Goal: Task Accomplishment & Management: Use online tool/utility

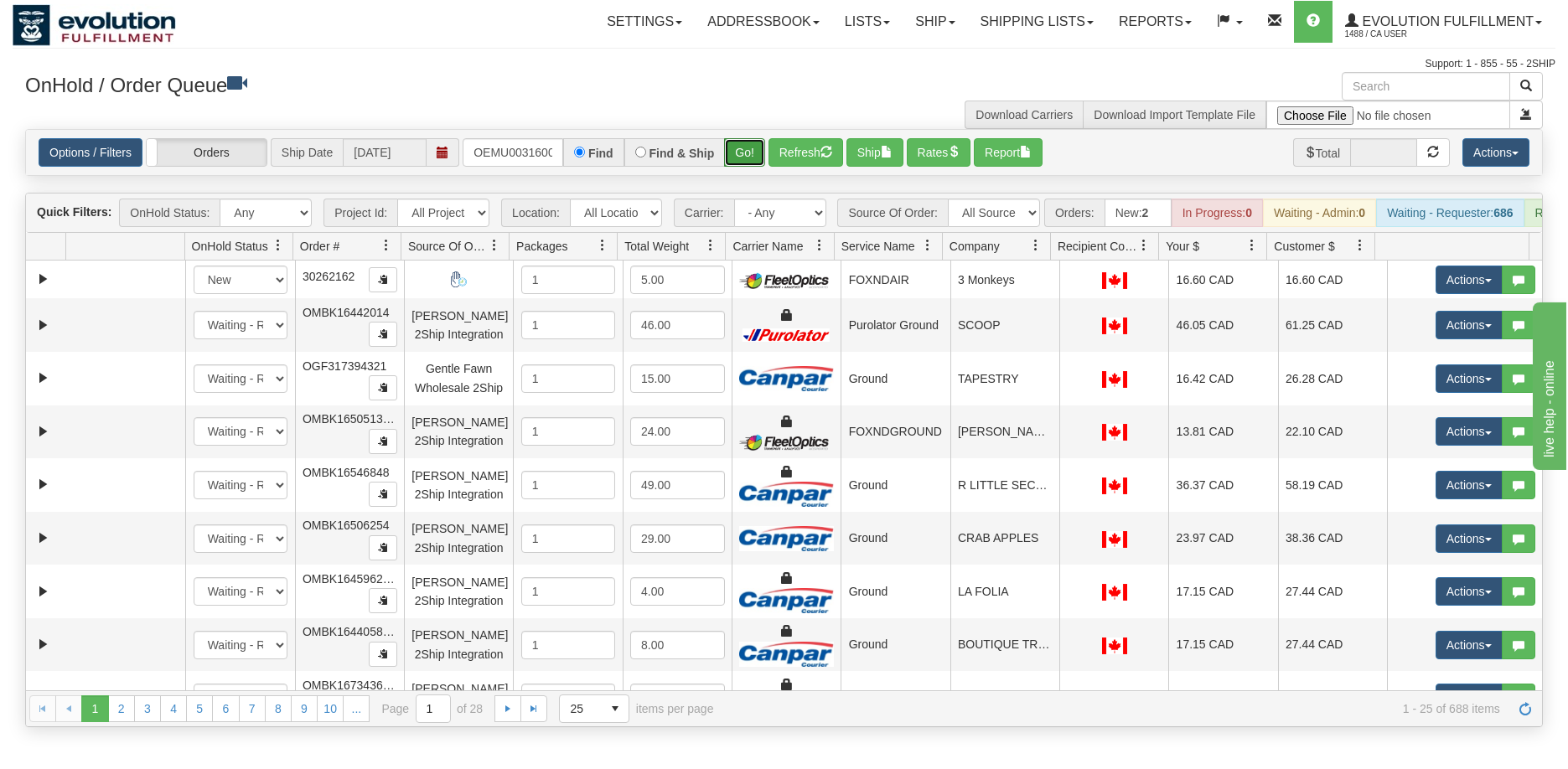
click at [743, 147] on button "Go!" at bounding box center [744, 153] width 41 height 29
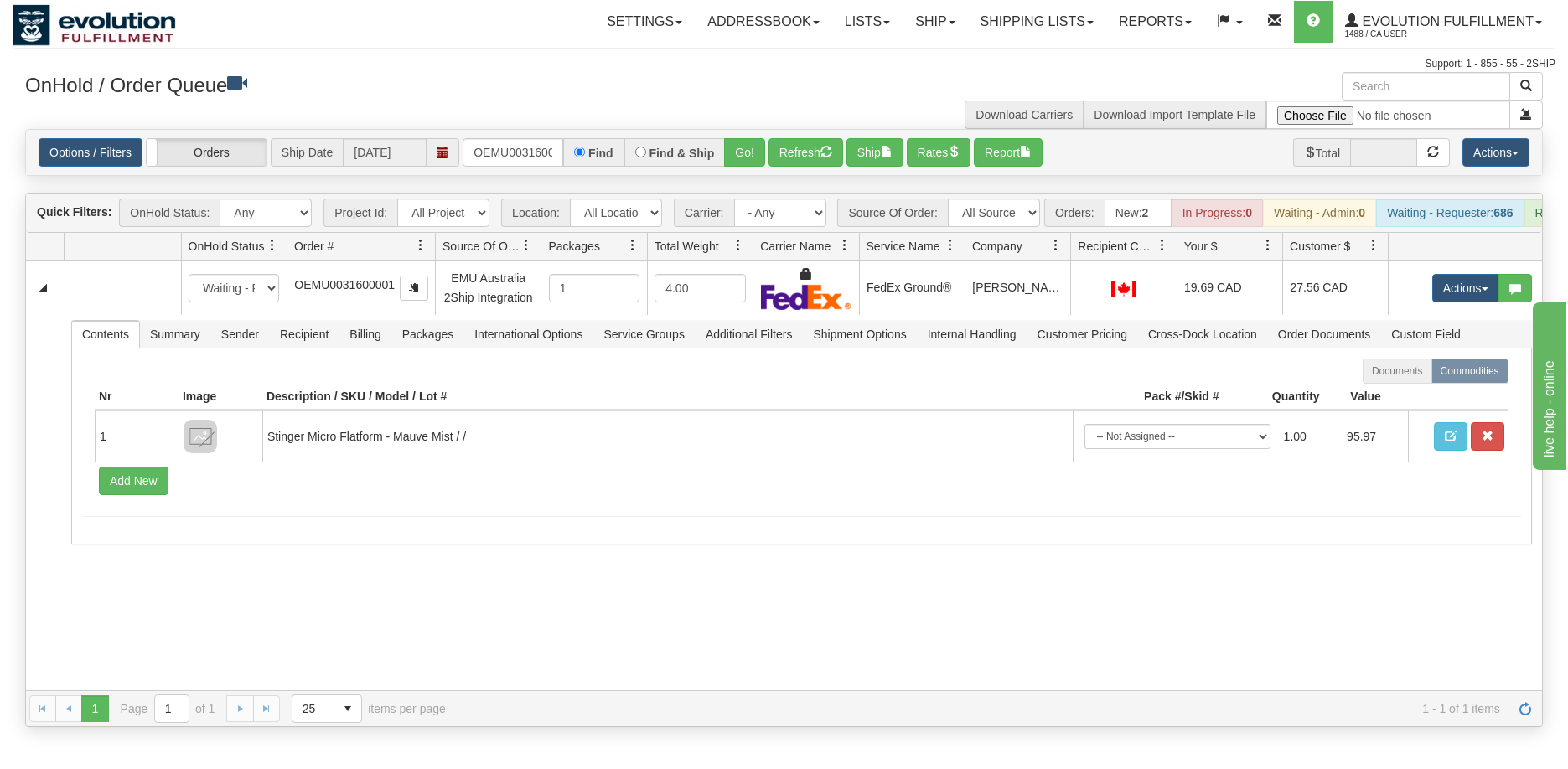
drag, startPoint x: 402, startPoint y: 269, endPoint x: 413, endPoint y: 271, distance: 11.2
click at [413, 260] on div "Id Location Request Id Reply Id OnHold Status Order # Source Of Order Packages …" at bounding box center [778, 246] width 1503 height 27
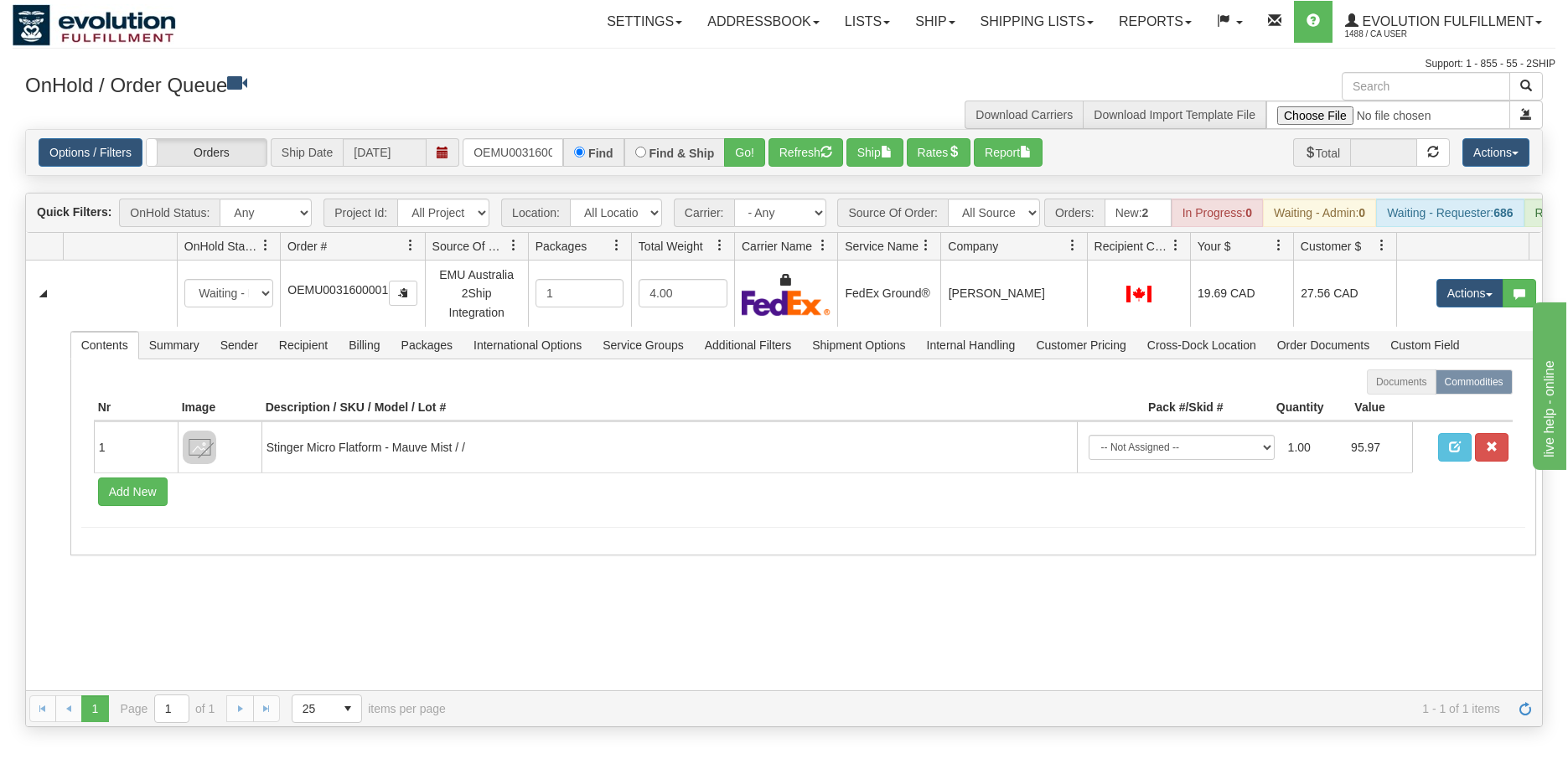
drag, startPoint x: 1062, startPoint y: 255, endPoint x: 1077, endPoint y: 257, distance: 15.1
click at [1077, 257] on div "Id Location Request Id Reply Id OnHold Status Order # Source Of Order Packages …" at bounding box center [778, 246] width 1503 height 27
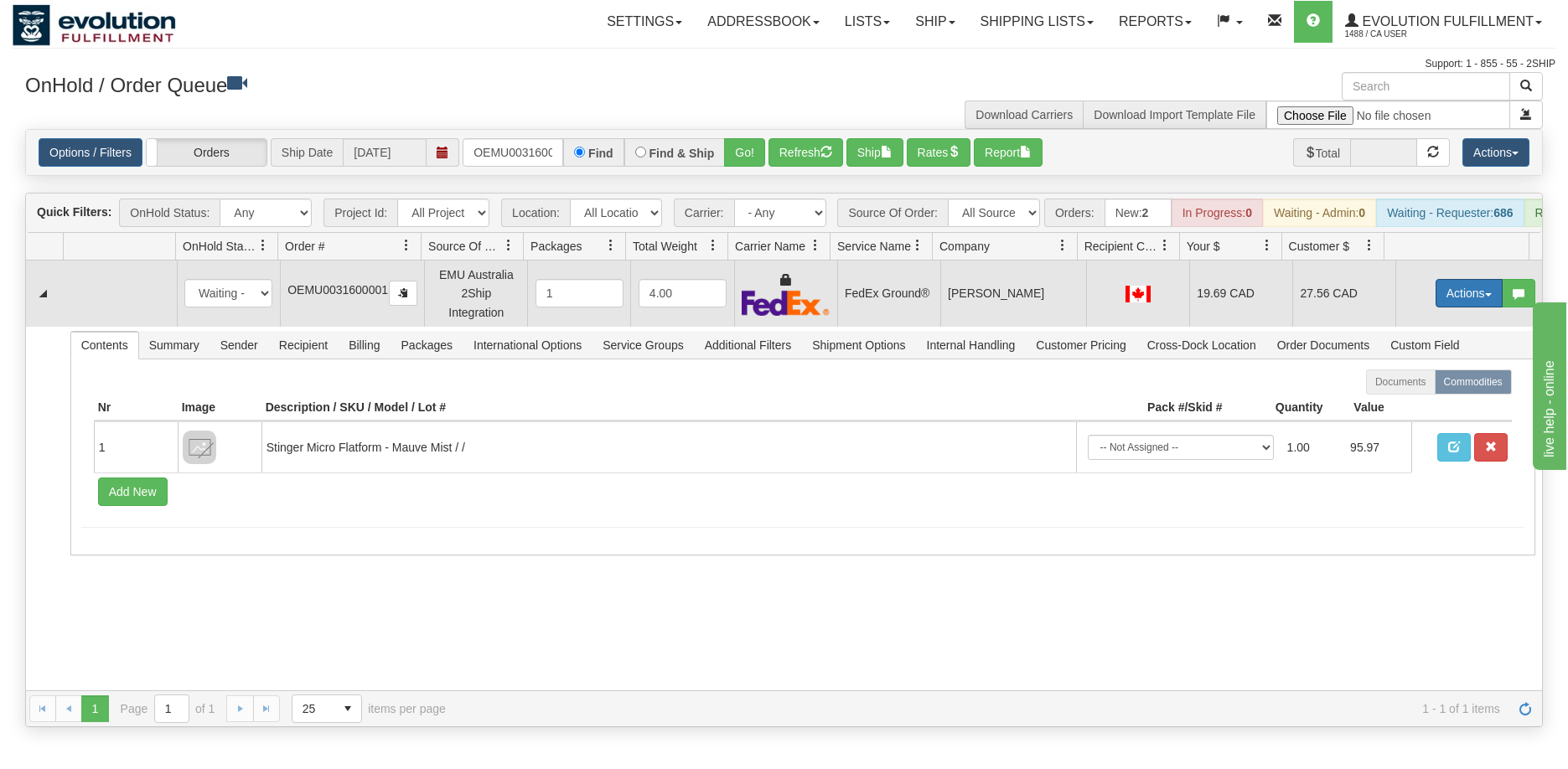
click at [1465, 304] on button "Actions" at bounding box center [1468, 293] width 67 height 29
click at [1398, 397] on span "Ship" at bounding box center [1402, 390] width 35 height 13
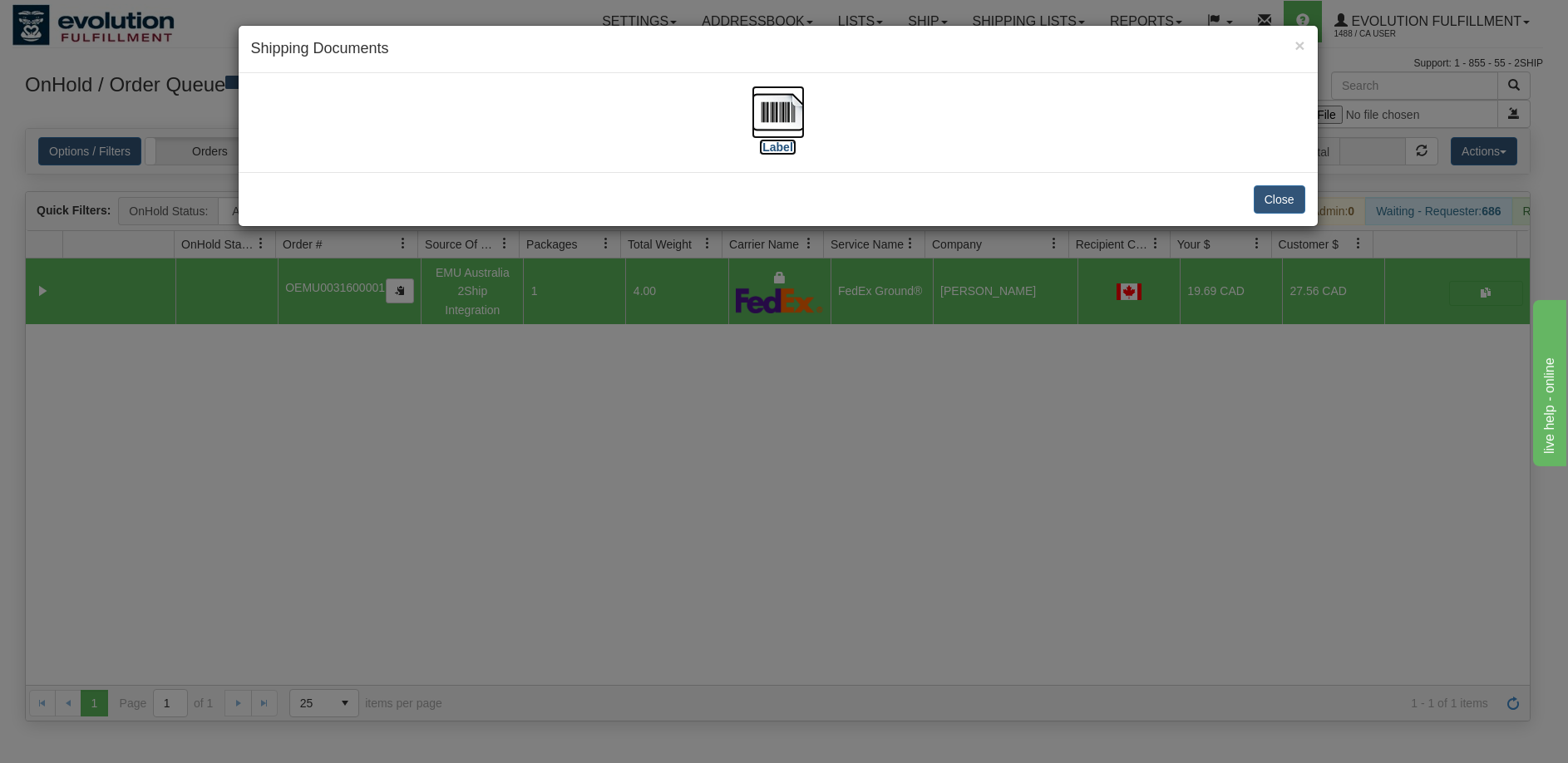
click at [771, 115] on img at bounding box center [778, 112] width 54 height 54
click at [892, 574] on div "× Shipping Documents [Label] Close" at bounding box center [784, 382] width 1568 height 763
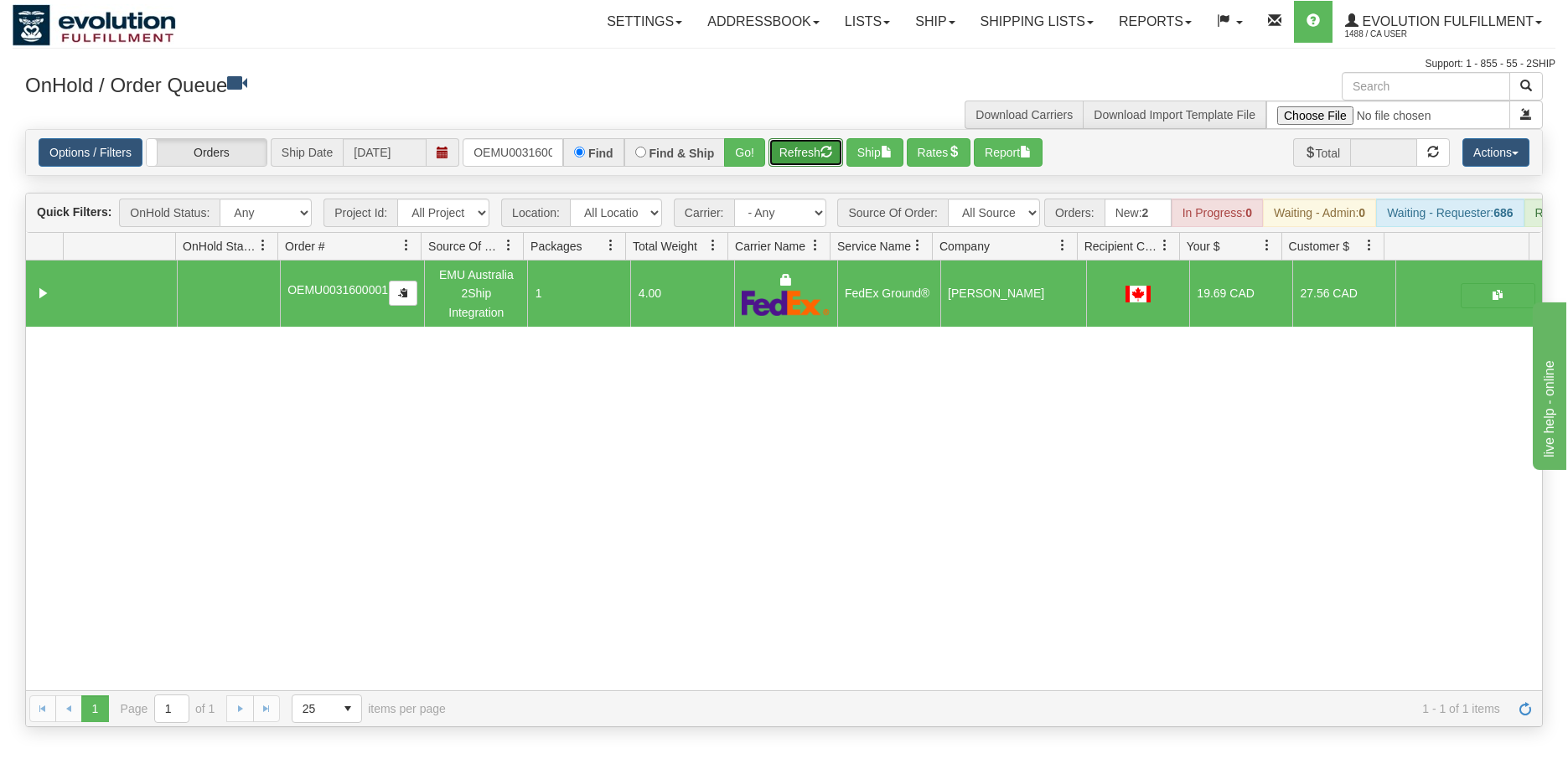
click at [803, 149] on button "Refresh" at bounding box center [806, 153] width 74 height 29
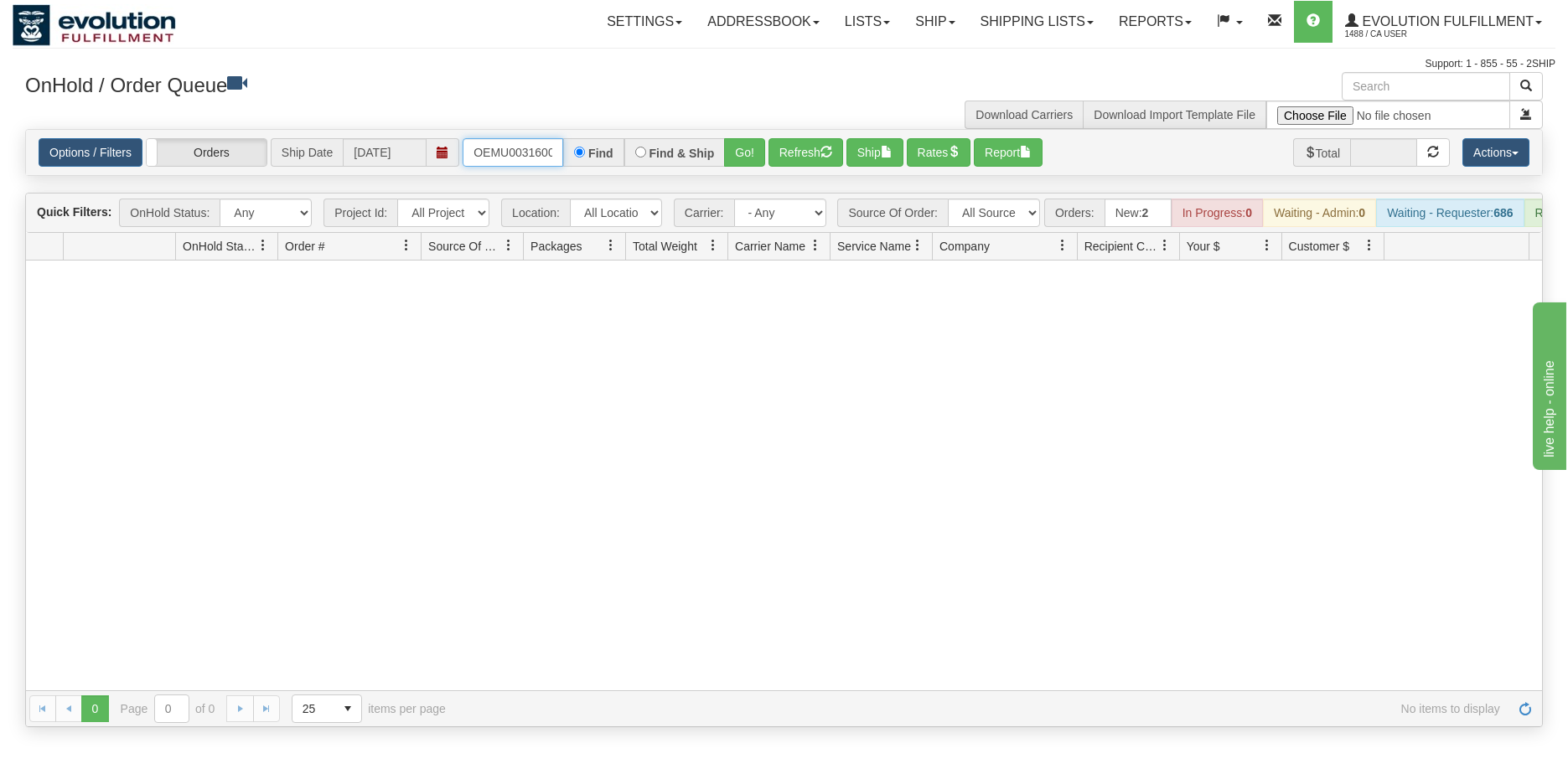
scroll to position [0, 22]
drag, startPoint x: 474, startPoint y: 154, endPoint x: 568, endPoint y: 169, distance: 95.2
click at [568, 169] on div "Options / Filters Group Shipments Orders Ship Date [DATE] OEMU0031600001 Find F…" at bounding box center [784, 153] width 1516 height 46
click at [731, 145] on button "Go!" at bounding box center [744, 153] width 41 height 29
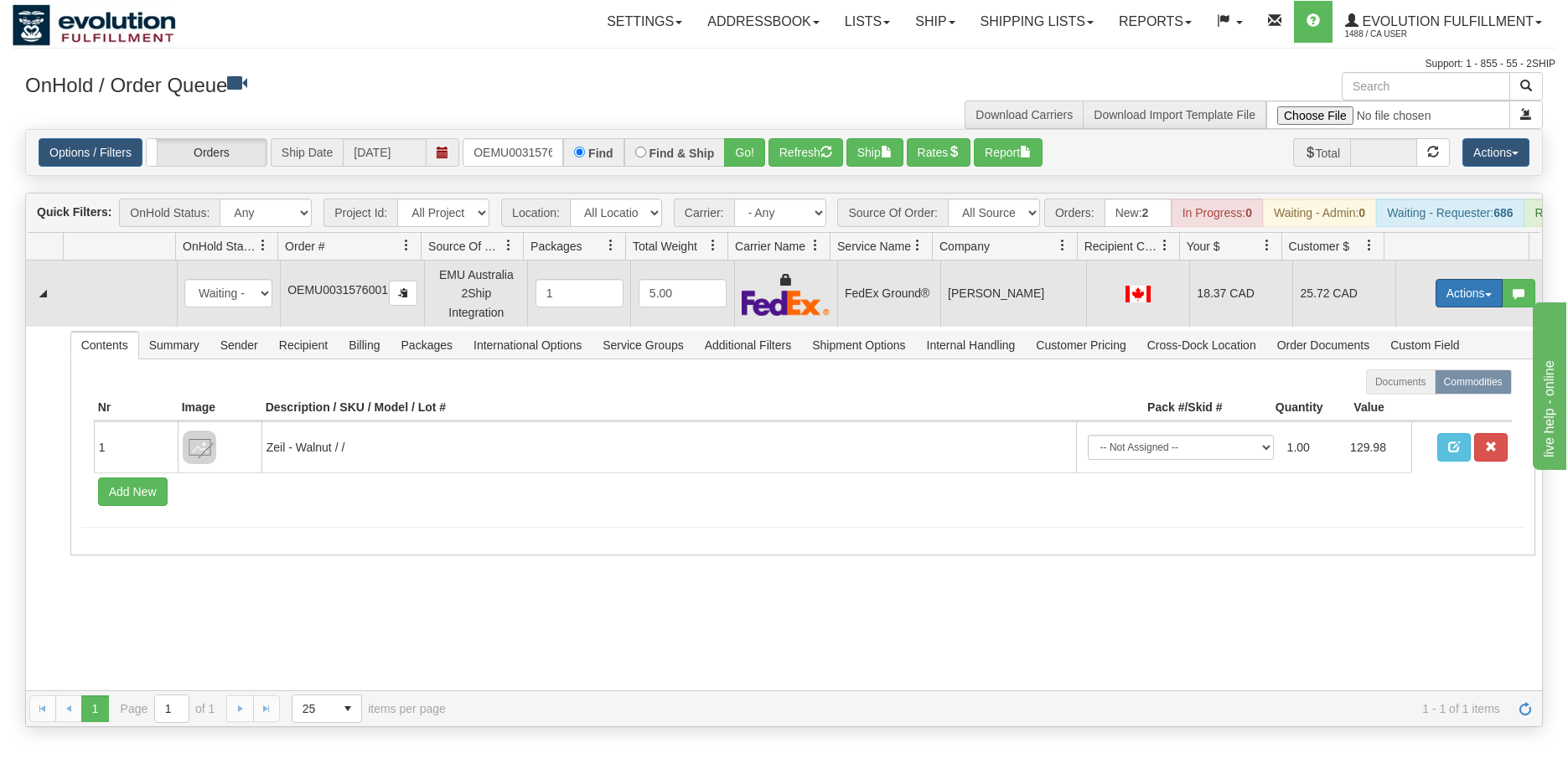
click at [1436, 299] on button "Actions" at bounding box center [1468, 293] width 67 height 29
click at [1393, 397] on span "Ship" at bounding box center [1402, 390] width 35 height 13
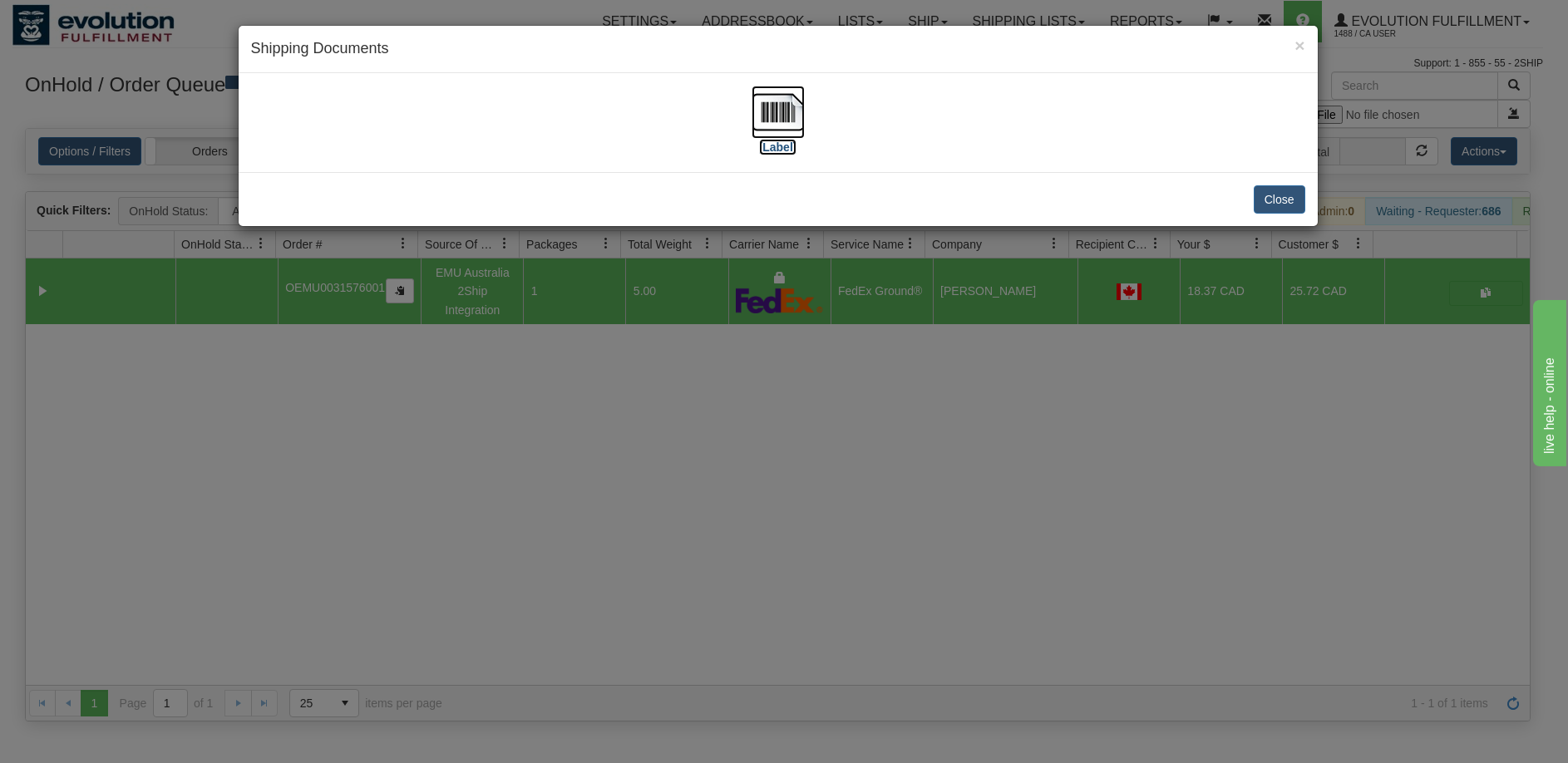
click at [783, 90] on img at bounding box center [778, 112] width 54 height 54
click at [902, 507] on div "× Shipping Documents [Label] Close" at bounding box center [784, 382] width 1568 height 763
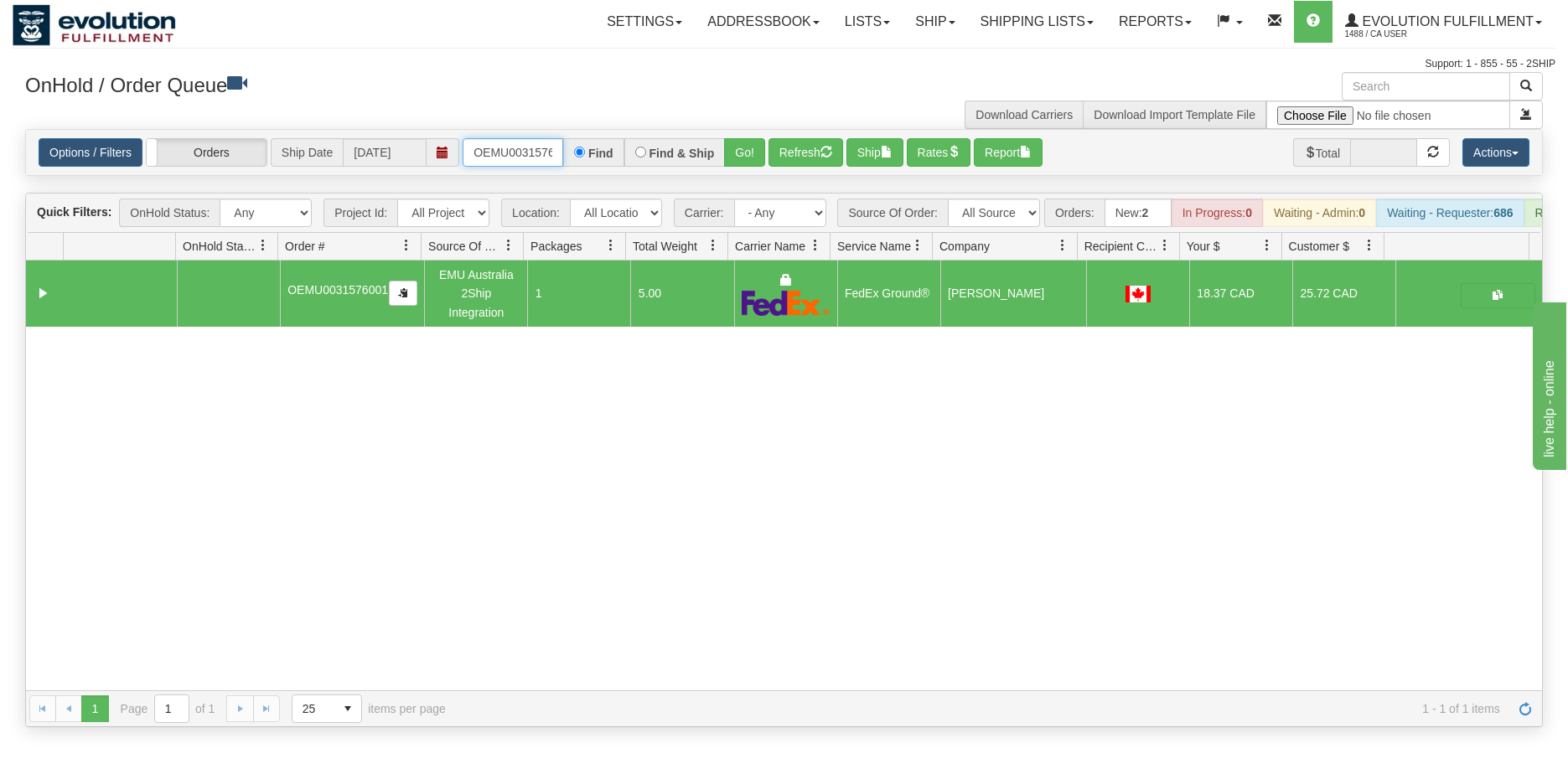
scroll to position [0, 22]
drag, startPoint x: 463, startPoint y: 150, endPoint x: 719, endPoint y: 185, distance: 258.4
click at [719, 185] on div "Is equal to Is not equal to Contains Does not contains CAD USD EUR ZAR [PERSON_…" at bounding box center [784, 428] width 1543 height 598
click at [749, 151] on button "Go!" at bounding box center [744, 153] width 41 height 29
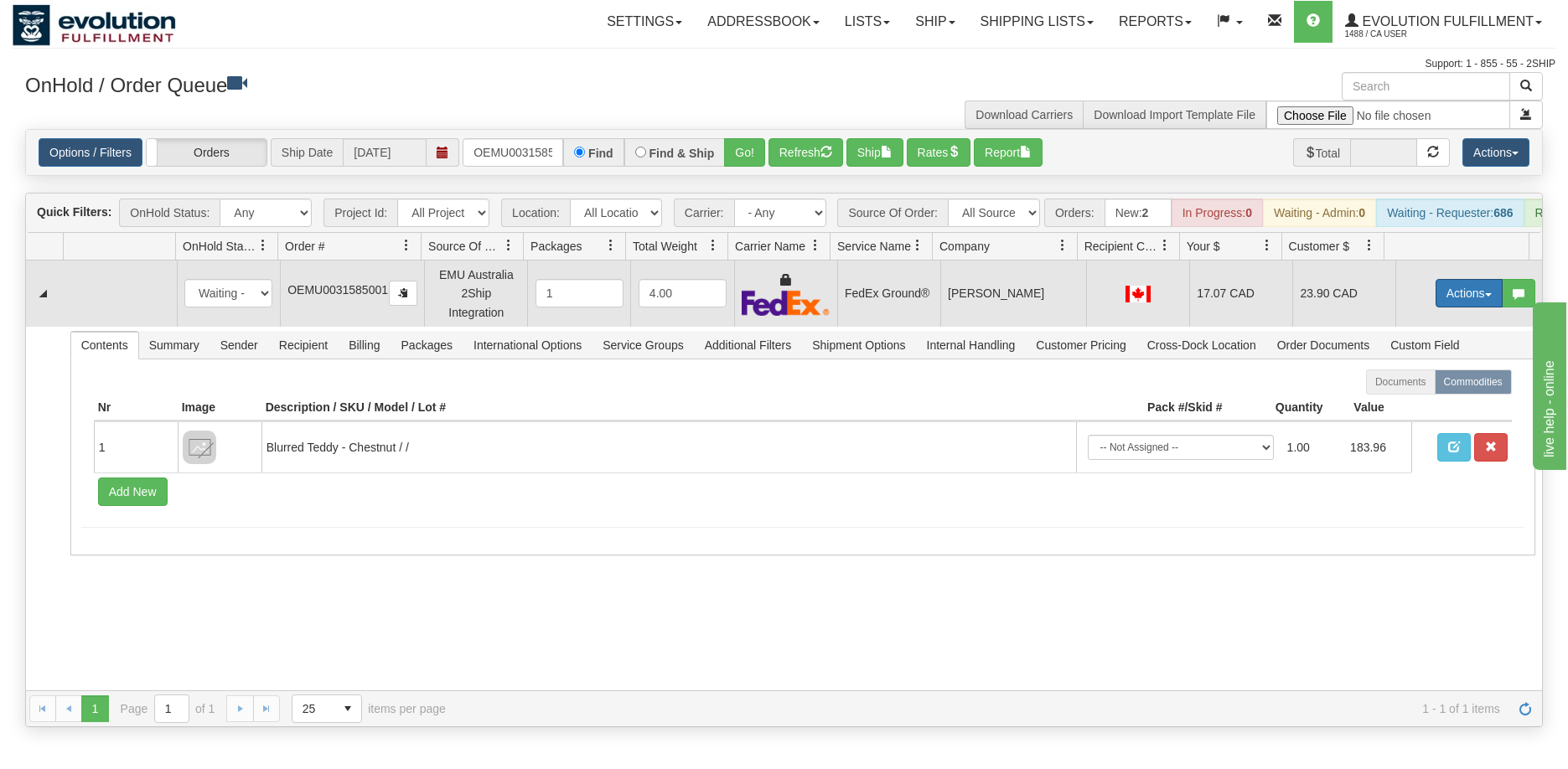
click at [1452, 308] on button "Actions" at bounding box center [1468, 293] width 67 height 29
click at [1406, 401] on link "Ship" at bounding box center [1434, 390] width 134 height 22
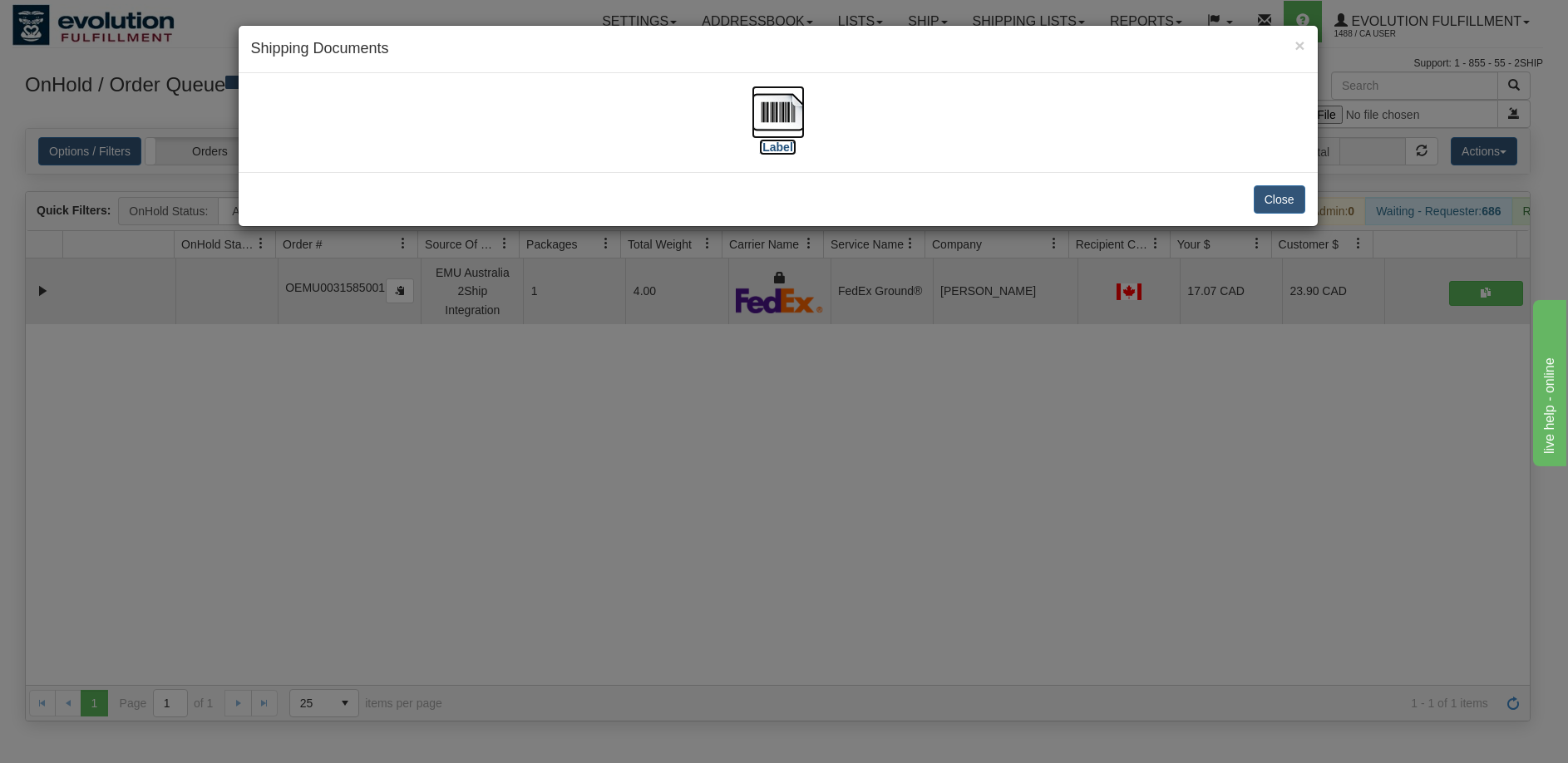
click at [775, 118] on img at bounding box center [778, 112] width 54 height 54
click at [689, 481] on div "× Shipping Documents [Label] Close" at bounding box center [784, 382] width 1568 height 763
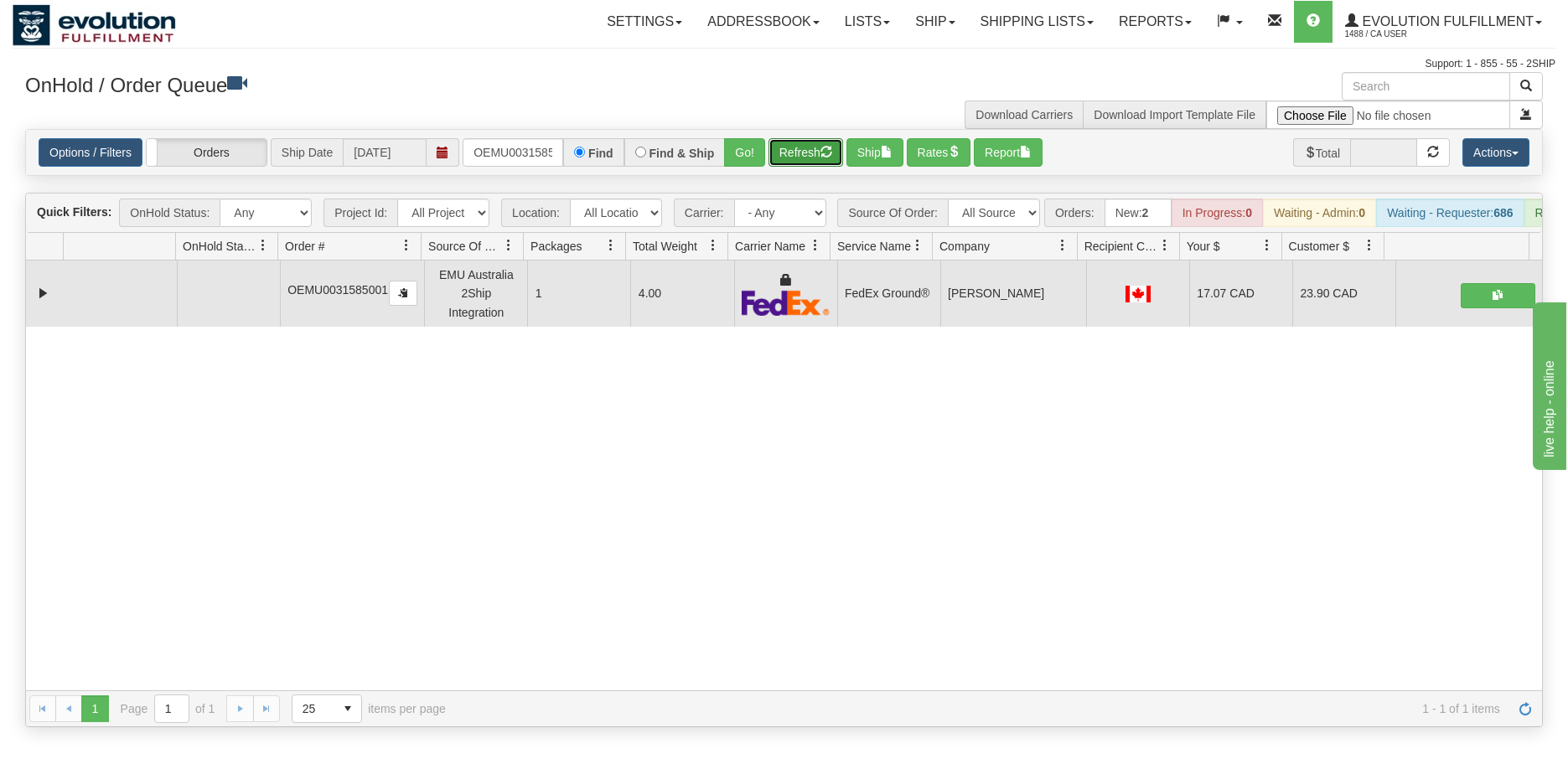
click at [811, 158] on button "Refresh" at bounding box center [806, 153] width 74 height 29
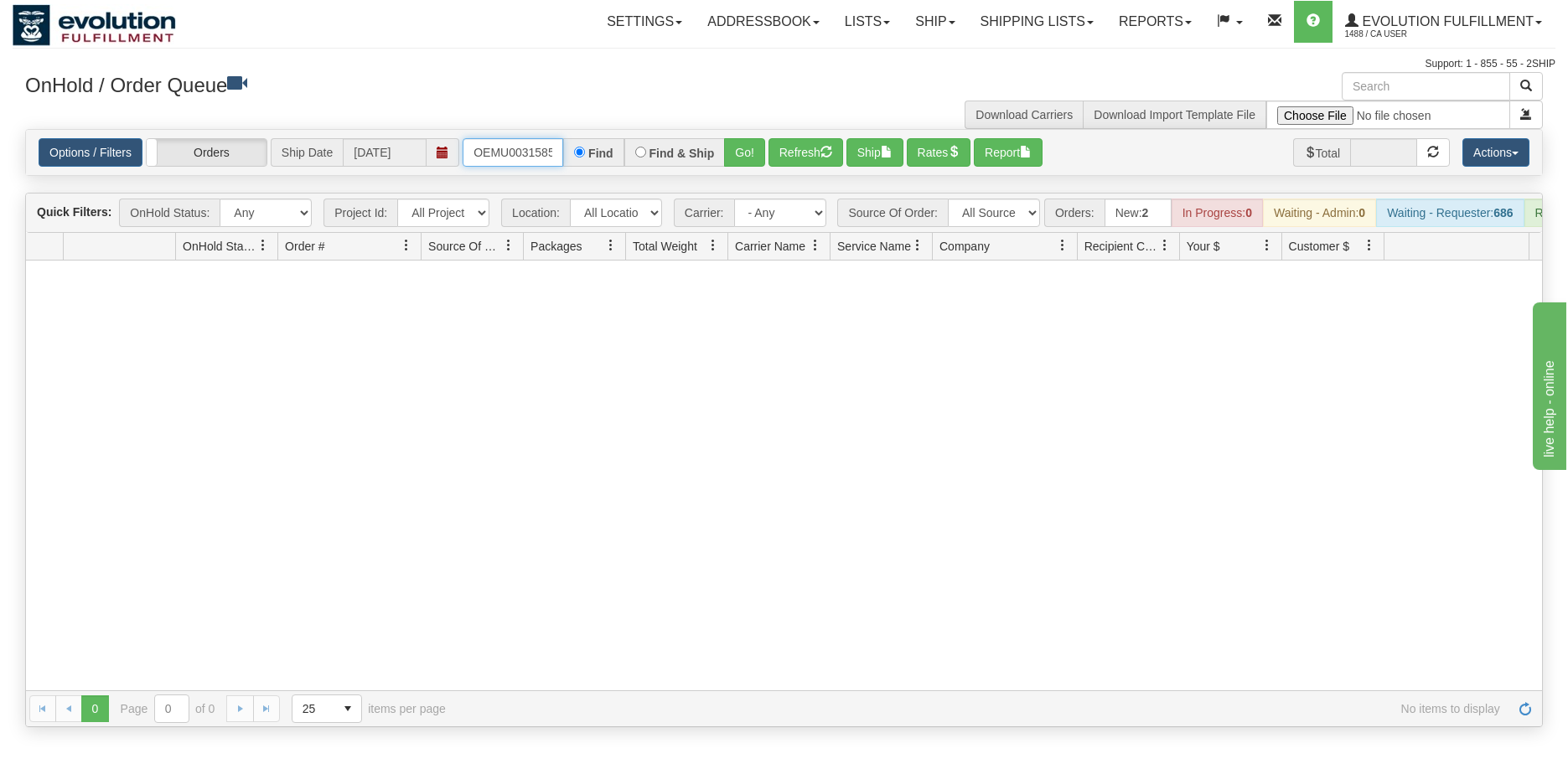
scroll to position [0, 22]
drag, startPoint x: 475, startPoint y: 149, endPoint x: 575, endPoint y: 158, distance: 100.4
click at [575, 158] on div "OEMU0031585001 Find Find & Ship Go!" at bounding box center [613, 153] width 303 height 29
click at [746, 159] on button "Go!" at bounding box center [744, 153] width 41 height 29
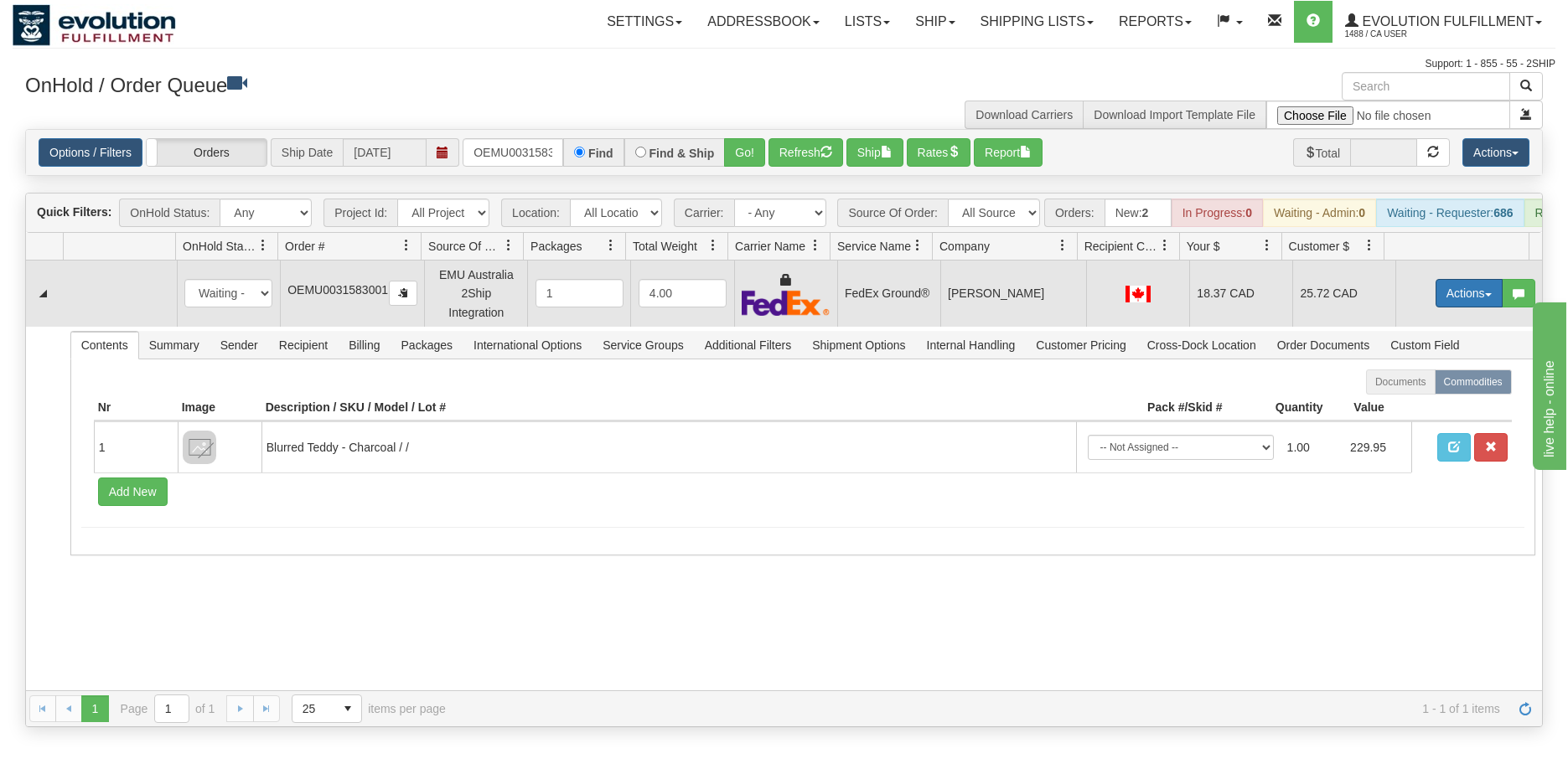
click at [1441, 293] on button "Actions" at bounding box center [1468, 293] width 67 height 29
click at [1388, 397] on span "Ship" at bounding box center [1402, 390] width 35 height 13
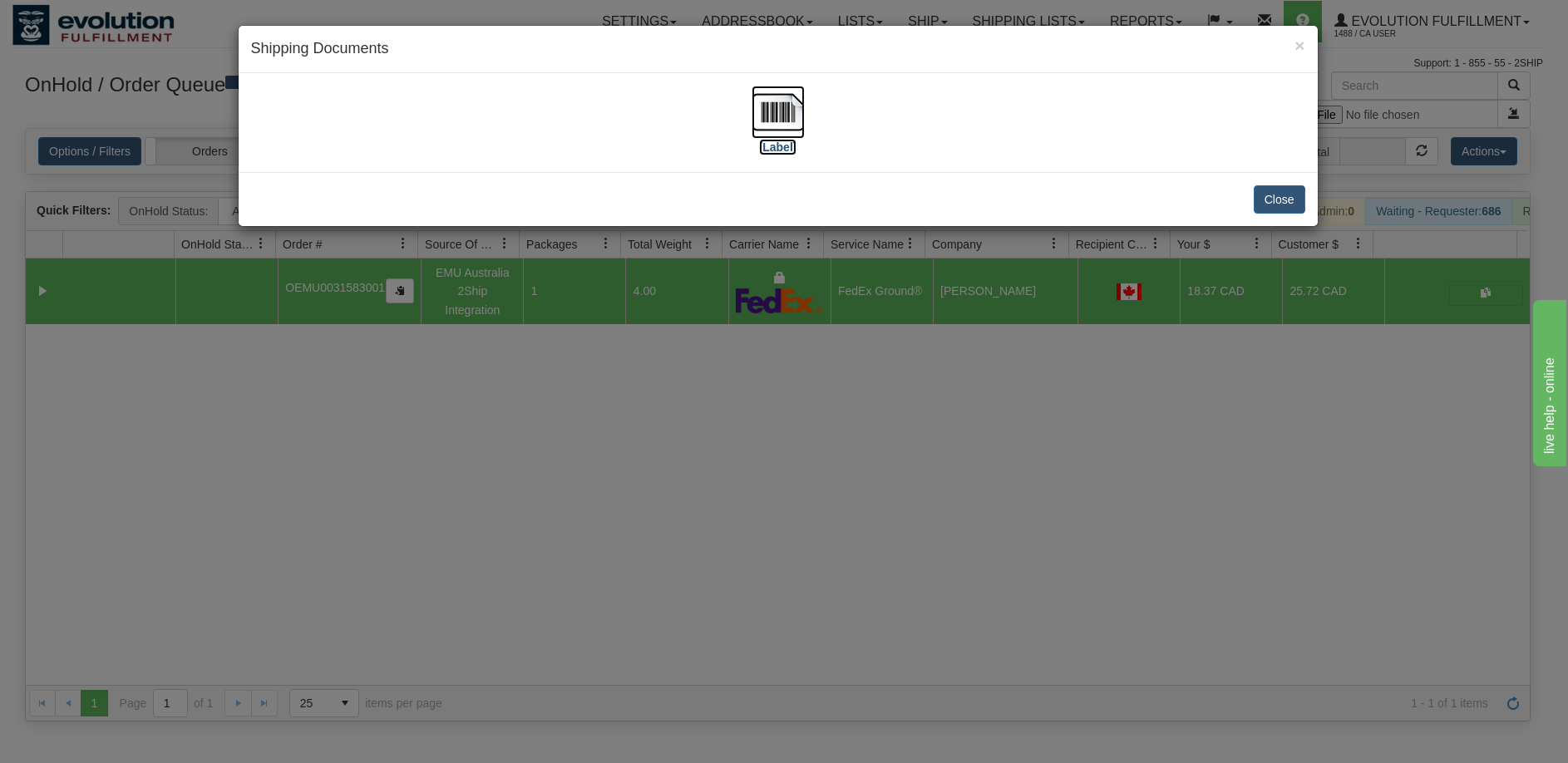
click at [780, 110] on img at bounding box center [778, 112] width 54 height 54
click at [810, 504] on div "× Shipping Documents [Label] Close" at bounding box center [784, 382] width 1568 height 763
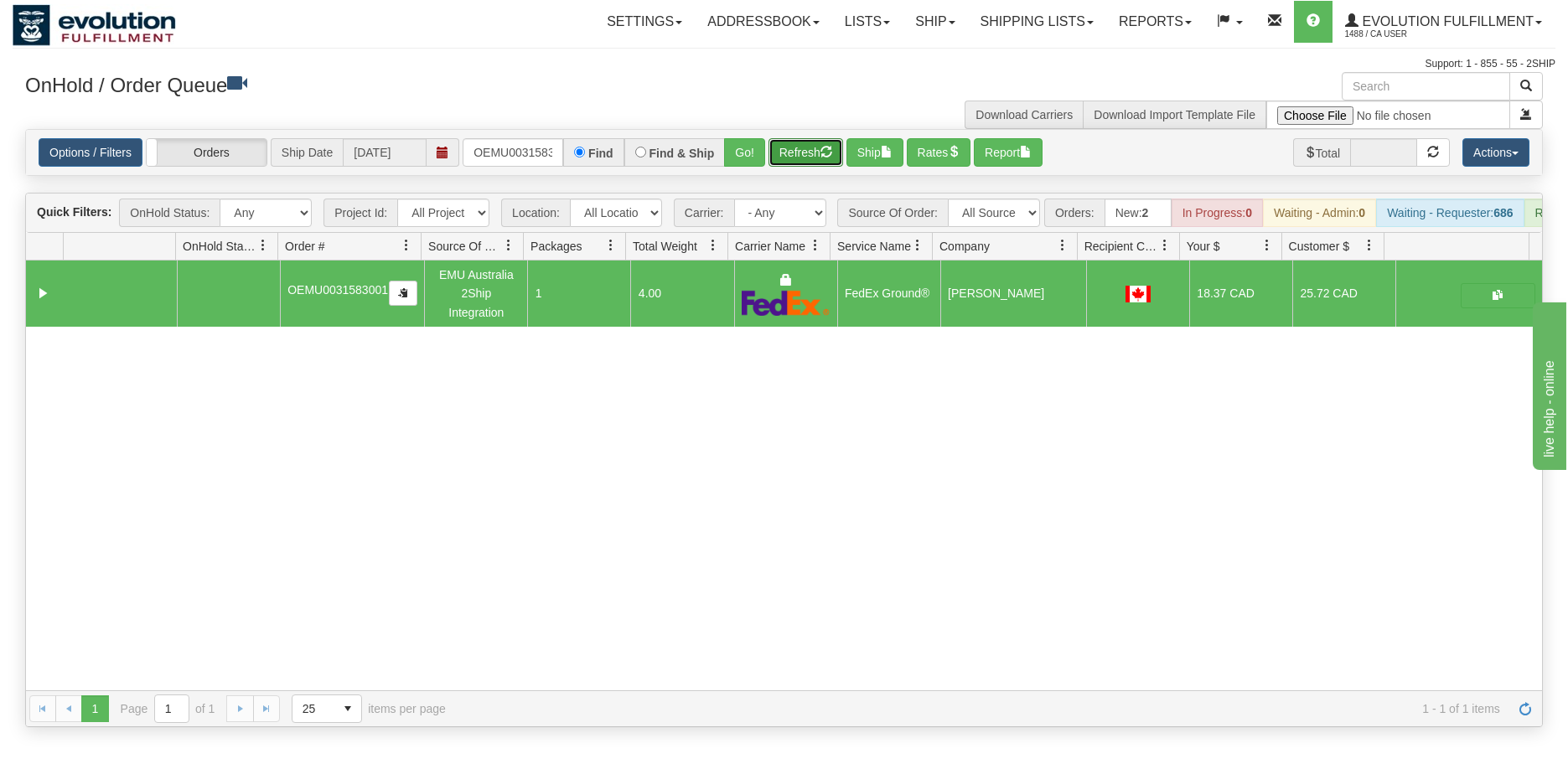
click at [795, 160] on button "Refresh" at bounding box center [806, 153] width 74 height 29
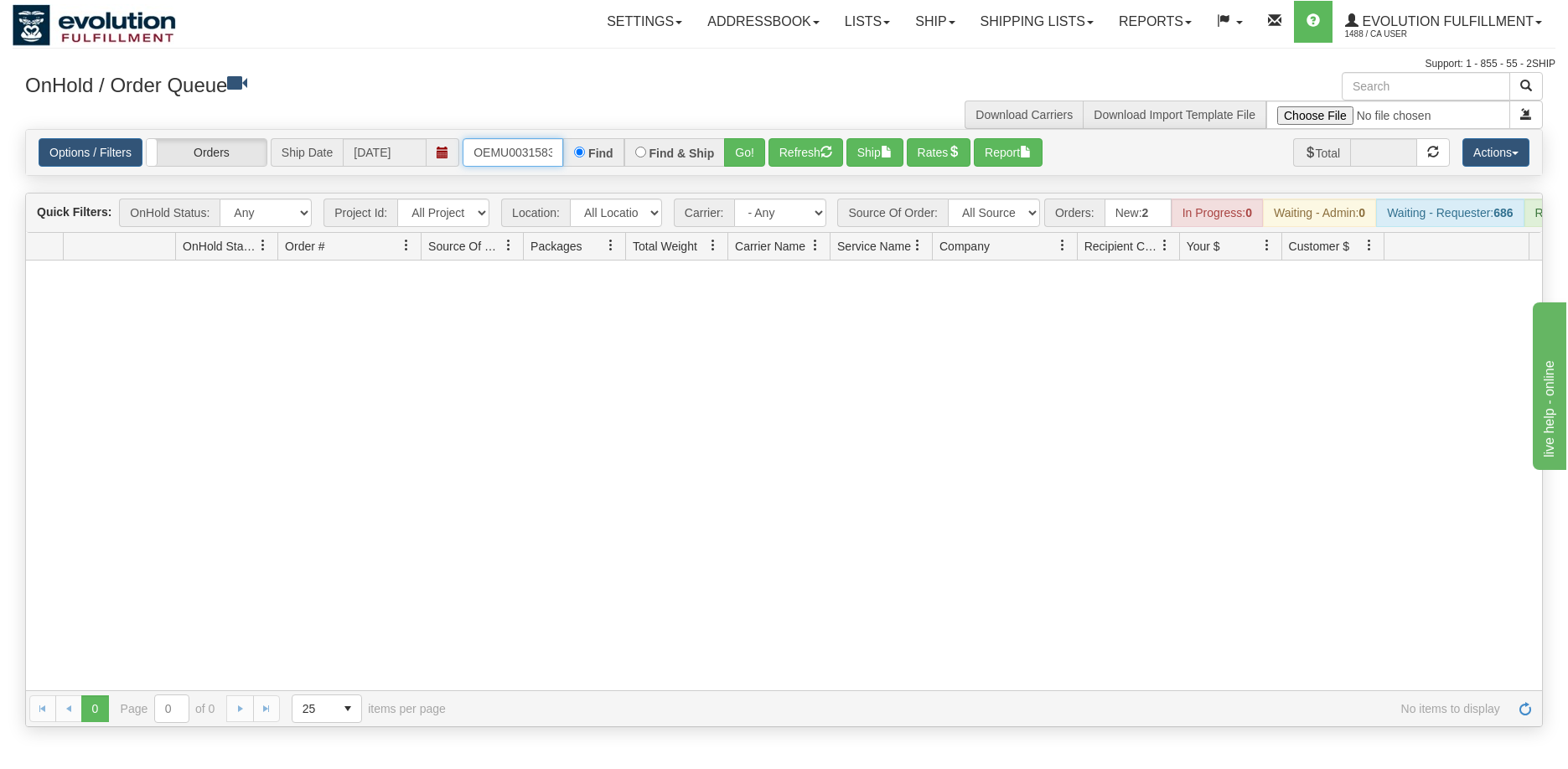
scroll to position [0, 22]
drag, startPoint x: 470, startPoint y: 148, endPoint x: 658, endPoint y: 147, distance: 188.0
click at [658, 147] on div "OEMU0031583001 Find Find & Ship Go!" at bounding box center [613, 153] width 303 height 29
click at [724, 151] on button "Go!" at bounding box center [744, 153] width 41 height 29
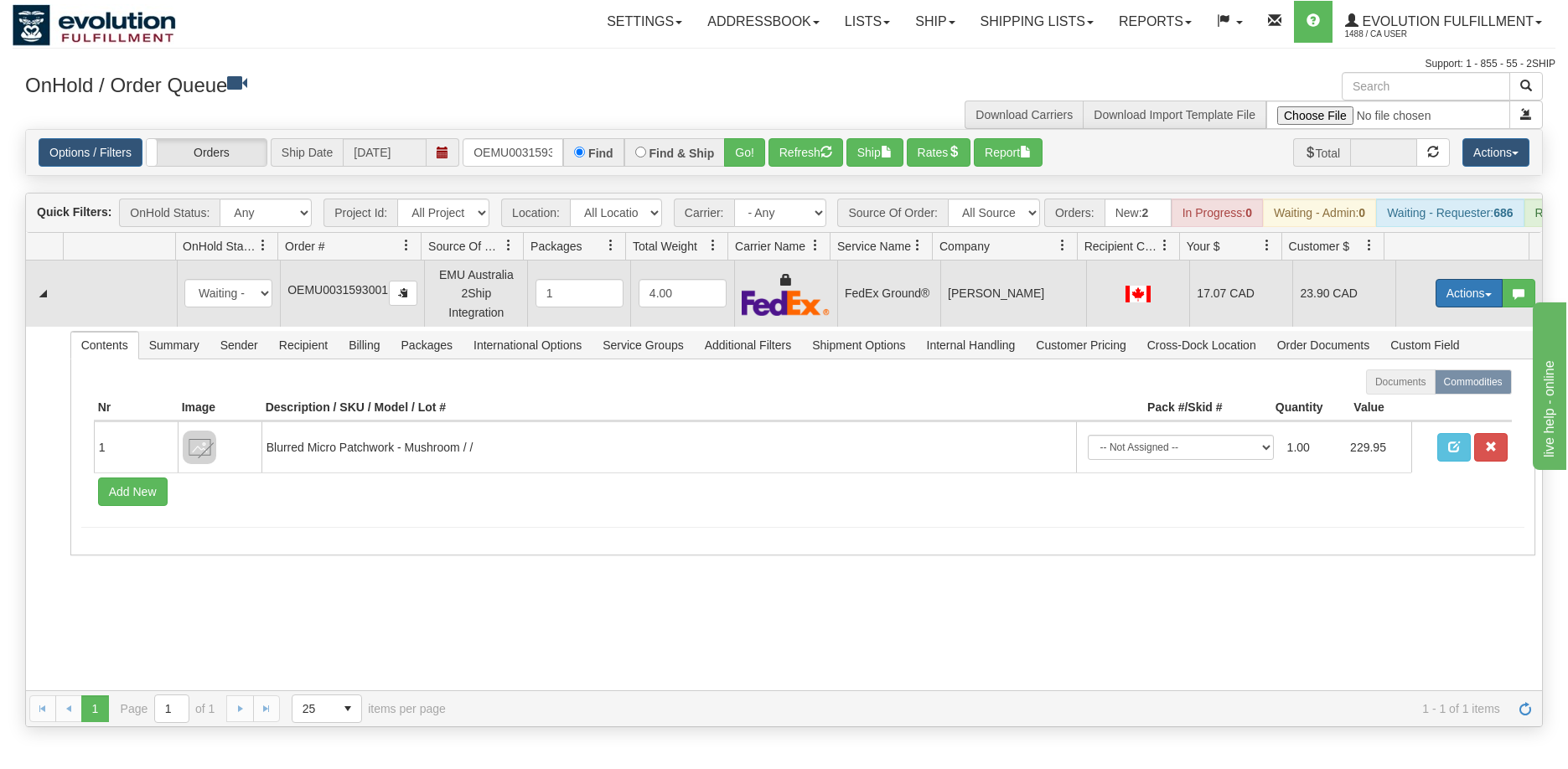
click at [1468, 304] on button "Actions" at bounding box center [1468, 293] width 67 height 29
click at [1404, 401] on link "Ship" at bounding box center [1434, 390] width 134 height 22
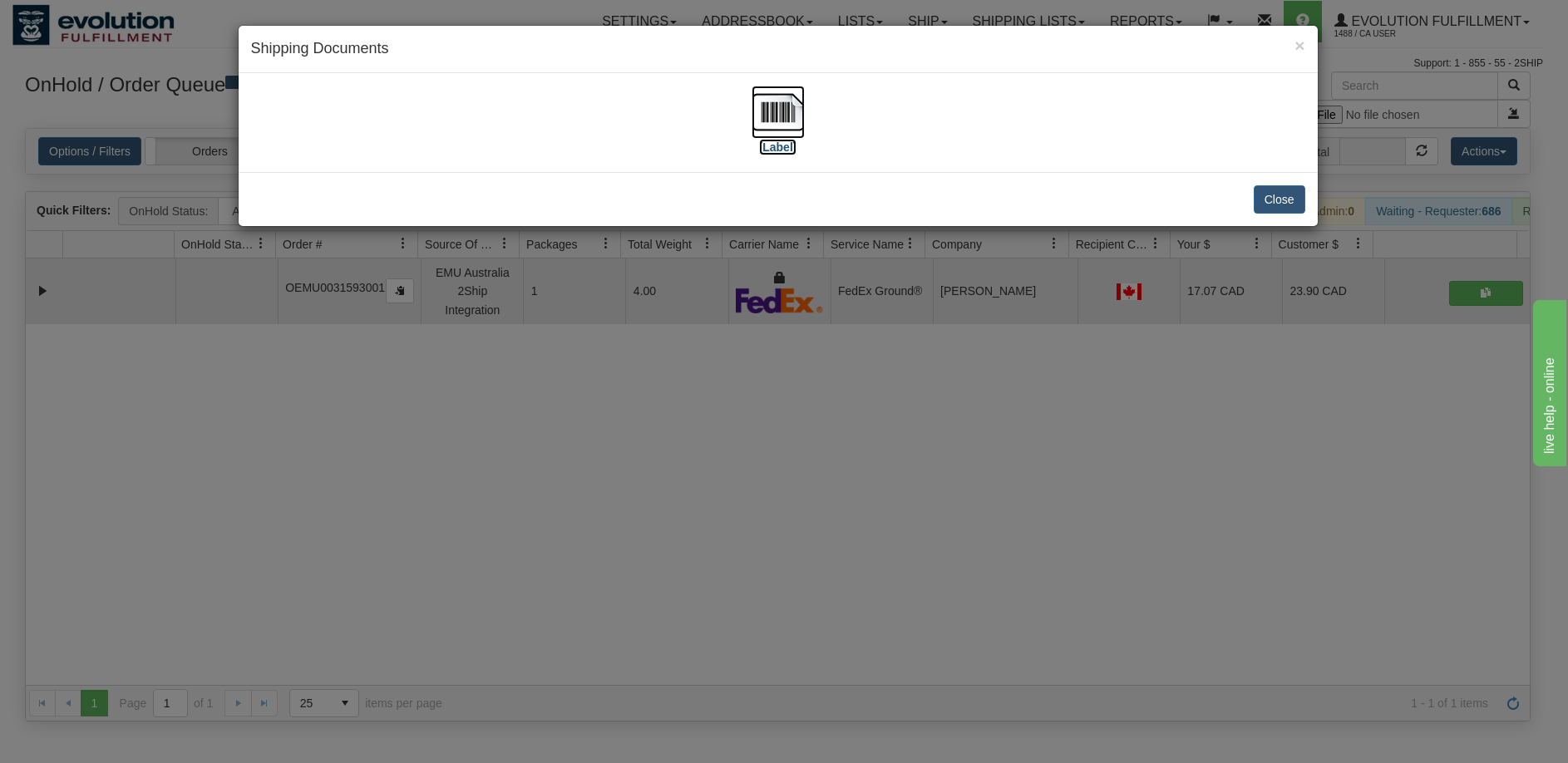
click at [783, 118] on img at bounding box center [778, 112] width 54 height 54
click at [735, 591] on div "× Shipping Documents [Label] Close" at bounding box center [784, 382] width 1568 height 763
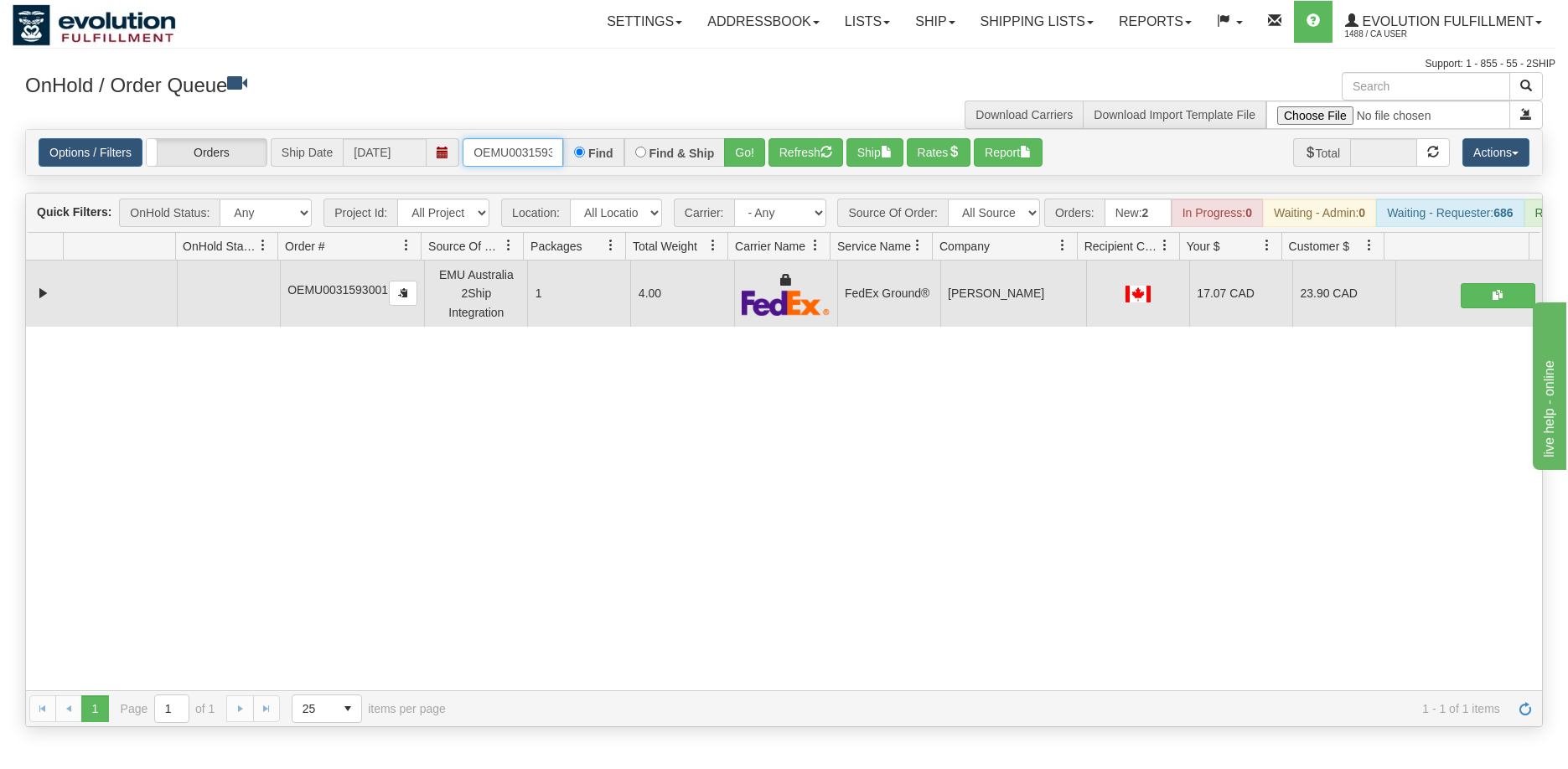
scroll to position [0, 22]
drag, startPoint x: 477, startPoint y: 152, endPoint x: 628, endPoint y: 161, distance: 151.3
click at [628, 161] on div "OEMU0031593001 Find Find & Ship Go!" at bounding box center [613, 153] width 303 height 29
click at [739, 156] on button "Go!" at bounding box center [744, 153] width 41 height 29
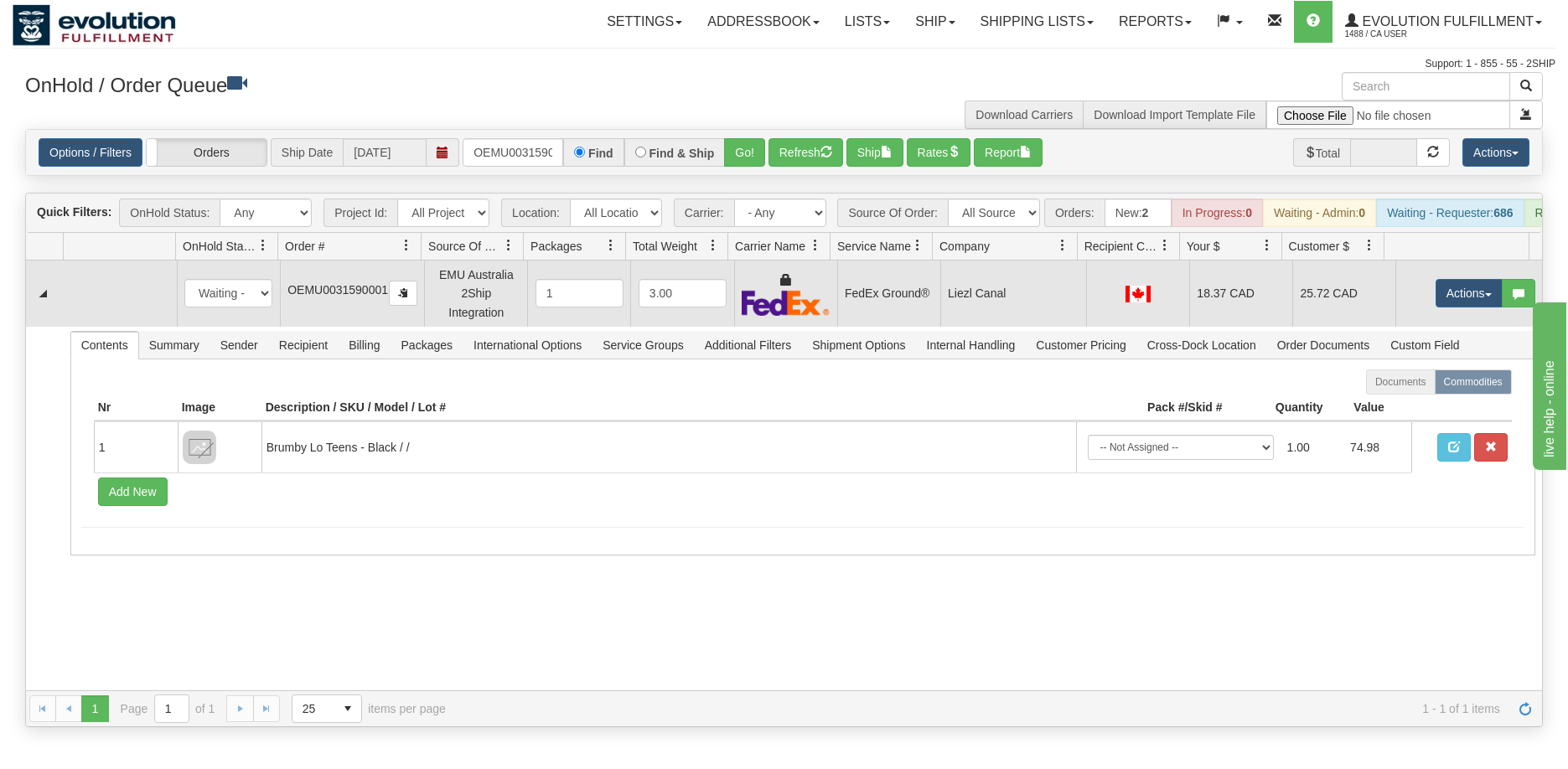
click at [1441, 289] on td "Actions Open Refresh Rates Rate All Services Ship Delete Edit Items" at bounding box center [1468, 293] width 147 height 65
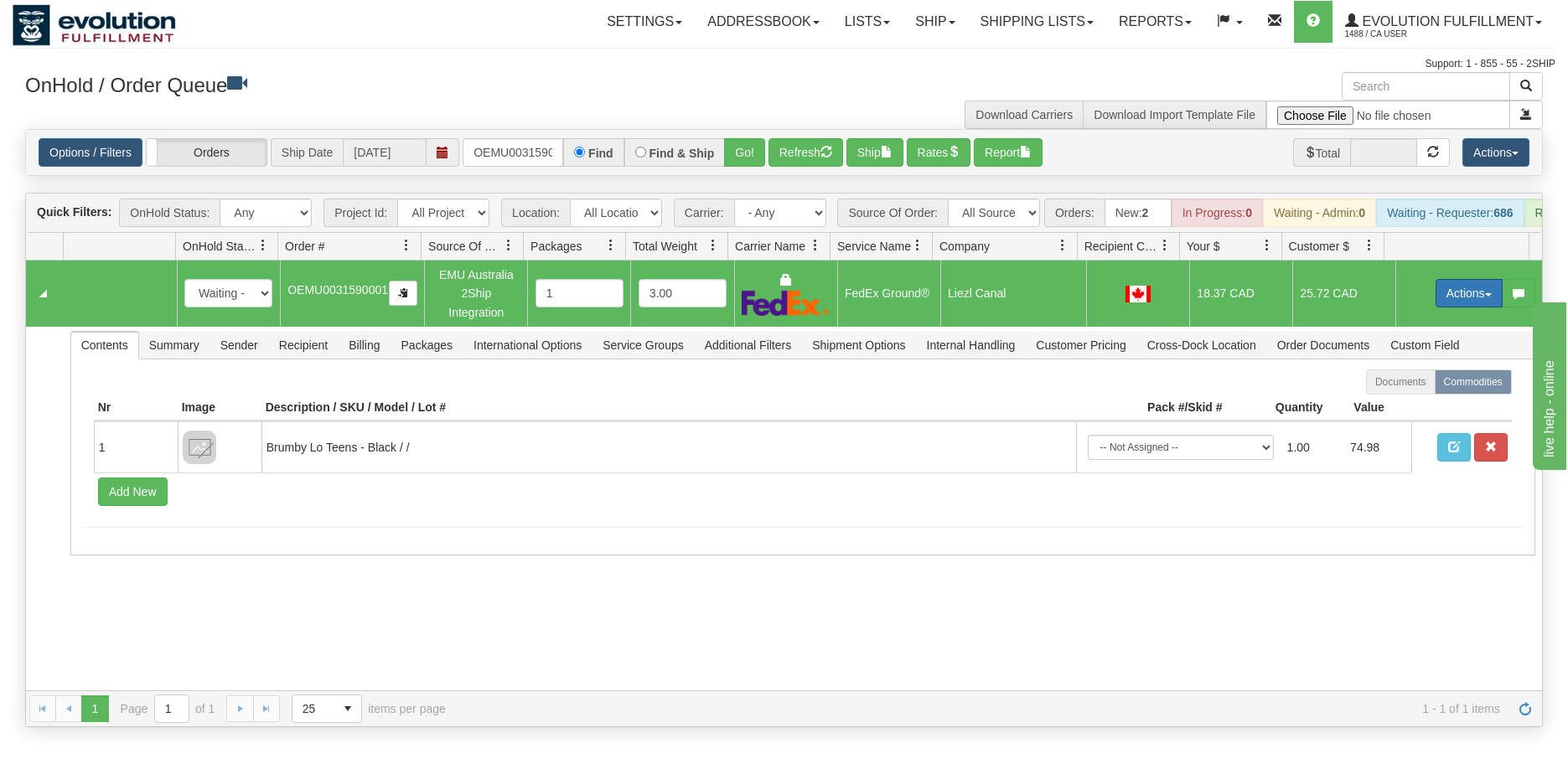
click at [1458, 302] on button "Actions" at bounding box center [1468, 293] width 67 height 29
click at [1395, 397] on span "Ship" at bounding box center [1402, 390] width 35 height 13
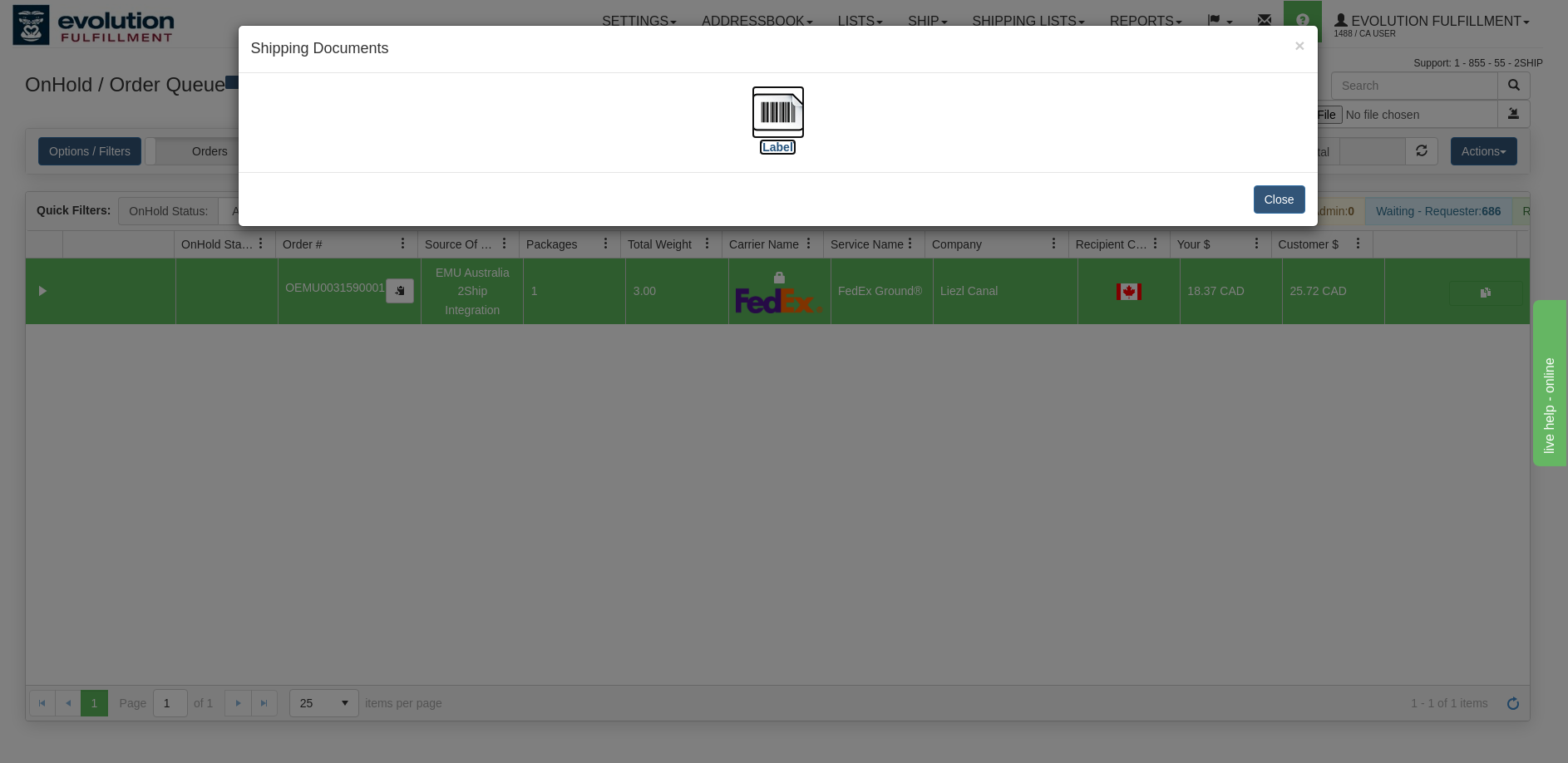
click at [787, 111] on img at bounding box center [778, 112] width 54 height 54
click at [614, 435] on div "× Shipping Documents [Label] Close" at bounding box center [784, 382] width 1568 height 763
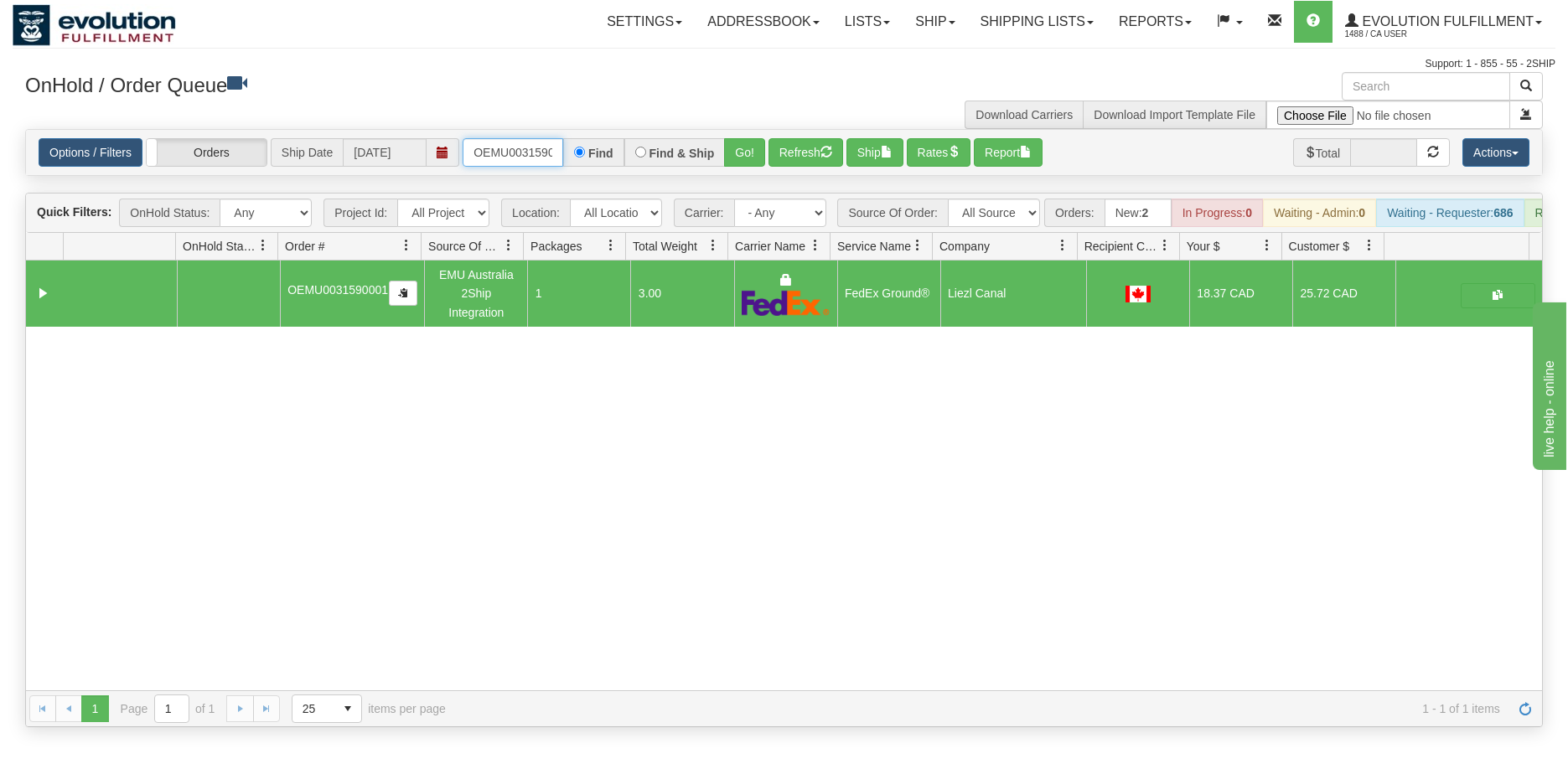
scroll to position [0, 22]
drag, startPoint x: 472, startPoint y: 145, endPoint x: 604, endPoint y: 136, distance: 132.3
click at [604, 136] on div "Options / Filters Group Shipments Orders Ship Date [DATE] OEMU0031590001 Find F…" at bounding box center [784, 153] width 1516 height 46
click at [734, 152] on button "Go!" at bounding box center [744, 153] width 41 height 29
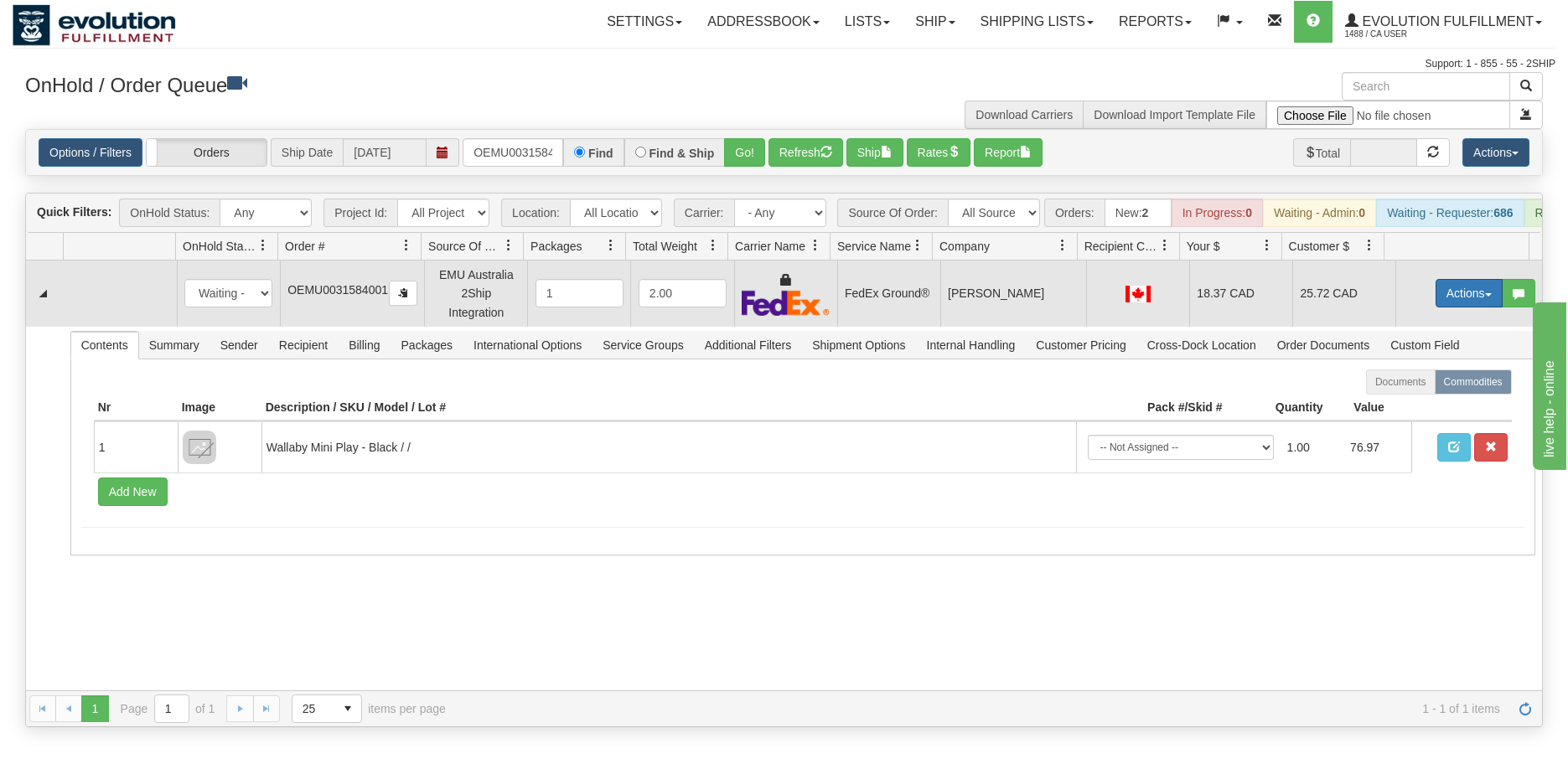
click at [1445, 304] on button "Actions" at bounding box center [1468, 293] width 67 height 29
click at [1399, 397] on span "Ship" at bounding box center [1402, 390] width 35 height 13
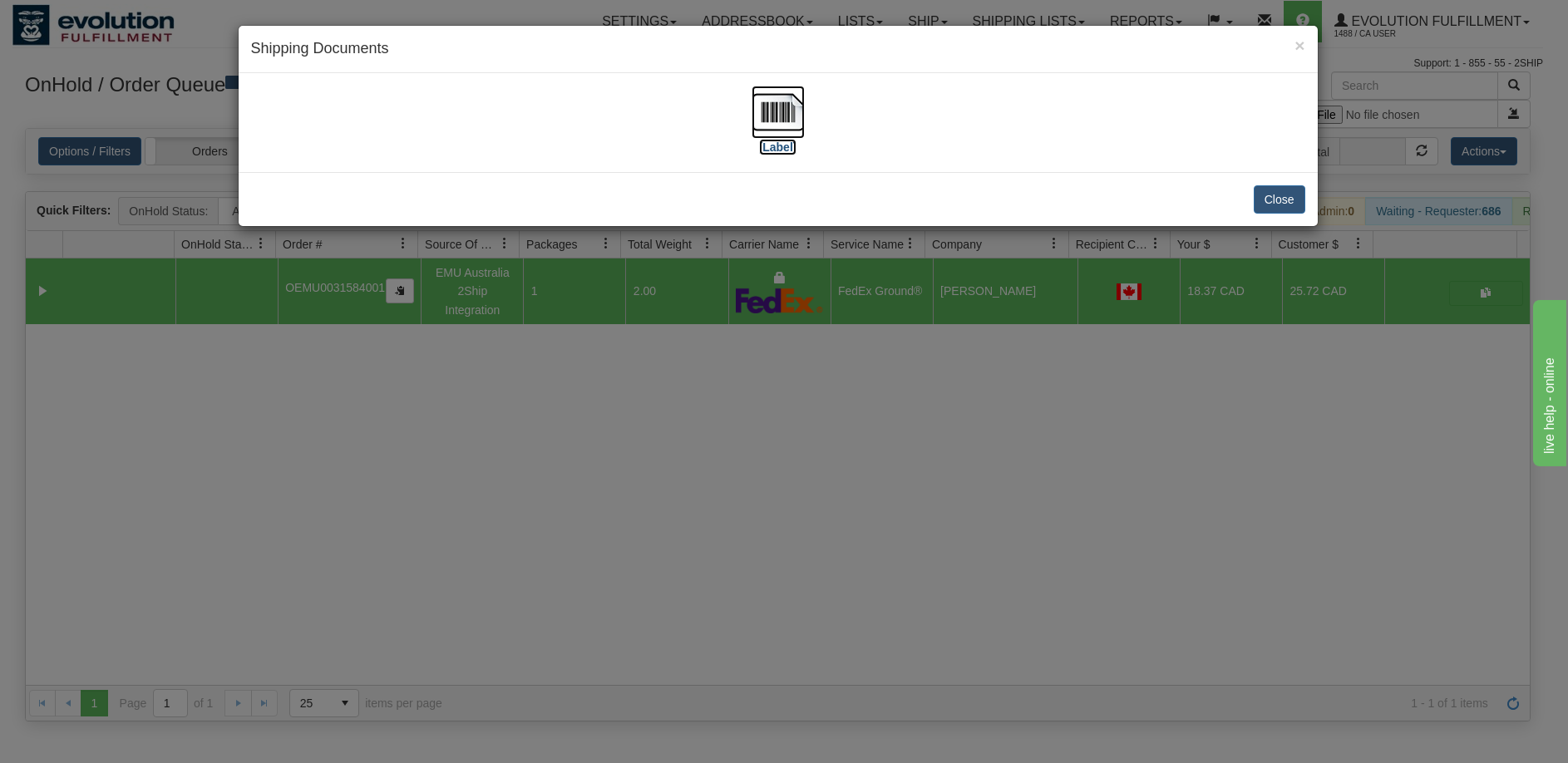
click at [787, 122] on img at bounding box center [778, 112] width 54 height 54
click at [632, 443] on div "× Shipping Documents [Label] Close" at bounding box center [784, 382] width 1568 height 763
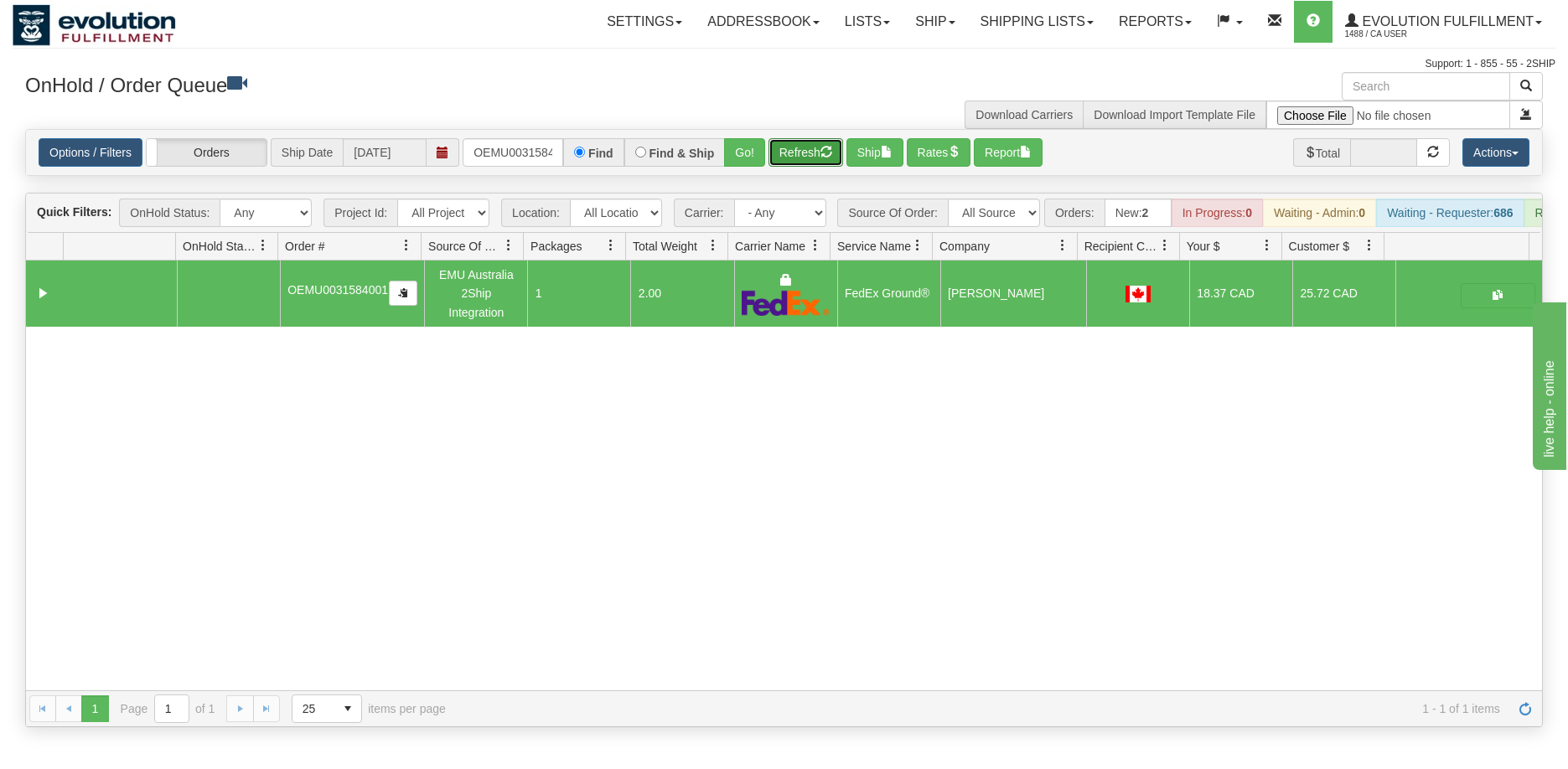
click at [807, 158] on button "Refresh" at bounding box center [806, 153] width 74 height 29
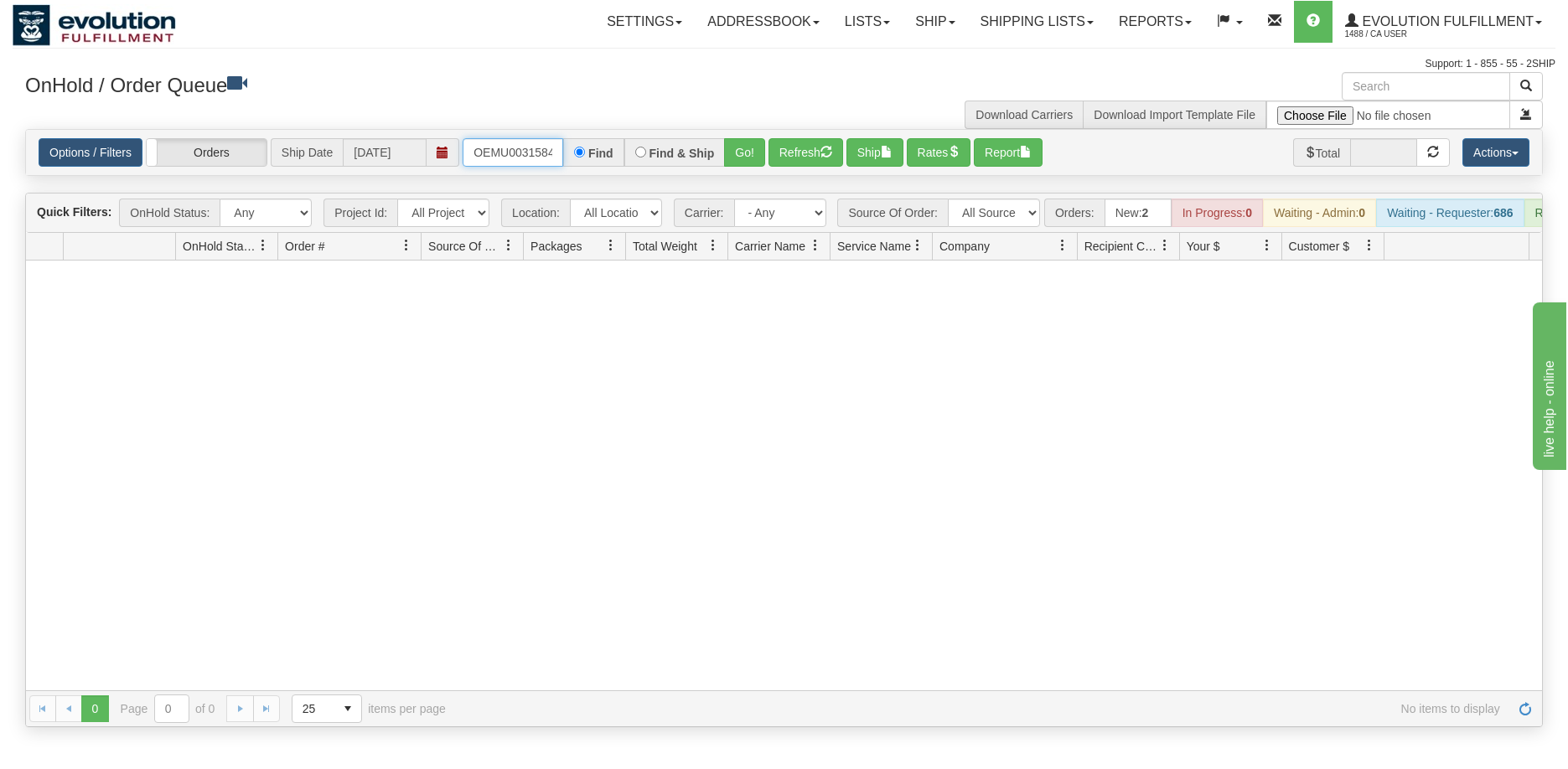
scroll to position [0, 22]
drag, startPoint x: 472, startPoint y: 143, endPoint x: 587, endPoint y: 142, distance: 115.0
click at [587, 142] on div "OEMU0031584001 Find Find & Ship Go!" at bounding box center [613, 153] width 303 height 29
click at [737, 153] on button "Go!" at bounding box center [744, 153] width 41 height 29
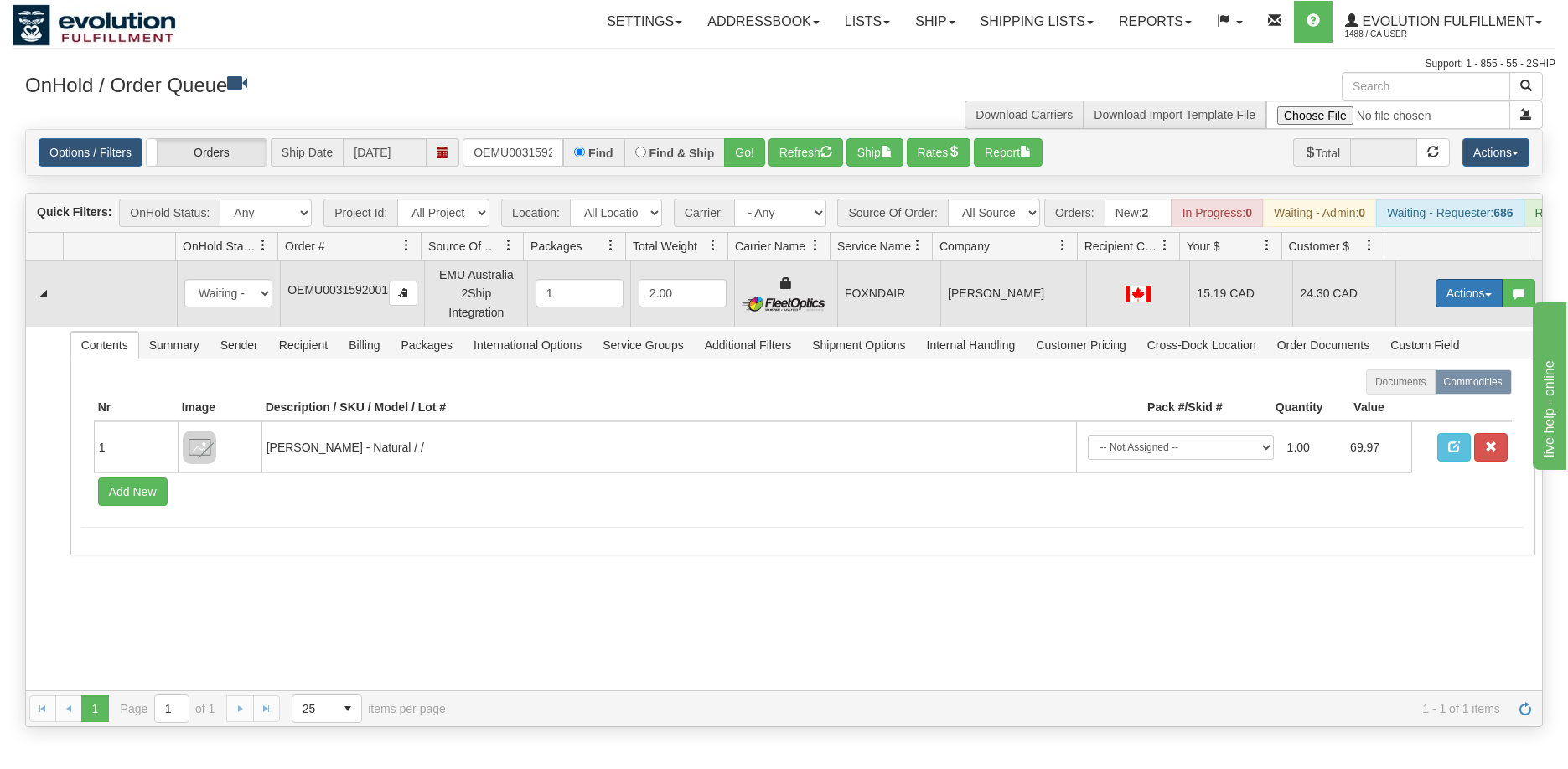
click at [1442, 302] on button "Actions" at bounding box center [1468, 293] width 67 height 29
click at [1398, 397] on span "Ship" at bounding box center [1402, 390] width 35 height 13
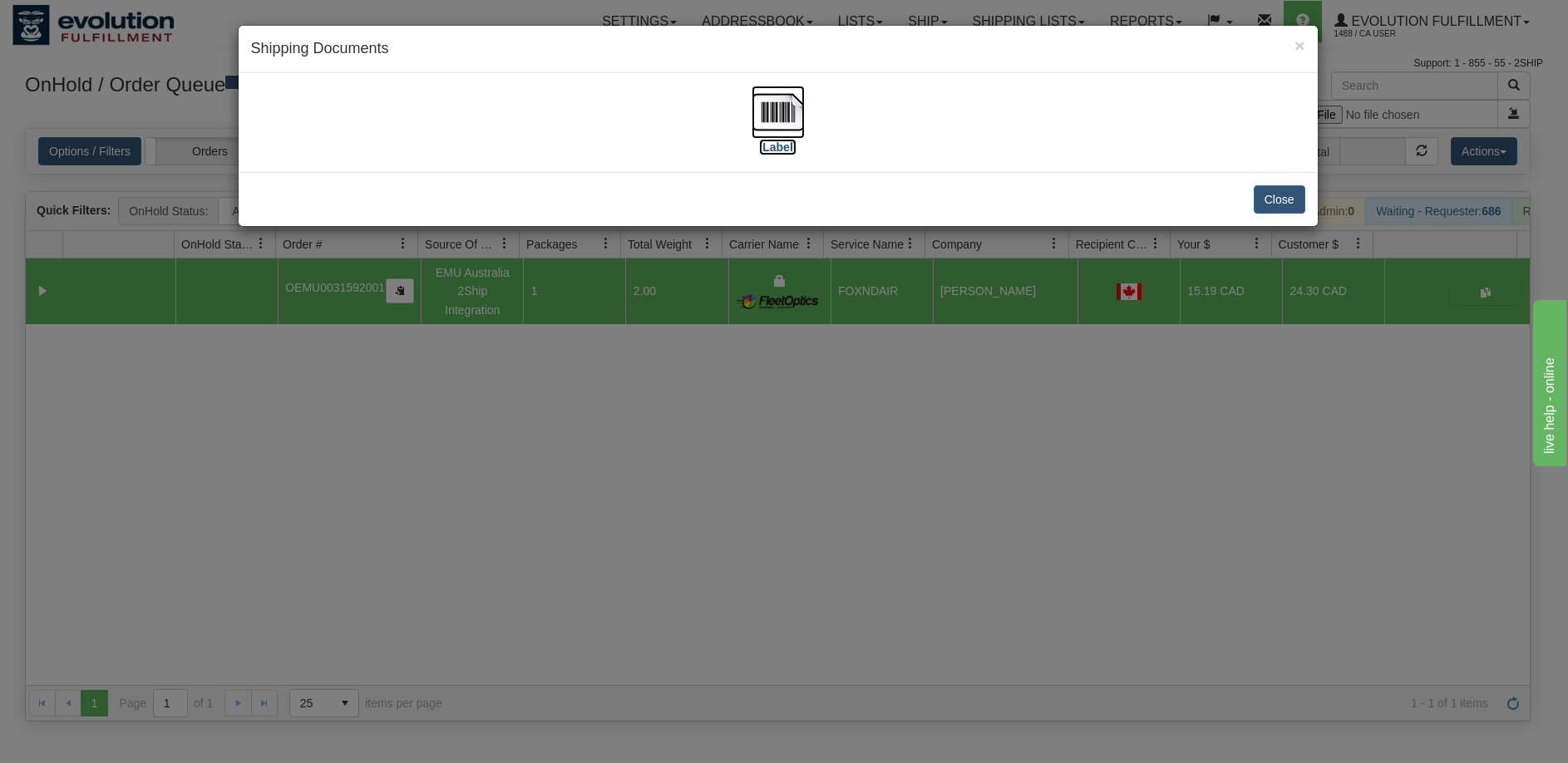
click at [795, 121] on img at bounding box center [778, 112] width 54 height 54
click at [776, 120] on img at bounding box center [778, 112] width 54 height 54
click at [791, 469] on div "× Shipping Documents [Label] Close" at bounding box center [784, 382] width 1568 height 763
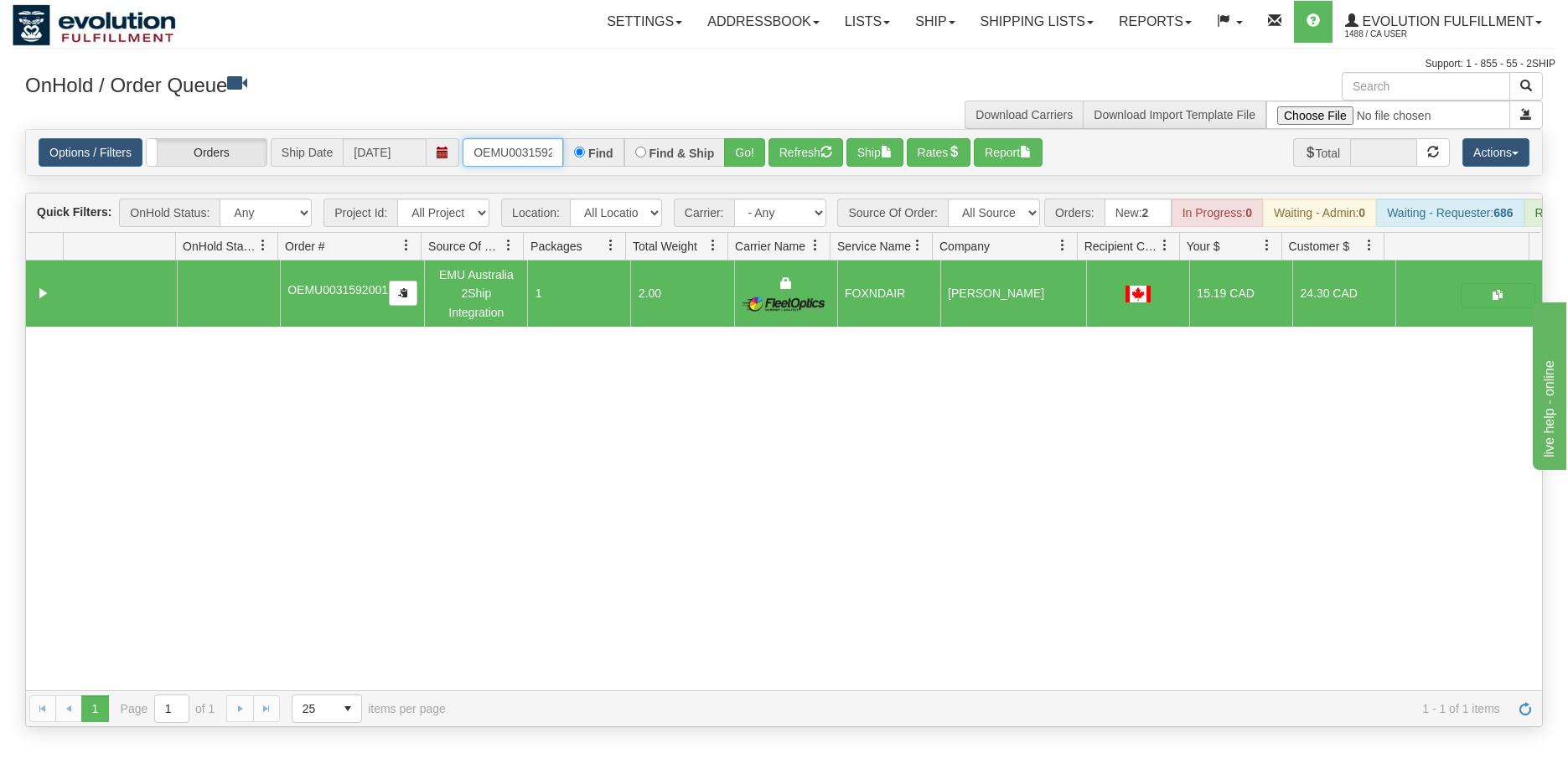
scroll to position [0, 22]
drag, startPoint x: 473, startPoint y: 153, endPoint x: 613, endPoint y: 161, distance: 140.2
click at [613, 161] on div "OEMU0031592001 Find Find & Ship Go!" at bounding box center [613, 153] width 303 height 29
click at [744, 159] on button "Go!" at bounding box center [744, 153] width 41 height 29
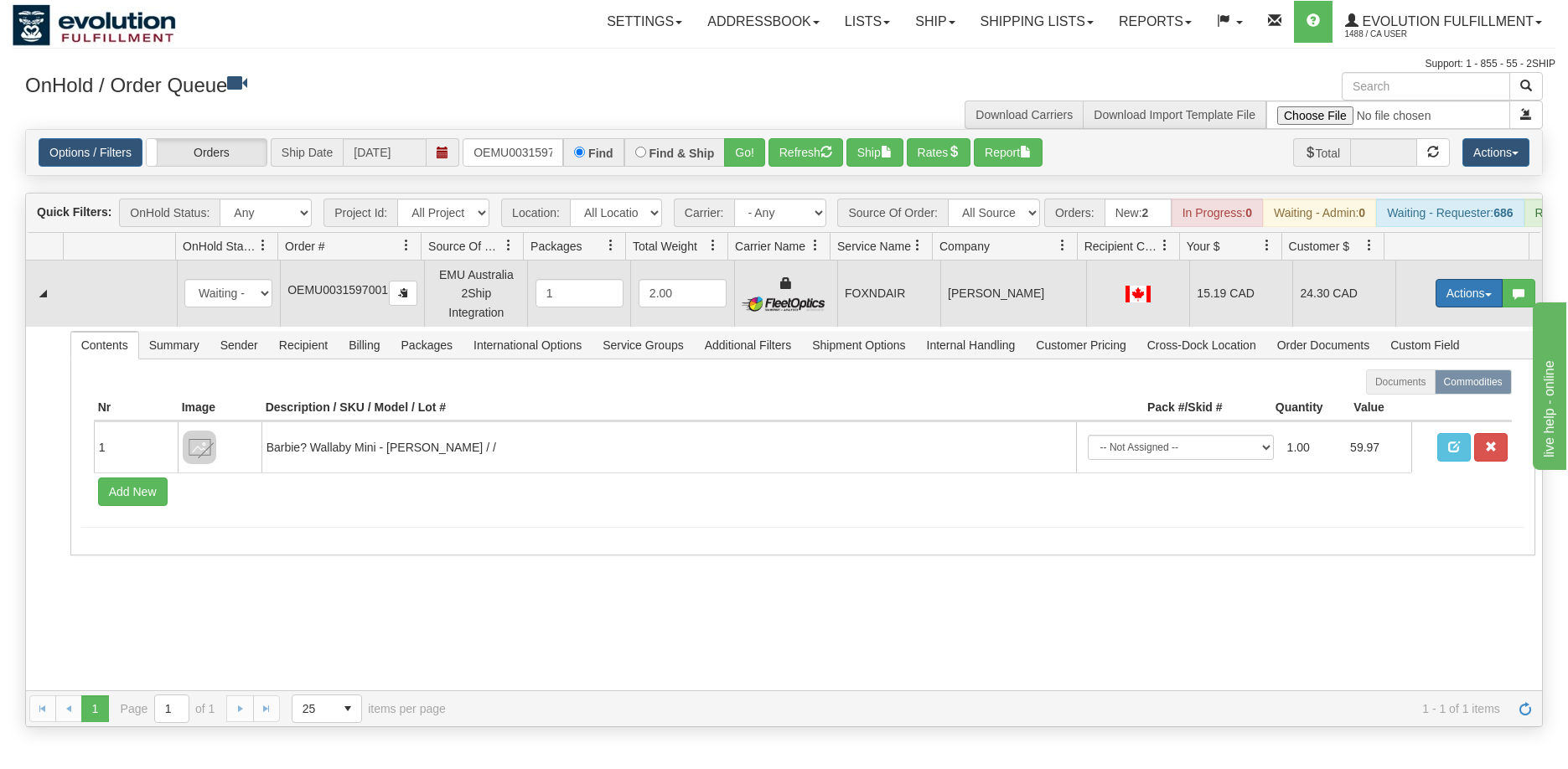
click at [1443, 308] on button "Actions" at bounding box center [1468, 293] width 67 height 29
click at [1408, 401] on link "Ship" at bounding box center [1434, 390] width 134 height 22
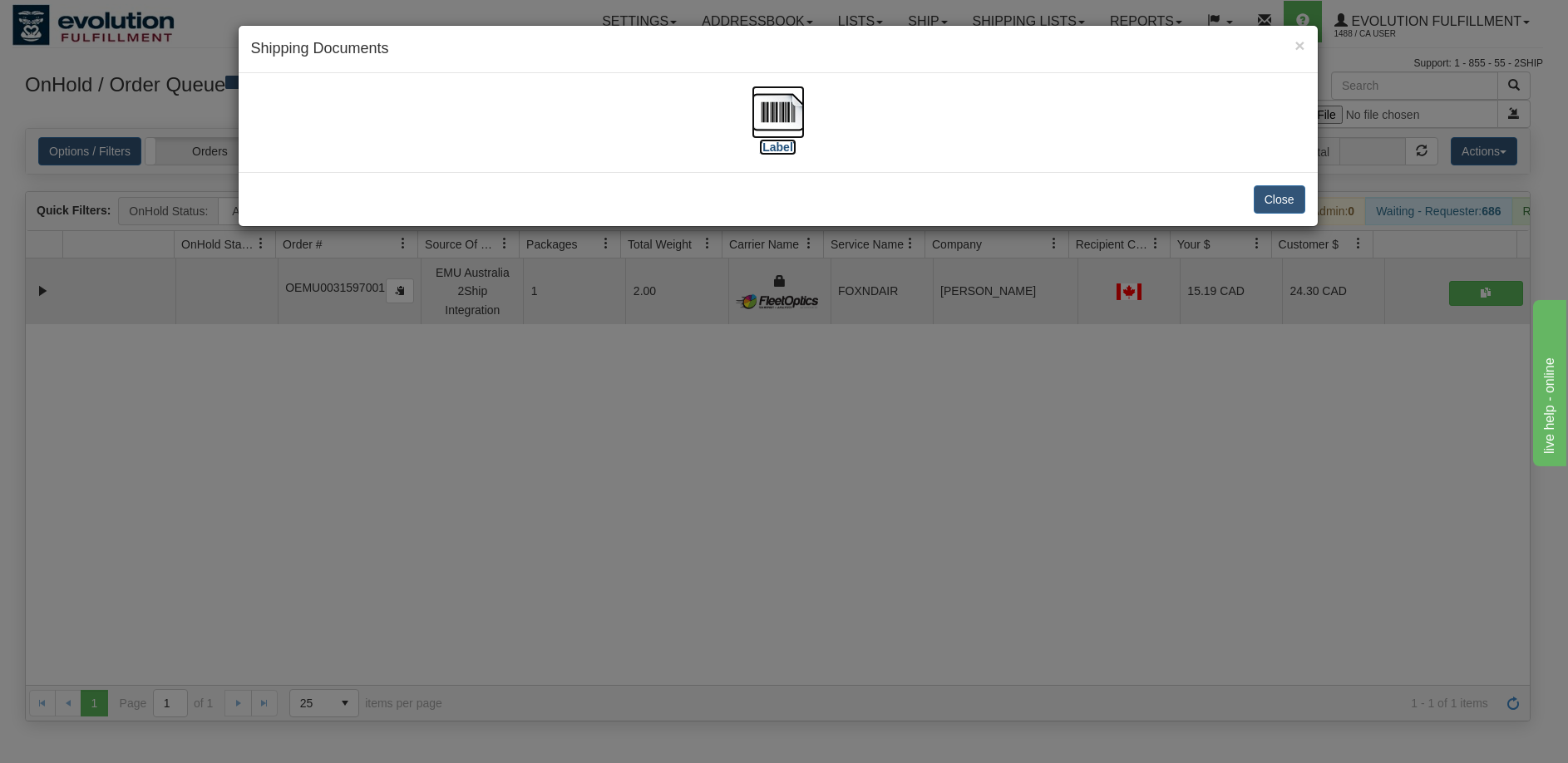
click at [773, 120] on img at bounding box center [778, 112] width 54 height 54
click at [870, 620] on div "× Shipping Documents [Label] Close" at bounding box center [784, 382] width 1568 height 763
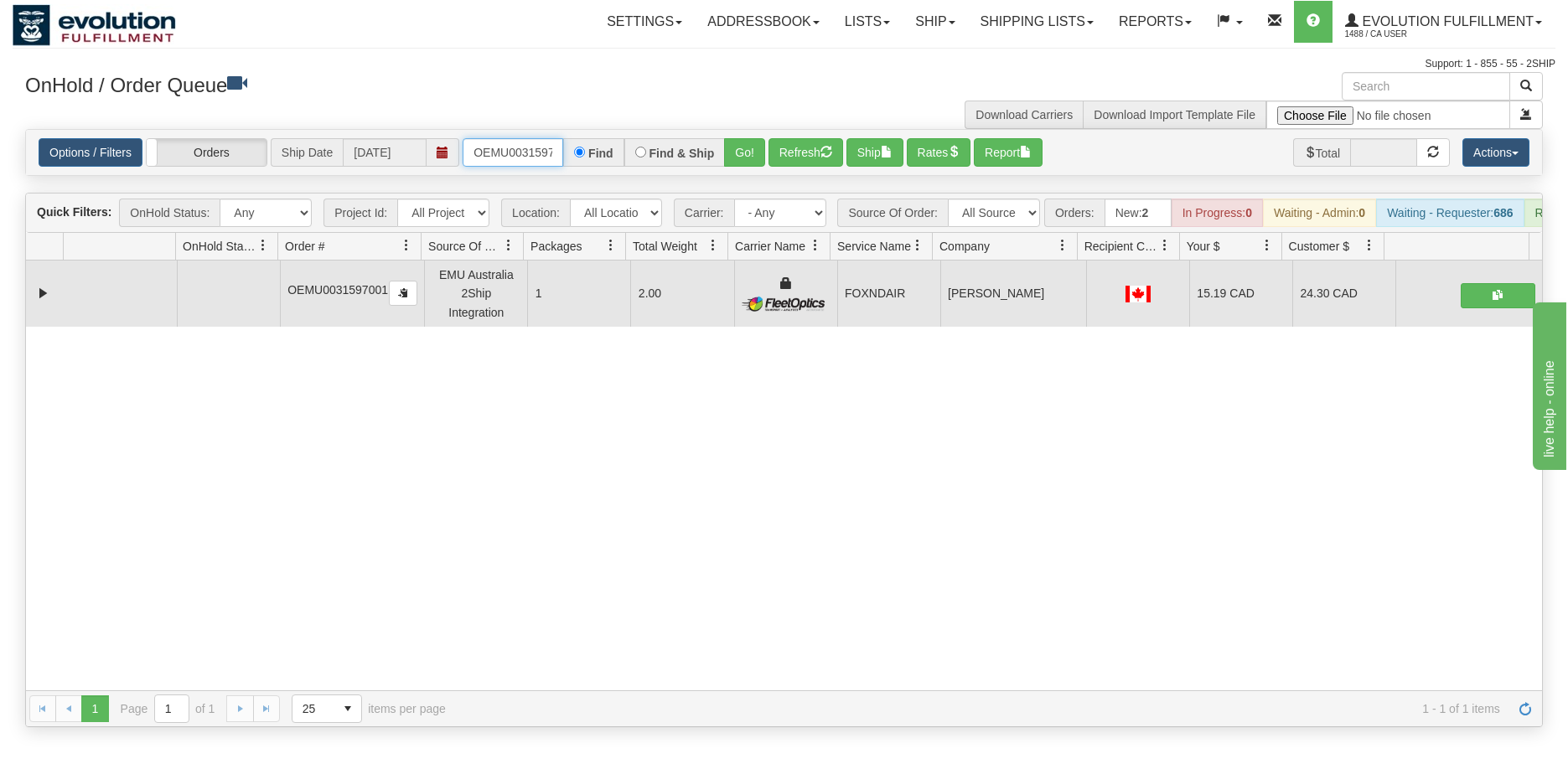
scroll to position [0, 22]
drag, startPoint x: 474, startPoint y: 156, endPoint x: 688, endPoint y: 153, distance: 214.0
click at [688, 153] on div "OEMU0031597001 Find Find & Ship Go!" at bounding box center [613, 153] width 303 height 29
click at [752, 147] on button "Go!" at bounding box center [744, 153] width 41 height 29
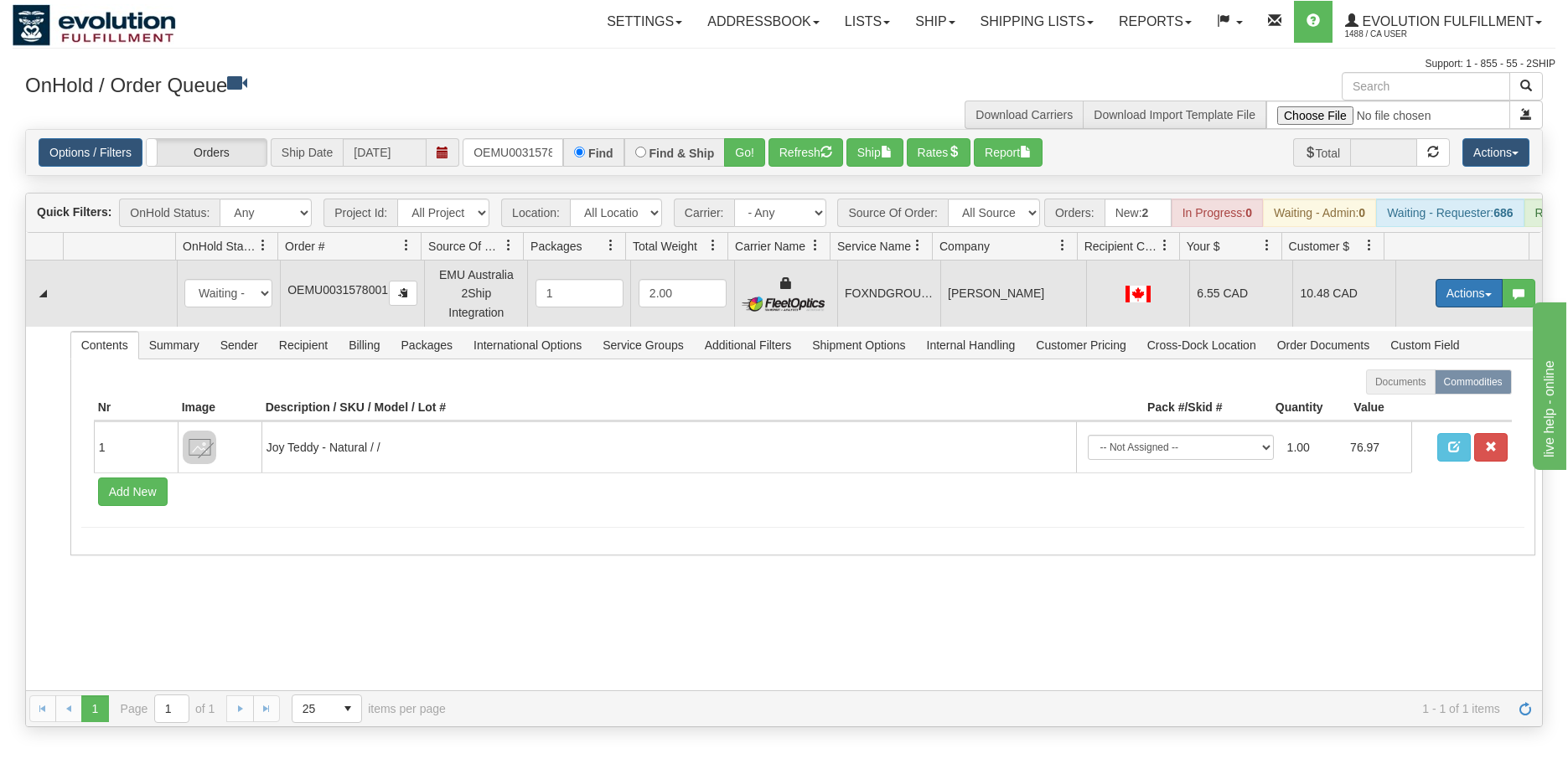
click at [1460, 304] on button "Actions" at bounding box center [1468, 293] width 67 height 29
click at [1402, 397] on span "Ship" at bounding box center [1402, 390] width 35 height 13
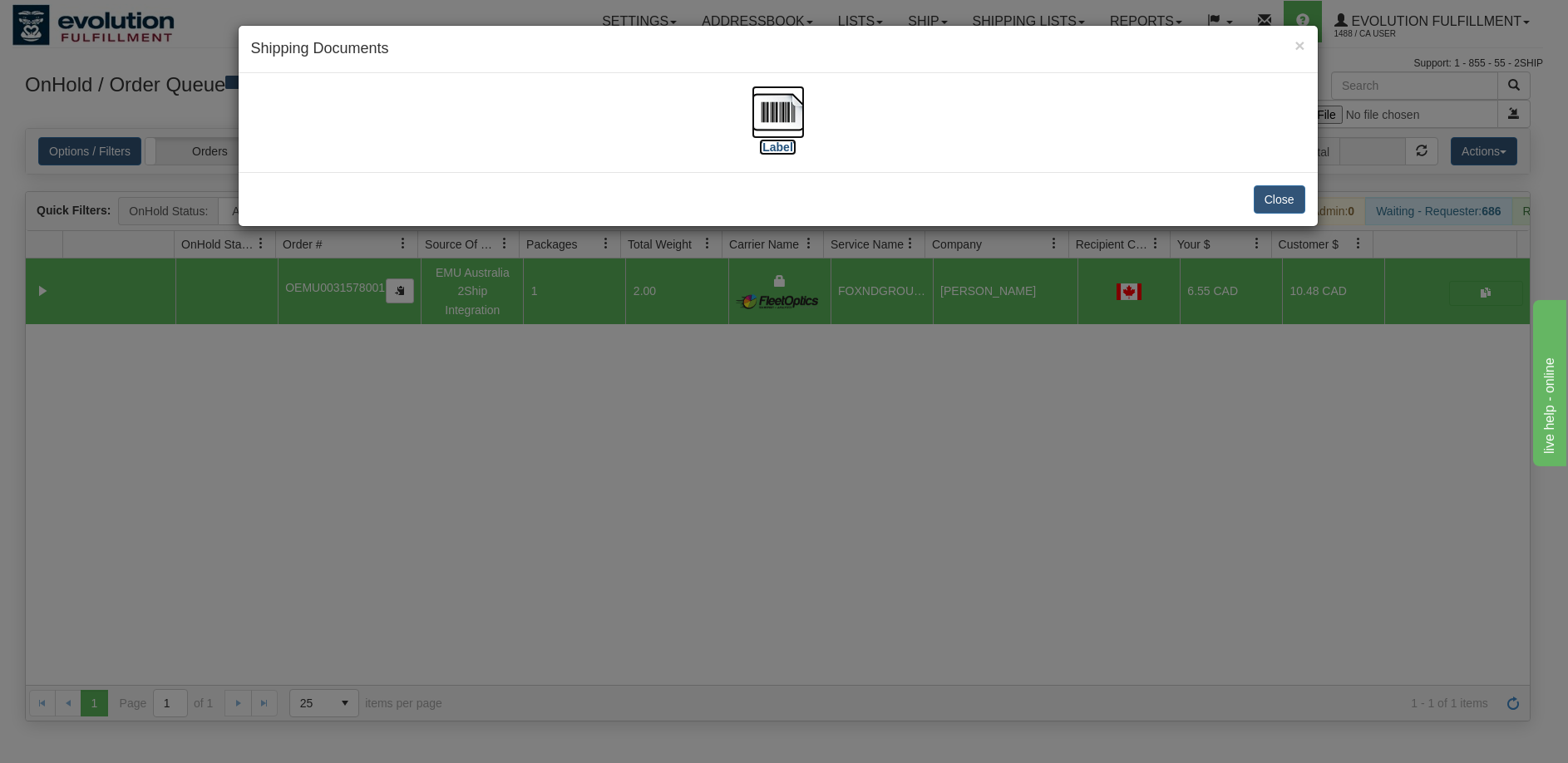
click at [776, 112] on img at bounding box center [778, 112] width 54 height 54
click at [701, 514] on div "× Shipping Documents [Label] Close" at bounding box center [784, 382] width 1568 height 763
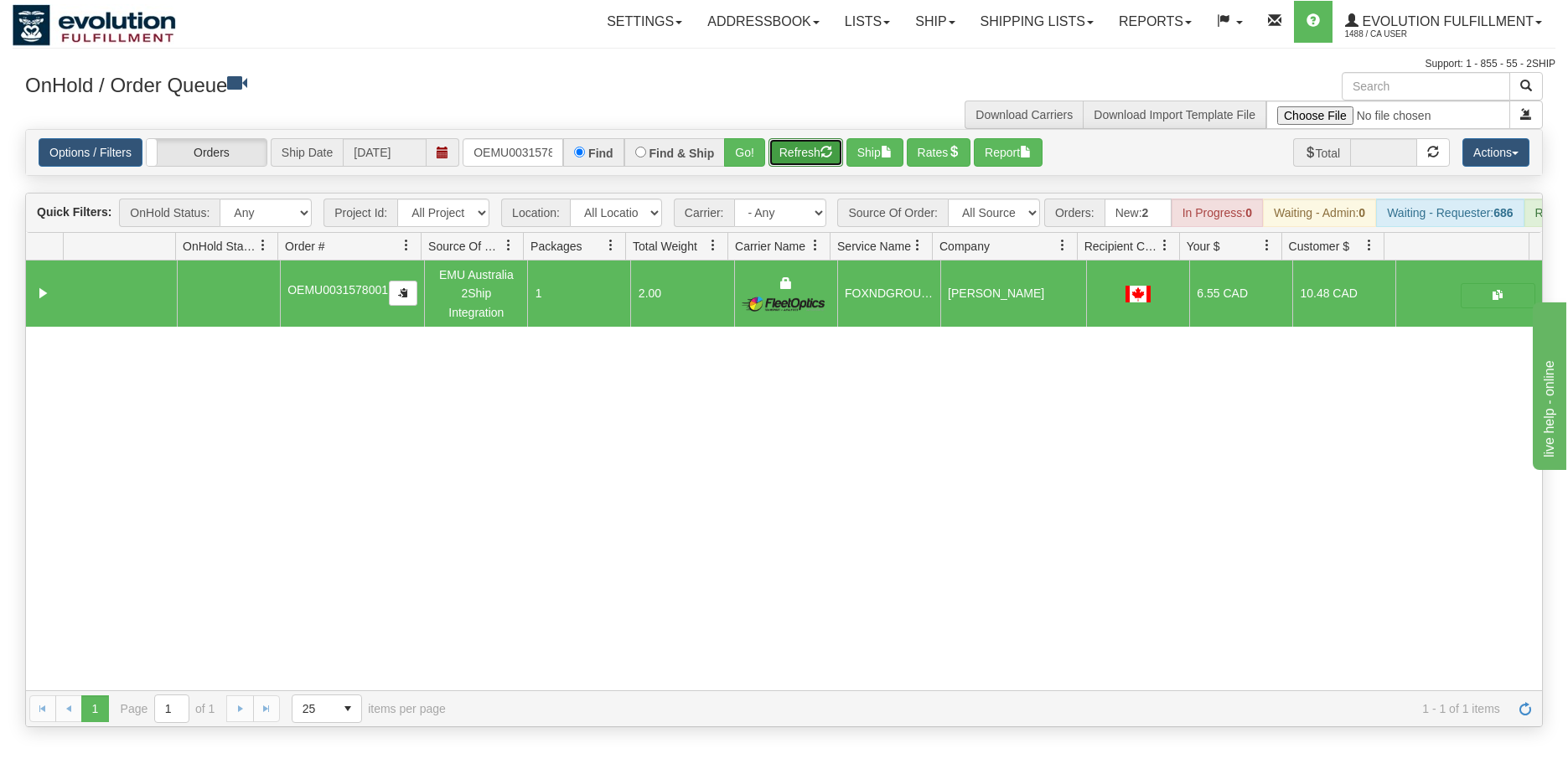
click at [824, 142] on button "Refresh" at bounding box center [806, 153] width 74 height 29
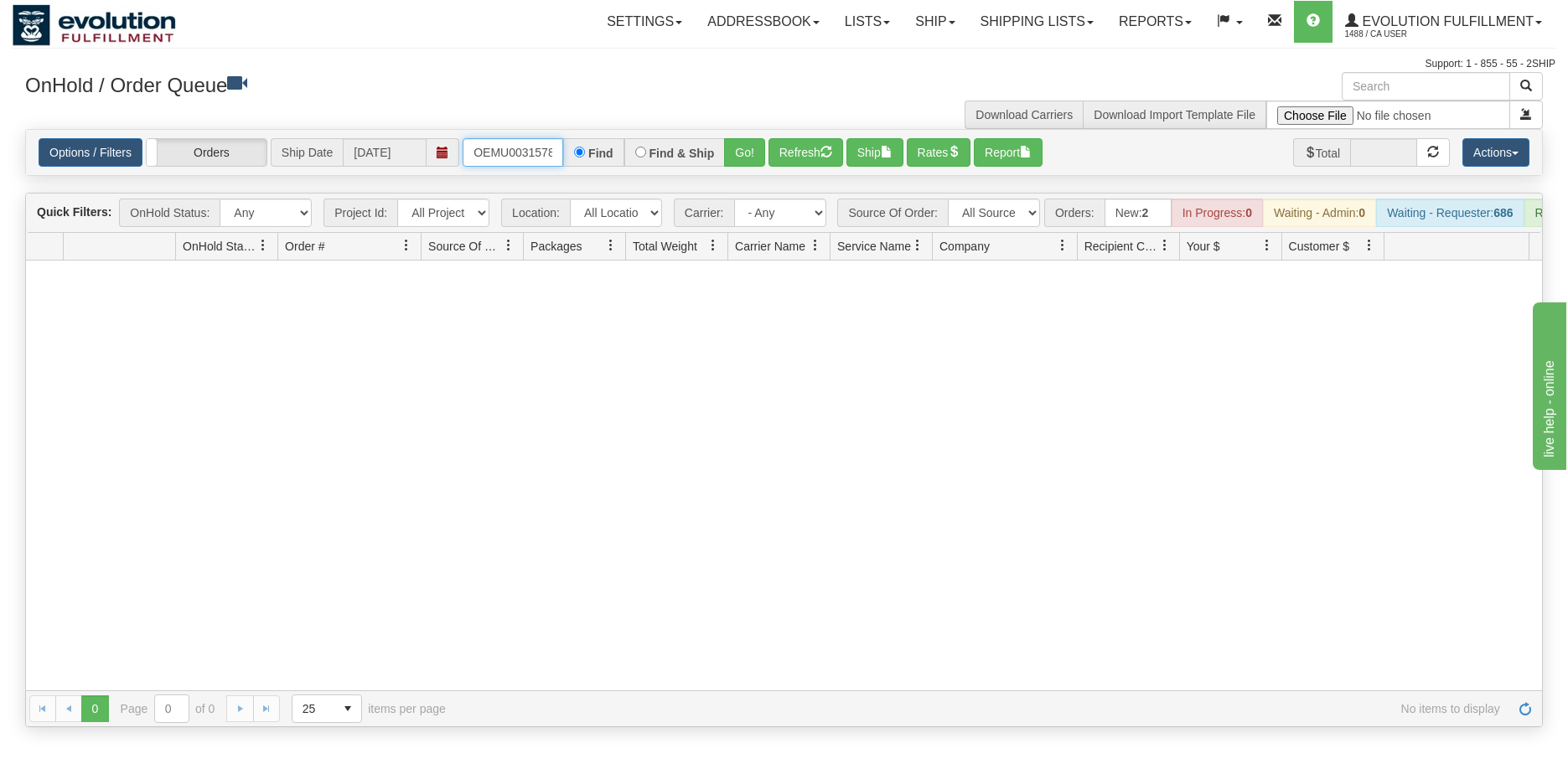
scroll to position [0, 22]
drag, startPoint x: 475, startPoint y: 156, endPoint x: 620, endPoint y: 172, distance: 145.9
click at [620, 172] on div "Options / Filters Group Shipments Orders Ship Date [DATE] OEMU0031578001 Find F…" at bounding box center [784, 153] width 1516 height 46
click at [740, 145] on button "Go!" at bounding box center [744, 153] width 41 height 29
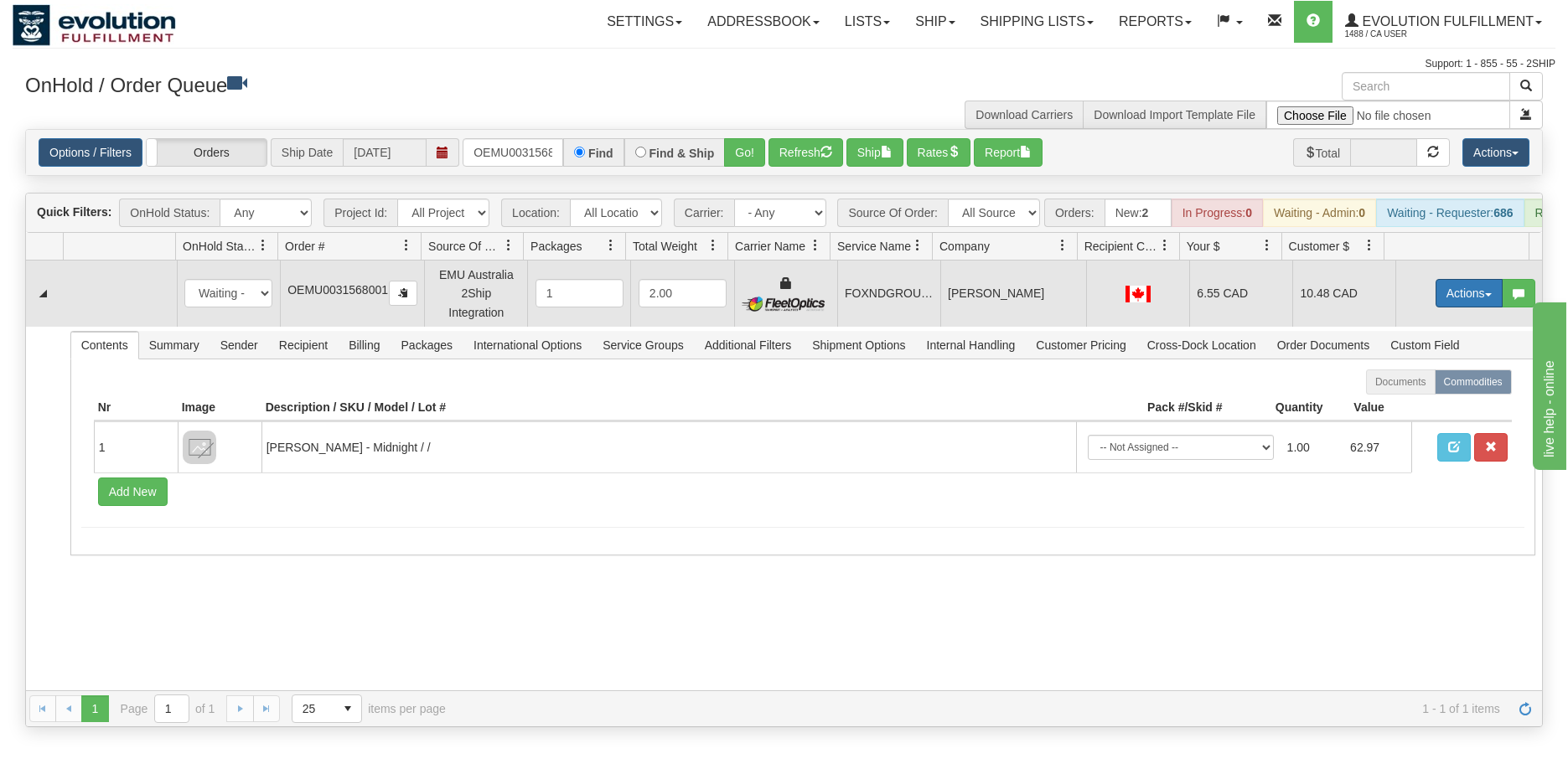
click at [1454, 302] on button "Actions" at bounding box center [1468, 293] width 67 height 29
click at [1400, 397] on span "Ship" at bounding box center [1402, 390] width 35 height 13
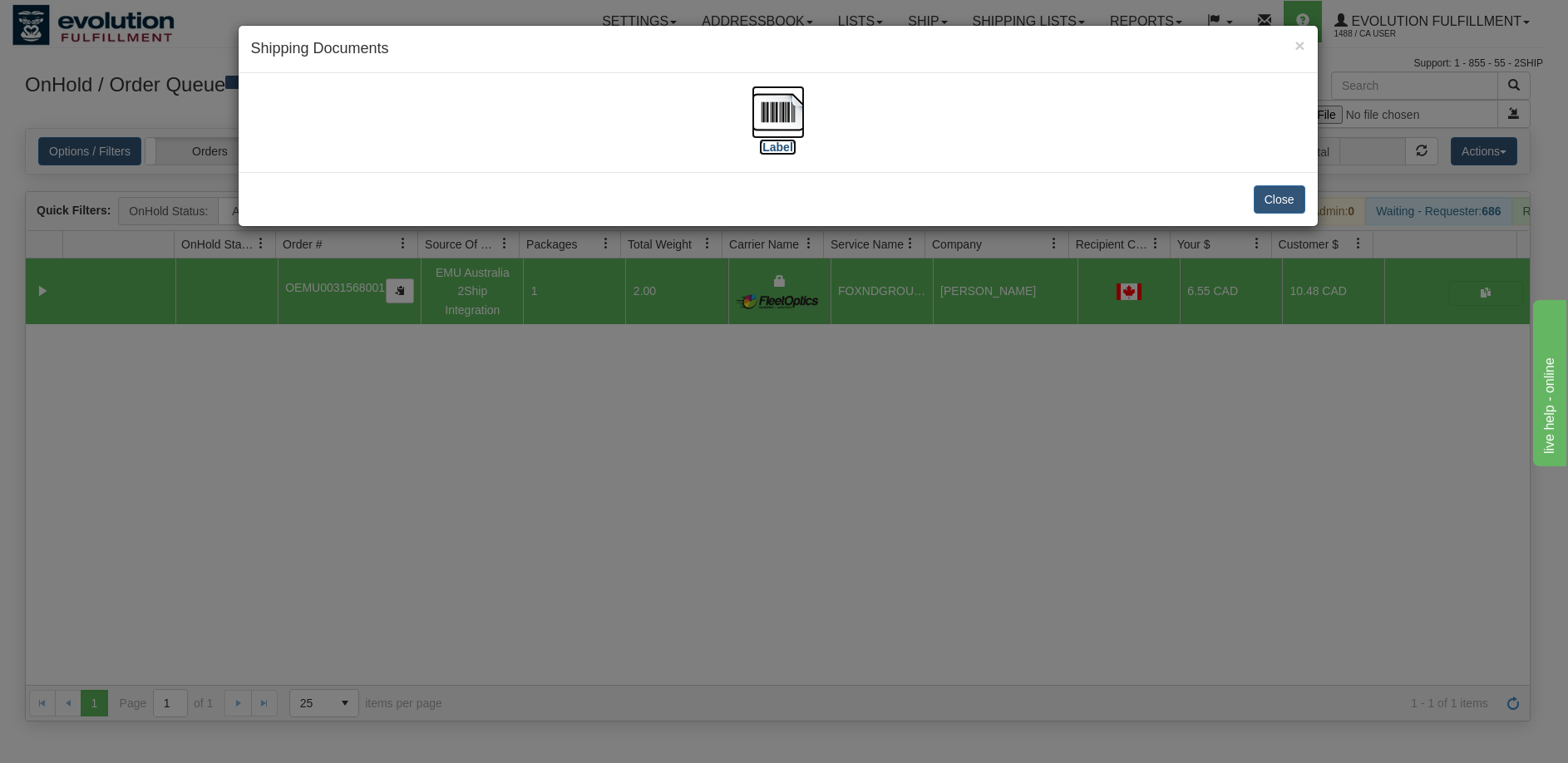
click at [797, 117] on img at bounding box center [778, 112] width 54 height 54
click at [787, 463] on div "× Shipping Documents [Label] Close" at bounding box center [784, 382] width 1568 height 763
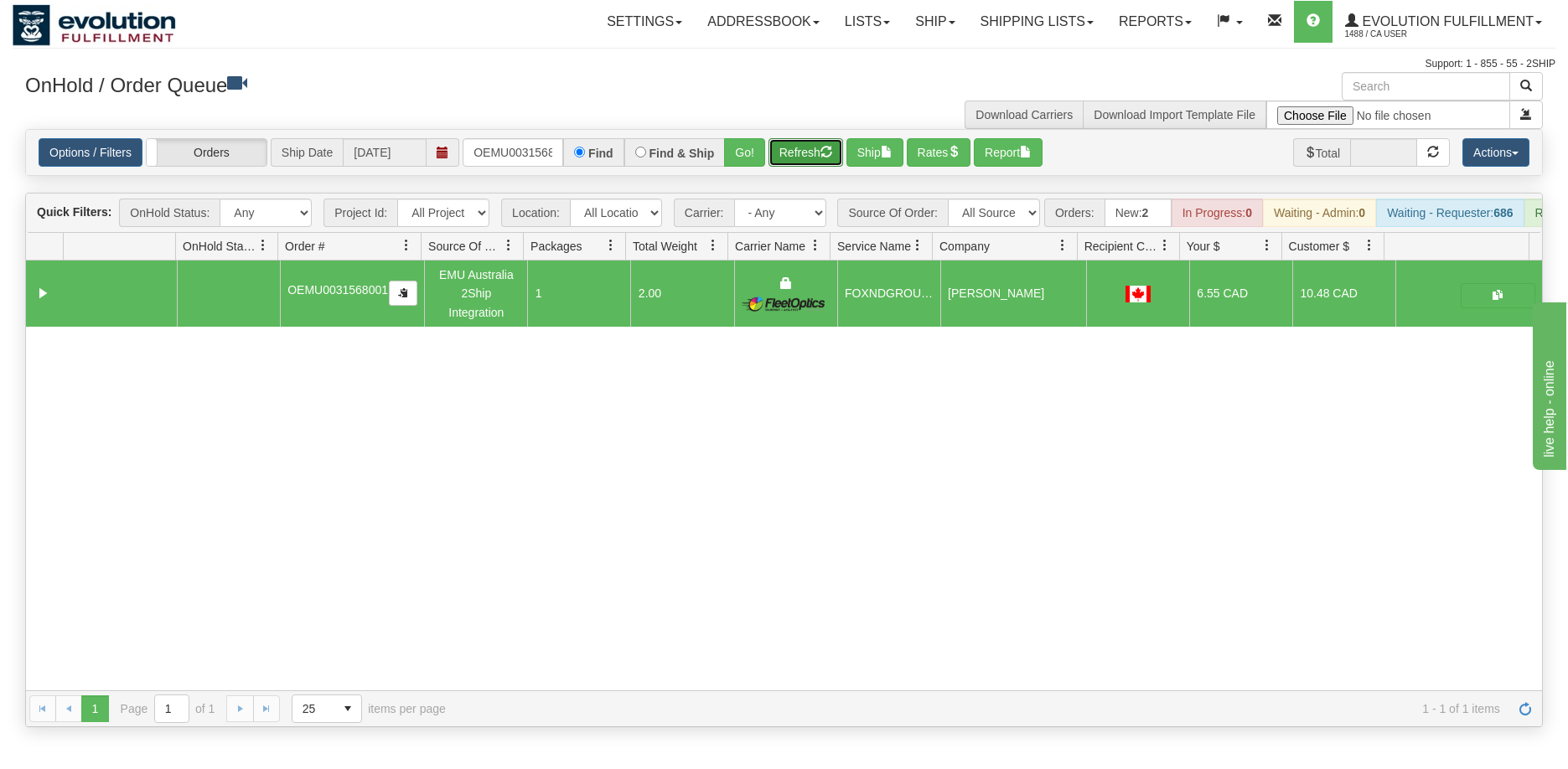
click at [806, 164] on button "Refresh" at bounding box center [806, 153] width 74 height 29
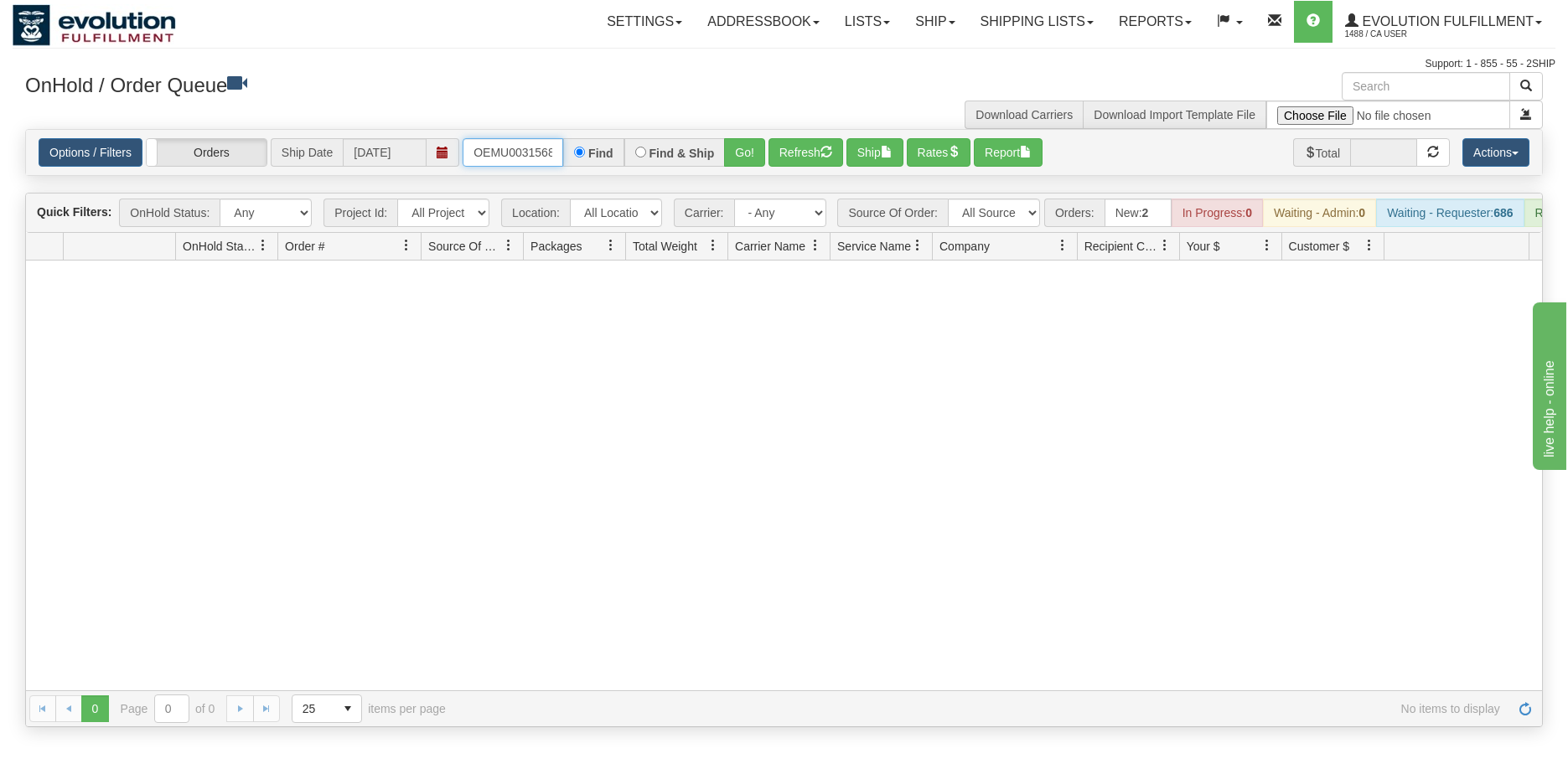
scroll to position [0, 22]
drag, startPoint x: 475, startPoint y: 150, endPoint x: 626, endPoint y: 156, distance: 151.1
click at [626, 156] on div "OEMU0031568001 Find Find & Ship Go!" at bounding box center [613, 153] width 303 height 29
click at [737, 151] on button "Go!" at bounding box center [744, 153] width 41 height 29
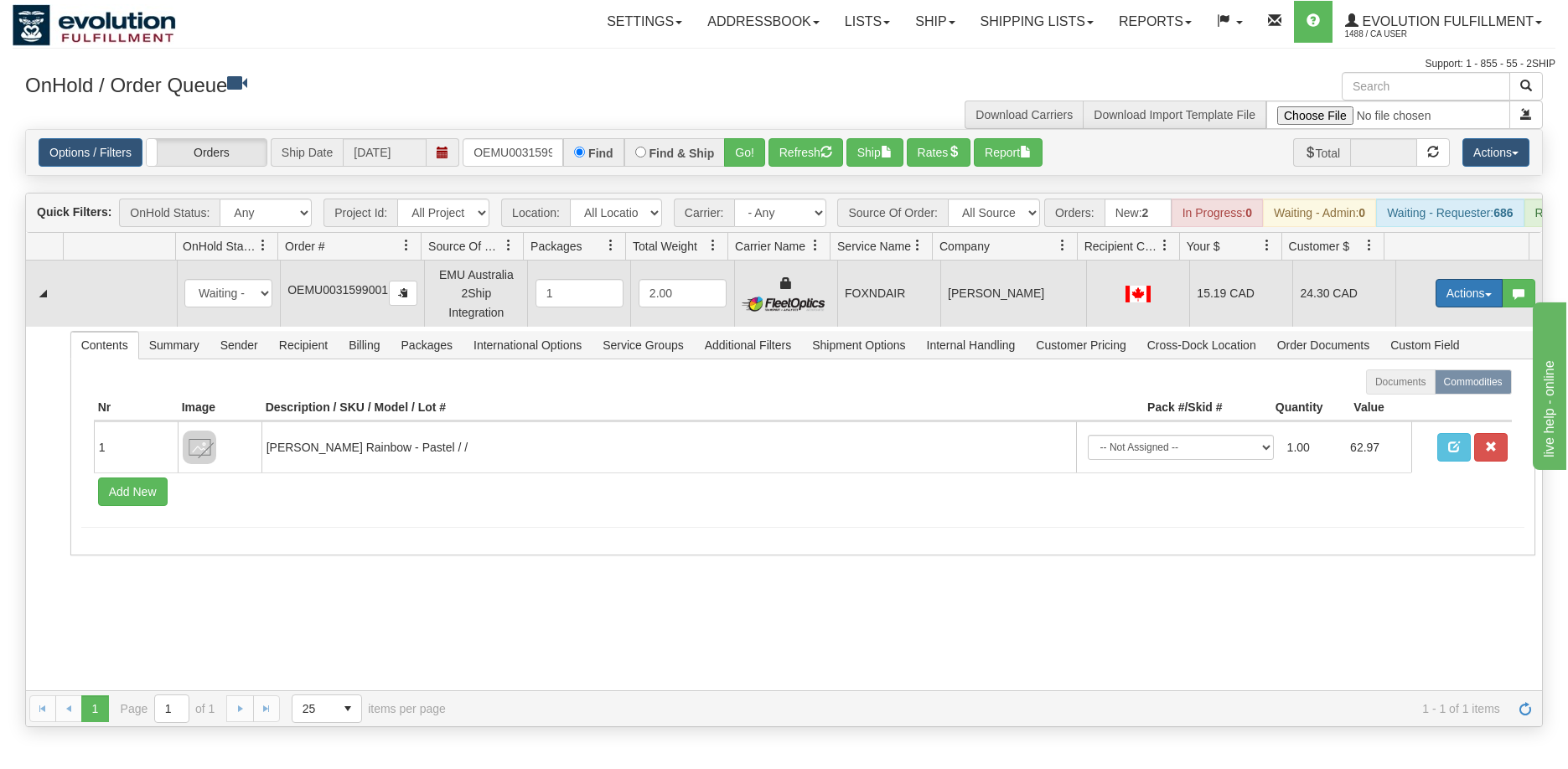
click at [1459, 307] on button "Actions" at bounding box center [1468, 293] width 67 height 29
click at [1405, 400] on link "Ship" at bounding box center [1434, 390] width 134 height 22
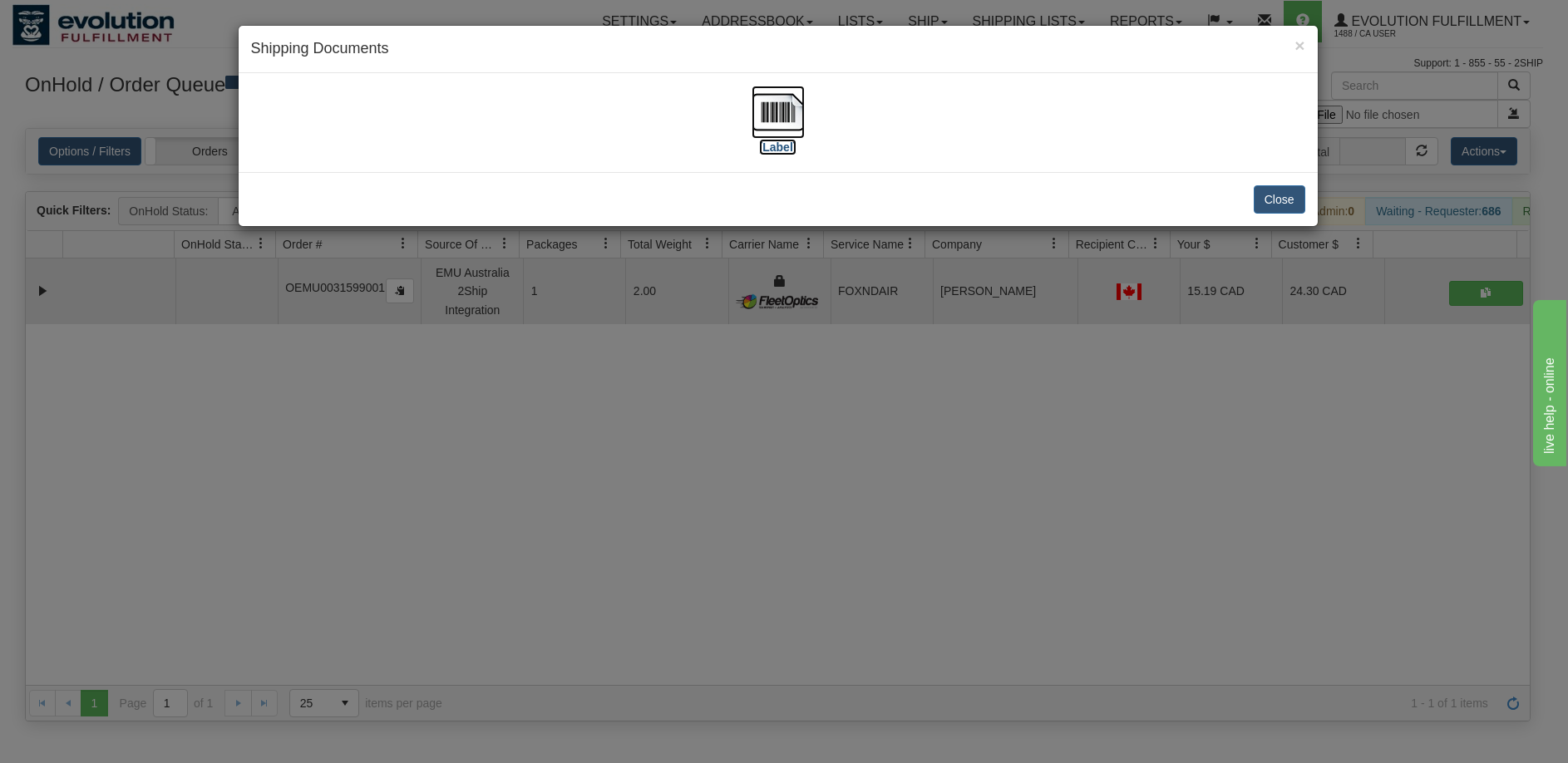
click at [788, 112] on img at bounding box center [778, 112] width 54 height 54
drag, startPoint x: 692, startPoint y: 511, endPoint x: 673, endPoint y: 402, distance: 110.6
click at [690, 510] on div "× Shipping Documents [Label] Close" at bounding box center [784, 382] width 1568 height 763
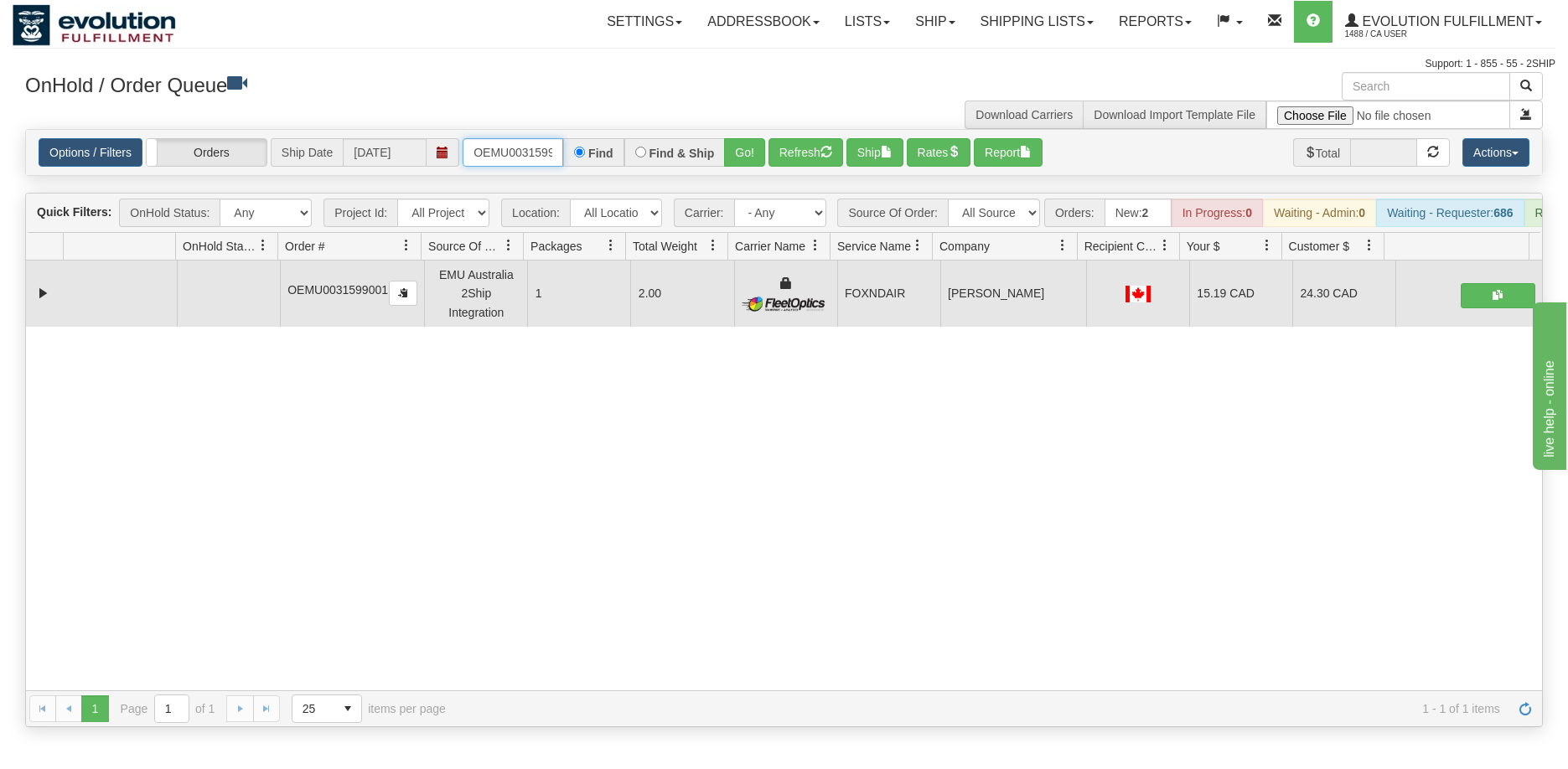
scroll to position [0, 22]
drag, startPoint x: 468, startPoint y: 146, endPoint x: 640, endPoint y: 151, distance: 172.1
click at [639, 151] on div "OEMU0031599001 Find Find & Ship Go!" at bounding box center [613, 153] width 303 height 29
click at [735, 158] on button "Go!" at bounding box center [744, 153] width 41 height 29
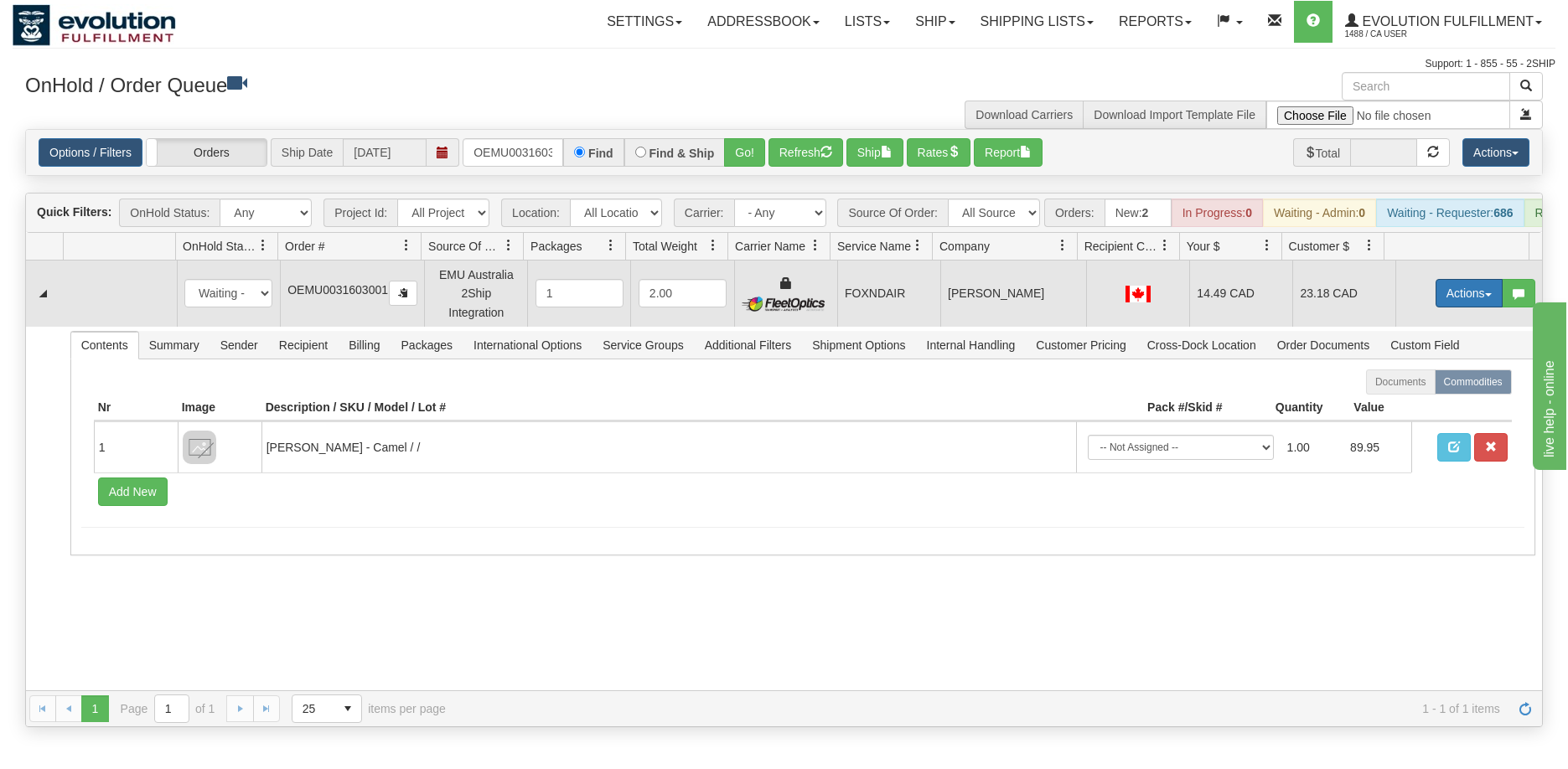
click at [1436, 306] on button "Actions" at bounding box center [1468, 293] width 67 height 29
click at [1401, 397] on span "Ship" at bounding box center [1402, 390] width 35 height 13
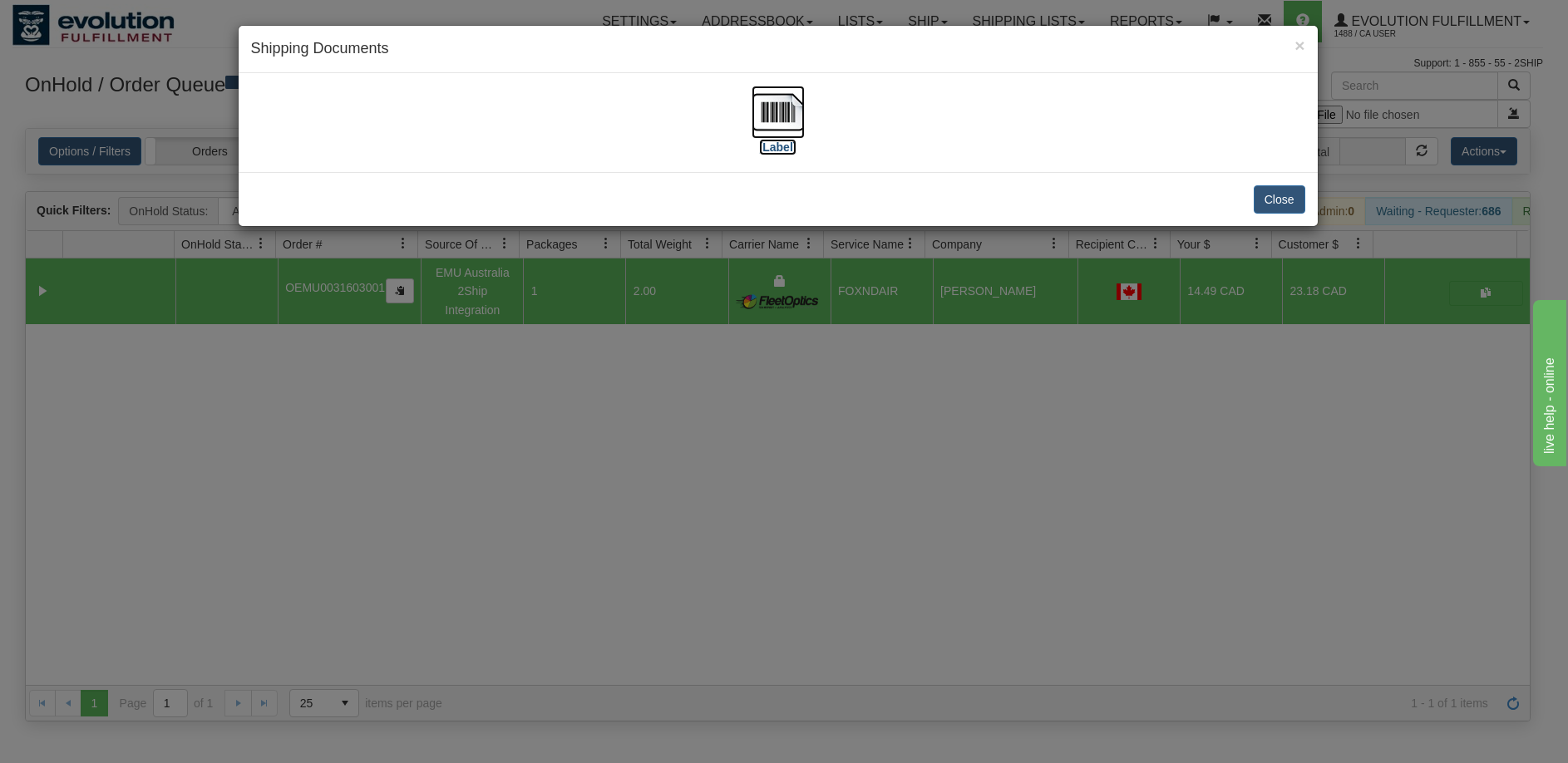
click at [768, 125] on img at bounding box center [778, 112] width 54 height 54
click at [959, 512] on div "× Shipping Documents [Label] Close" at bounding box center [784, 382] width 1568 height 763
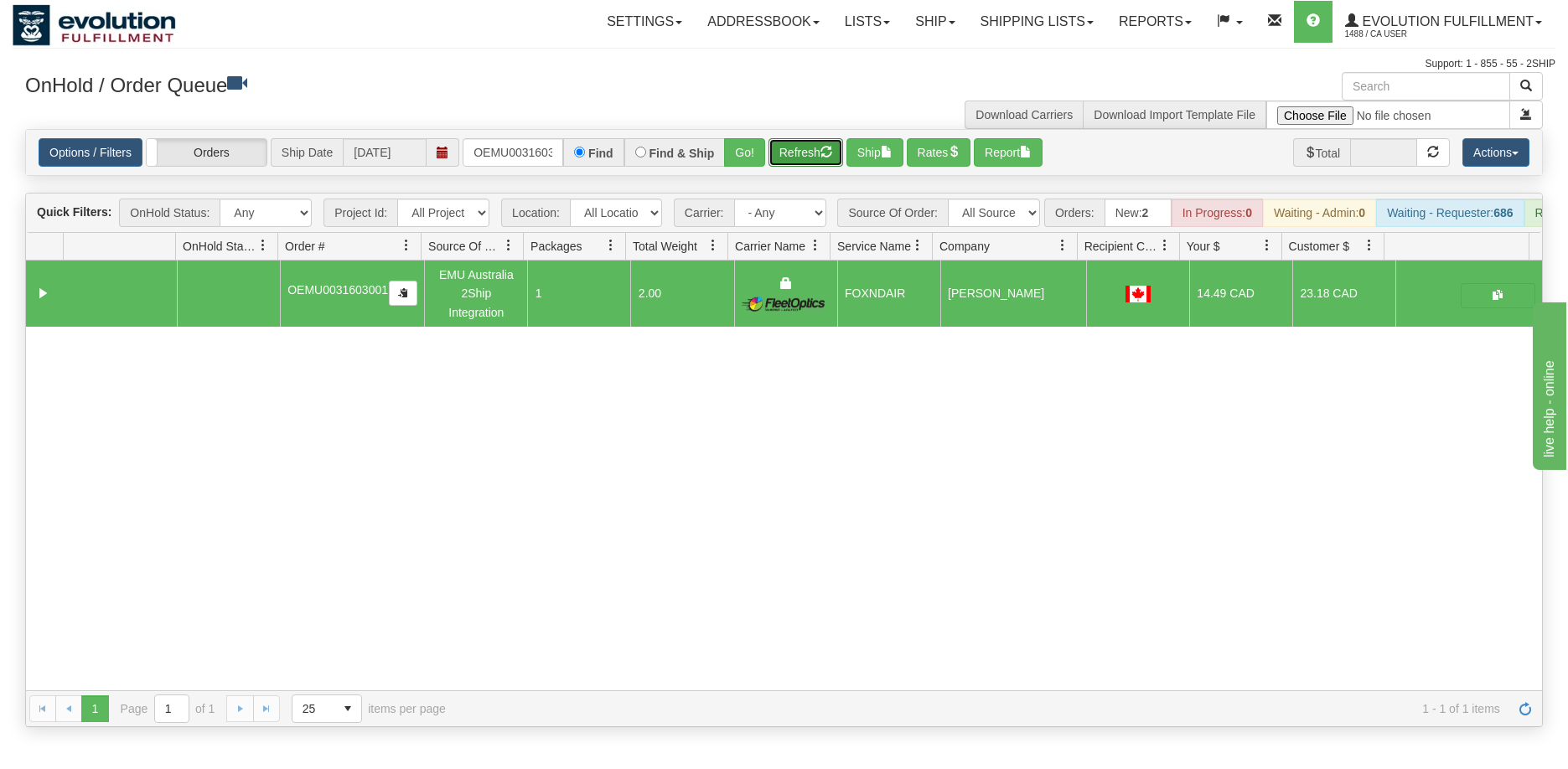
click at [823, 149] on span "button" at bounding box center [827, 152] width 12 height 12
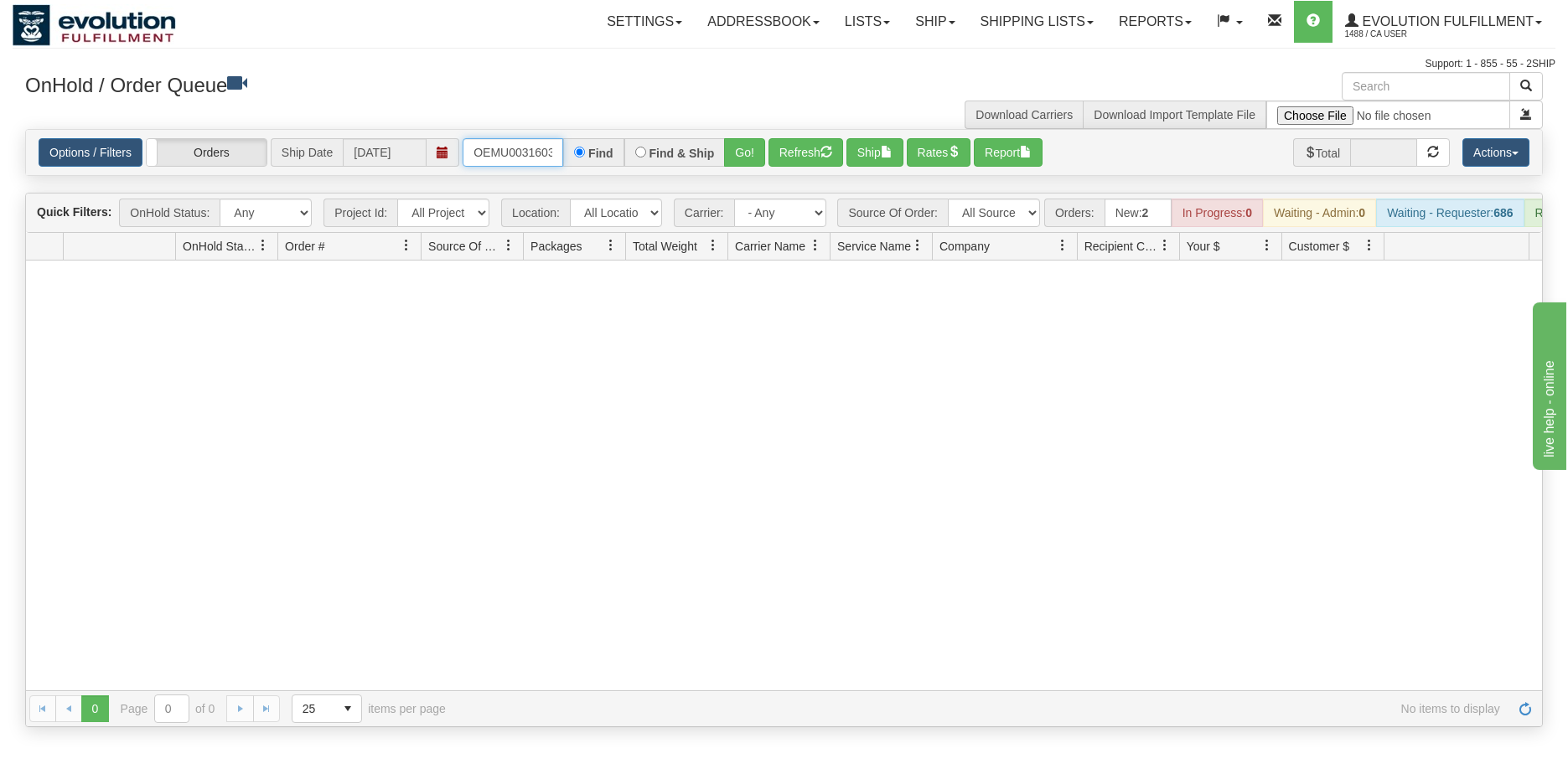
scroll to position [0, 22]
drag, startPoint x: 473, startPoint y: 153, endPoint x: 702, endPoint y: 176, distance: 230.2
click at [702, 176] on div "Options / Filters Group Shipments Orders Ship Date [DATE] OEMU0031603001 Find F…" at bounding box center [784, 153] width 1517 height 47
click at [741, 151] on button "Go!" at bounding box center [744, 153] width 41 height 29
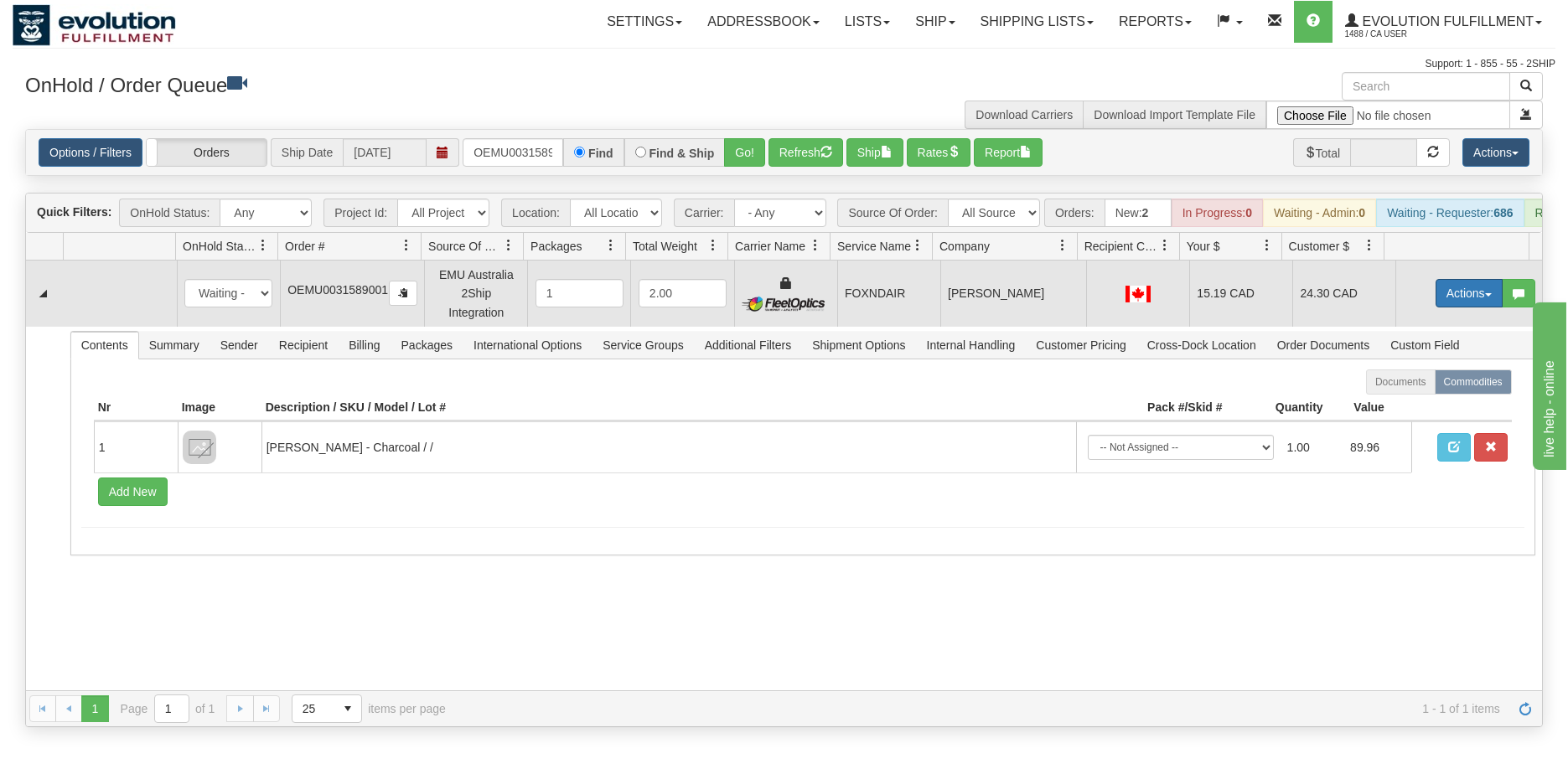
click at [1458, 305] on button "Actions" at bounding box center [1468, 293] width 67 height 29
click at [1406, 401] on link "Ship" at bounding box center [1434, 390] width 134 height 22
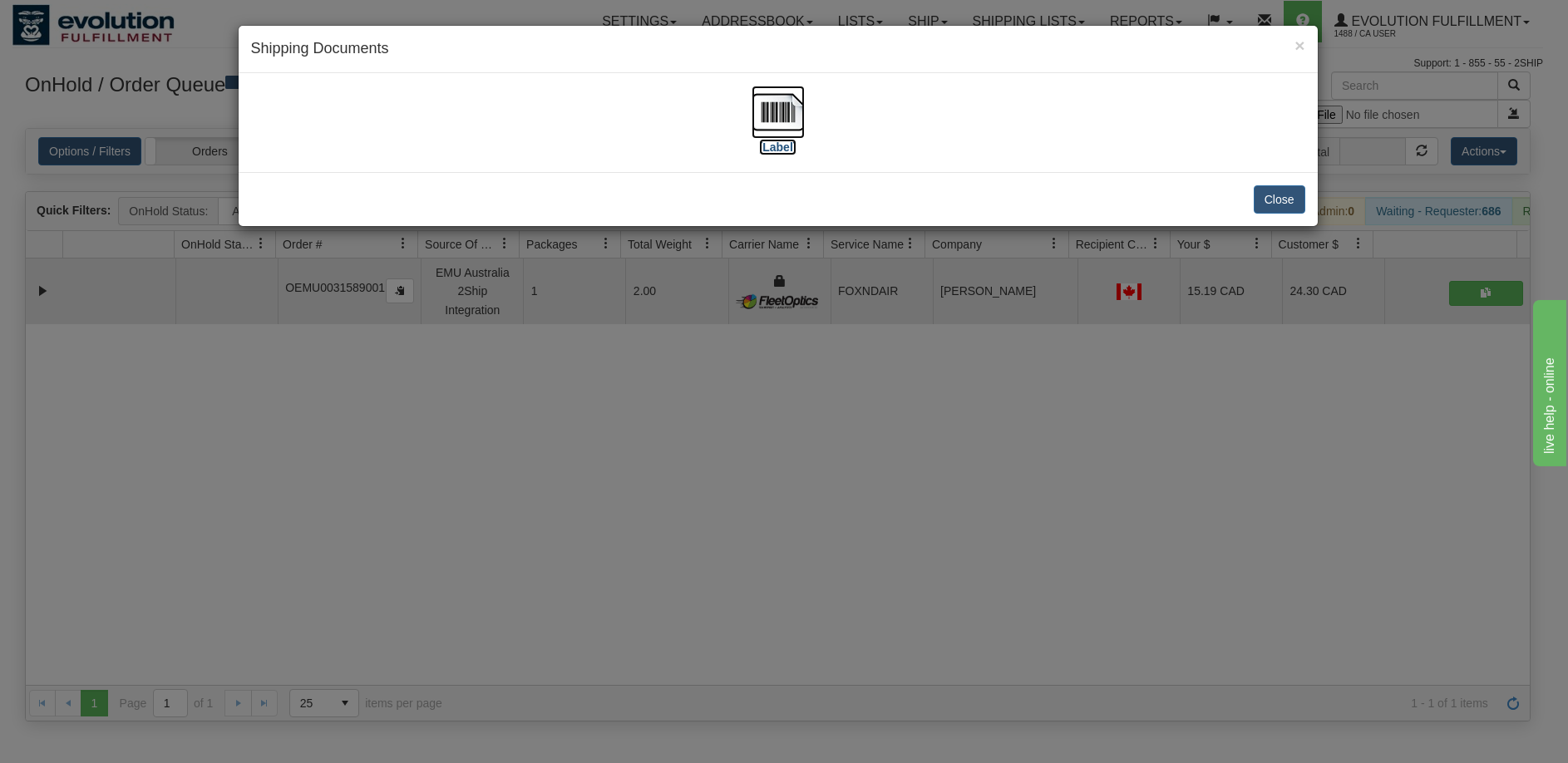
click at [771, 116] on img at bounding box center [778, 112] width 54 height 54
click at [850, 496] on div "× Shipping Documents [Label] Close" at bounding box center [784, 382] width 1568 height 763
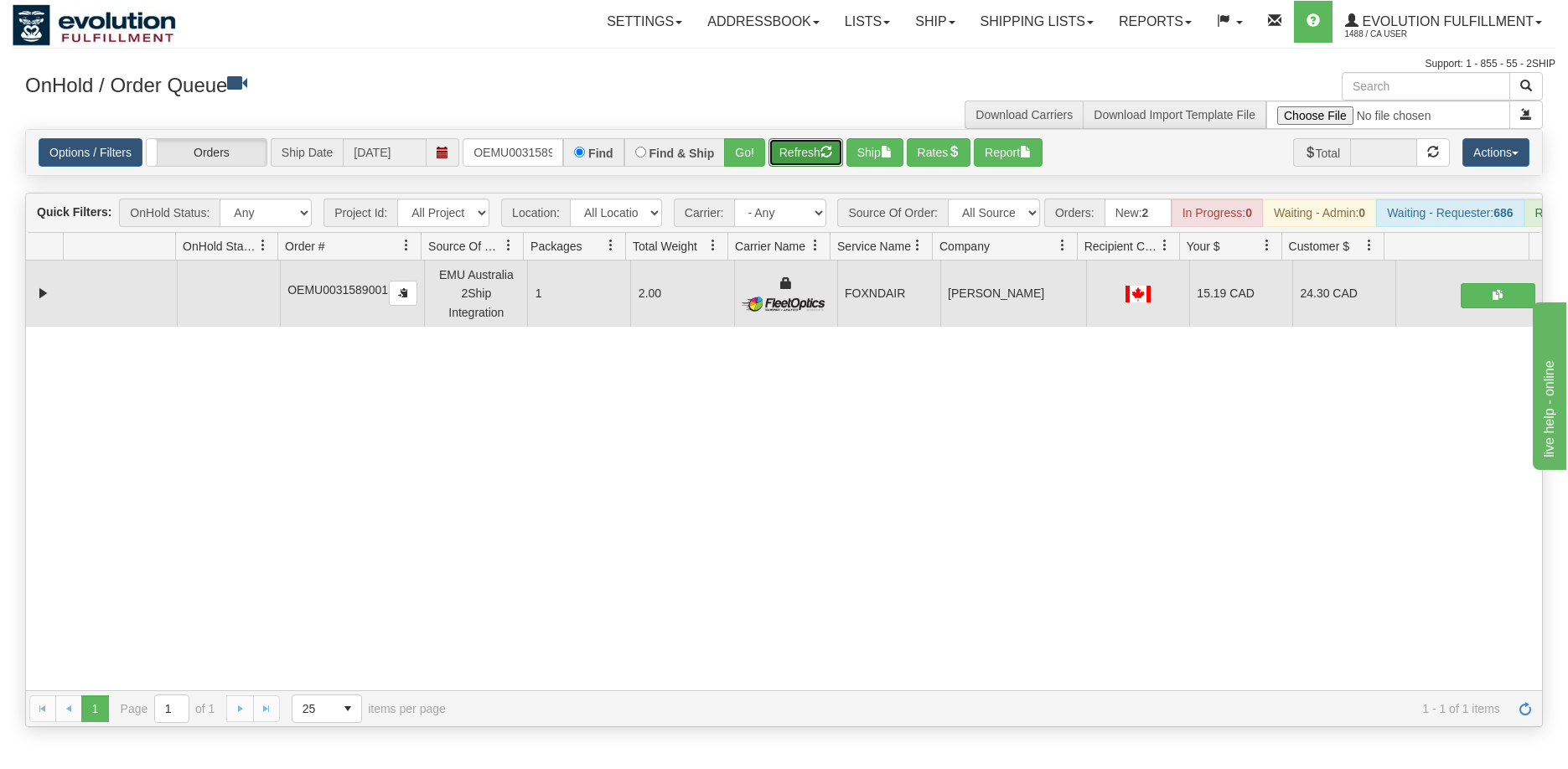
click at [806, 158] on button "Refresh" at bounding box center [806, 153] width 74 height 29
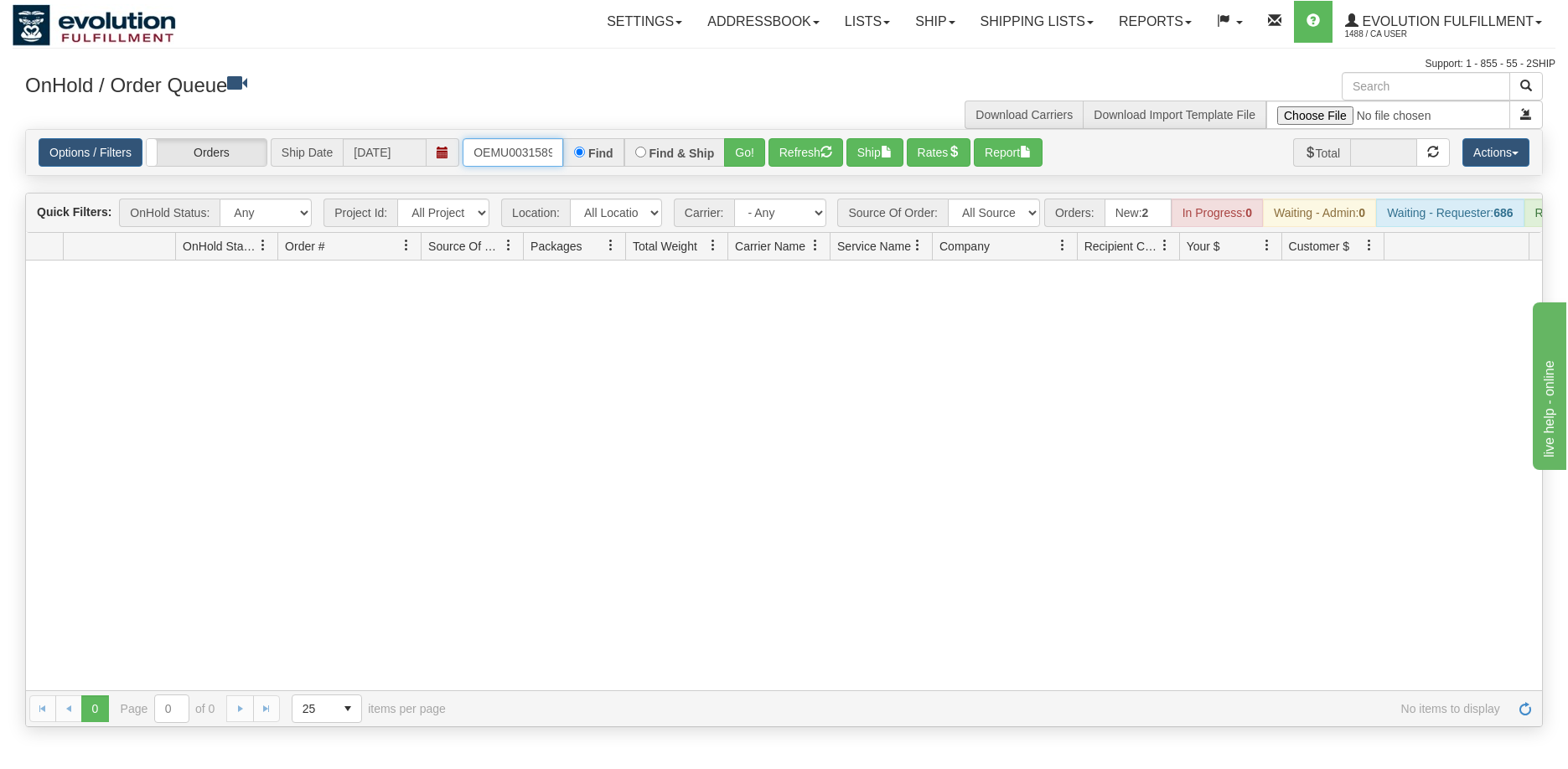
scroll to position [0, 22]
drag, startPoint x: 476, startPoint y: 153, endPoint x: 649, endPoint y: 157, distance: 173.0
click at [649, 157] on div "OEMU0031589001 Find Find & Ship Go!" at bounding box center [613, 153] width 303 height 29
click at [739, 148] on button "Go!" at bounding box center [744, 153] width 41 height 29
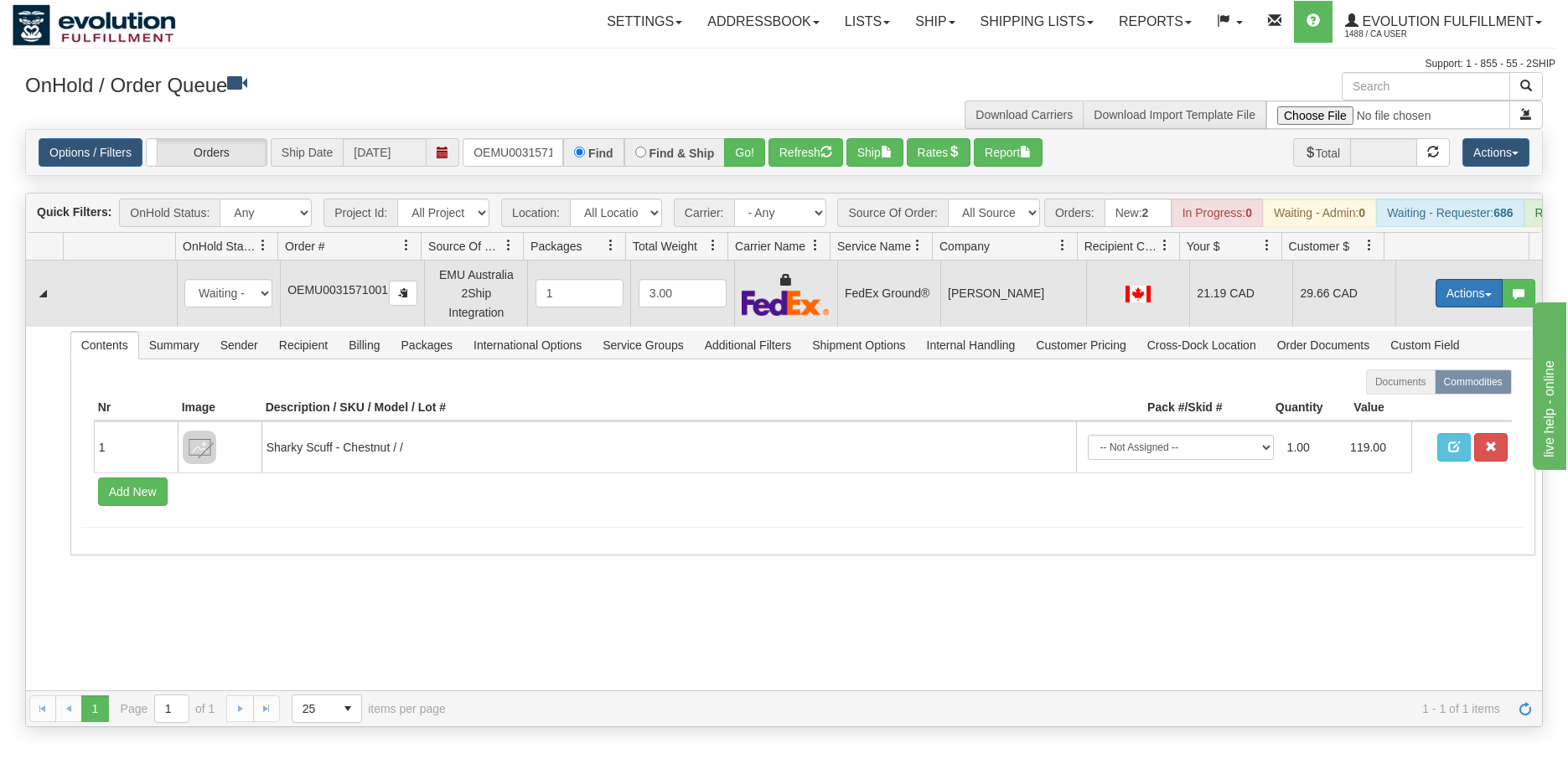
click at [1436, 308] on button "Actions" at bounding box center [1468, 293] width 67 height 29
click at [1394, 397] on span "Ship" at bounding box center [1402, 390] width 35 height 13
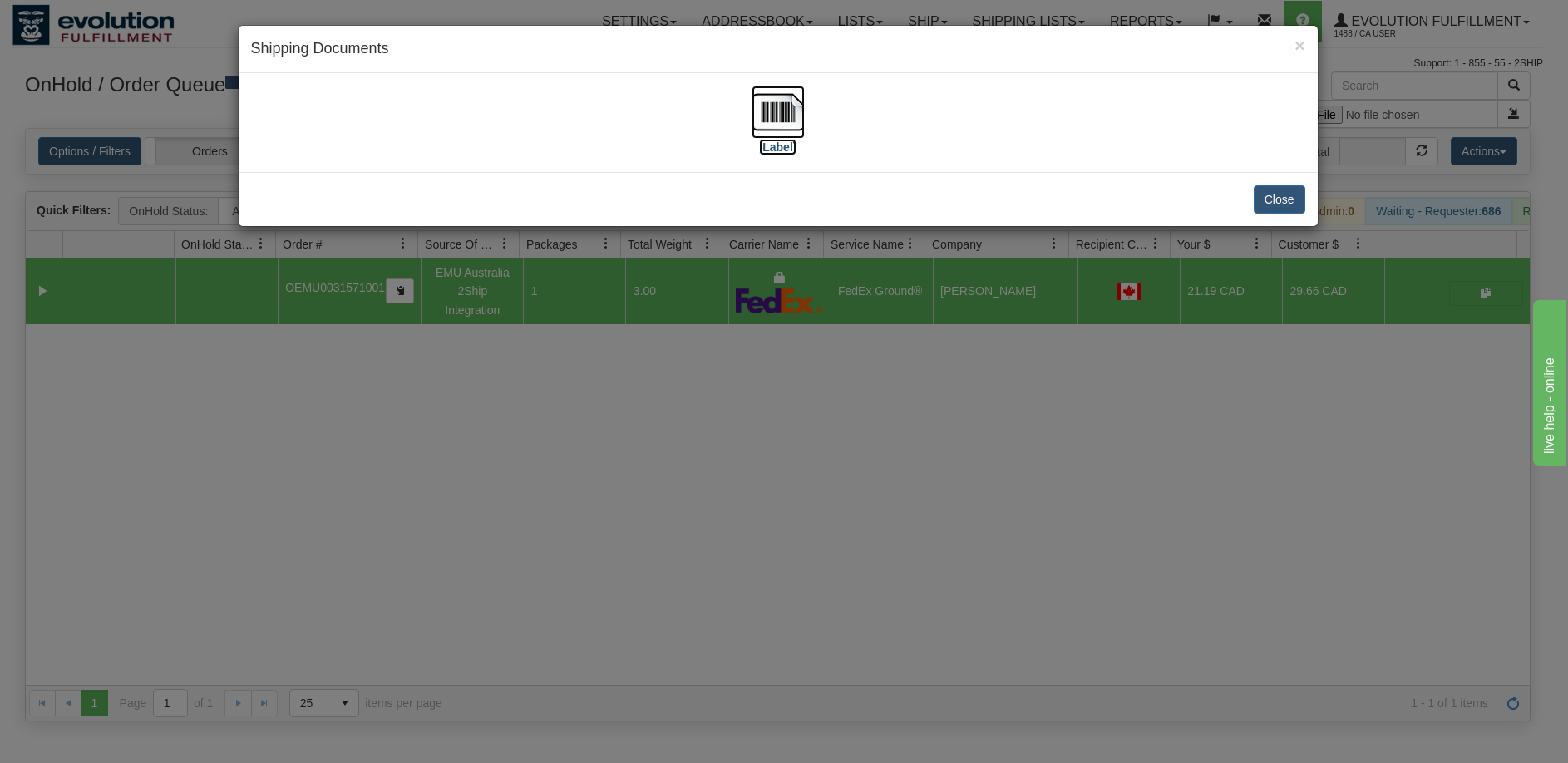
click at [787, 125] on img at bounding box center [778, 112] width 54 height 54
click at [692, 492] on div "× Shipping Documents [Label] Close" at bounding box center [784, 382] width 1568 height 763
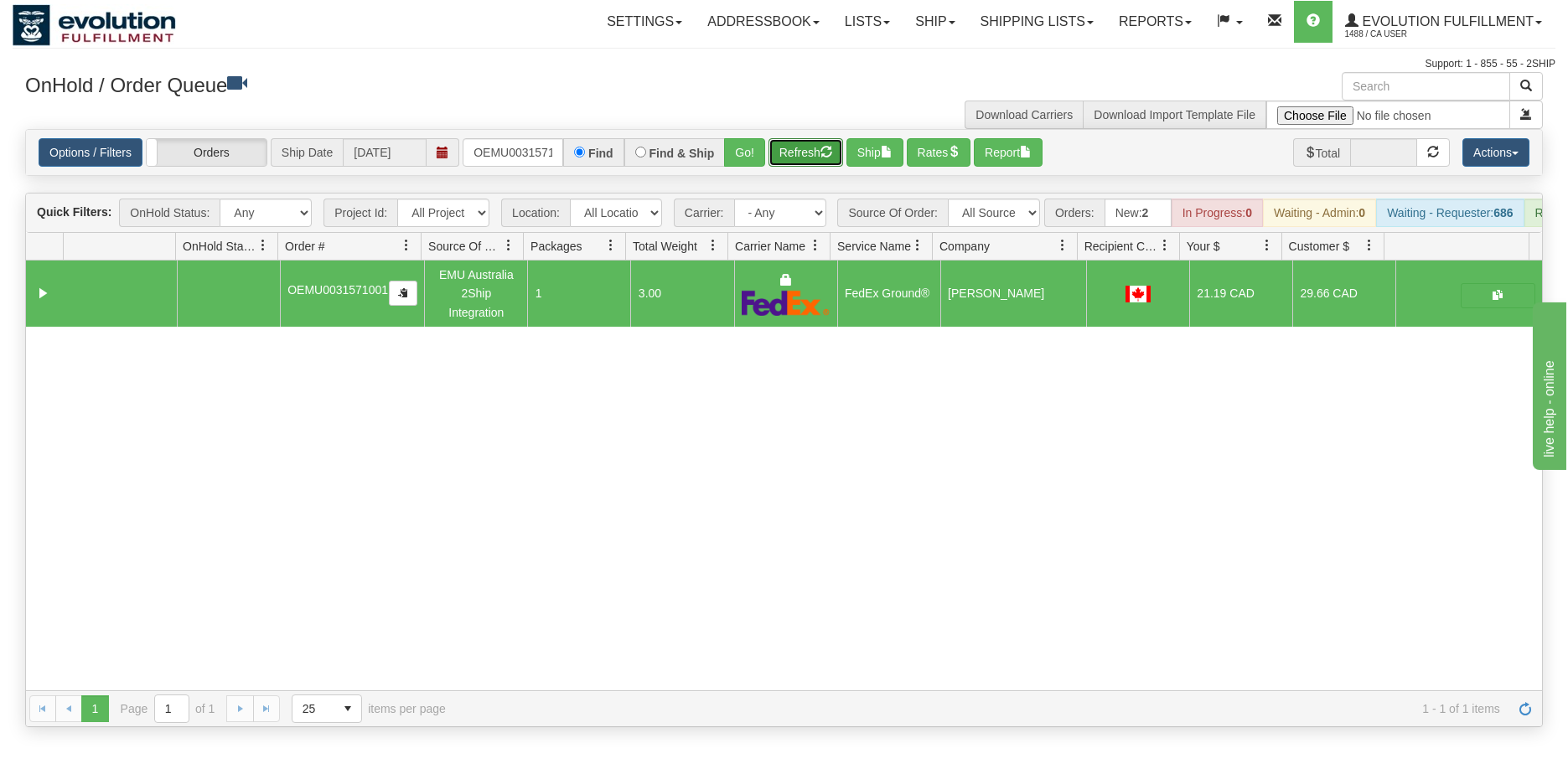
click at [801, 159] on button "Refresh" at bounding box center [806, 153] width 74 height 29
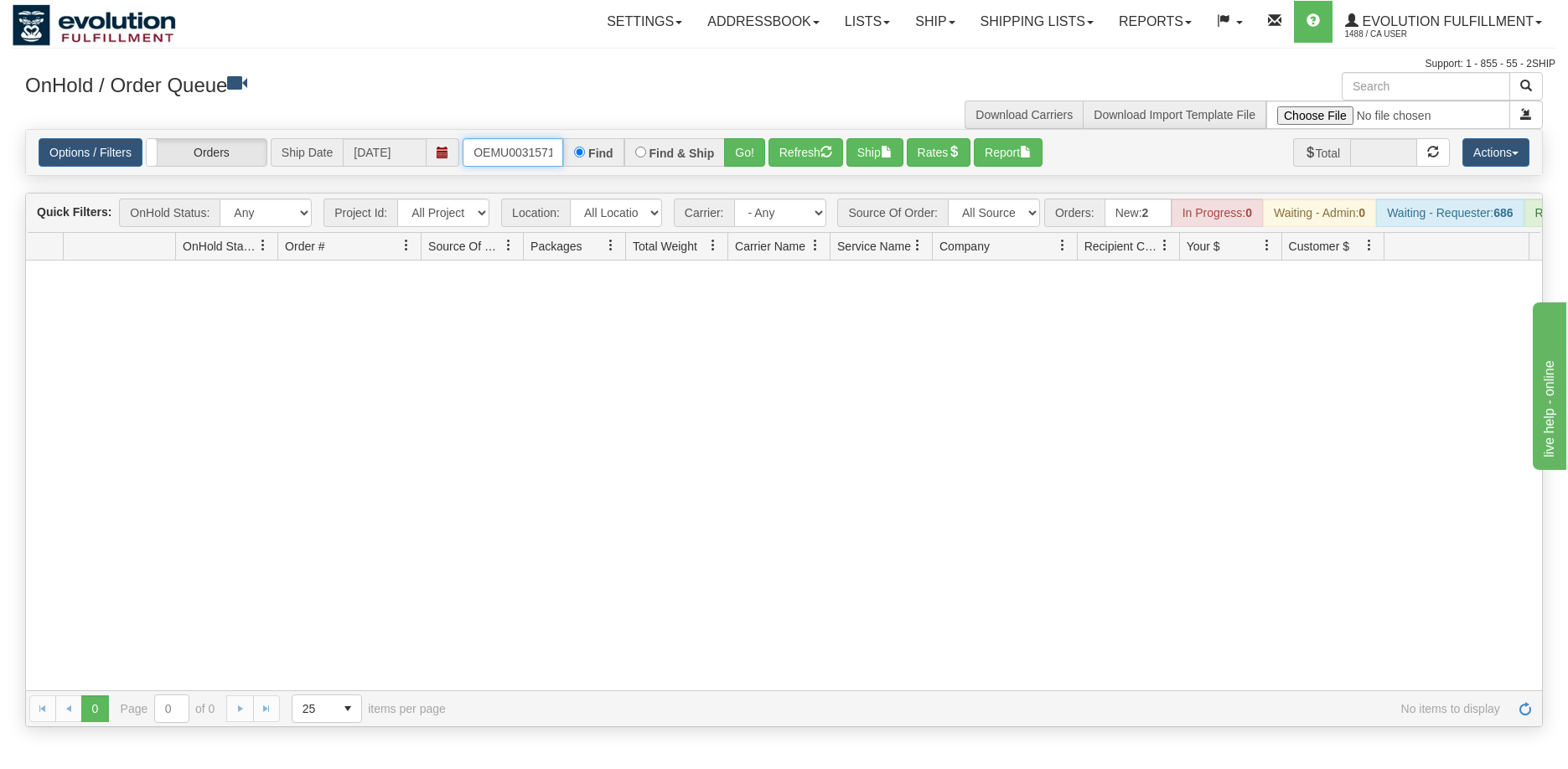
scroll to position [0, 22]
drag, startPoint x: 470, startPoint y: 153, endPoint x: 685, endPoint y: 154, distance: 215.0
click at [685, 154] on div "OEMU0031571001 Find Find & Ship Go!" at bounding box center [613, 153] width 303 height 29
click at [730, 157] on button "Go!" at bounding box center [744, 153] width 41 height 29
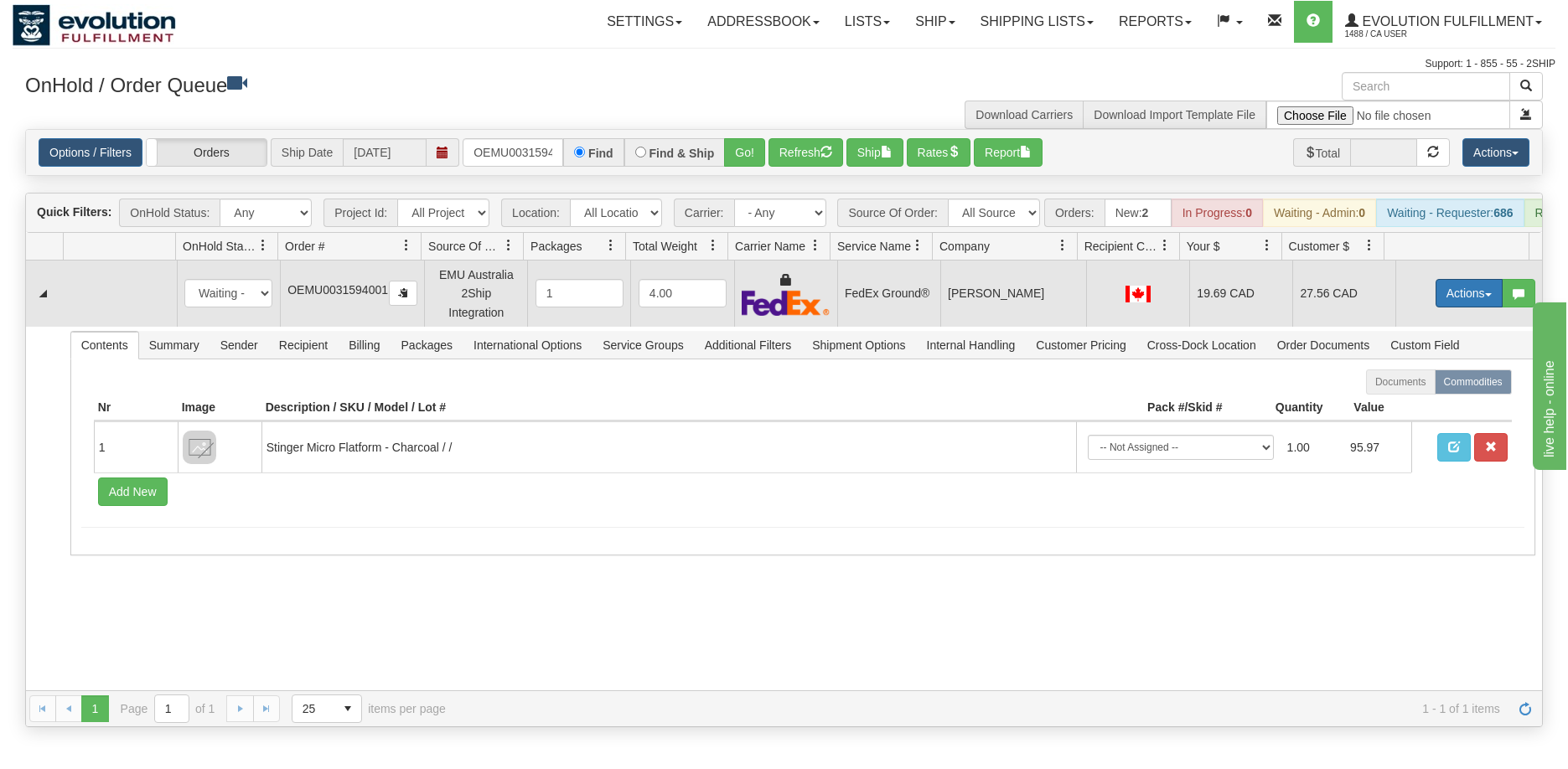
click at [1452, 302] on button "Actions" at bounding box center [1468, 293] width 67 height 29
click at [1398, 397] on span "Ship" at bounding box center [1402, 390] width 35 height 13
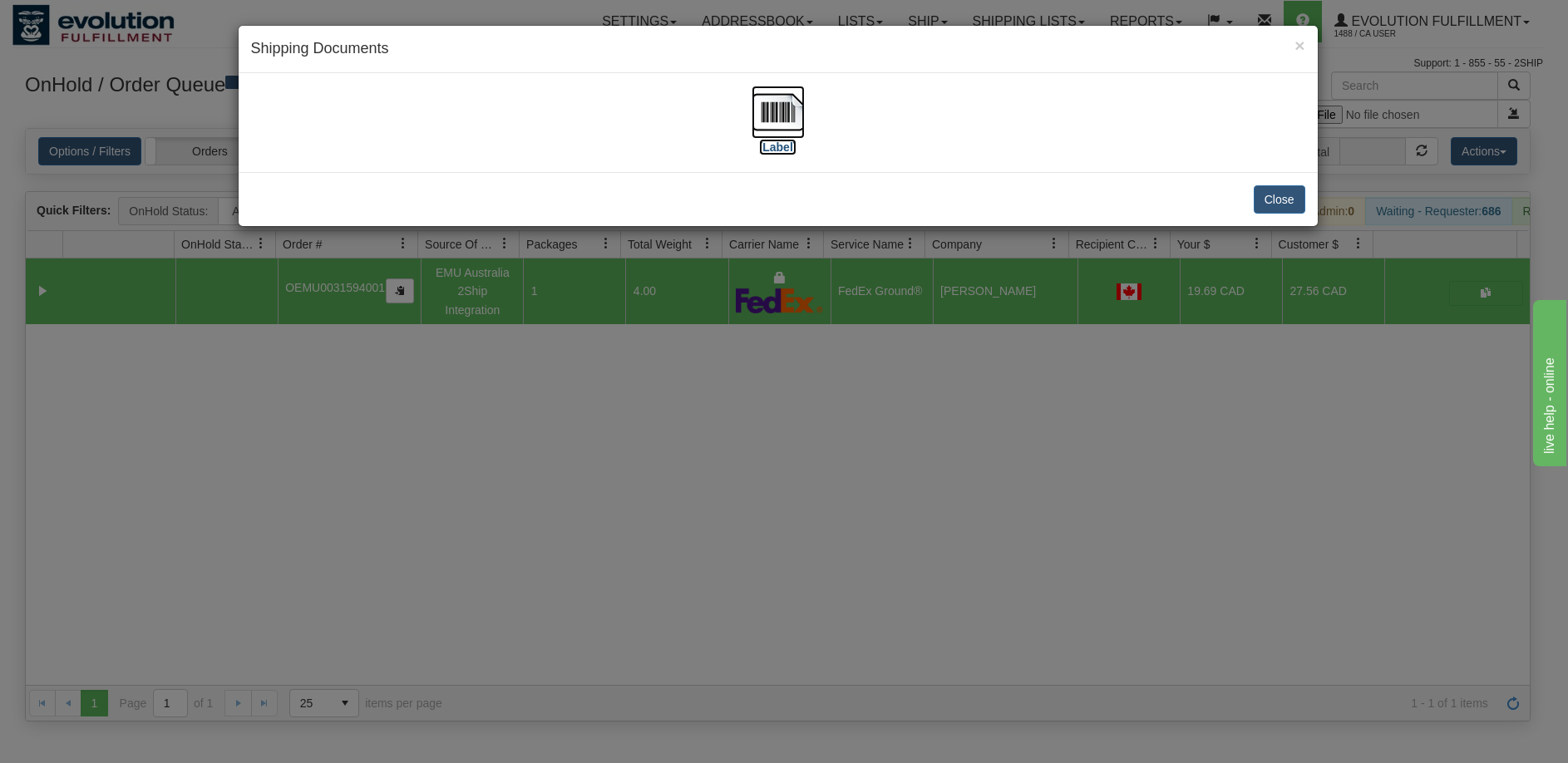
click at [775, 130] on img at bounding box center [778, 112] width 54 height 54
click at [833, 431] on div "× Shipping Documents [Label] Close" at bounding box center [784, 382] width 1568 height 763
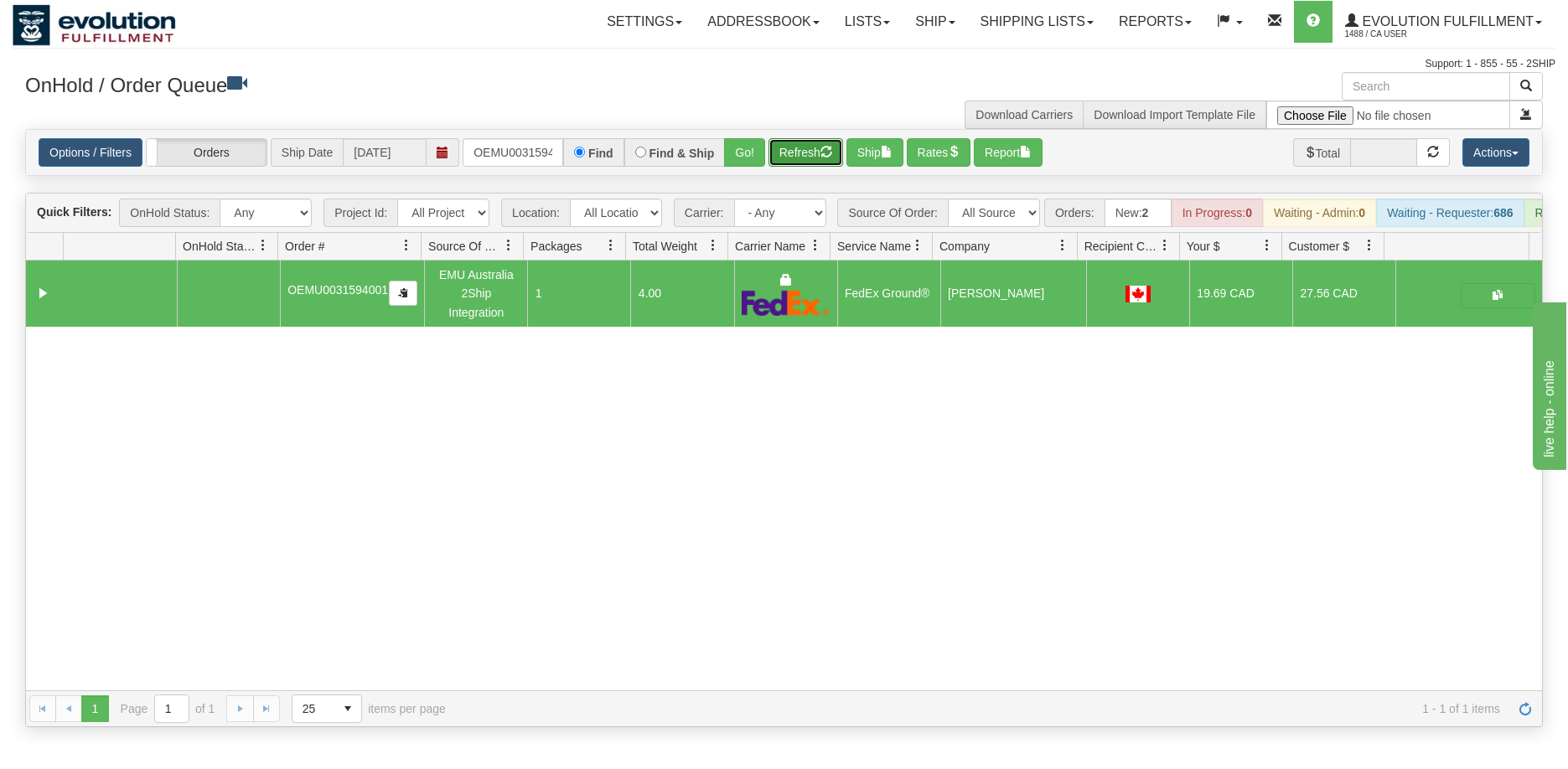
click at [808, 149] on button "Refresh" at bounding box center [806, 153] width 74 height 29
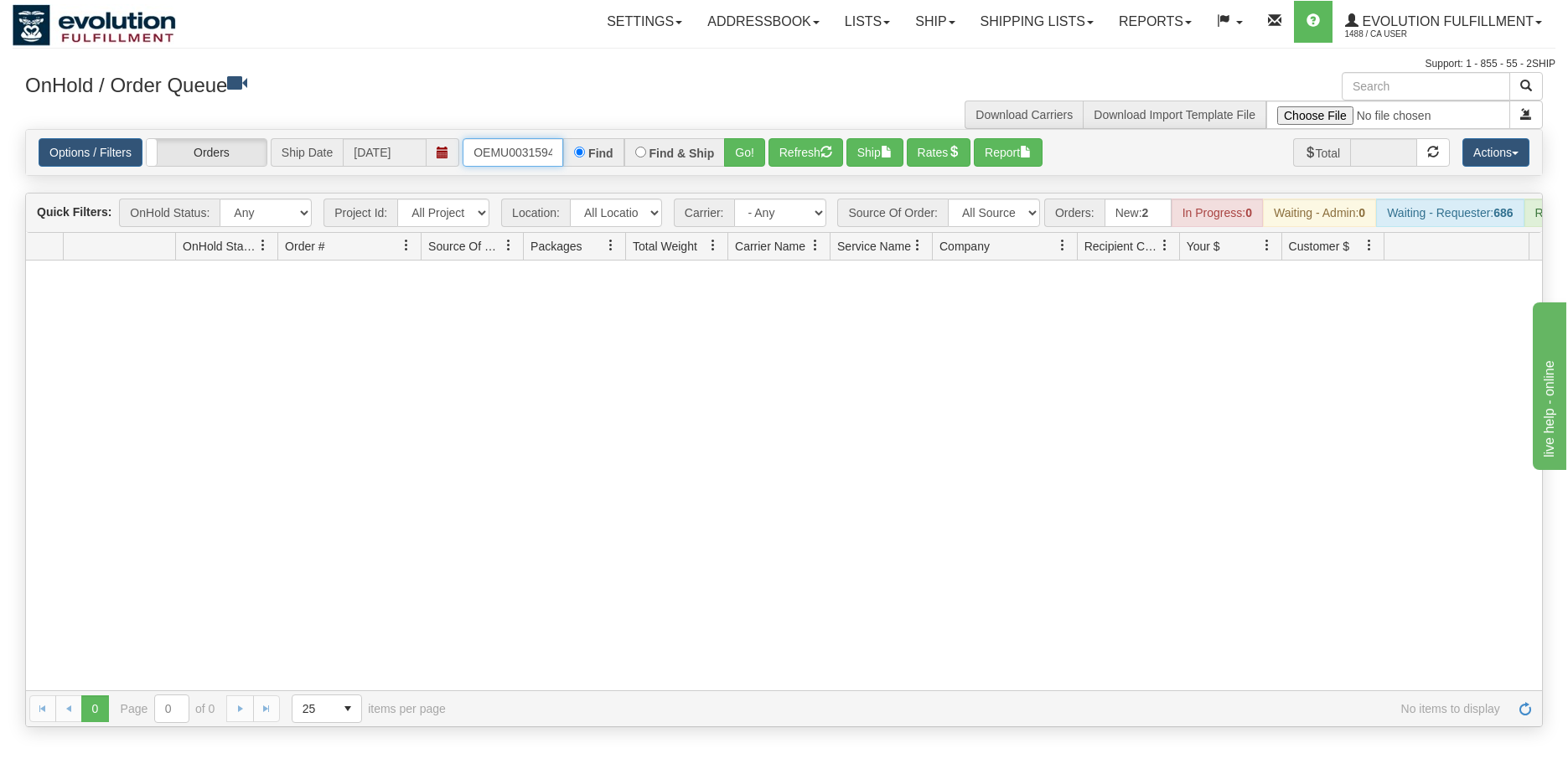
scroll to position [0, 22]
drag, startPoint x: 470, startPoint y: 153, endPoint x: 719, endPoint y: 162, distance: 249.2
click at [719, 162] on div "OEMU0031594001 Find Find & Ship Go!" at bounding box center [613, 153] width 303 height 29
click at [741, 166] on button "Go!" at bounding box center [744, 153] width 41 height 29
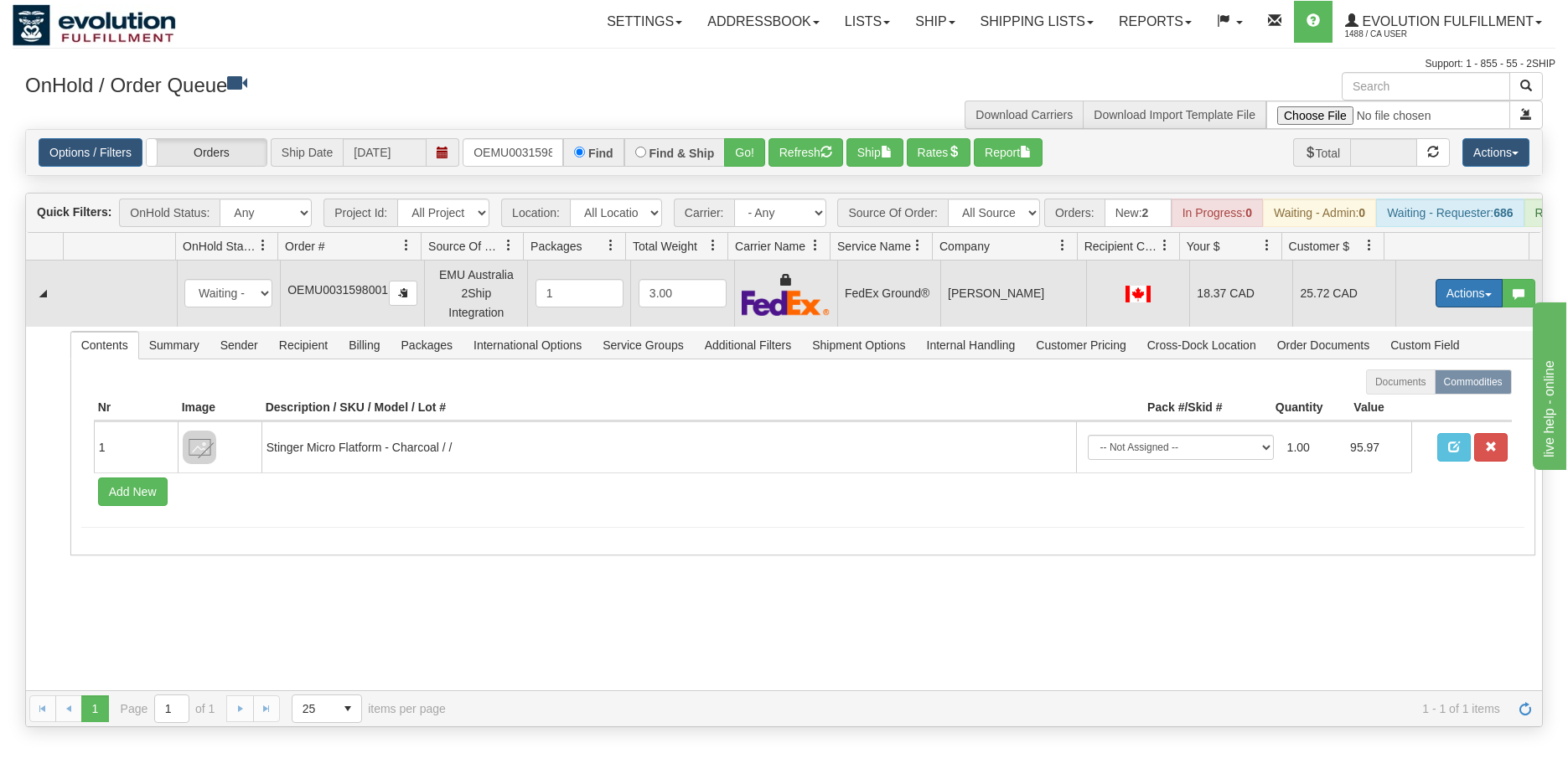
click at [1463, 301] on button "Actions" at bounding box center [1468, 293] width 67 height 29
click at [1405, 401] on link "Ship" at bounding box center [1434, 390] width 134 height 22
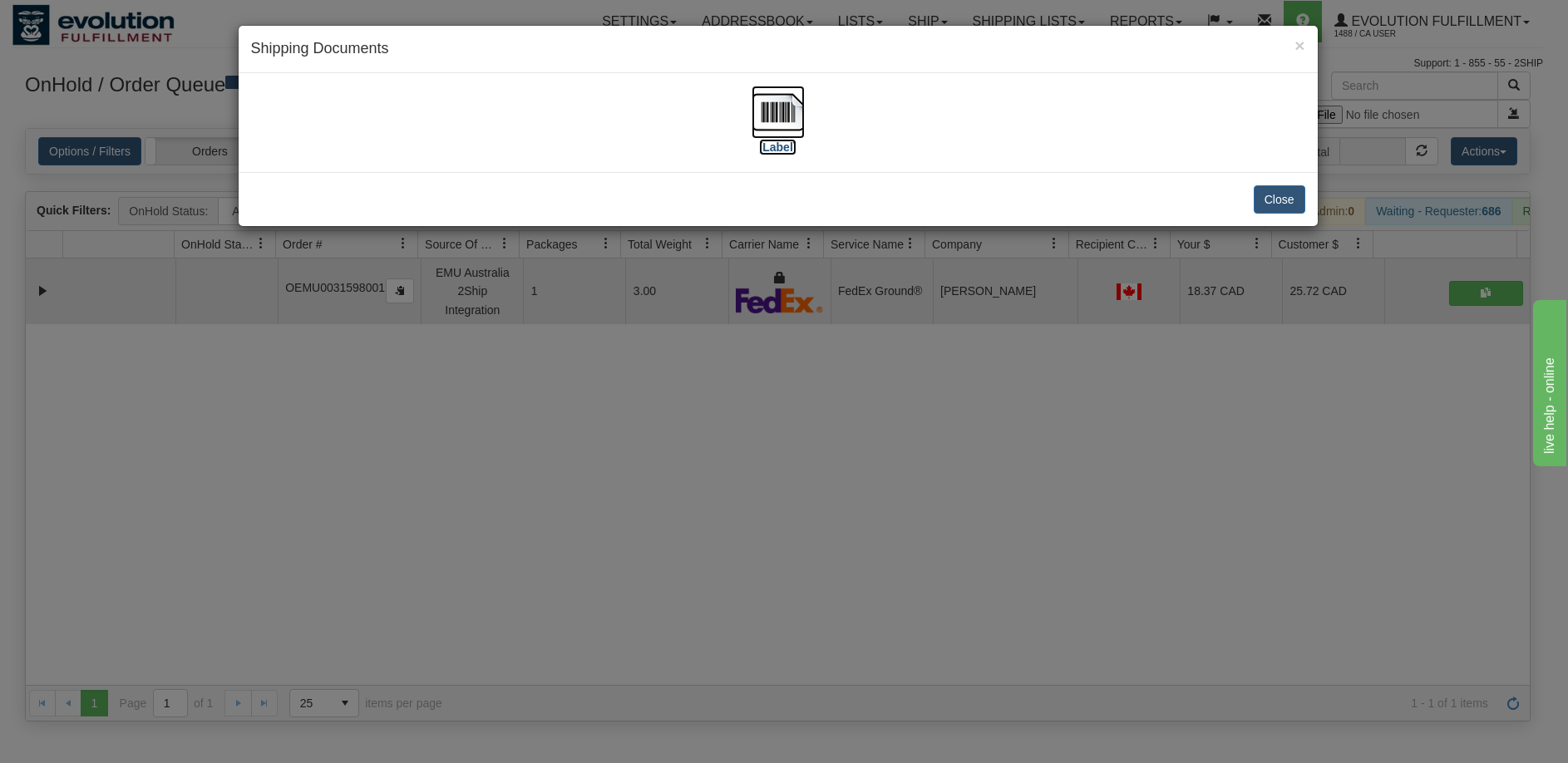
click at [793, 115] on img at bounding box center [778, 112] width 54 height 54
click at [614, 548] on div "× Shipping Documents [Label] Close" at bounding box center [784, 382] width 1568 height 763
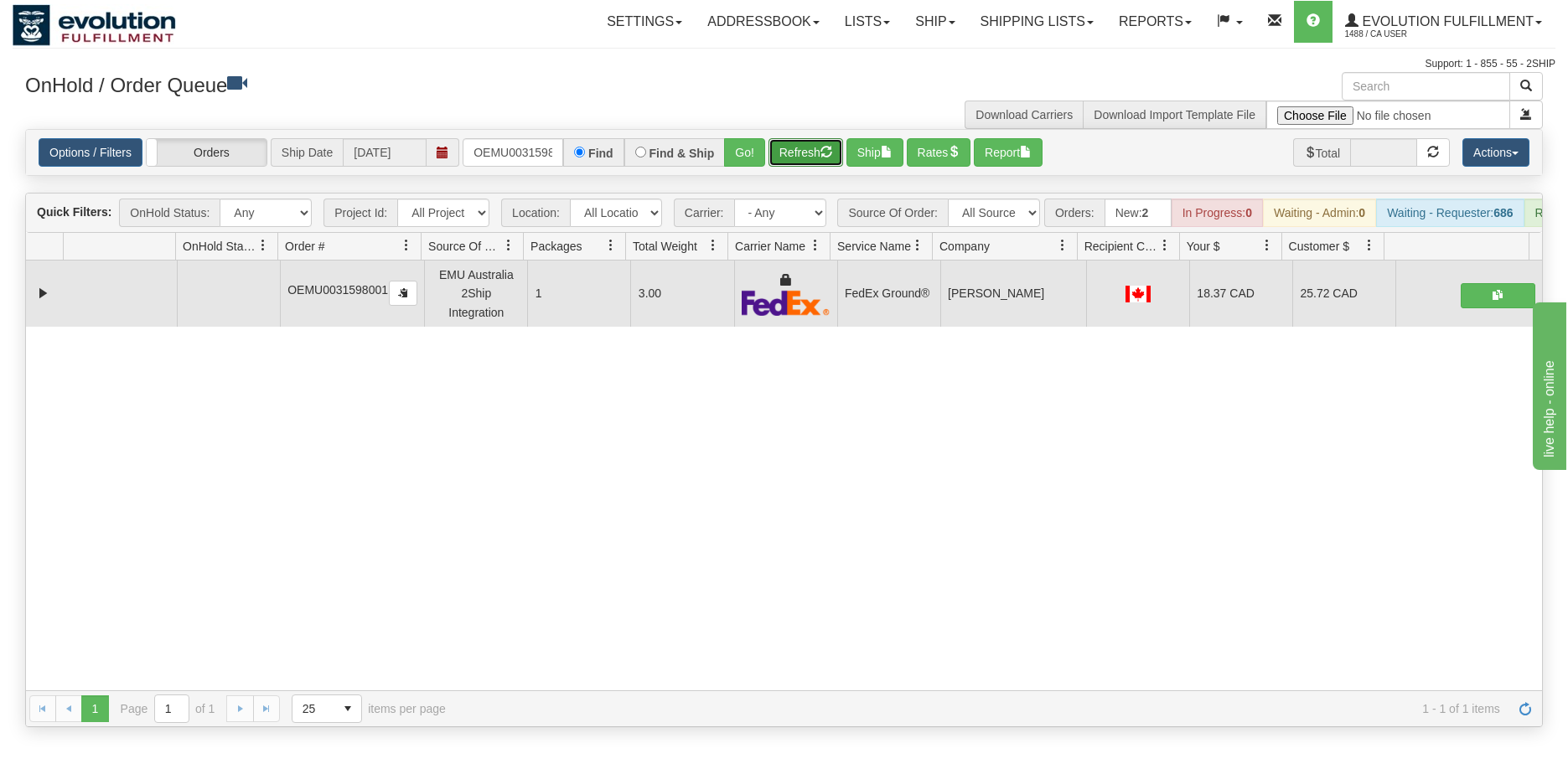
click at [798, 146] on button "Refresh" at bounding box center [806, 153] width 74 height 29
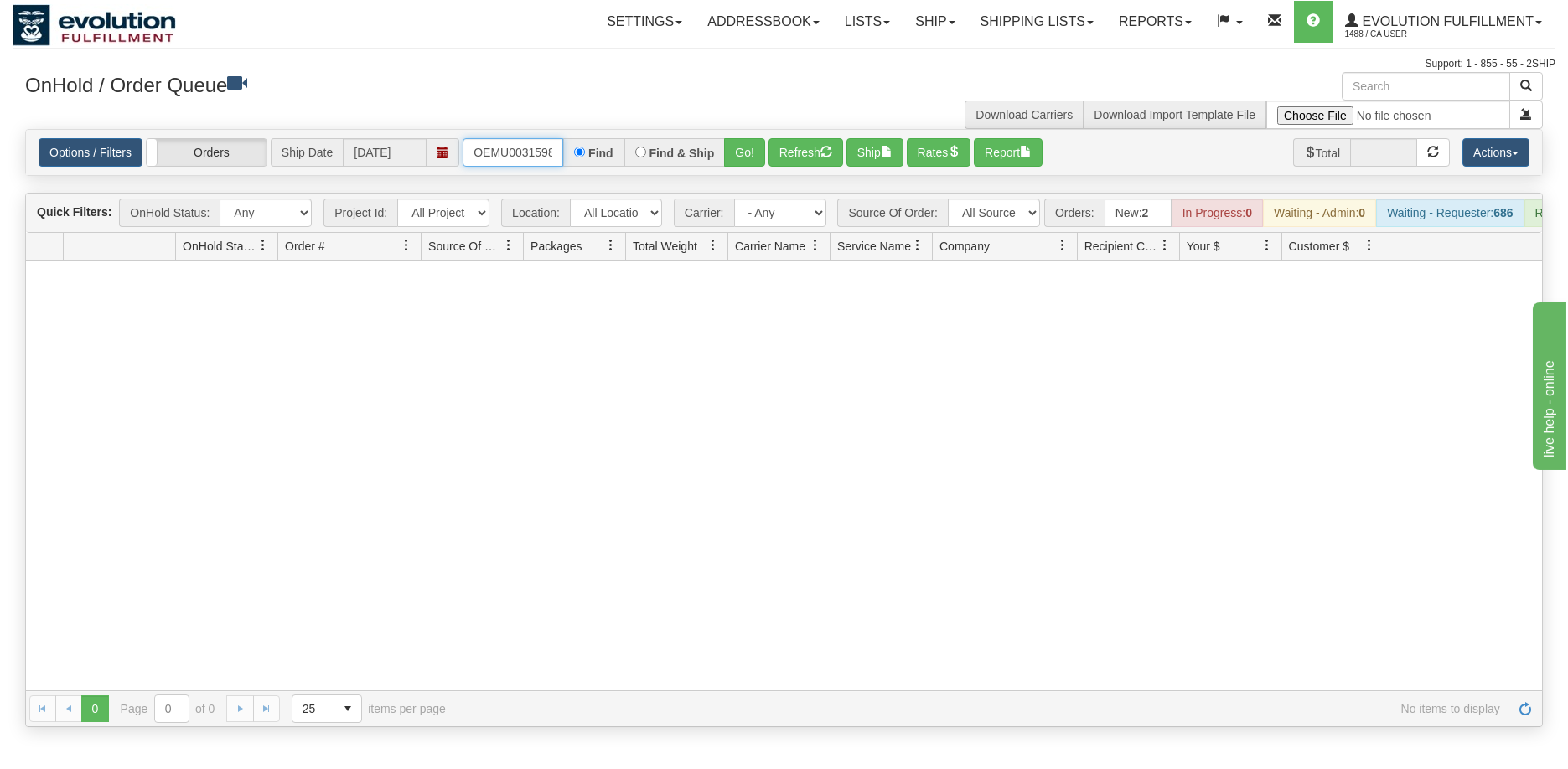
scroll to position [0, 22]
drag, startPoint x: 471, startPoint y: 149, endPoint x: 718, endPoint y: 153, distance: 247.0
click at [718, 153] on div "OEMU0031598001 Find Find & Ship Go!" at bounding box center [613, 153] width 303 height 29
click at [730, 147] on button "Go!" at bounding box center [744, 153] width 41 height 29
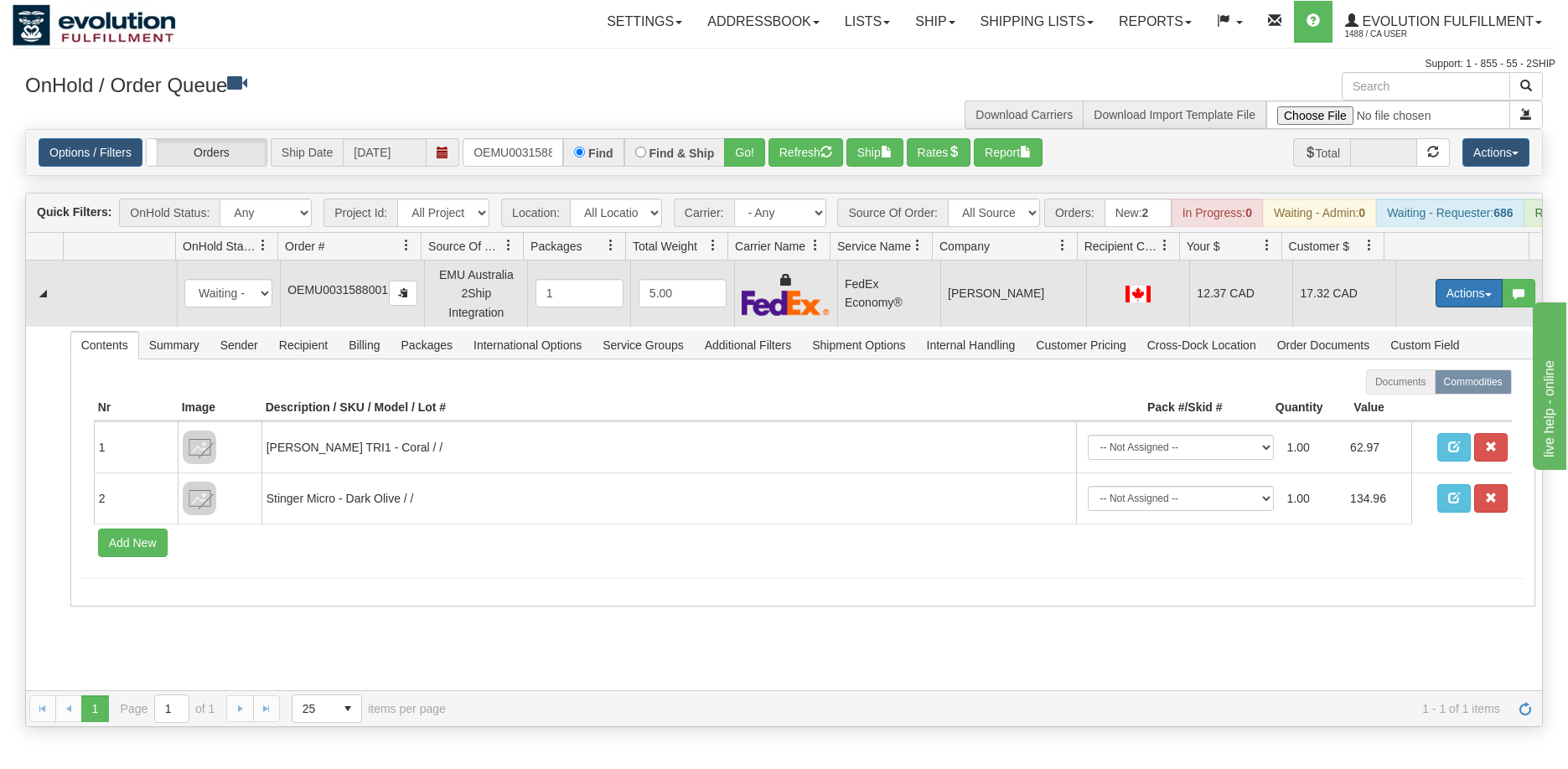
click at [1439, 308] on button "Actions" at bounding box center [1468, 293] width 67 height 29
click at [1398, 397] on span "Ship" at bounding box center [1402, 390] width 35 height 13
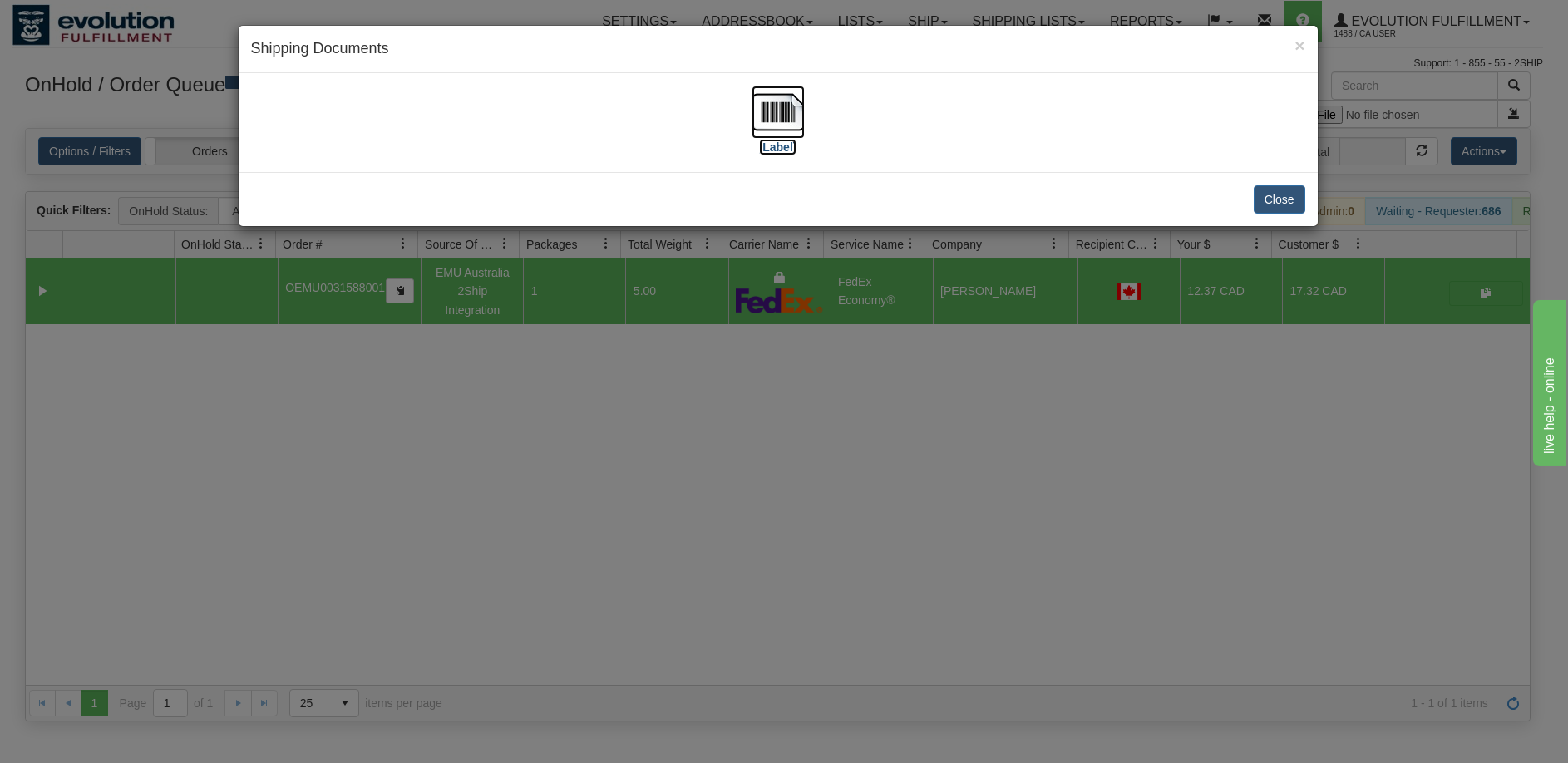
click at [781, 117] on img at bounding box center [778, 112] width 54 height 54
click at [865, 586] on div "× Shipping Documents [Label] Close" at bounding box center [784, 382] width 1568 height 763
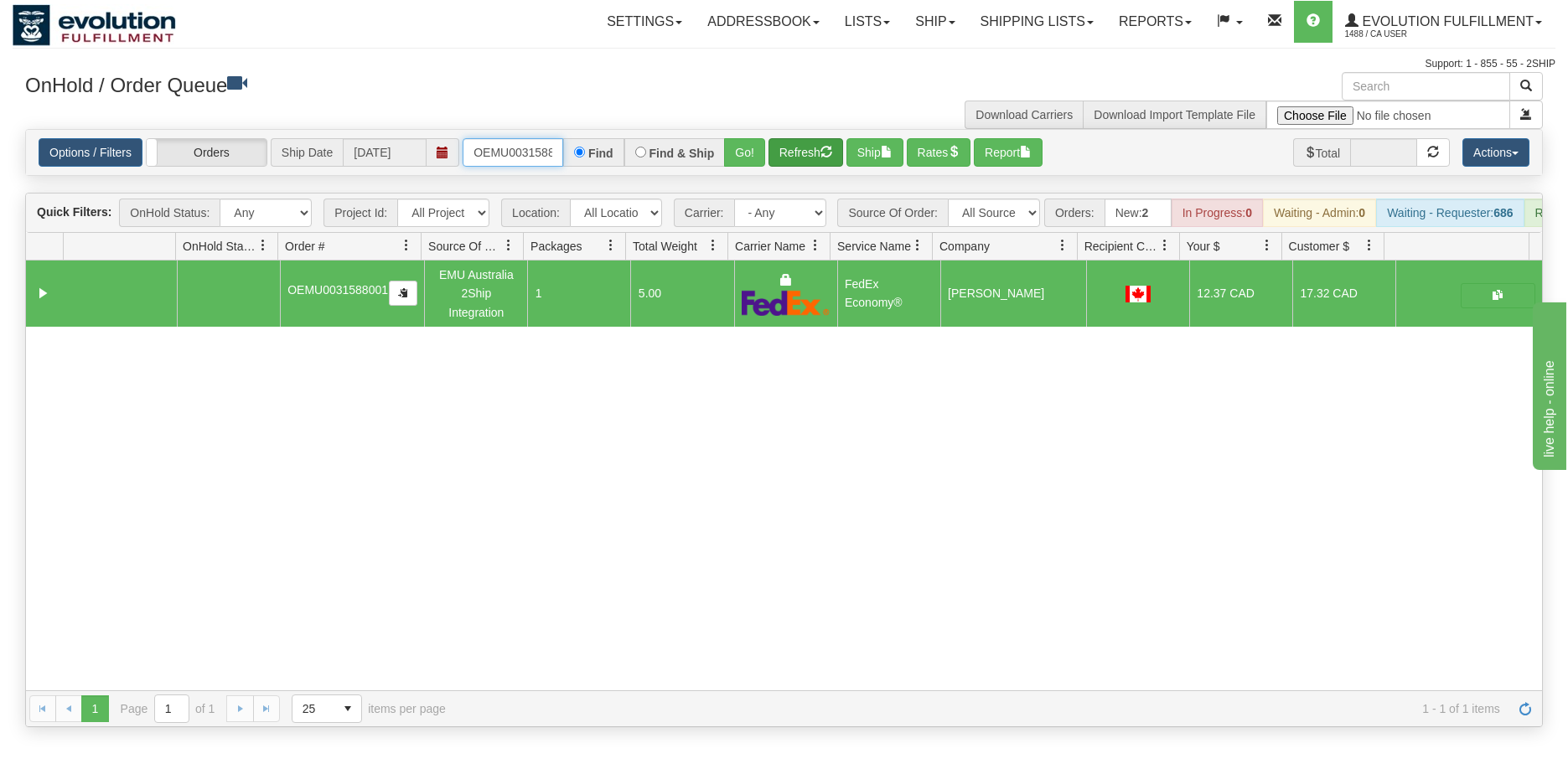
scroll to position [0, 22]
drag, startPoint x: 473, startPoint y: 148, endPoint x: 802, endPoint y: 148, distance: 329.0
click at [802, 148] on div "Options / Filters Group Shipments Orders Ship Date [DATE] OEMU0031588001 Find F…" at bounding box center [784, 153] width 1490 height 29
click at [750, 147] on button "Go!" at bounding box center [744, 153] width 41 height 29
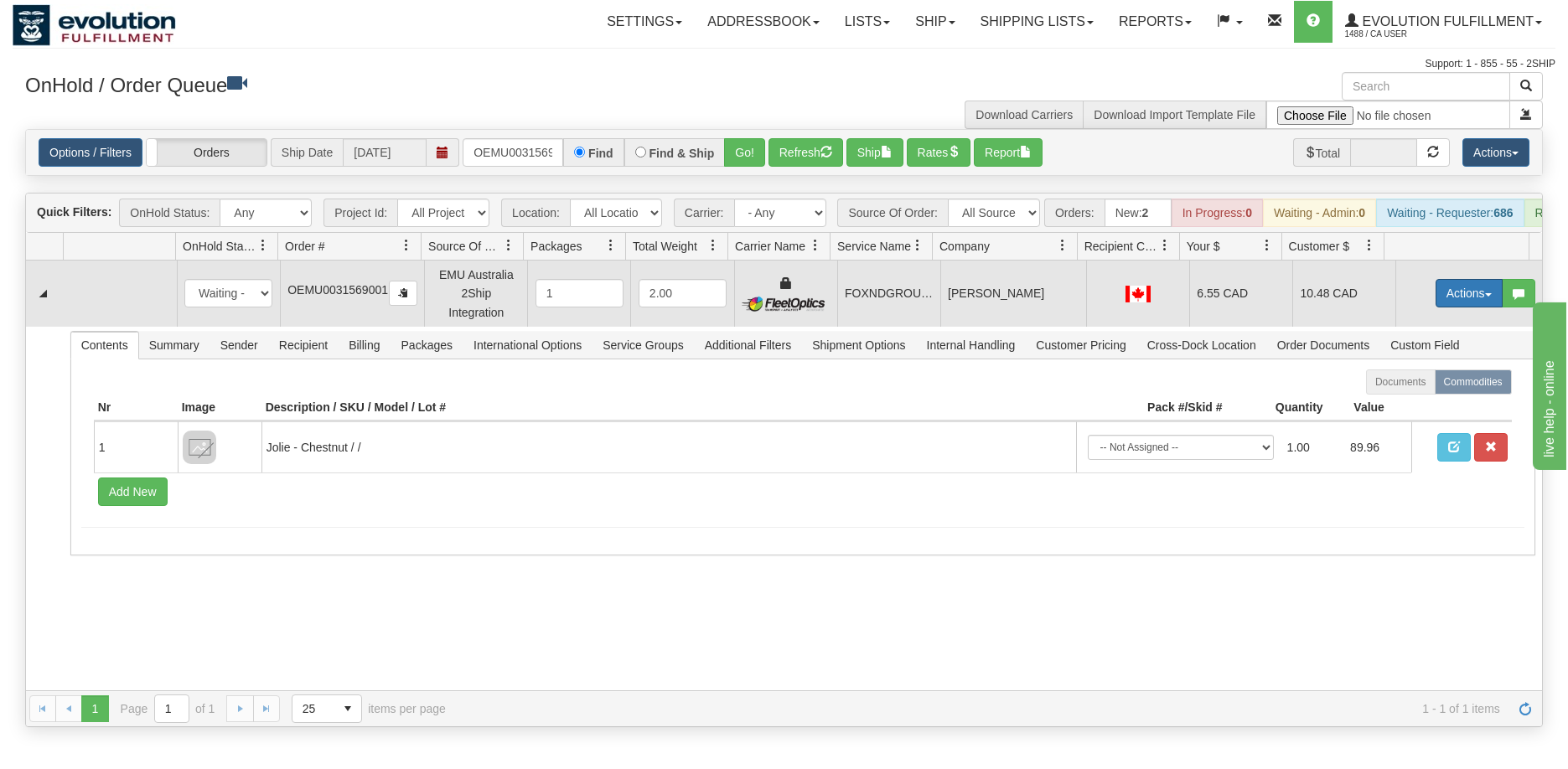
click at [1452, 302] on button "Actions" at bounding box center [1468, 293] width 67 height 29
click at [1390, 397] on span "Ship" at bounding box center [1402, 390] width 35 height 13
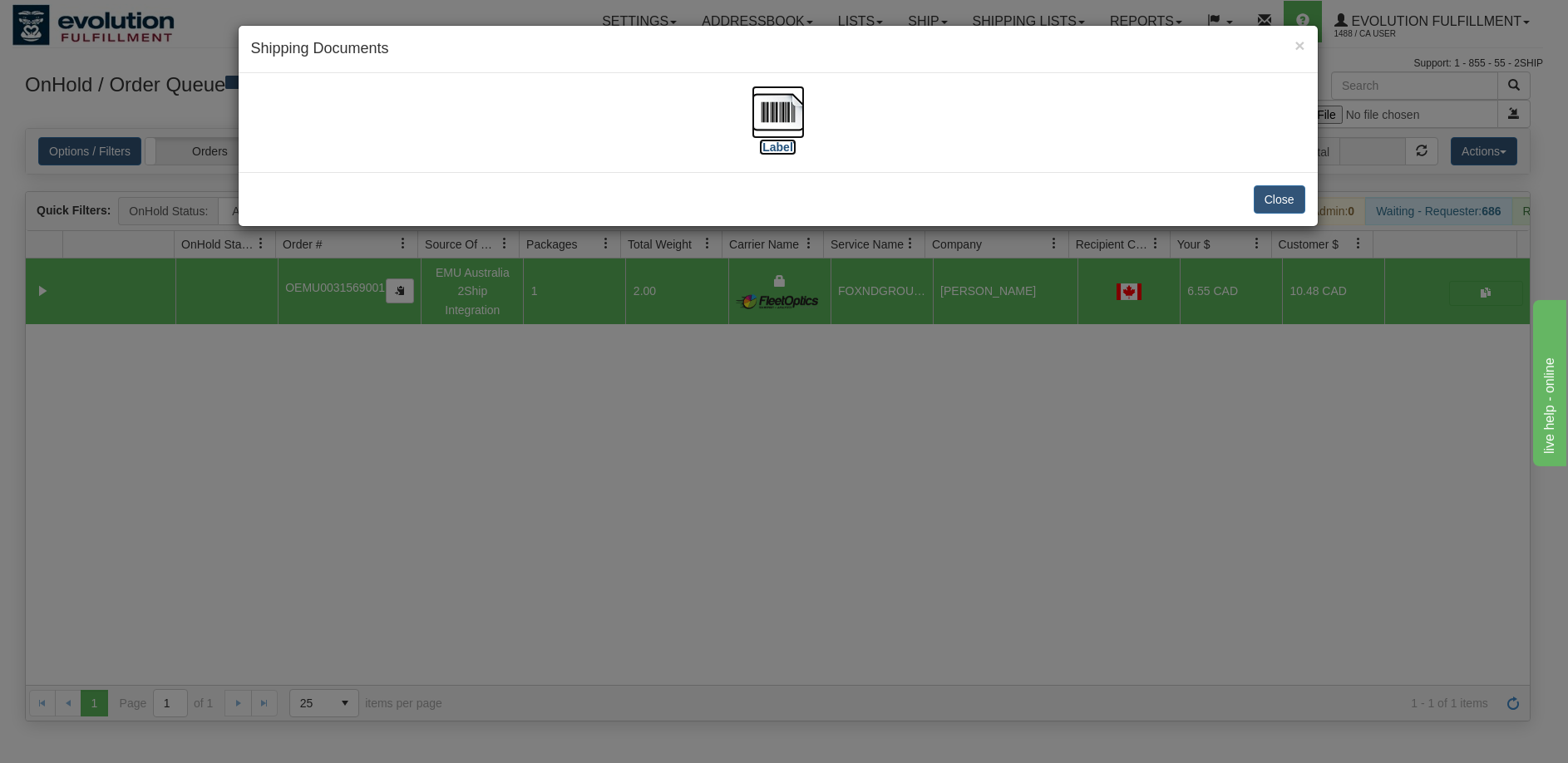
click at [782, 116] on img at bounding box center [778, 112] width 54 height 54
click at [791, 404] on div "× Shipping Documents [Label] Close" at bounding box center [784, 382] width 1568 height 763
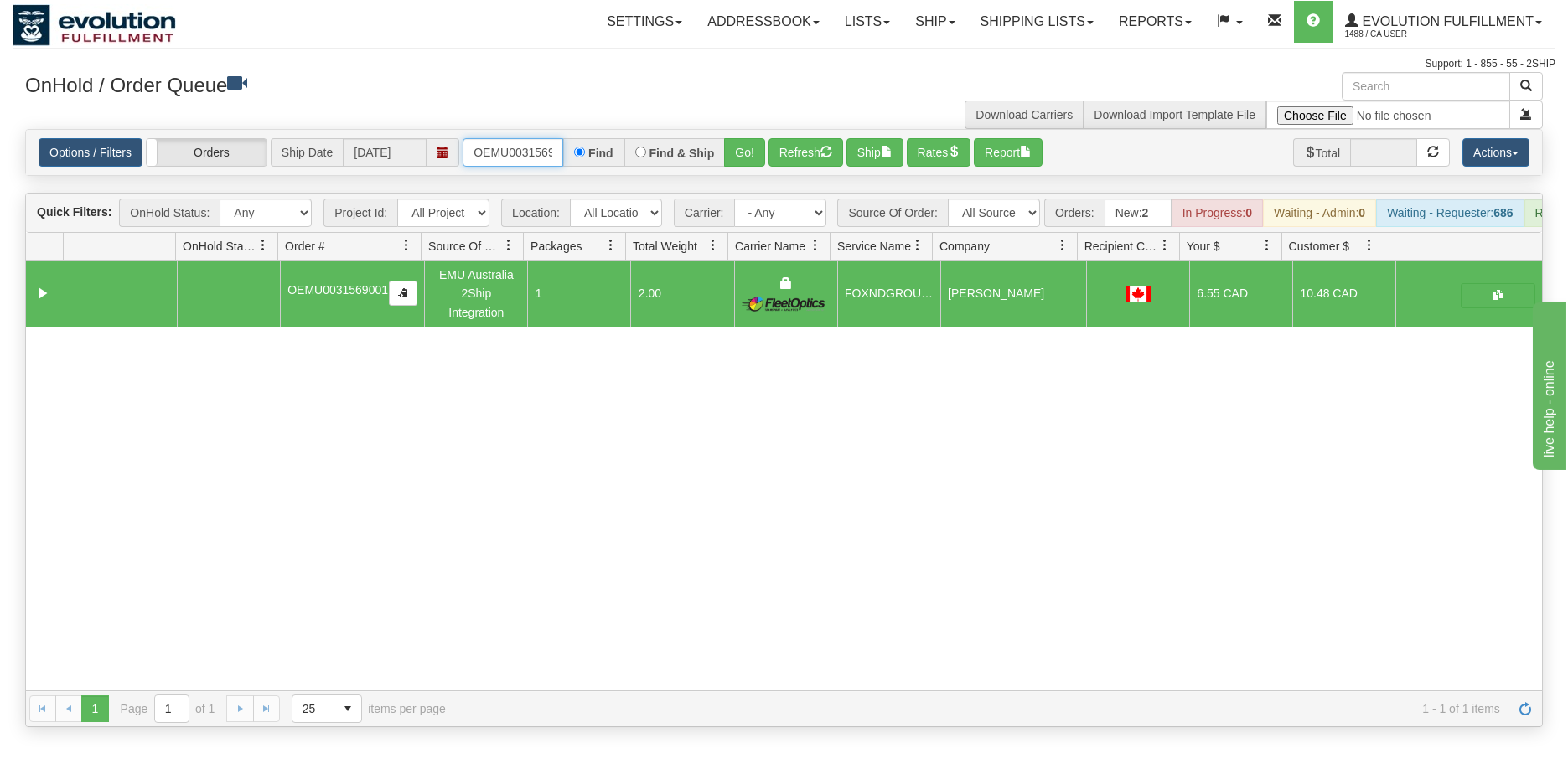
scroll to position [0, 22]
drag, startPoint x: 466, startPoint y: 150, endPoint x: 630, endPoint y: 159, distance: 164.2
click at [630, 159] on div "OEMU0031569001 Find Find & Ship Go!" at bounding box center [613, 153] width 303 height 29
click at [809, 159] on button "Refresh" at bounding box center [806, 153] width 74 height 29
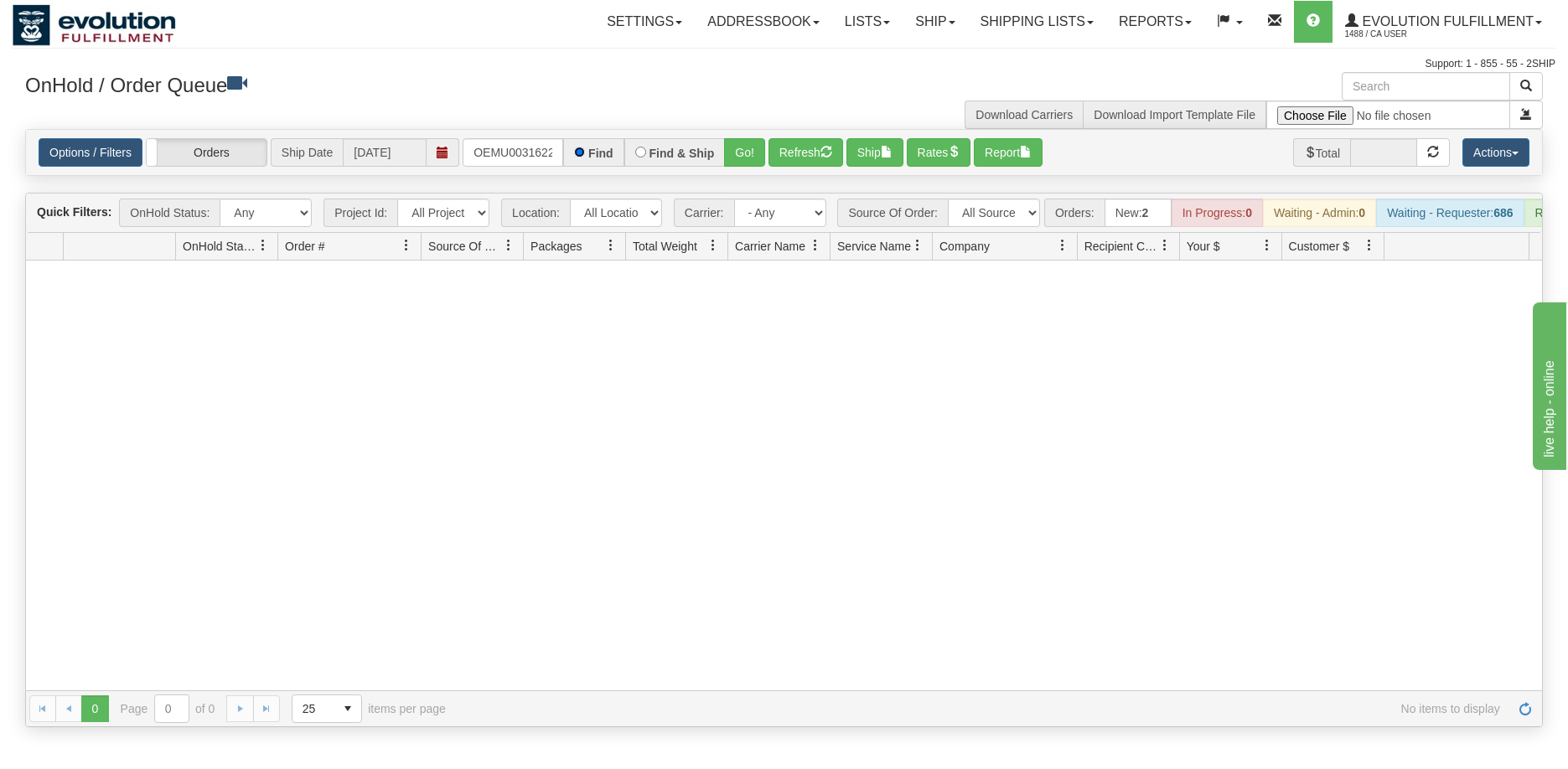
scroll to position [0, 0]
click at [736, 156] on button "Go!" at bounding box center [744, 153] width 41 height 29
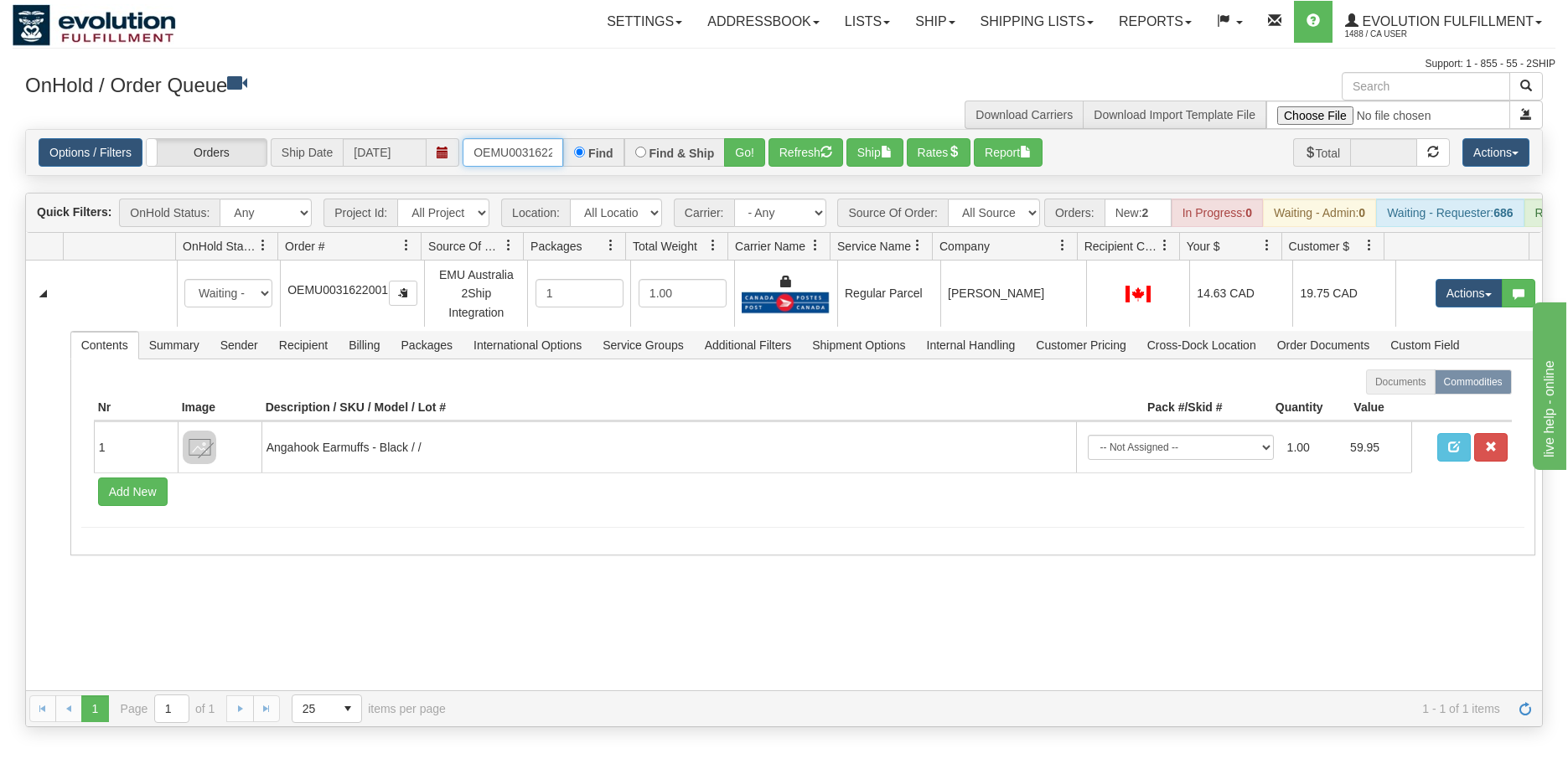
scroll to position [0, 22]
drag, startPoint x: 473, startPoint y: 150, endPoint x: 605, endPoint y: 152, distance: 132.0
click at [605, 152] on div "OEMU0031622001 Find Find & Ship Go!" at bounding box center [613, 153] width 303 height 29
click at [740, 138] on button "Go!" at bounding box center [744, 153] width 41 height 29
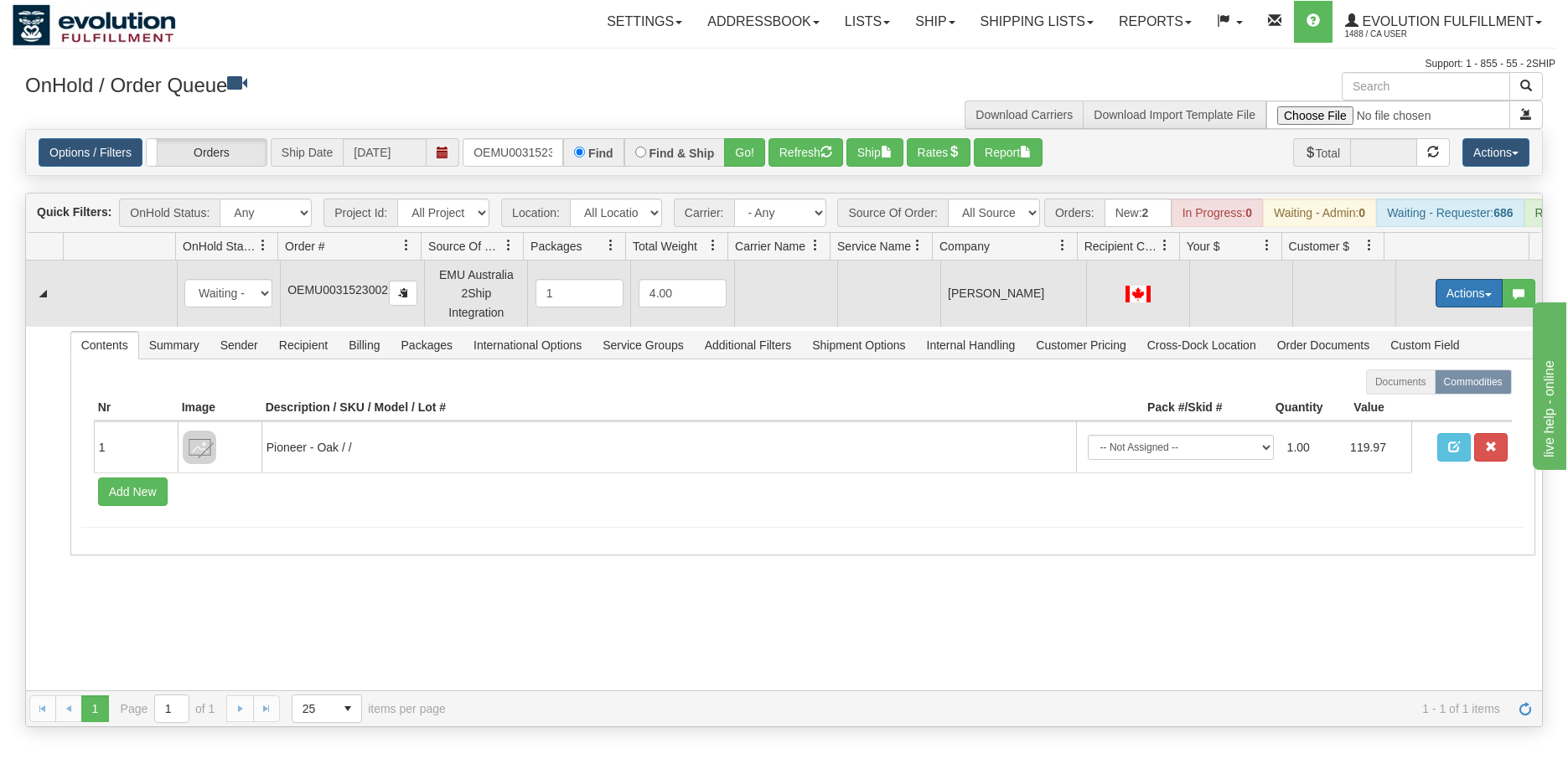
click at [1460, 304] on button "Actions" at bounding box center [1468, 293] width 67 height 29
click at [1420, 375] on span "Rate All Services" at bounding box center [1434, 368] width 100 height 13
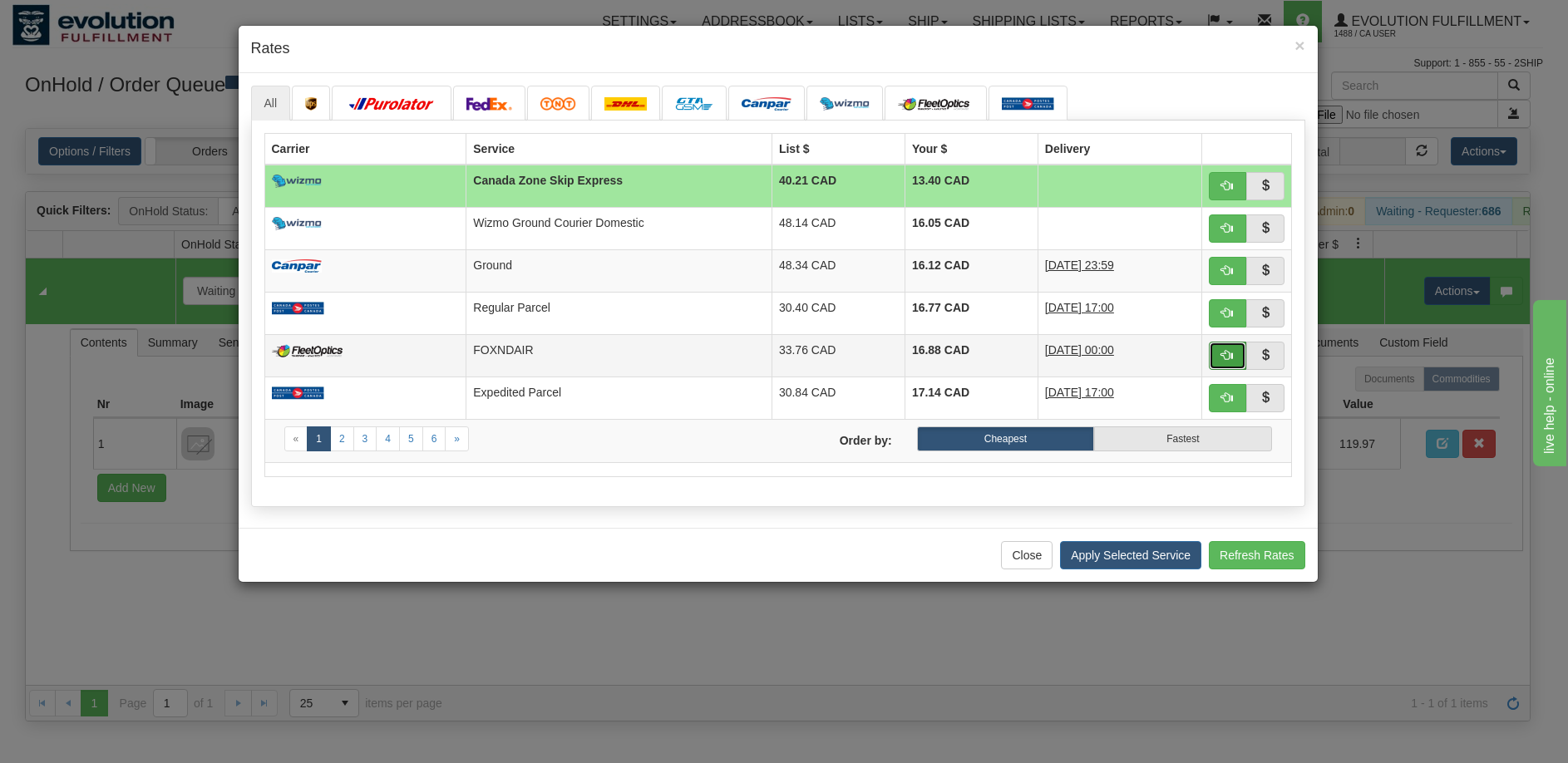
click at [1222, 357] on span "button" at bounding box center [1227, 355] width 12 height 12
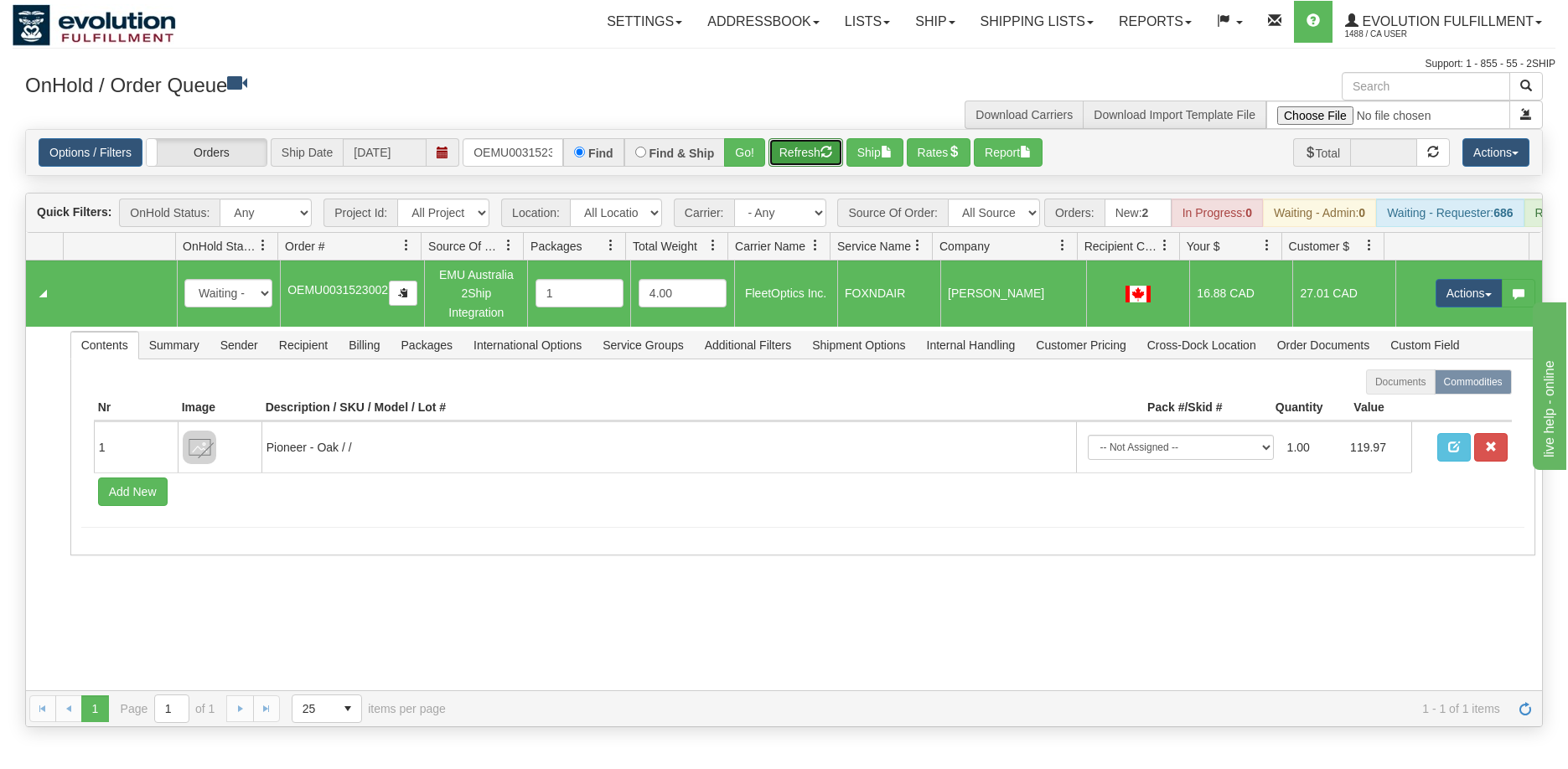
click at [810, 146] on button "Refresh" at bounding box center [806, 153] width 74 height 29
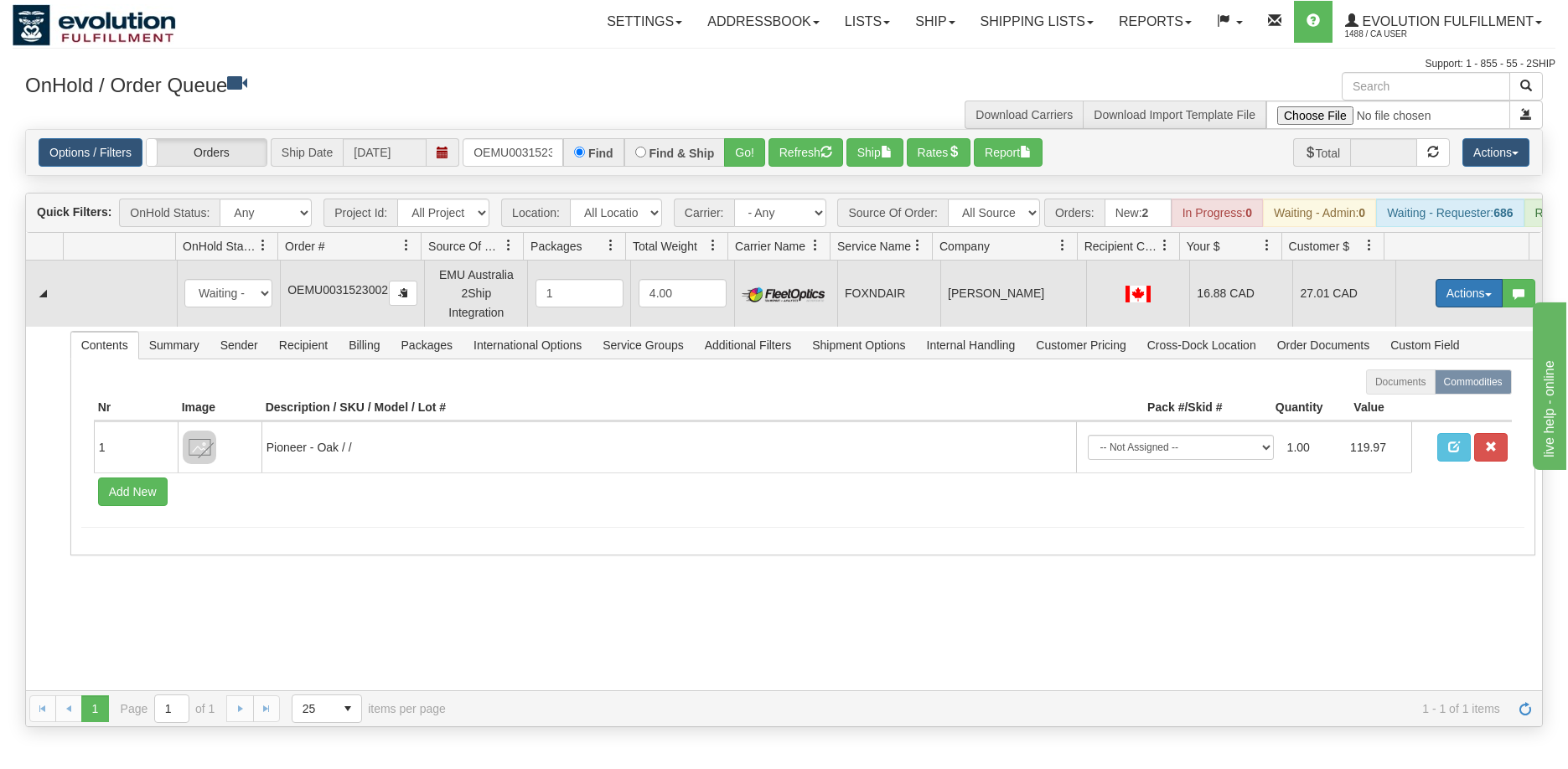
click at [1447, 298] on button "Actions" at bounding box center [1468, 293] width 67 height 29
click at [1396, 397] on span "Ship" at bounding box center [1402, 390] width 35 height 13
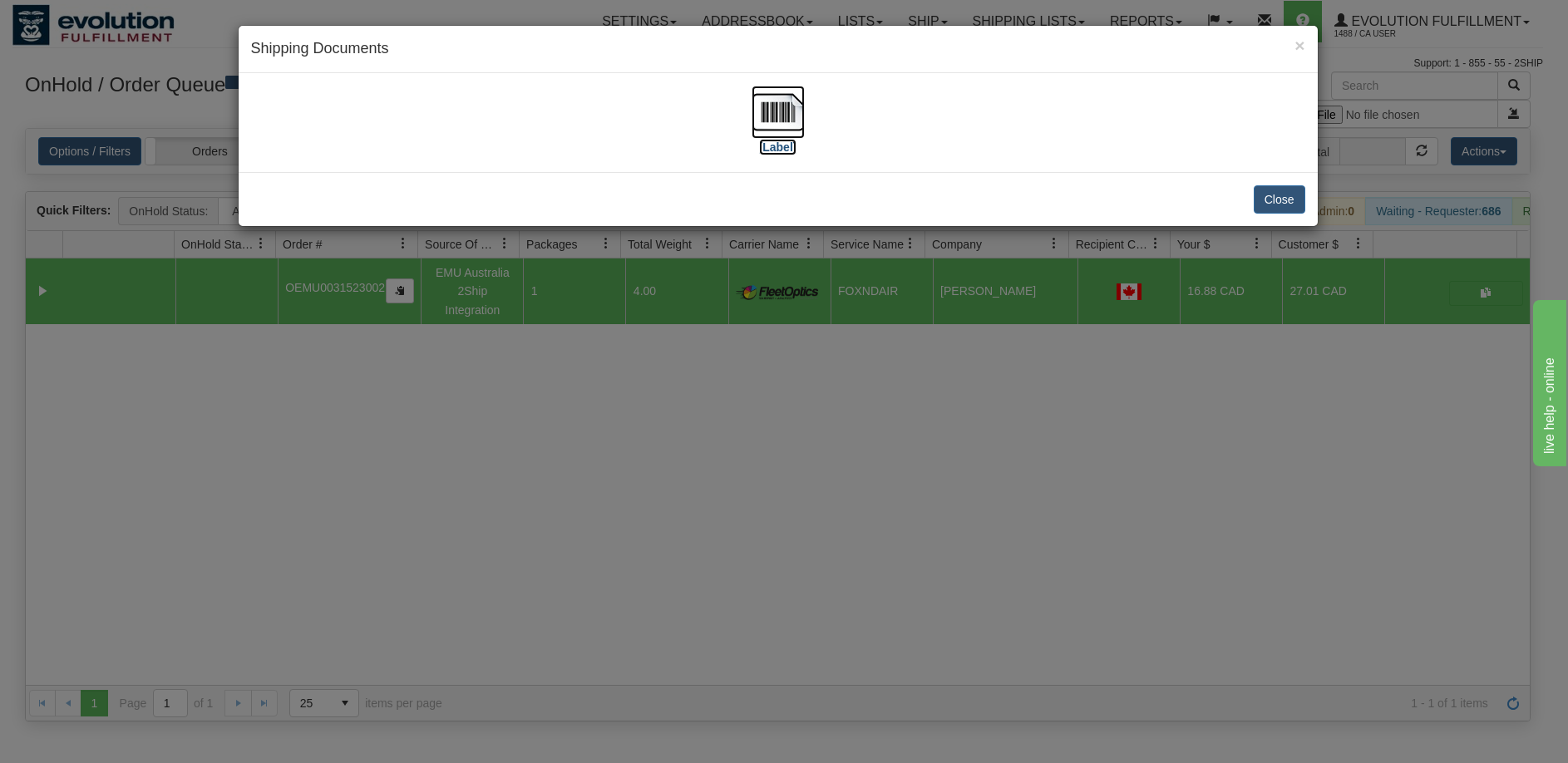
click at [770, 115] on img at bounding box center [778, 112] width 54 height 54
click at [880, 439] on div "× Shipping Documents [Label] Close" at bounding box center [784, 382] width 1568 height 763
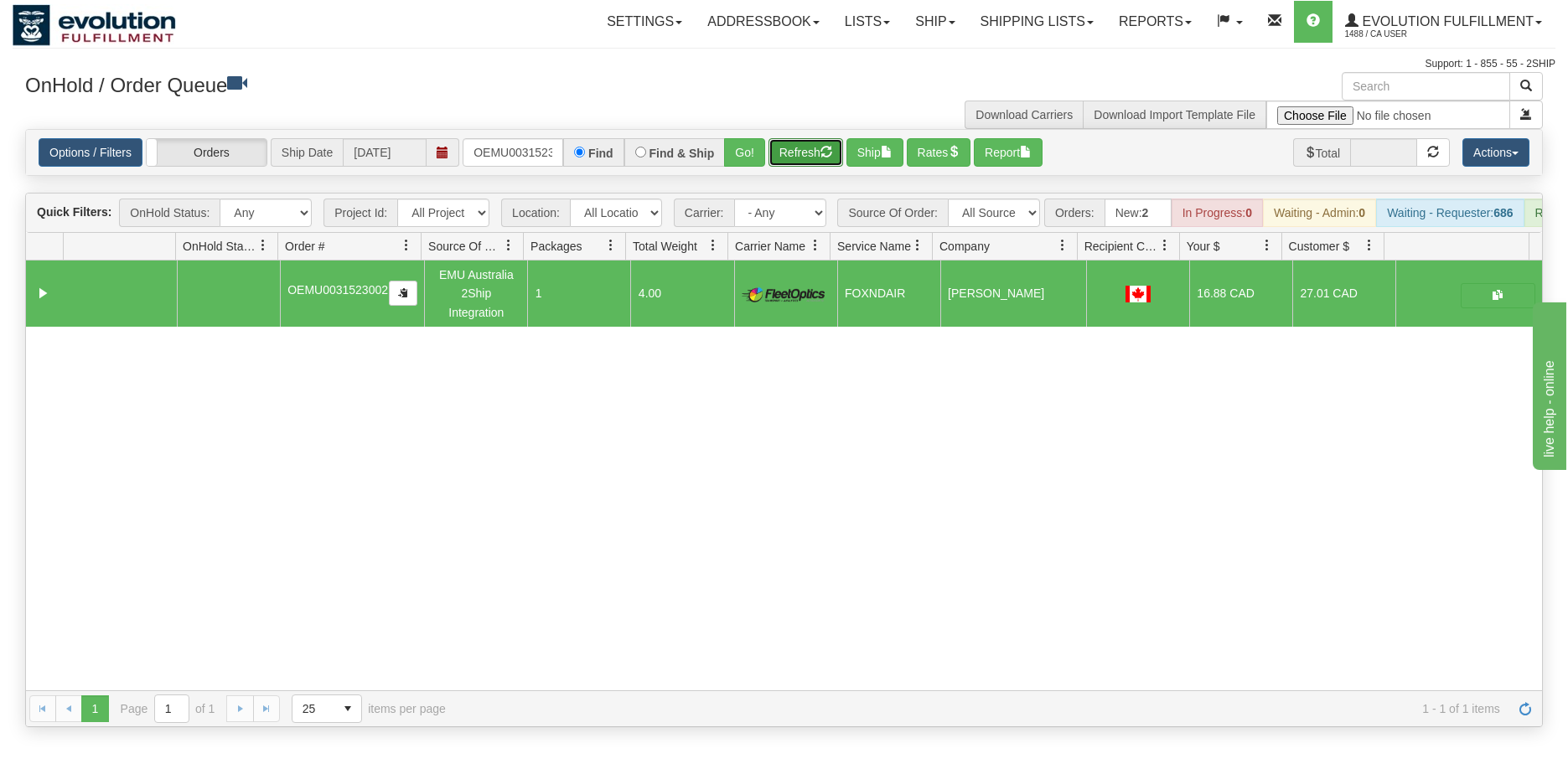
click at [812, 163] on button "Refresh" at bounding box center [806, 153] width 74 height 29
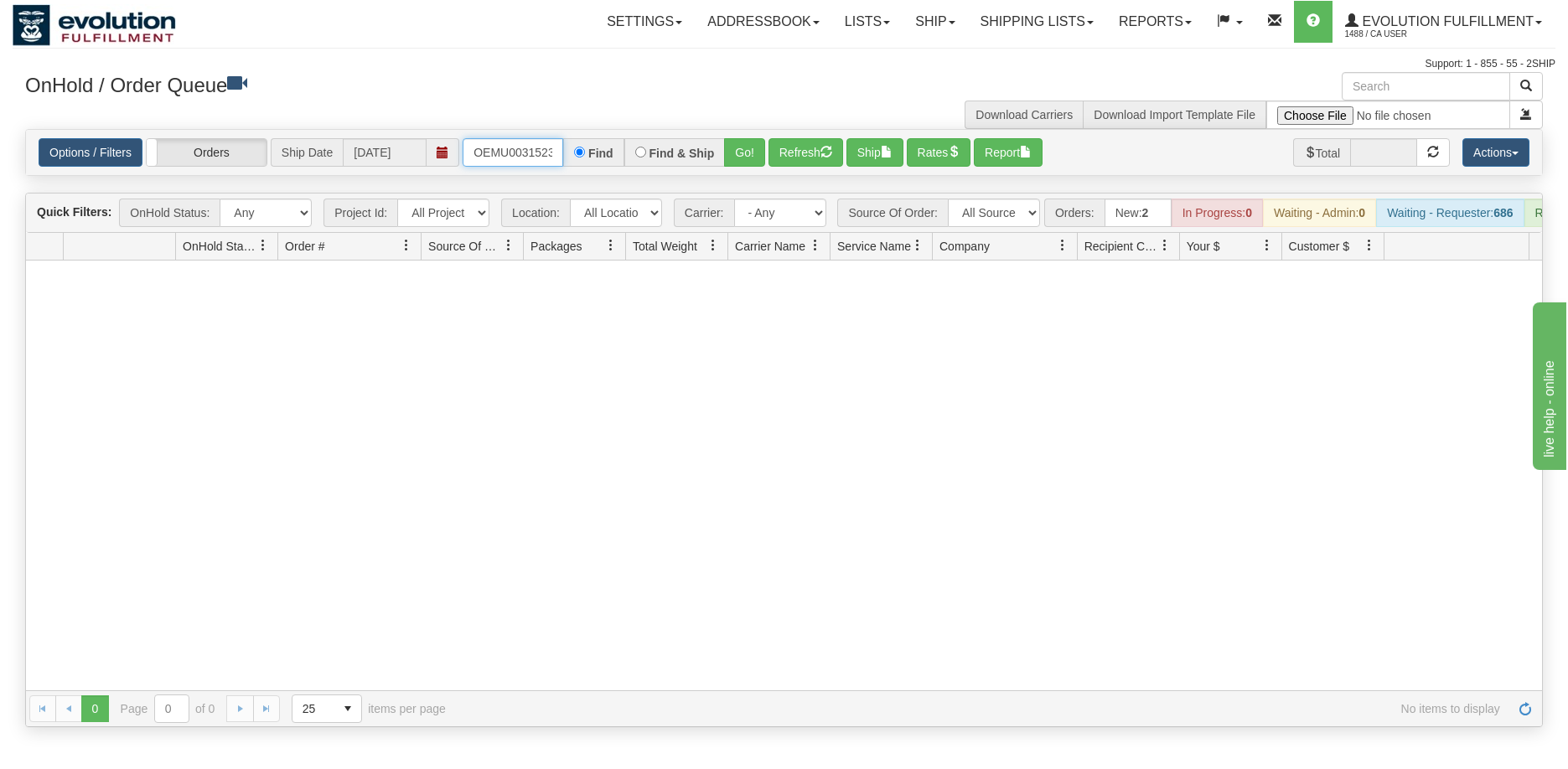
scroll to position [0, 22]
drag, startPoint x: 473, startPoint y: 151, endPoint x: 602, endPoint y: 147, distance: 129.1
click at [602, 147] on div "OEMU0031523002 Find Find & Ship Go!" at bounding box center [613, 153] width 303 height 29
click at [743, 164] on button "Go!" at bounding box center [744, 153] width 41 height 29
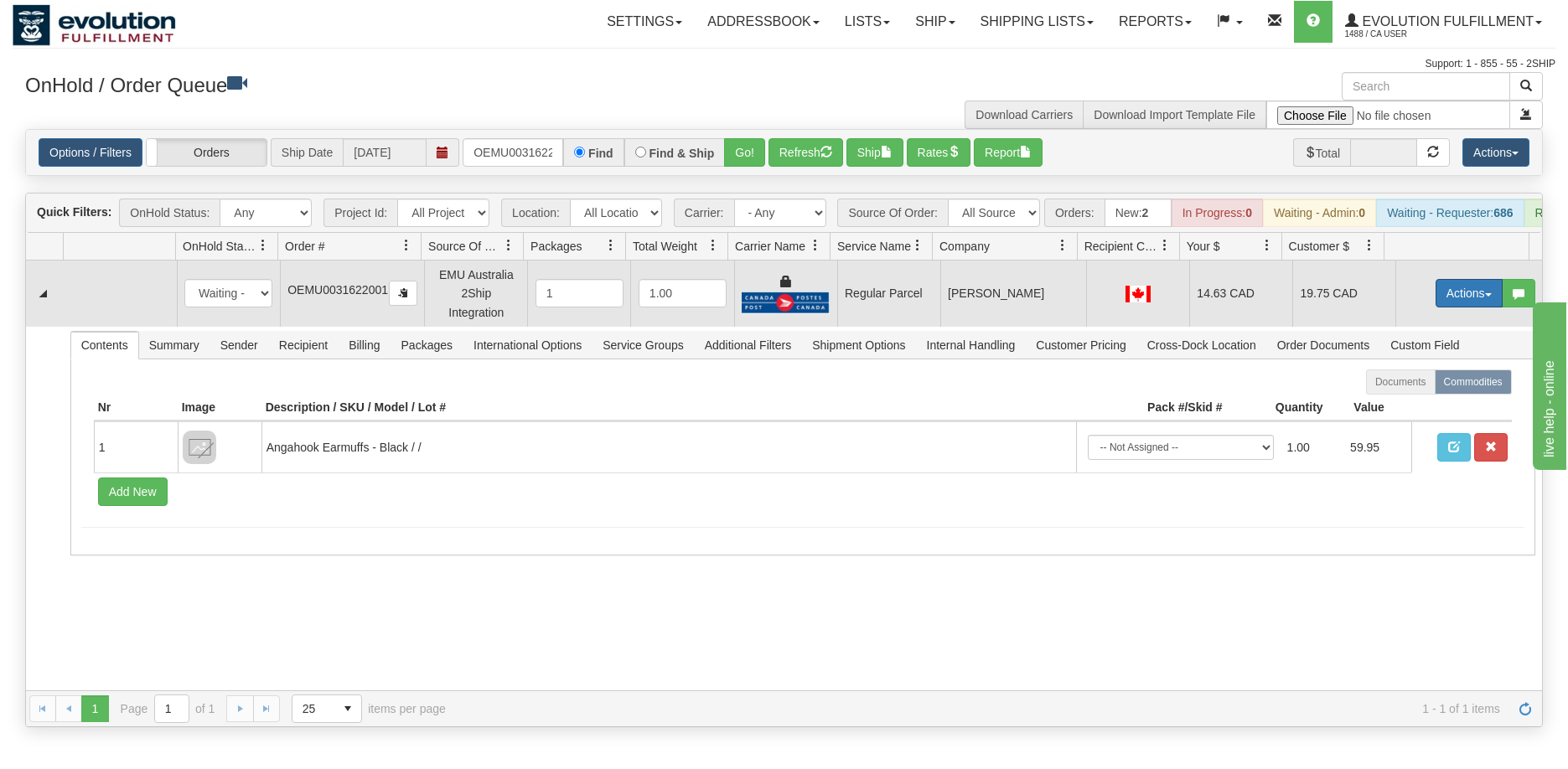
click at [1449, 303] on button "Actions" at bounding box center [1468, 293] width 67 height 29
click at [1420, 375] on span "Rate All Services" at bounding box center [1434, 368] width 100 height 13
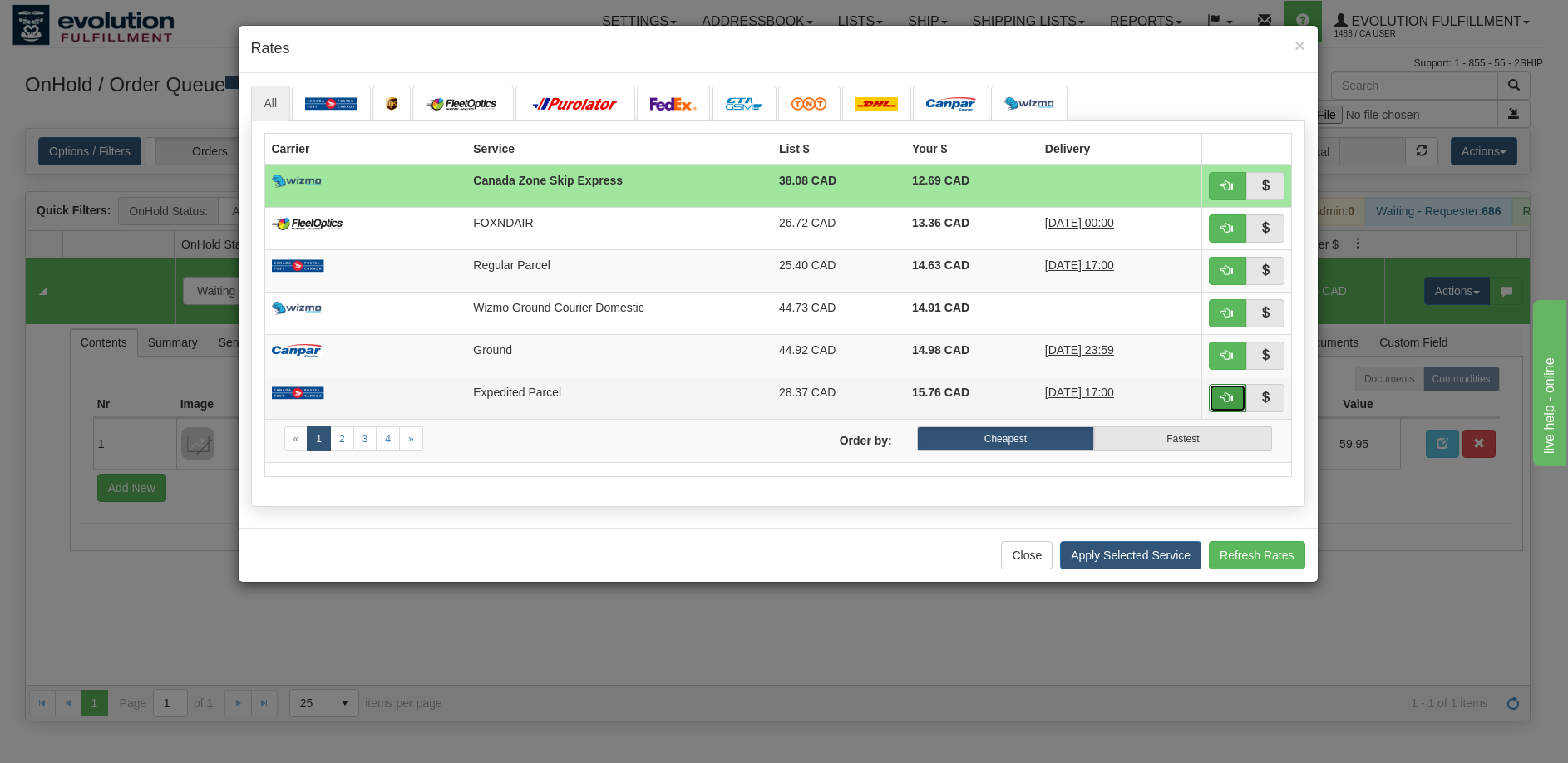
click at [1218, 394] on button "button" at bounding box center [1227, 398] width 38 height 28
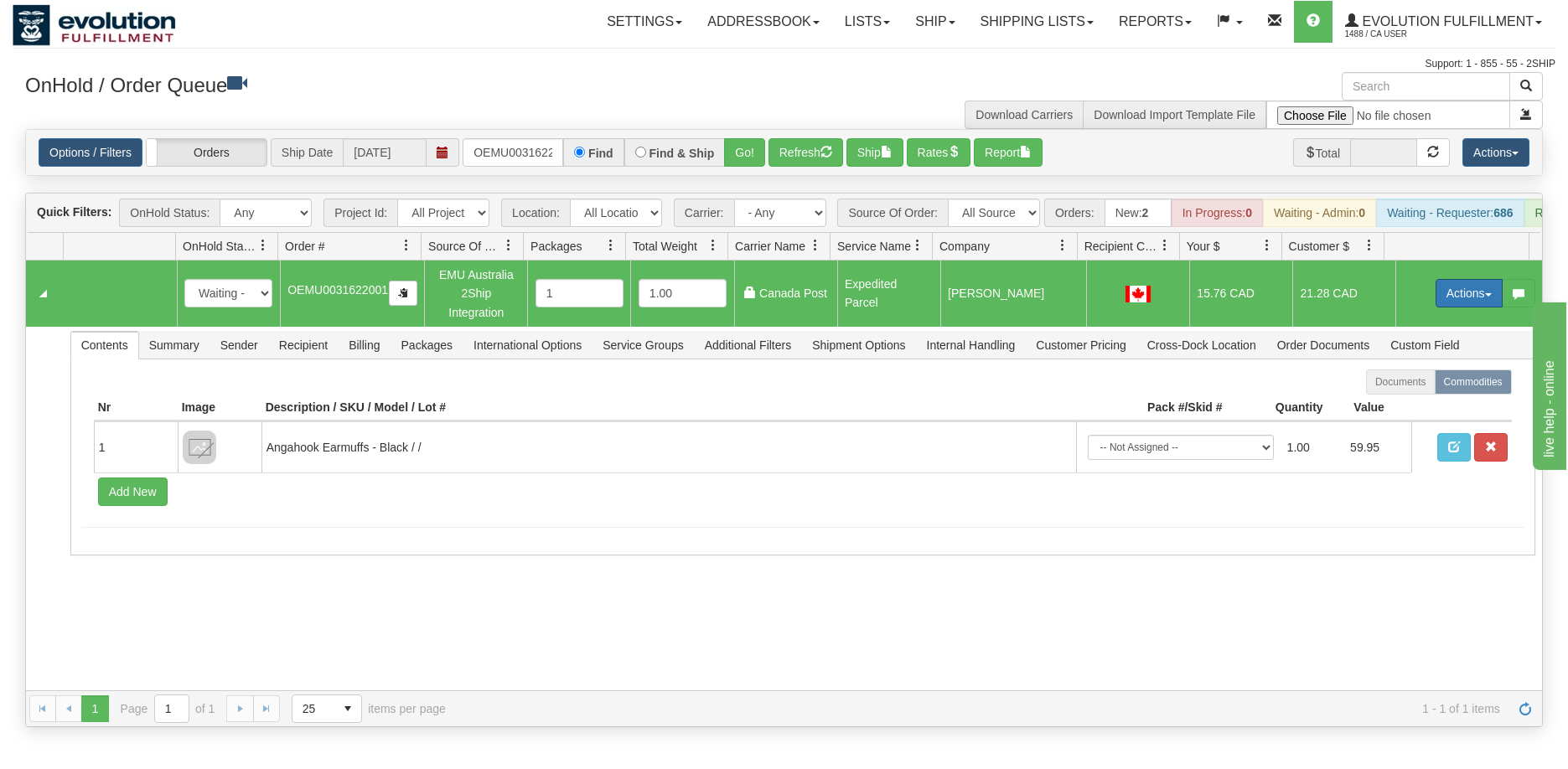
click at [1458, 304] on button "Actions" at bounding box center [1468, 293] width 67 height 29
click at [1395, 397] on span "Ship" at bounding box center [1402, 390] width 35 height 13
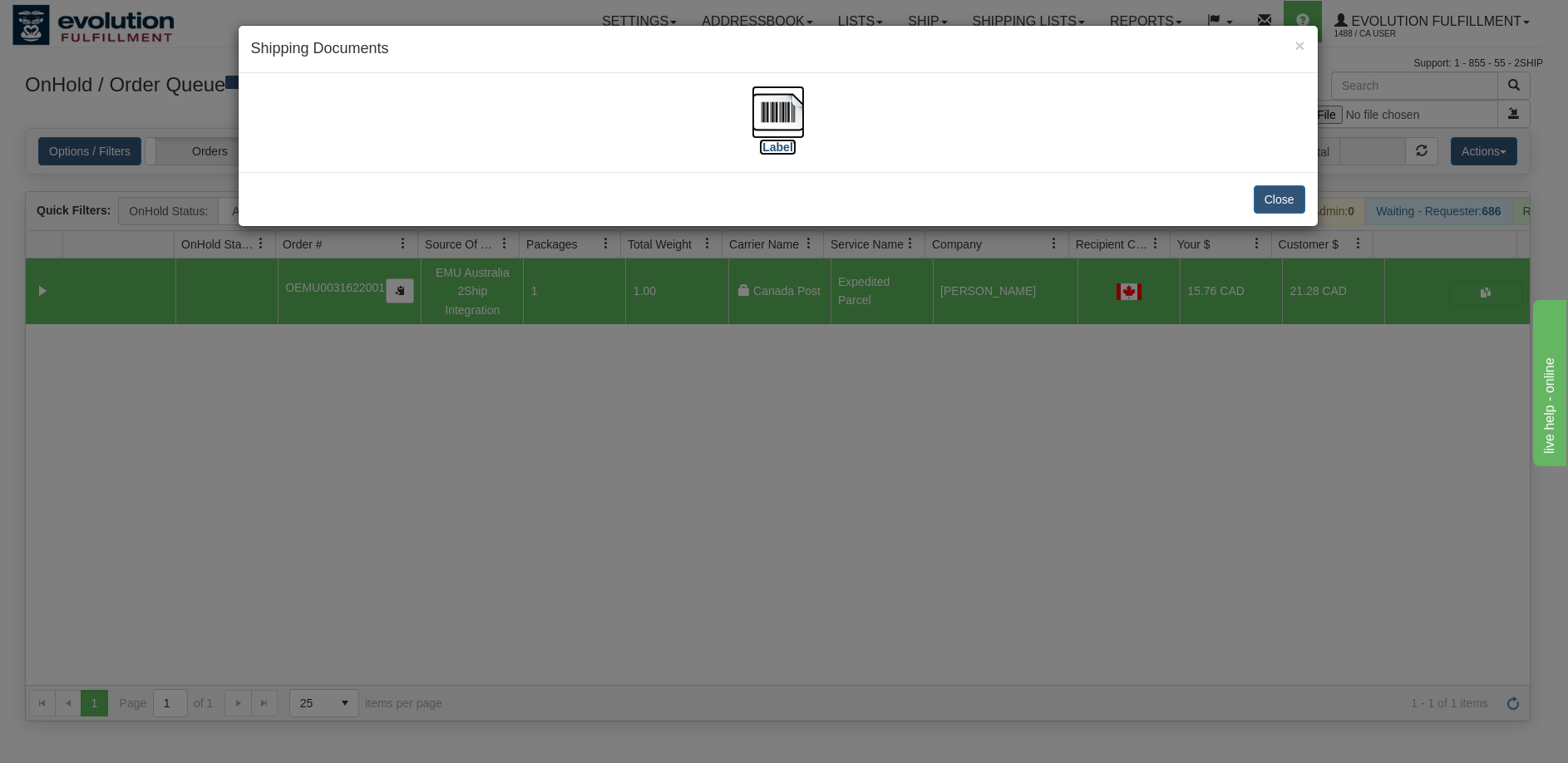
click at [792, 120] on img at bounding box center [778, 112] width 54 height 54
click at [637, 556] on div "× Shipping Documents [Label] Close" at bounding box center [784, 382] width 1568 height 763
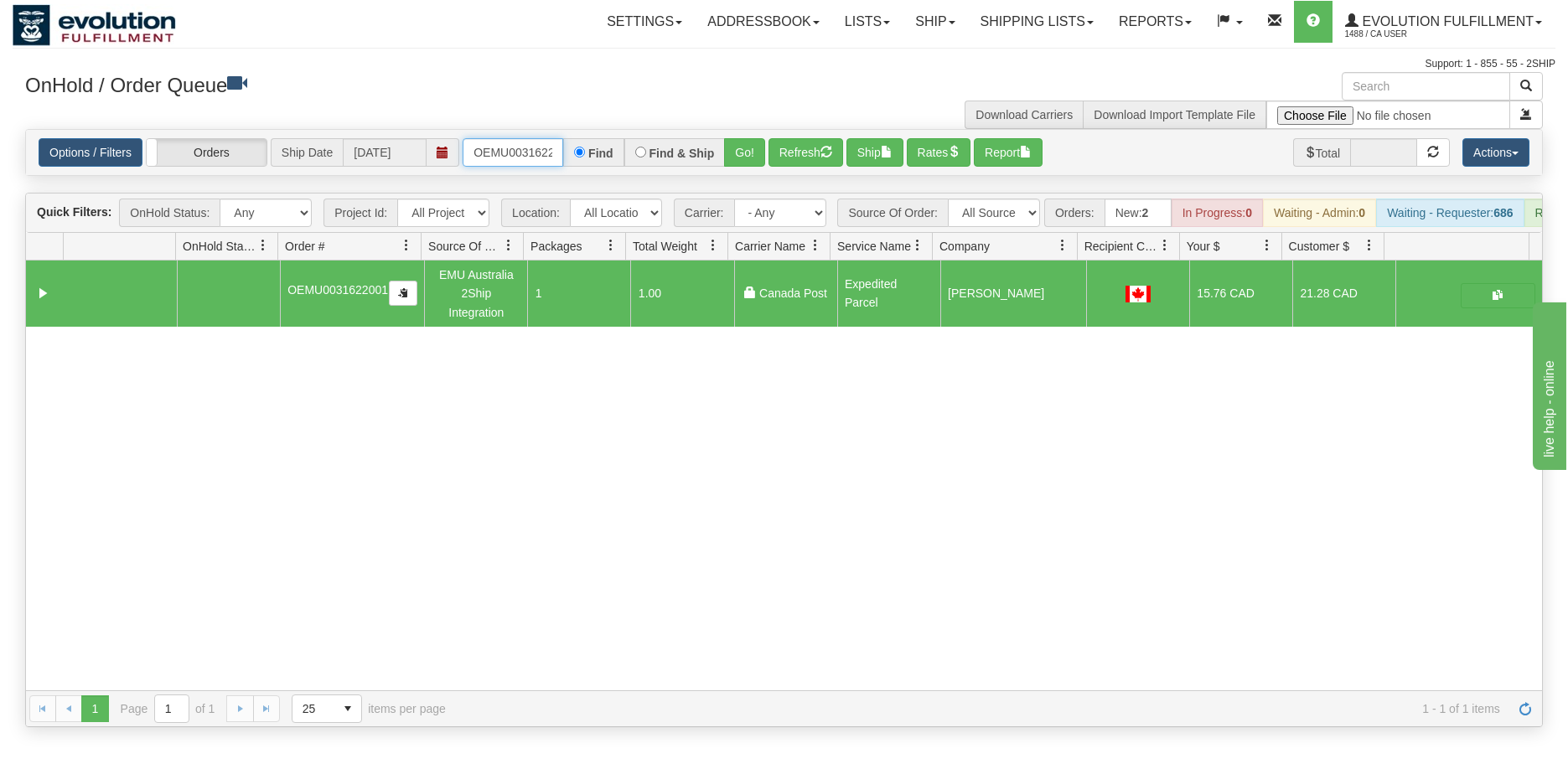
scroll to position [0, 22]
drag, startPoint x: 474, startPoint y: 142, endPoint x: 676, endPoint y: 147, distance: 202.1
click at [676, 148] on div "OEMU0031622001 Find Find & Ship Go!" at bounding box center [613, 153] width 303 height 29
click at [742, 147] on button "Go!" at bounding box center [744, 153] width 41 height 29
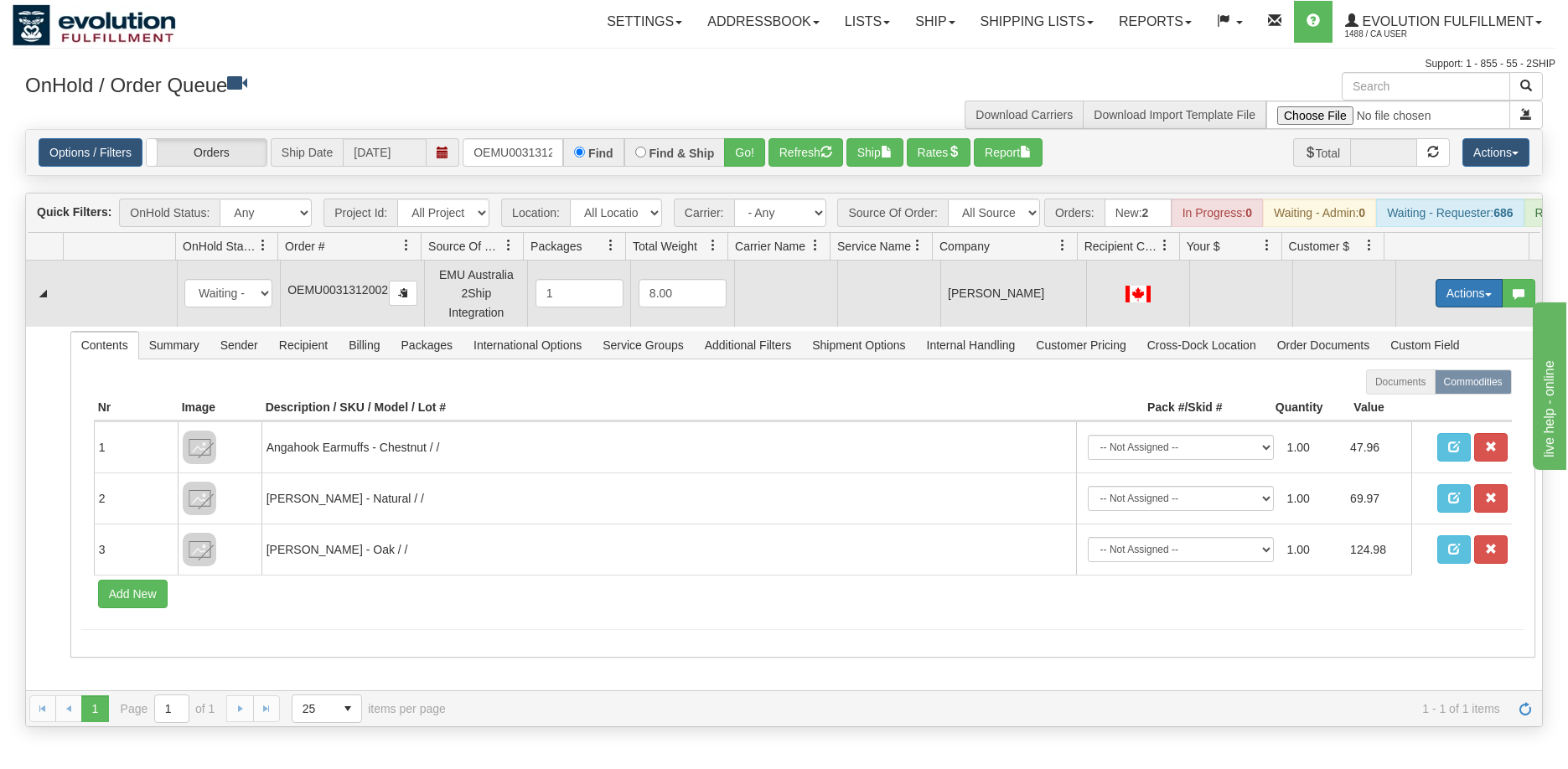
click at [1446, 307] on button "Actions" at bounding box center [1468, 293] width 67 height 29
click at [1416, 375] on span "Rate All Services" at bounding box center [1434, 368] width 100 height 13
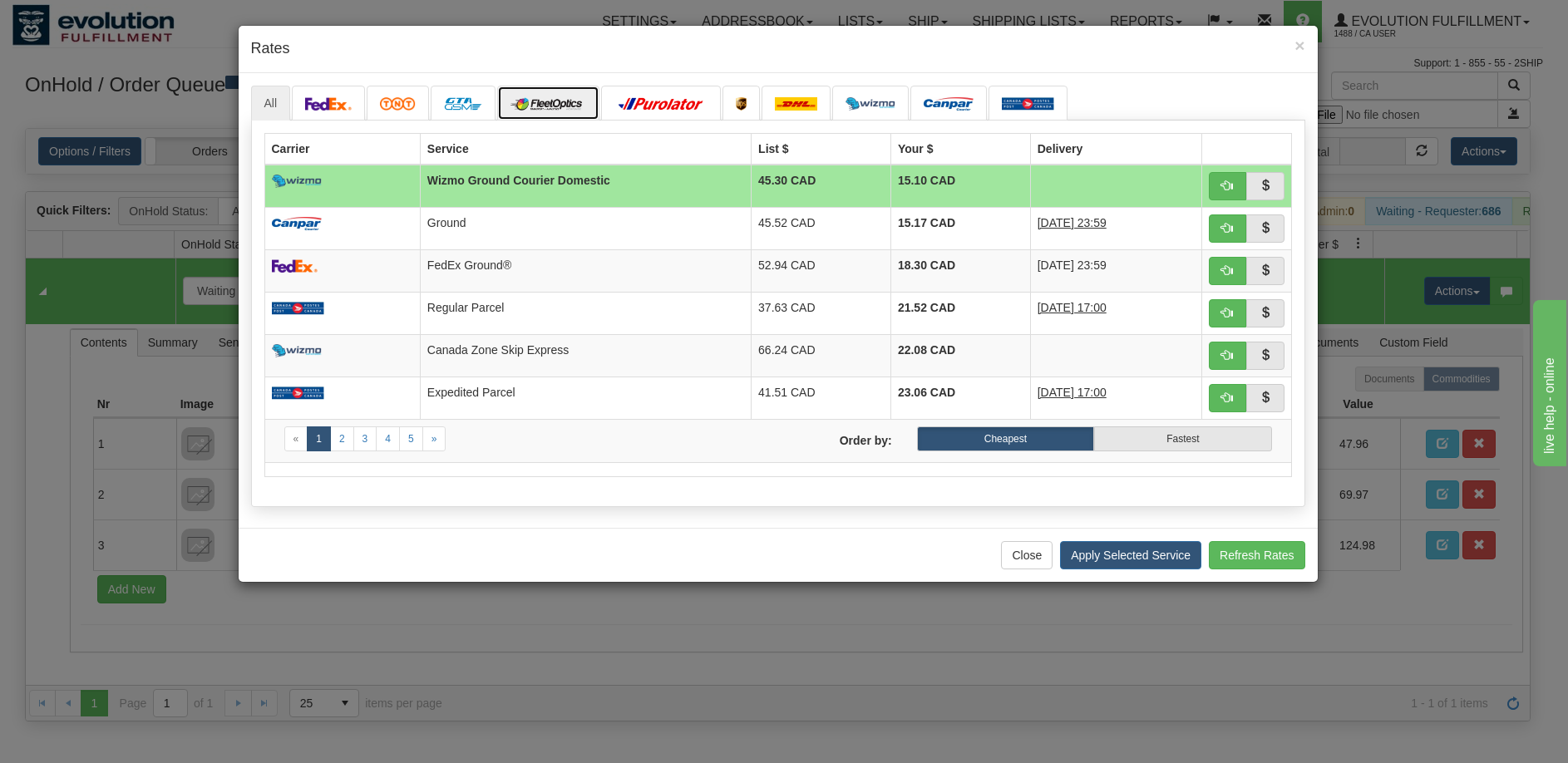
click at [576, 103] on img at bounding box center [548, 104] width 75 height 13
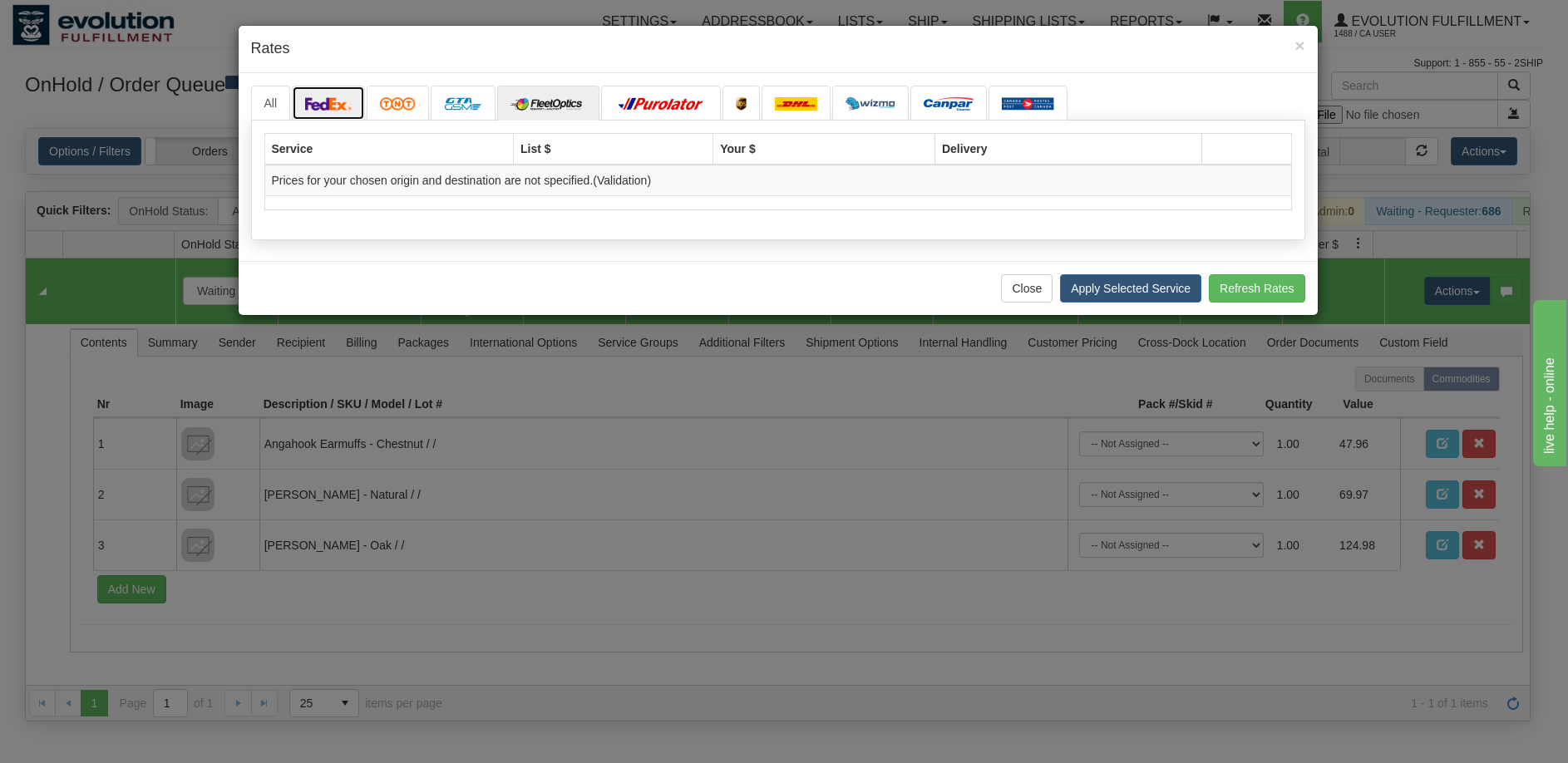
click at [337, 99] on img at bounding box center [329, 104] width 47 height 13
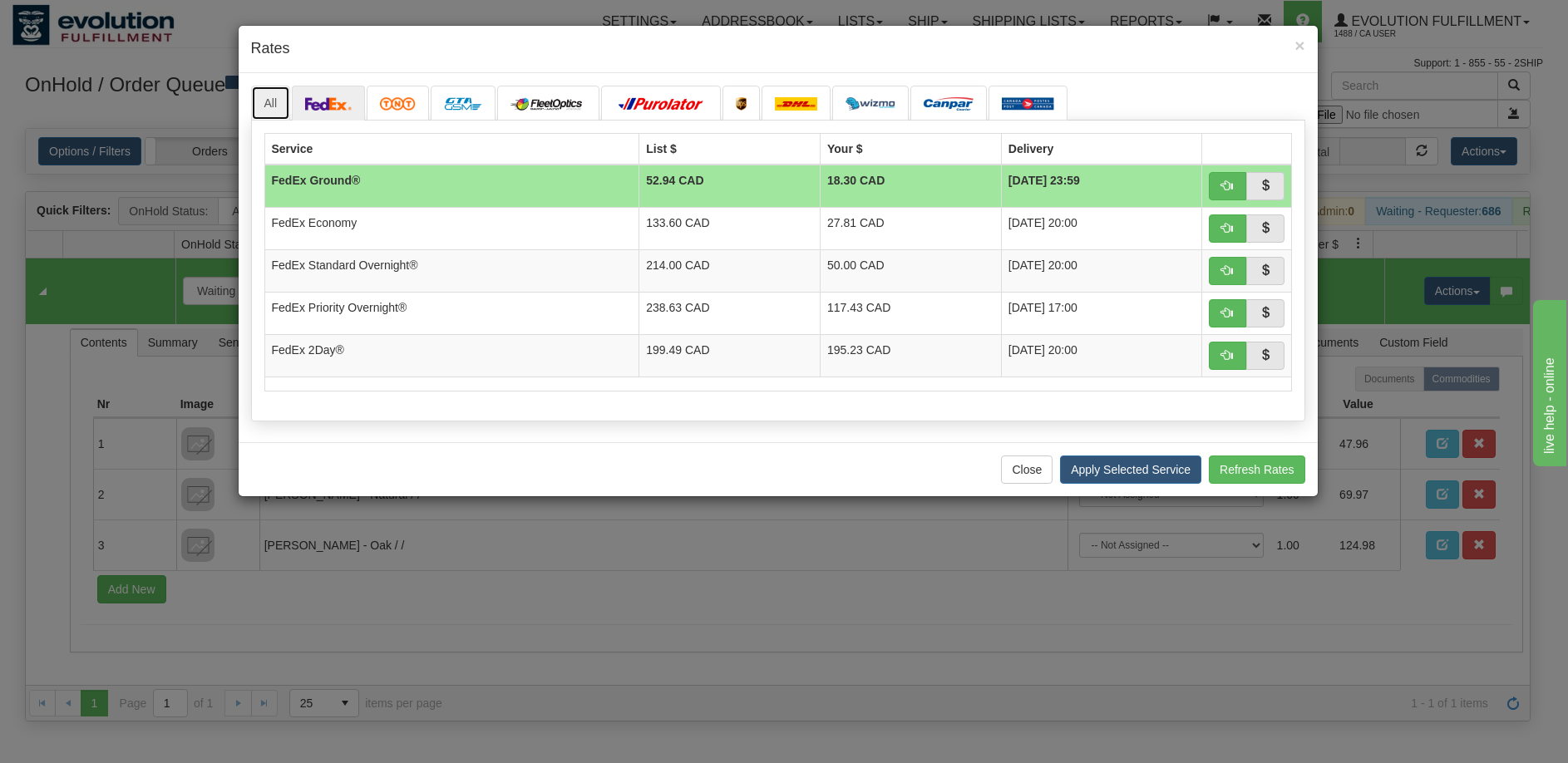
click at [275, 99] on link "All" at bounding box center [271, 103] width 40 height 35
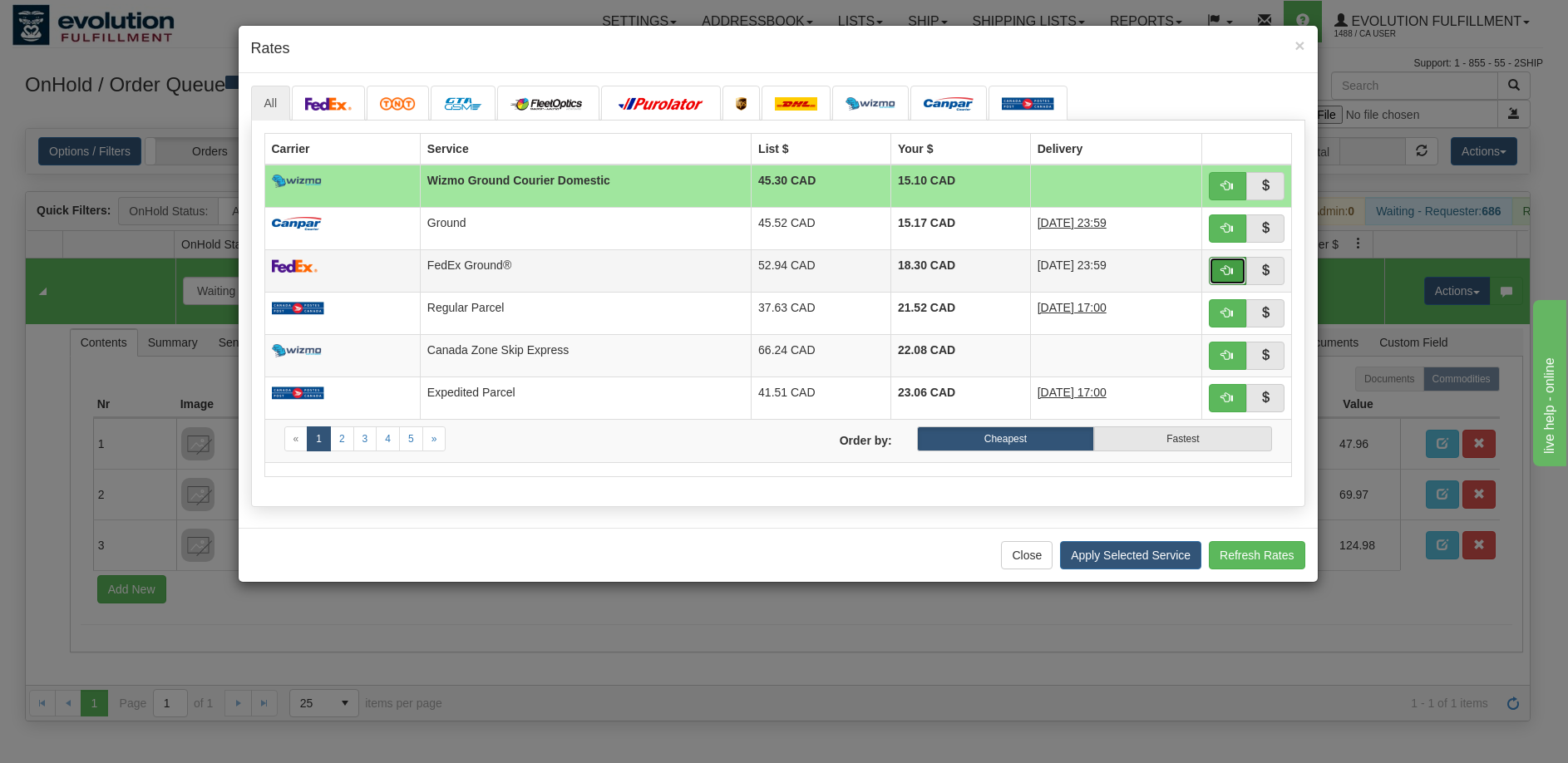
click at [1227, 269] on span "button" at bounding box center [1227, 270] width 12 height 12
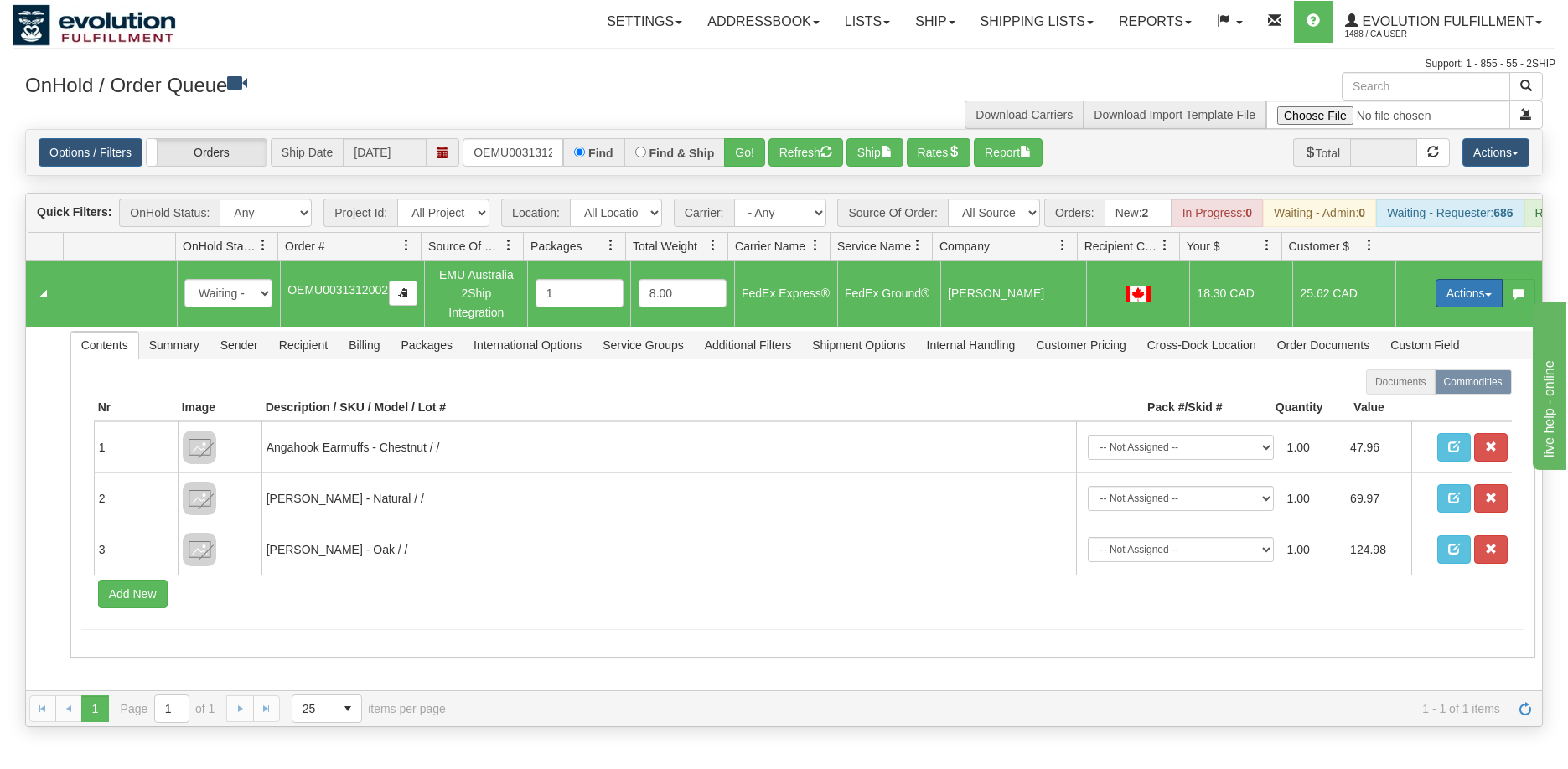
click at [1459, 298] on button "Actions" at bounding box center [1468, 293] width 67 height 29
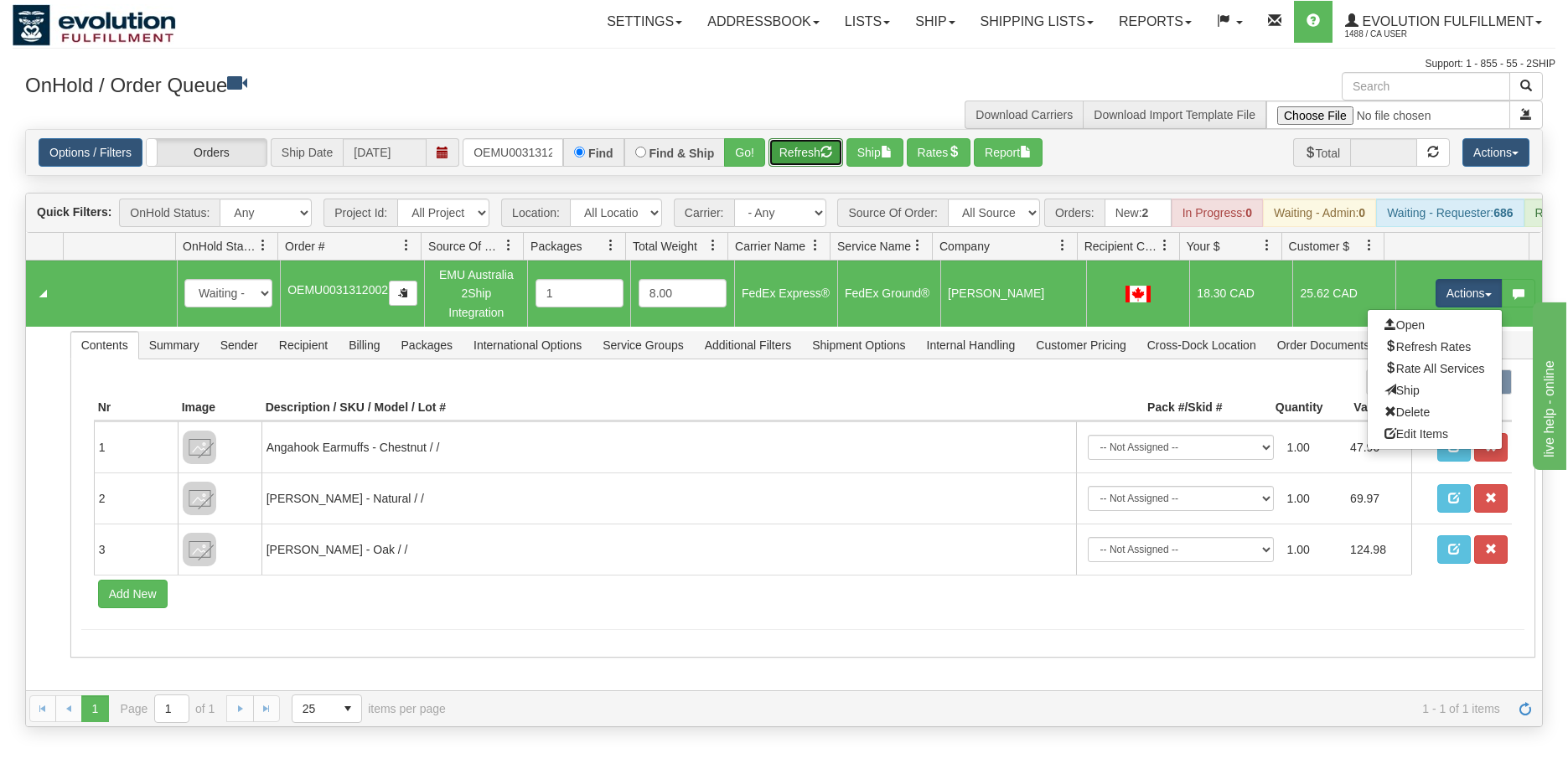
click at [790, 154] on button "Refresh" at bounding box center [806, 153] width 74 height 29
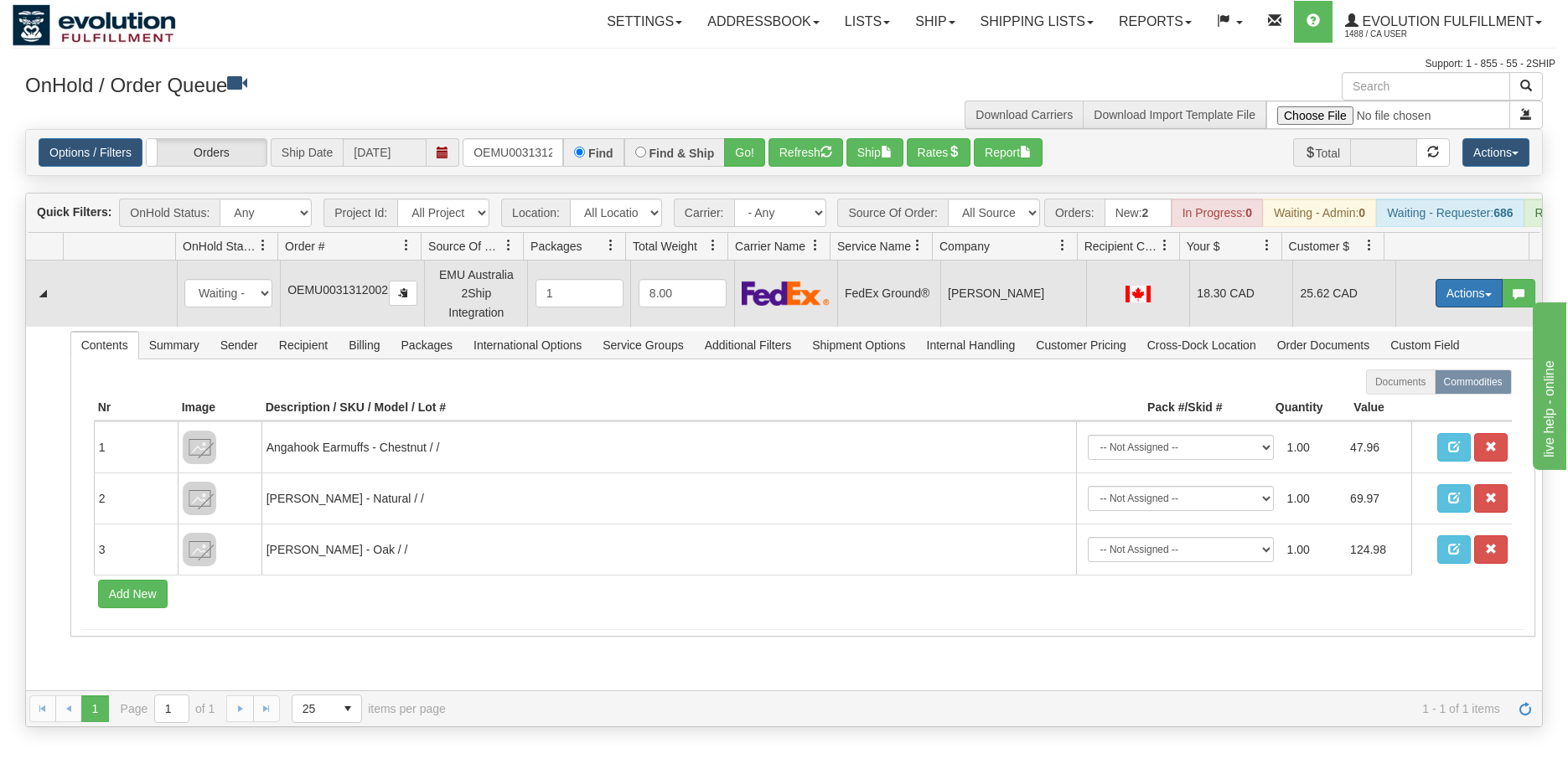
click at [1449, 305] on button "Actions" at bounding box center [1468, 293] width 67 height 29
click at [1405, 401] on link "Ship" at bounding box center [1434, 390] width 134 height 22
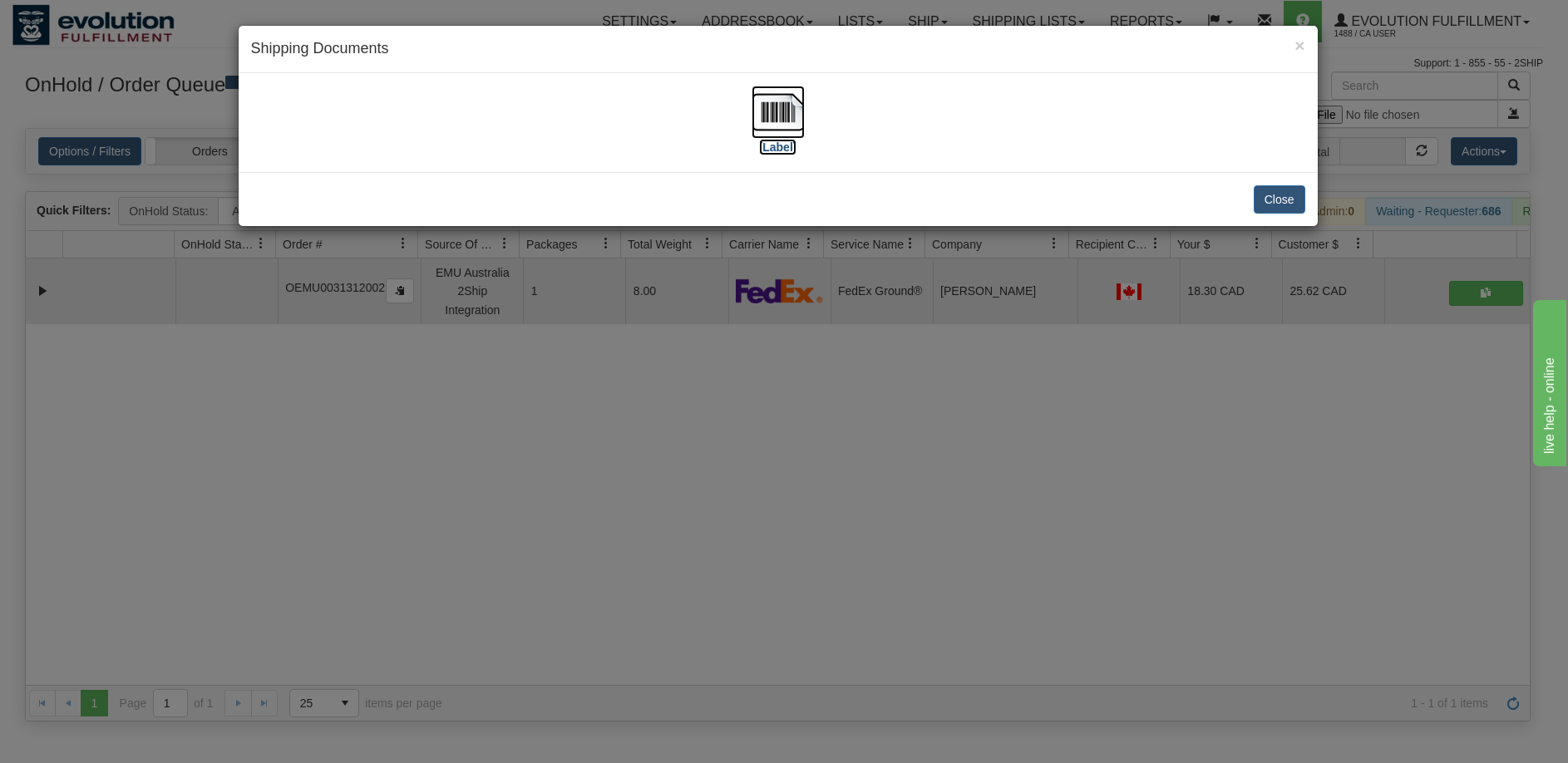
click at [787, 121] on img at bounding box center [778, 112] width 54 height 54
click at [683, 531] on div "× Shipping Documents [Label] Close" at bounding box center [784, 382] width 1568 height 763
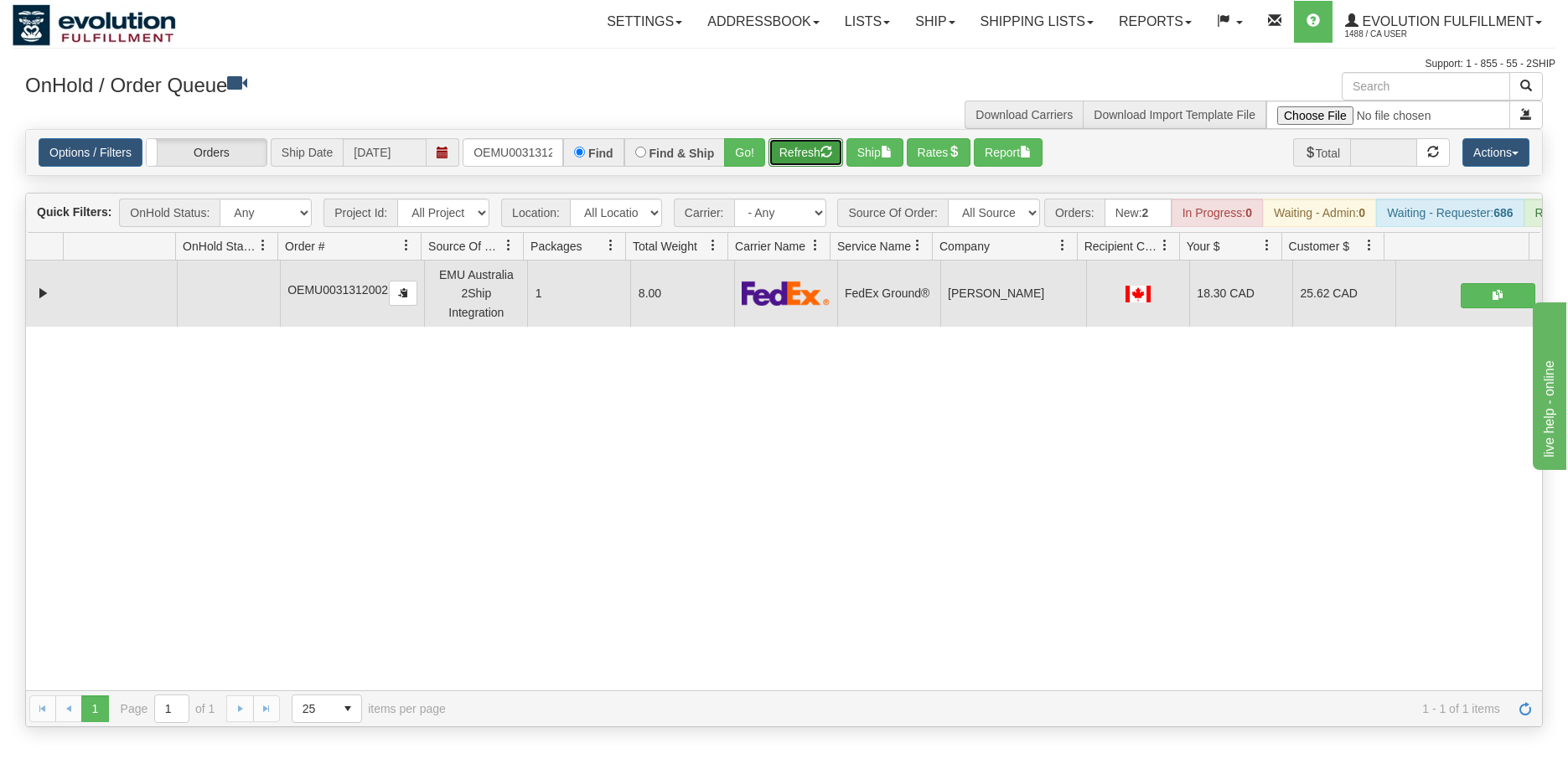
click at [825, 153] on span "button" at bounding box center [827, 152] width 12 height 12
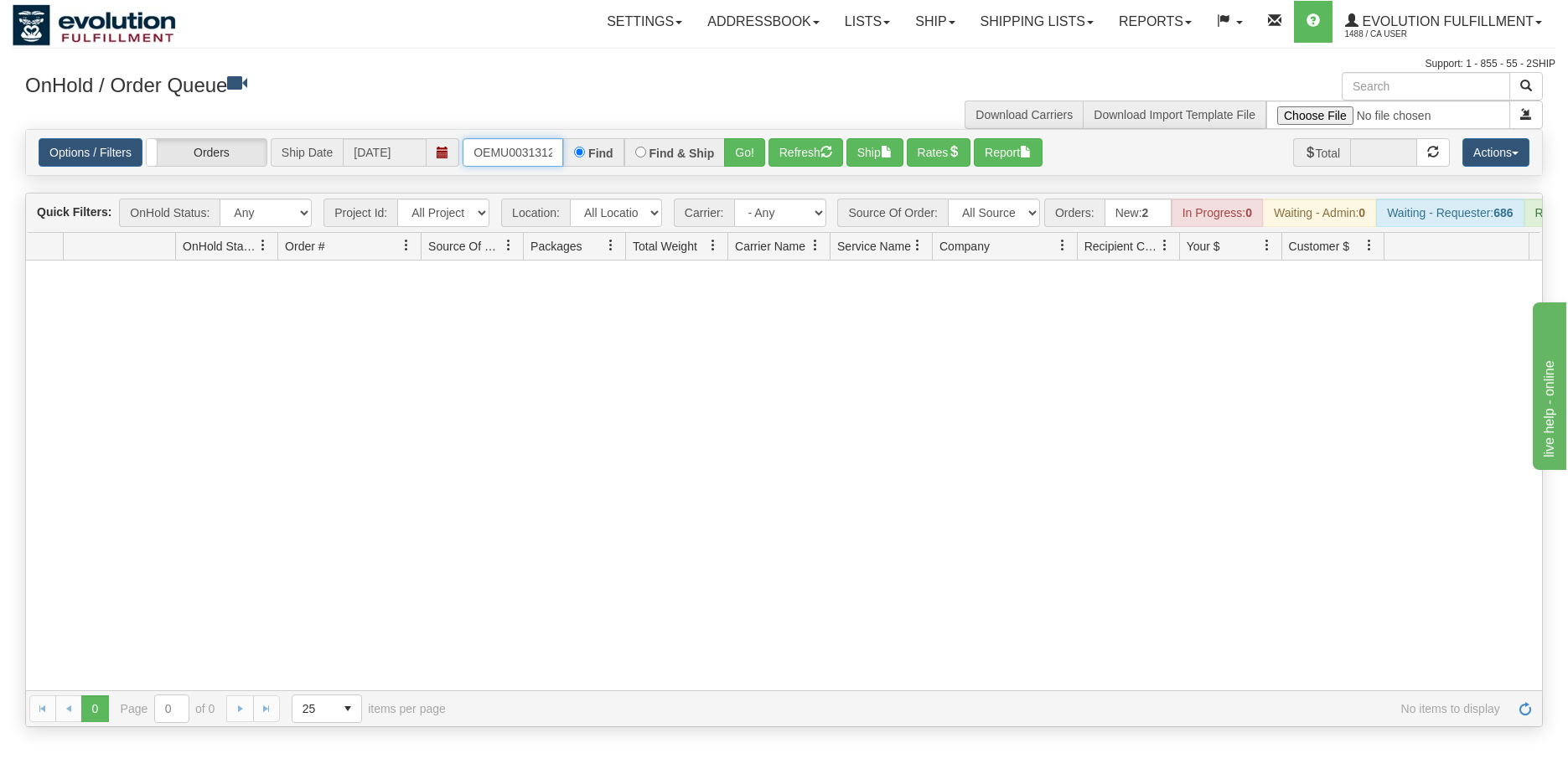
scroll to position [0, 22]
drag, startPoint x: 474, startPoint y: 146, endPoint x: 601, endPoint y: 149, distance: 127.0
click at [600, 149] on div "OEMU0031312002 Find Find & Ship Go!" at bounding box center [613, 153] width 303 height 29
click at [755, 158] on button "Go!" at bounding box center [744, 153] width 41 height 29
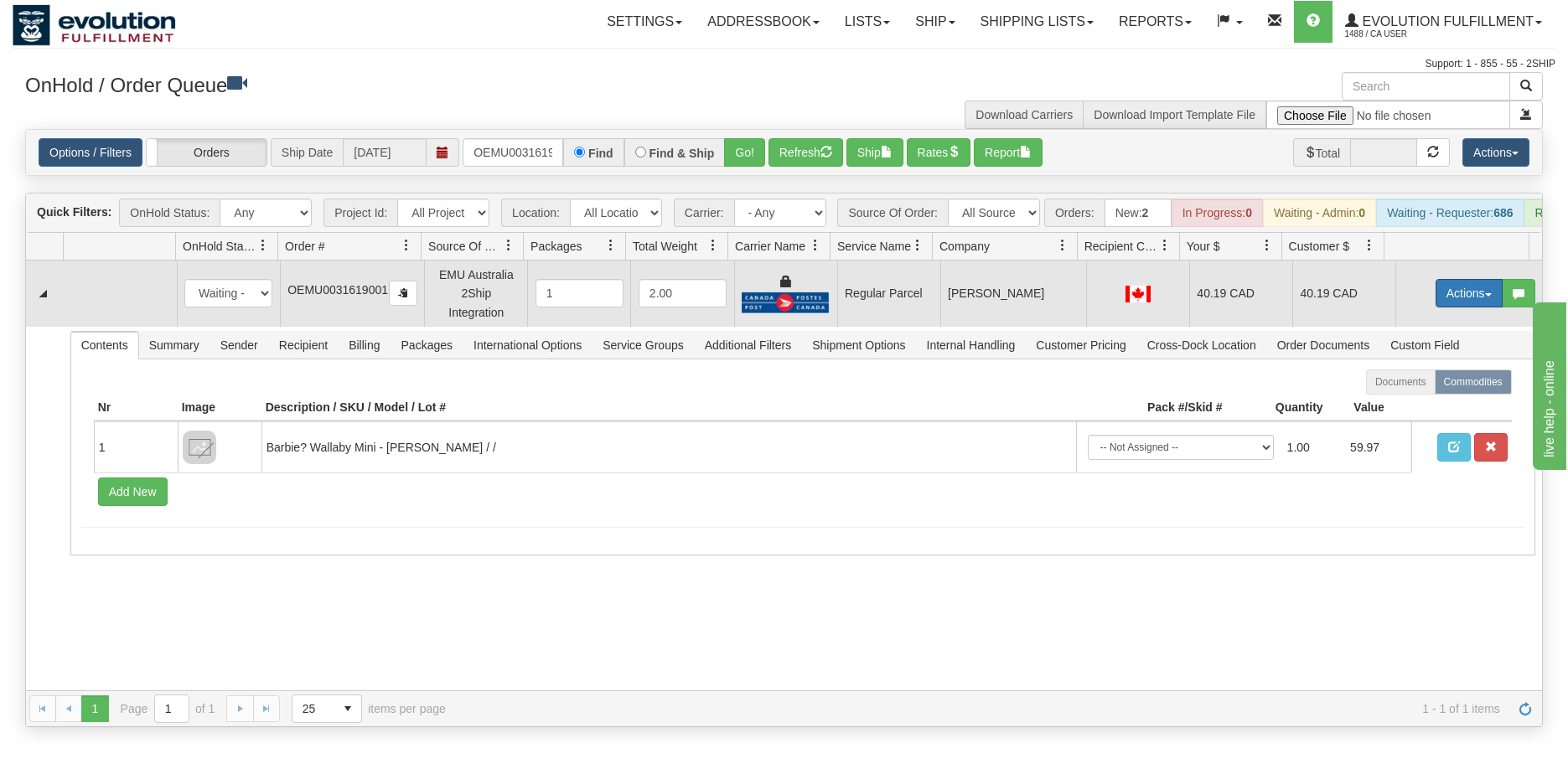
click at [1454, 305] on button "Actions" at bounding box center [1468, 293] width 67 height 29
click at [1420, 375] on span "Rate All Services" at bounding box center [1434, 368] width 100 height 13
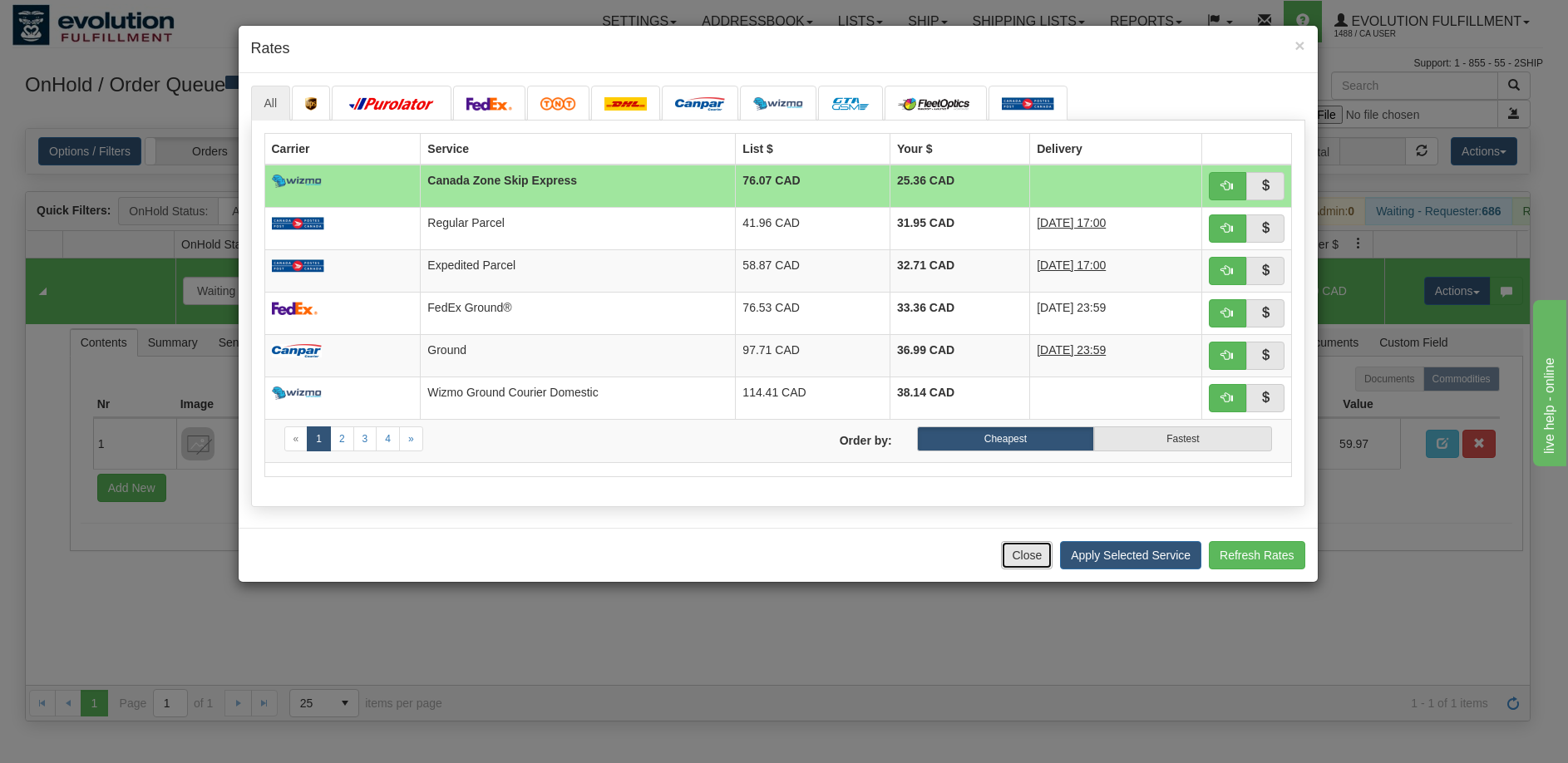
click at [1022, 552] on button "Close" at bounding box center [1027, 556] width 52 height 28
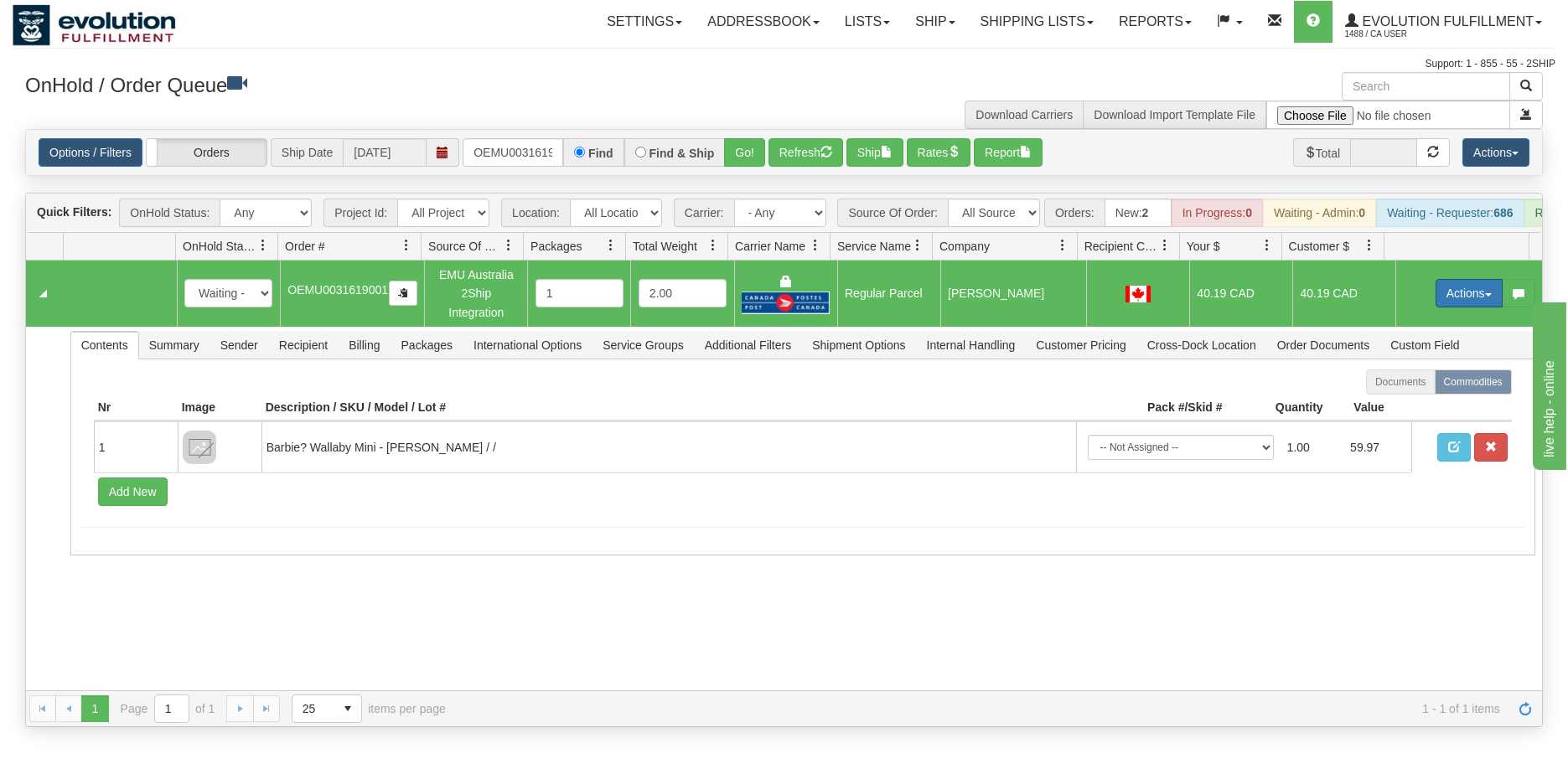
click at [1447, 308] on button "Actions" at bounding box center [1468, 293] width 67 height 29
click at [1400, 375] on span "Rate All Services" at bounding box center [1434, 368] width 100 height 13
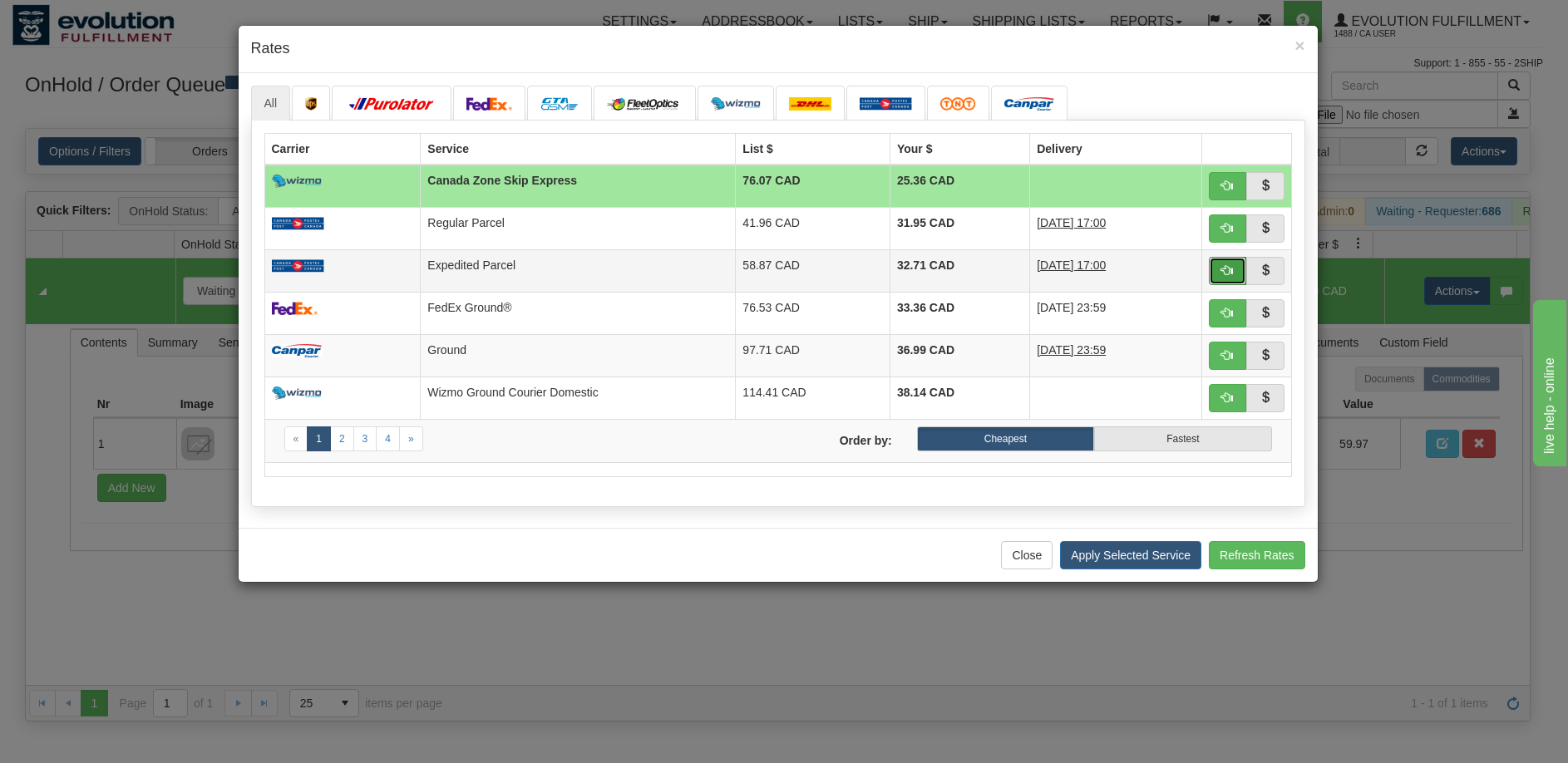
click at [1224, 265] on span "button" at bounding box center [1227, 270] width 12 height 12
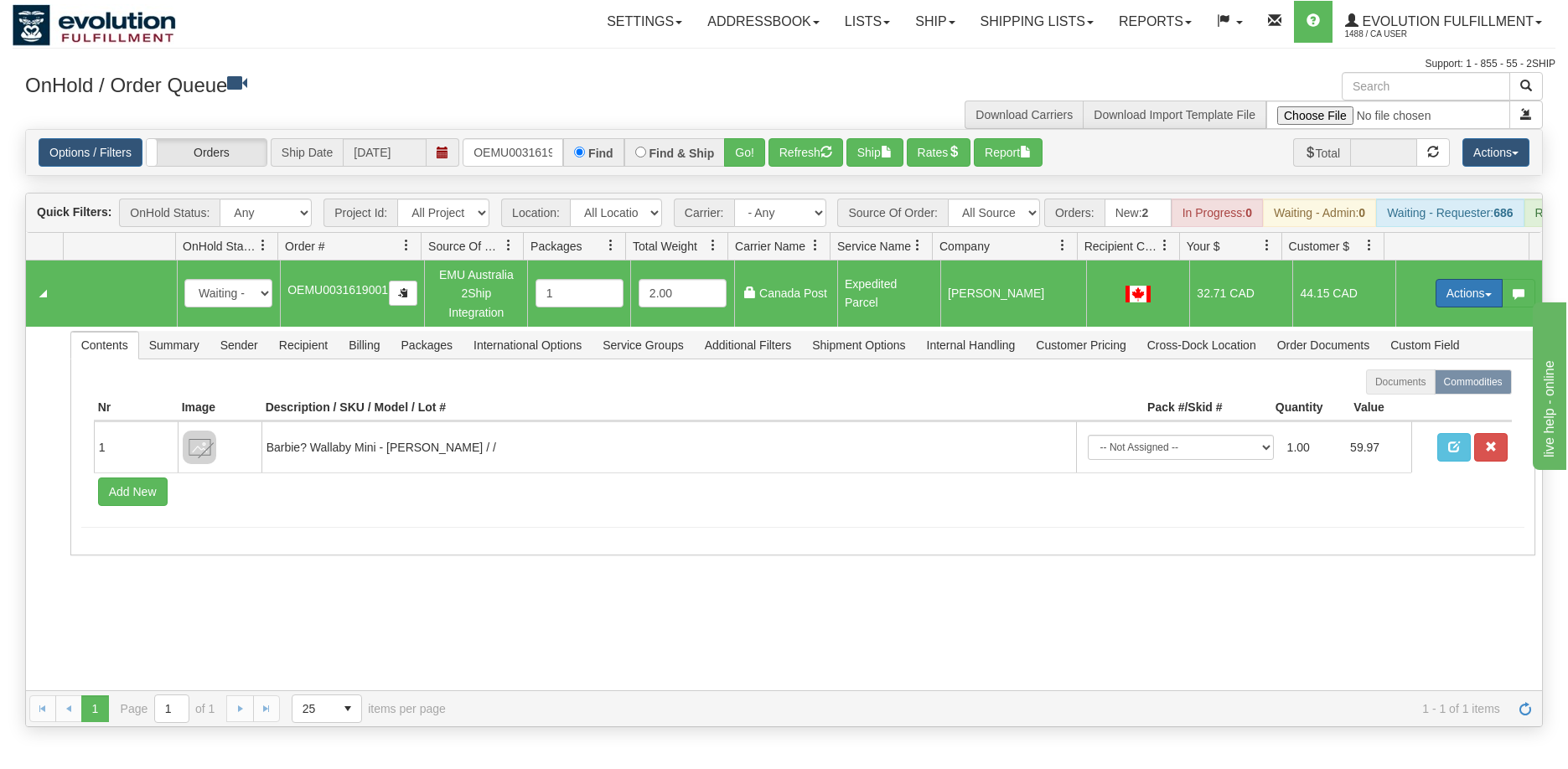
click at [1449, 303] on button "Actions" at bounding box center [1468, 293] width 67 height 29
click at [1403, 397] on span "Ship" at bounding box center [1402, 390] width 35 height 13
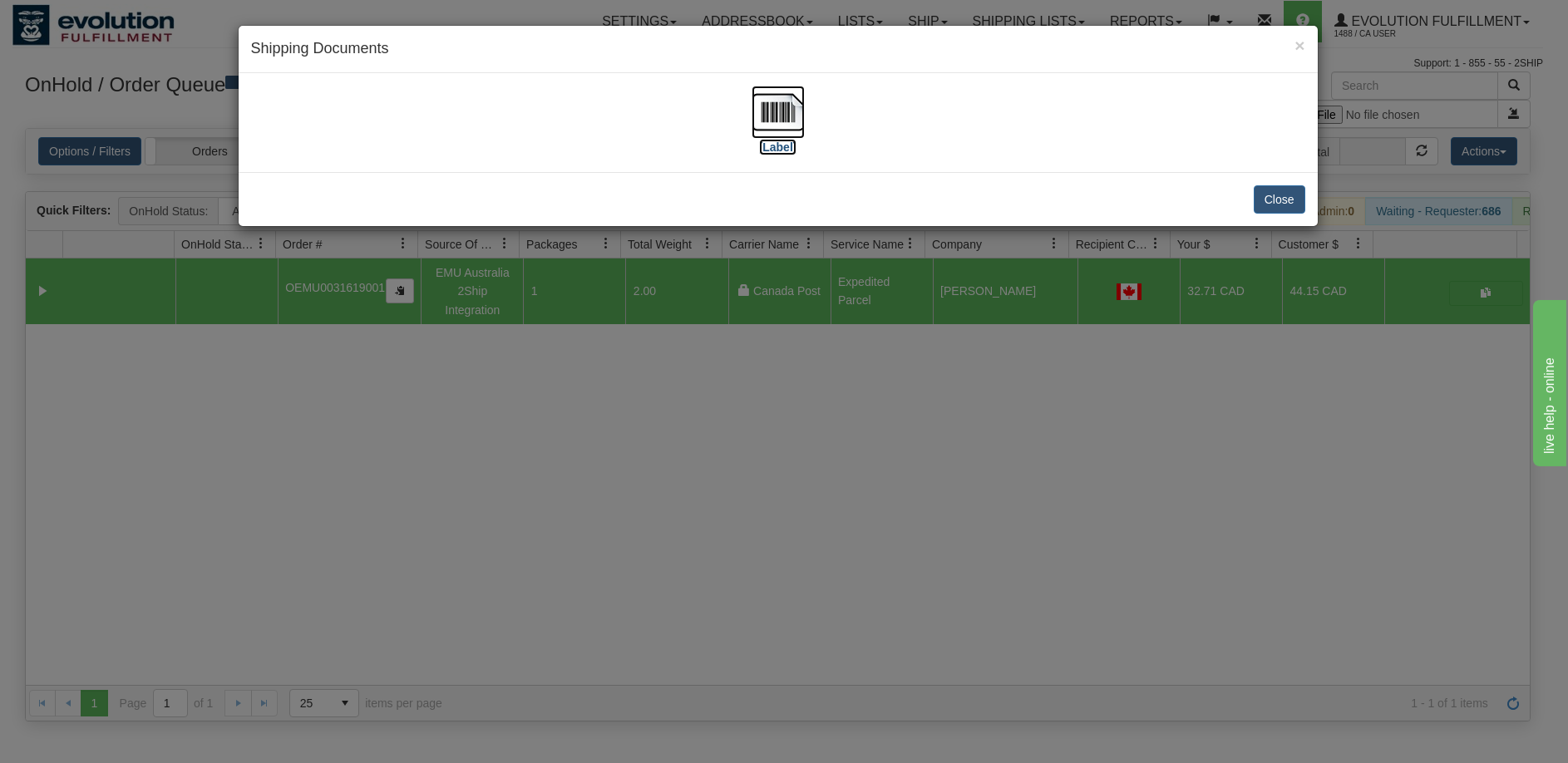
click at [771, 112] on img at bounding box center [778, 112] width 54 height 54
click at [671, 562] on div "× Shipping Documents [Label] Close" at bounding box center [784, 382] width 1568 height 763
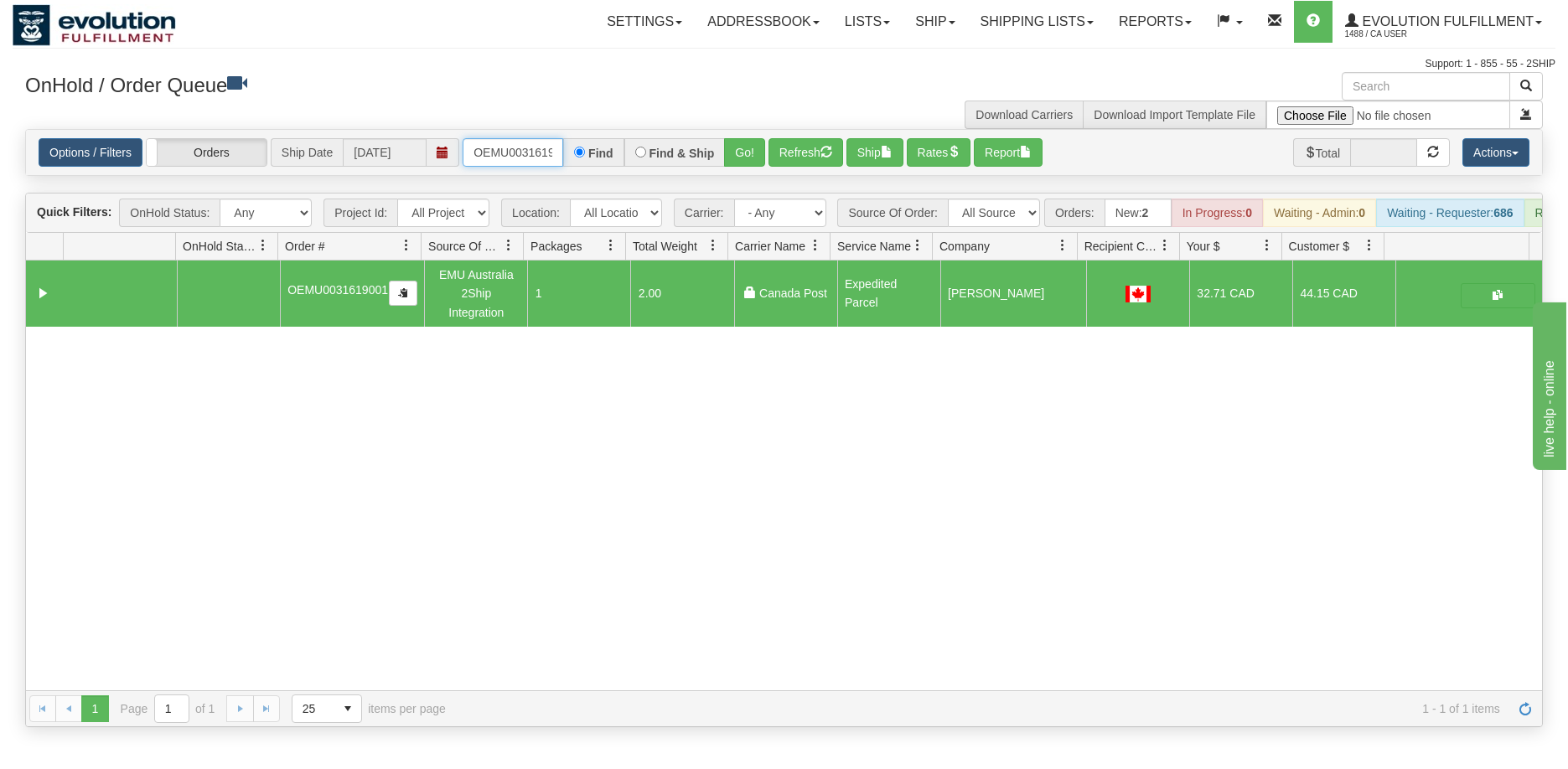
scroll to position [0, 22]
drag, startPoint x: 468, startPoint y: 150, endPoint x: 745, endPoint y: 174, distance: 278.0
click at [745, 174] on div "Options / Filters Group Shipments Orders Ship Date [DATE] OEMU0031619001 Find F…" at bounding box center [784, 153] width 1516 height 46
click at [757, 161] on button "Go!" at bounding box center [744, 153] width 41 height 29
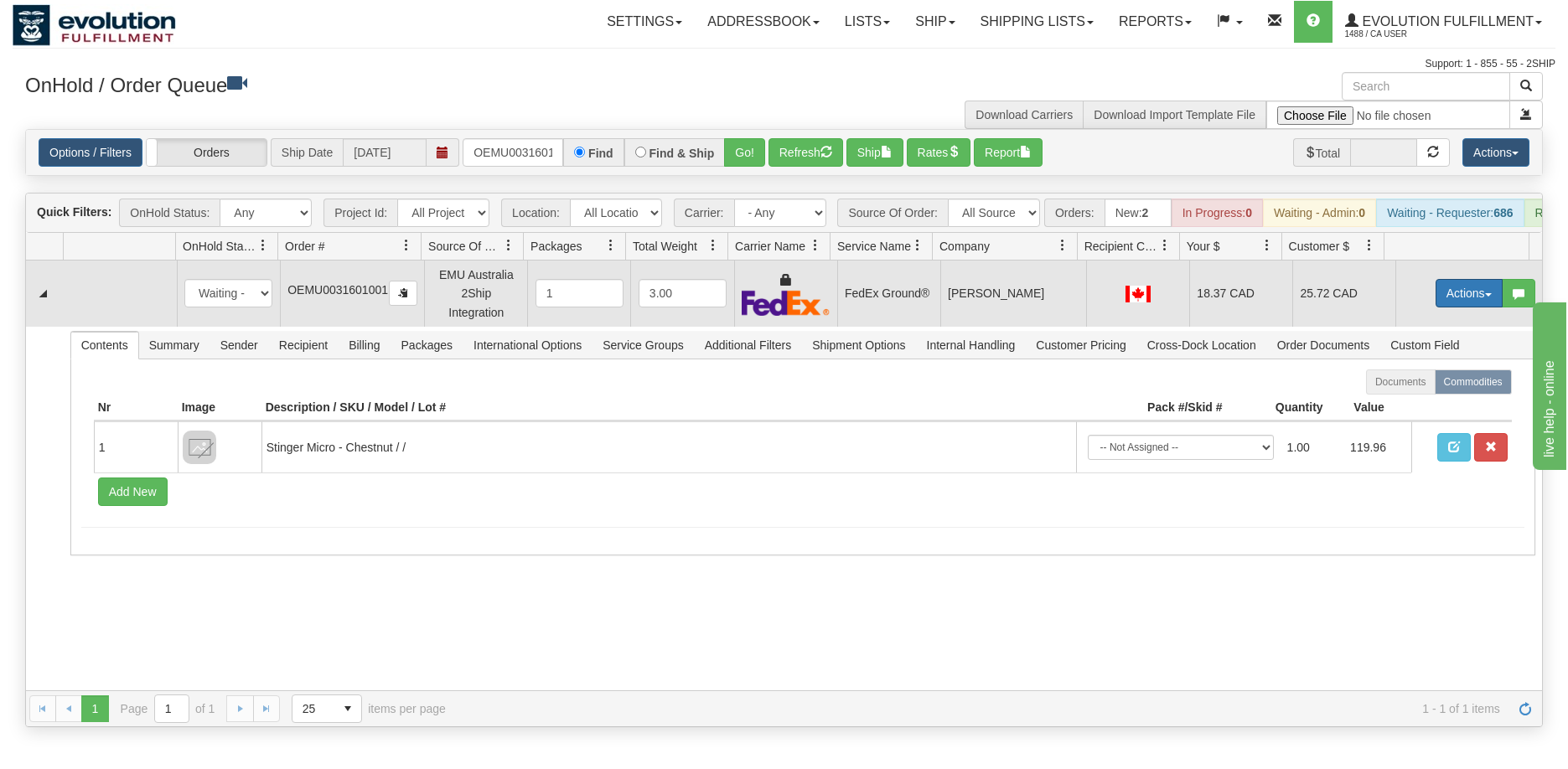
click at [1436, 308] on button "Actions" at bounding box center [1468, 293] width 67 height 29
click at [1393, 395] on link "Ship" at bounding box center [1434, 390] width 134 height 22
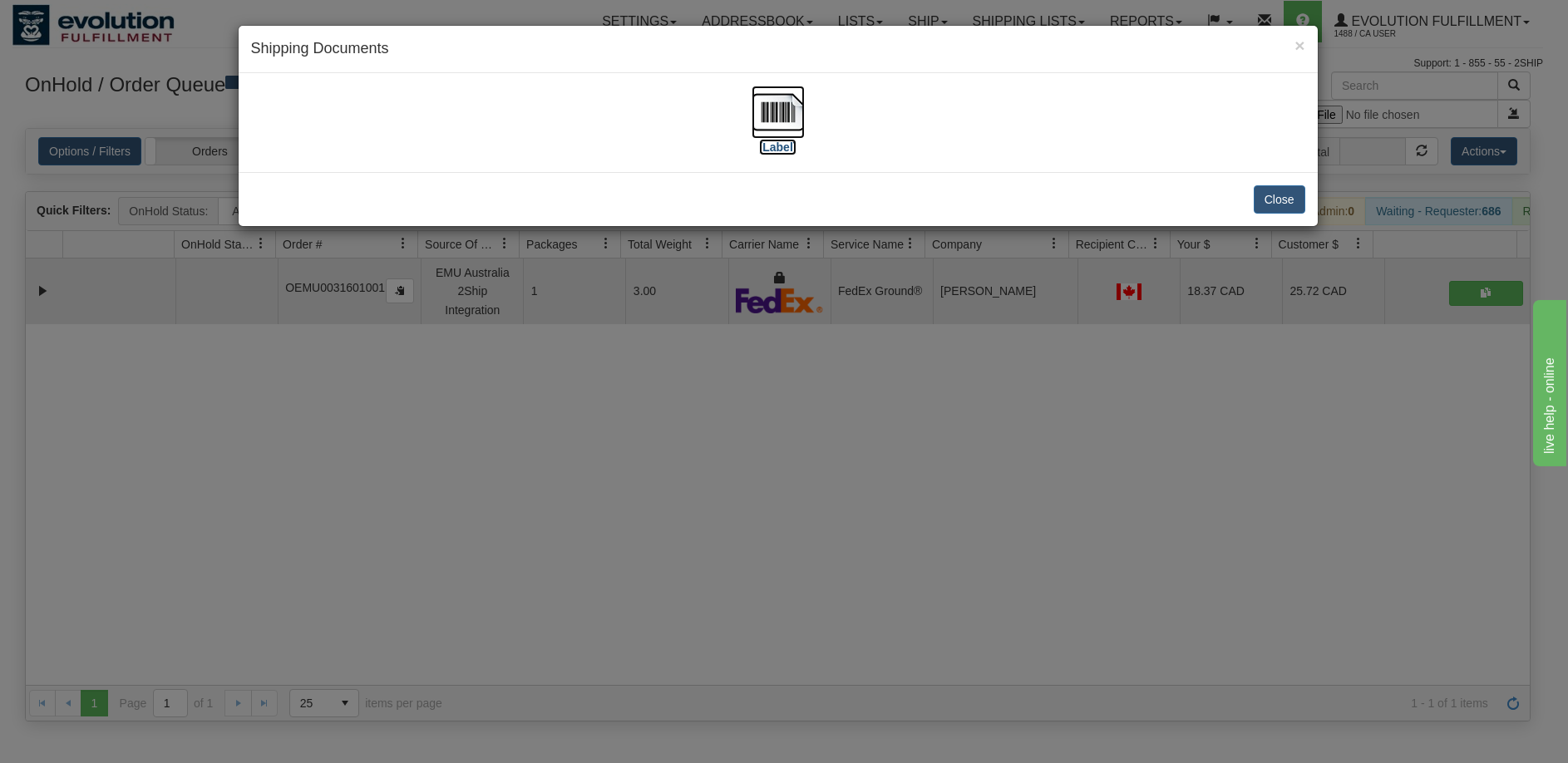
click at [779, 123] on img at bounding box center [778, 112] width 54 height 54
click at [817, 618] on div "× Shipping Documents [Label] Close" at bounding box center [784, 382] width 1568 height 763
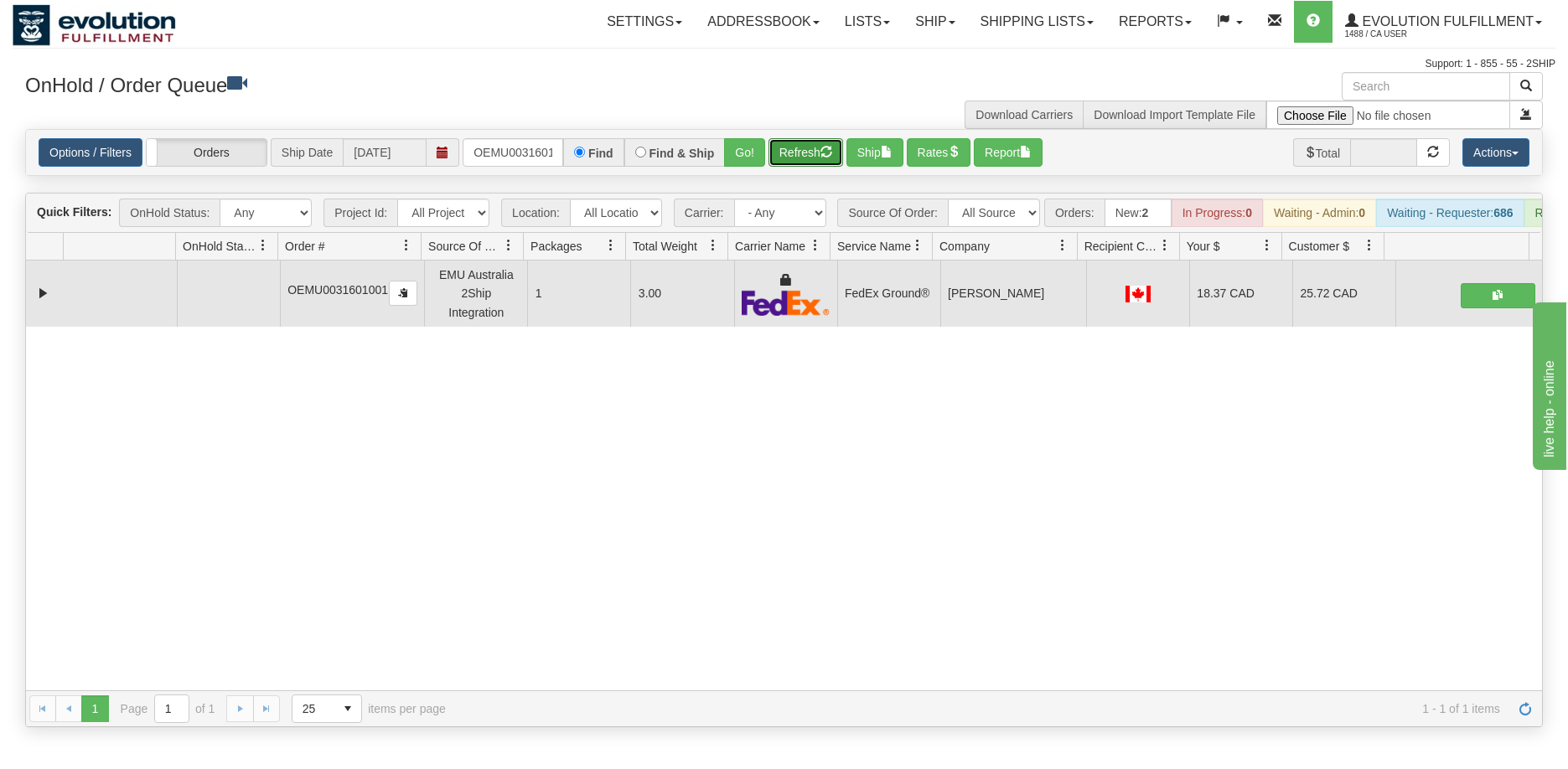
click at [816, 157] on button "Refresh" at bounding box center [806, 153] width 74 height 29
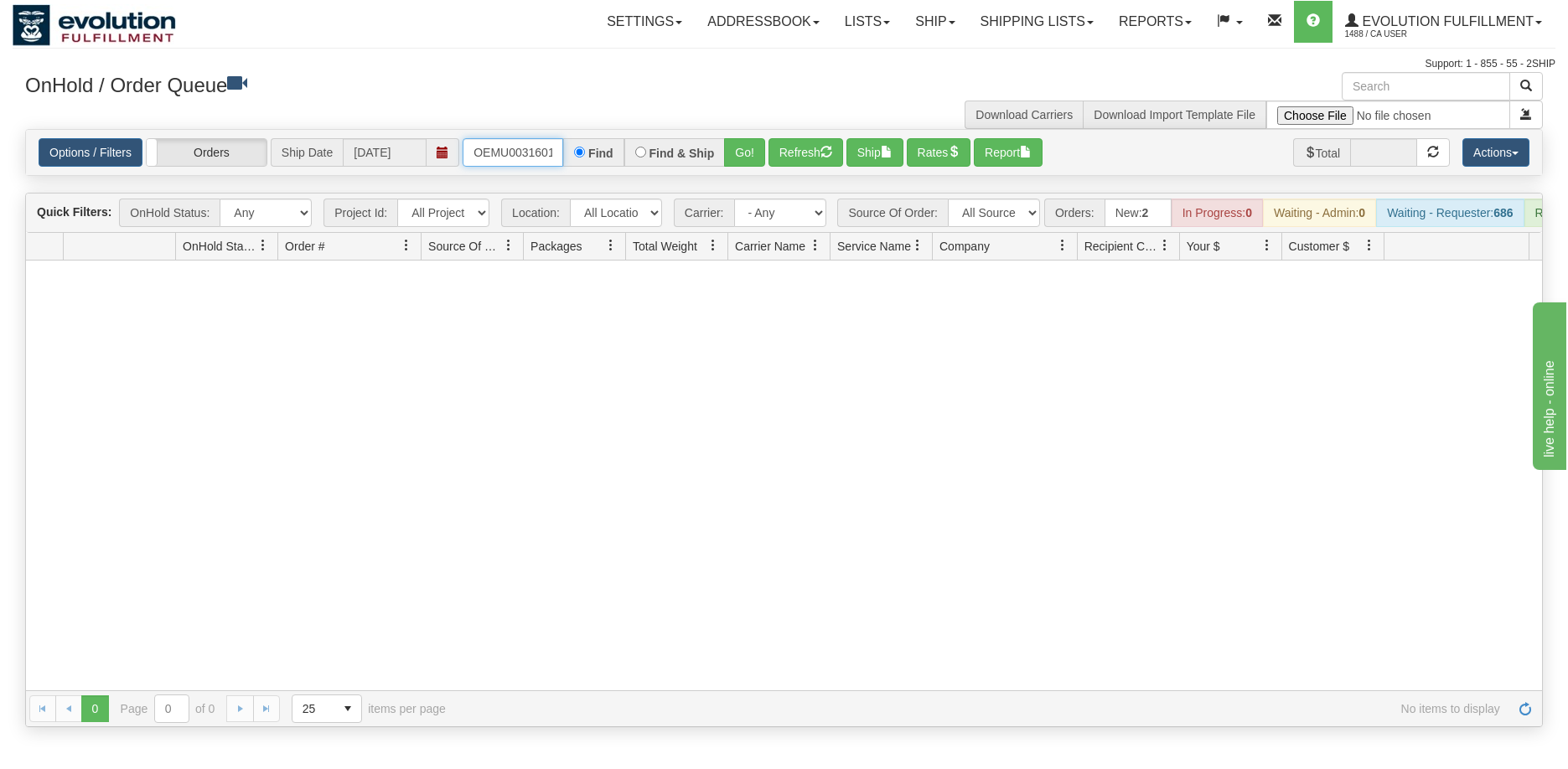
scroll to position [0, 22]
drag, startPoint x: 474, startPoint y: 159, endPoint x: 649, endPoint y: 159, distance: 175.0
click at [649, 159] on div "OEMU0031601001 Find Find & Ship Go!" at bounding box center [613, 153] width 303 height 29
click at [735, 159] on button "Go!" at bounding box center [744, 153] width 41 height 29
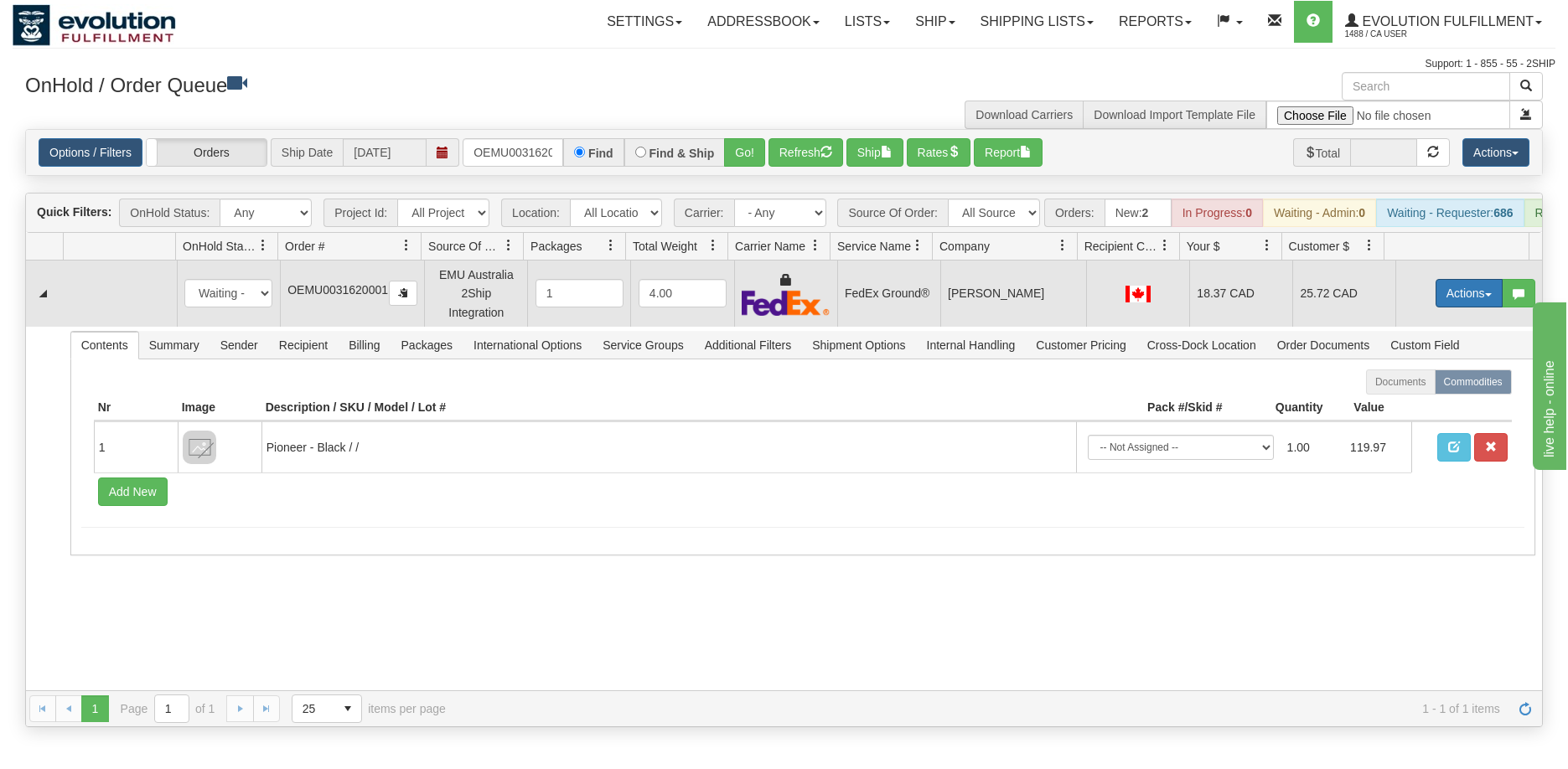
click at [1479, 298] on button "Actions" at bounding box center [1468, 293] width 67 height 29
click at [1395, 397] on span "Ship" at bounding box center [1402, 390] width 35 height 13
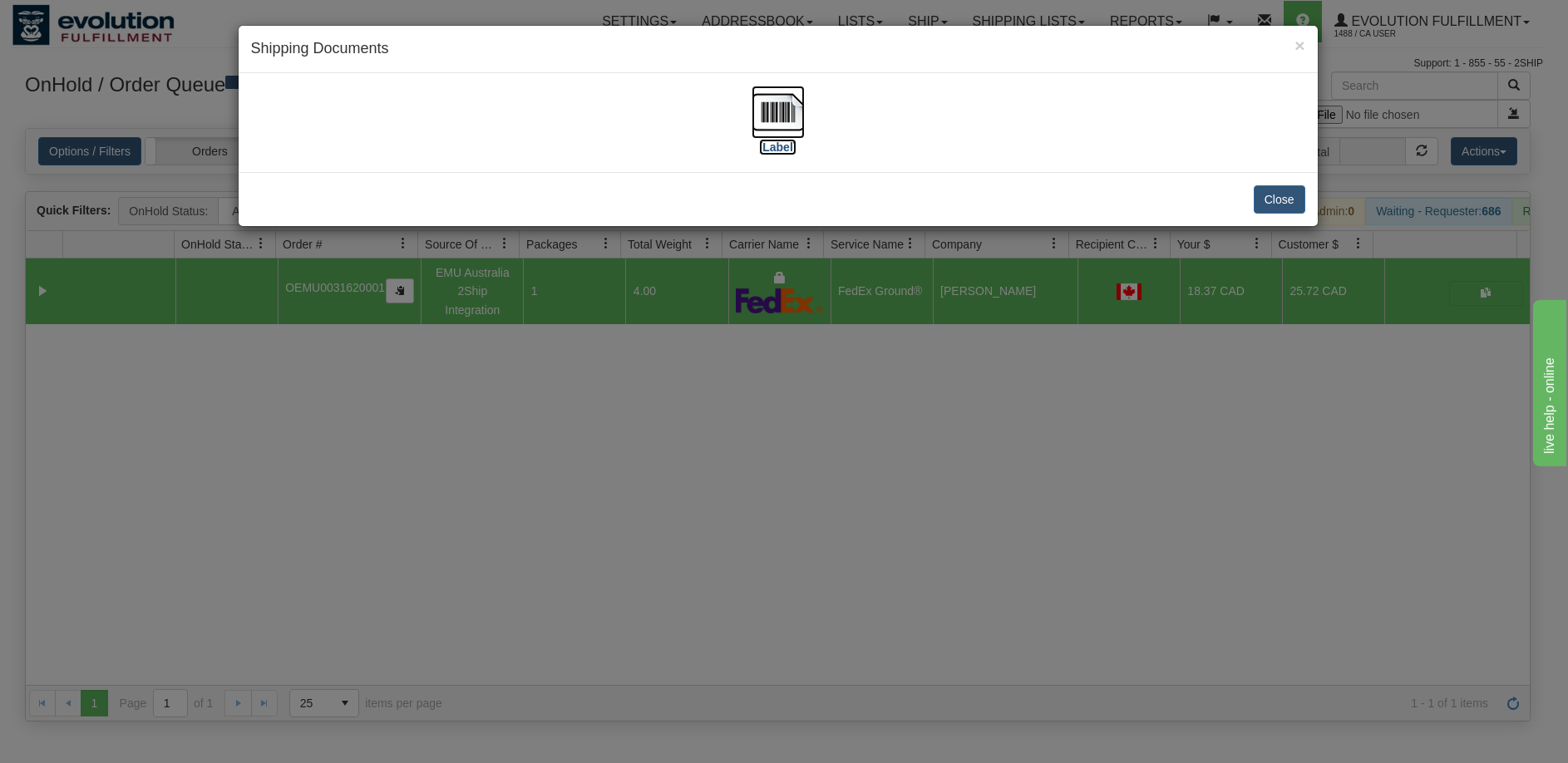
click at [766, 127] on img at bounding box center [778, 112] width 54 height 54
click at [612, 512] on div "× Shipping Documents [Label] Close" at bounding box center [784, 382] width 1568 height 763
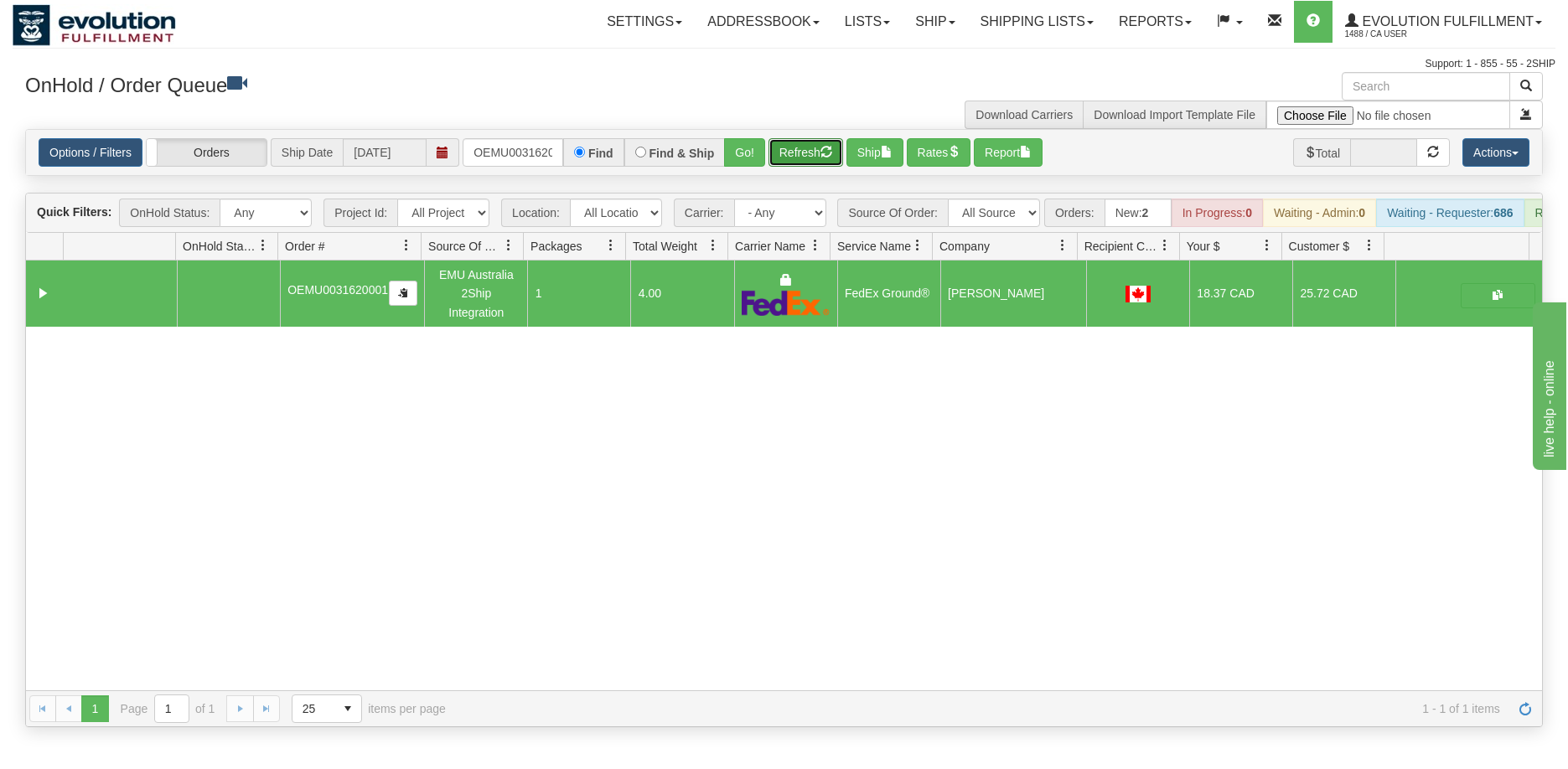
click at [821, 149] on button "Refresh" at bounding box center [806, 153] width 74 height 29
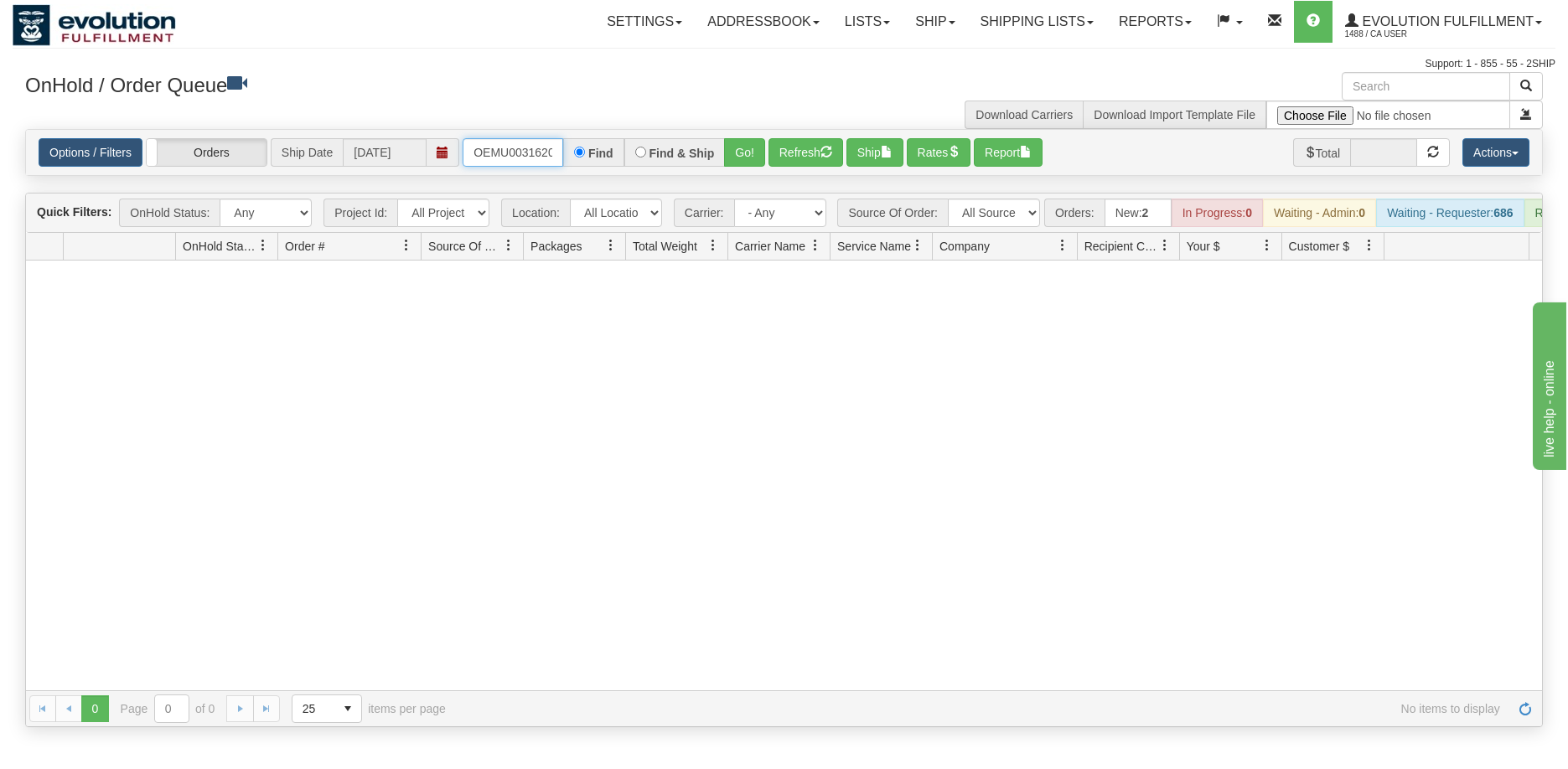
scroll to position [0, 22]
drag, startPoint x: 466, startPoint y: 149, endPoint x: 720, endPoint y: 158, distance: 254.2
click at [720, 158] on div "OEMU0031620001 Find Find & Ship Go!" at bounding box center [613, 153] width 303 height 29
click at [757, 148] on button "Go!" at bounding box center [744, 153] width 41 height 29
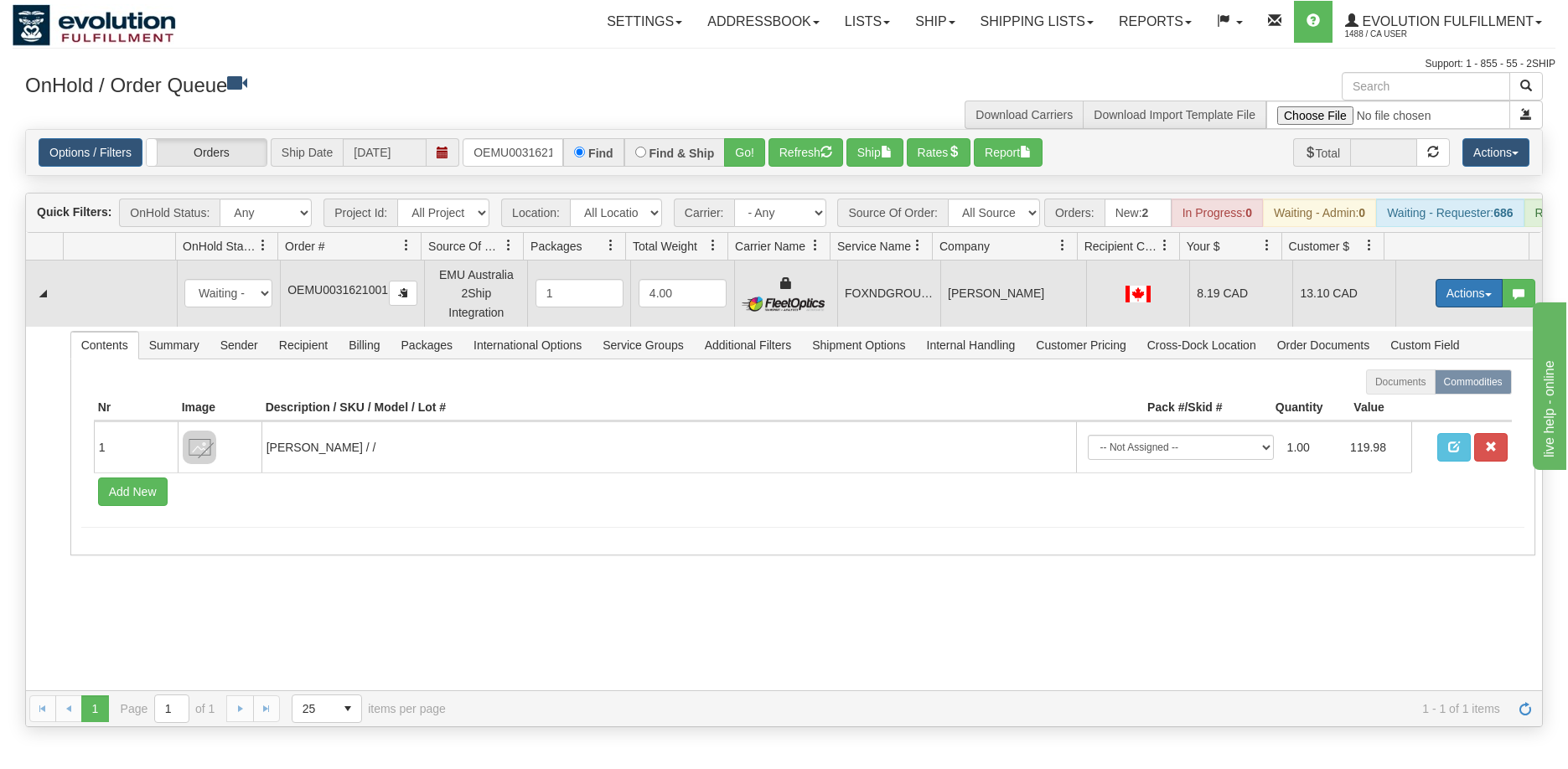
click at [1452, 306] on button "Actions" at bounding box center [1468, 293] width 67 height 29
click at [1385, 397] on span "Ship" at bounding box center [1402, 390] width 35 height 13
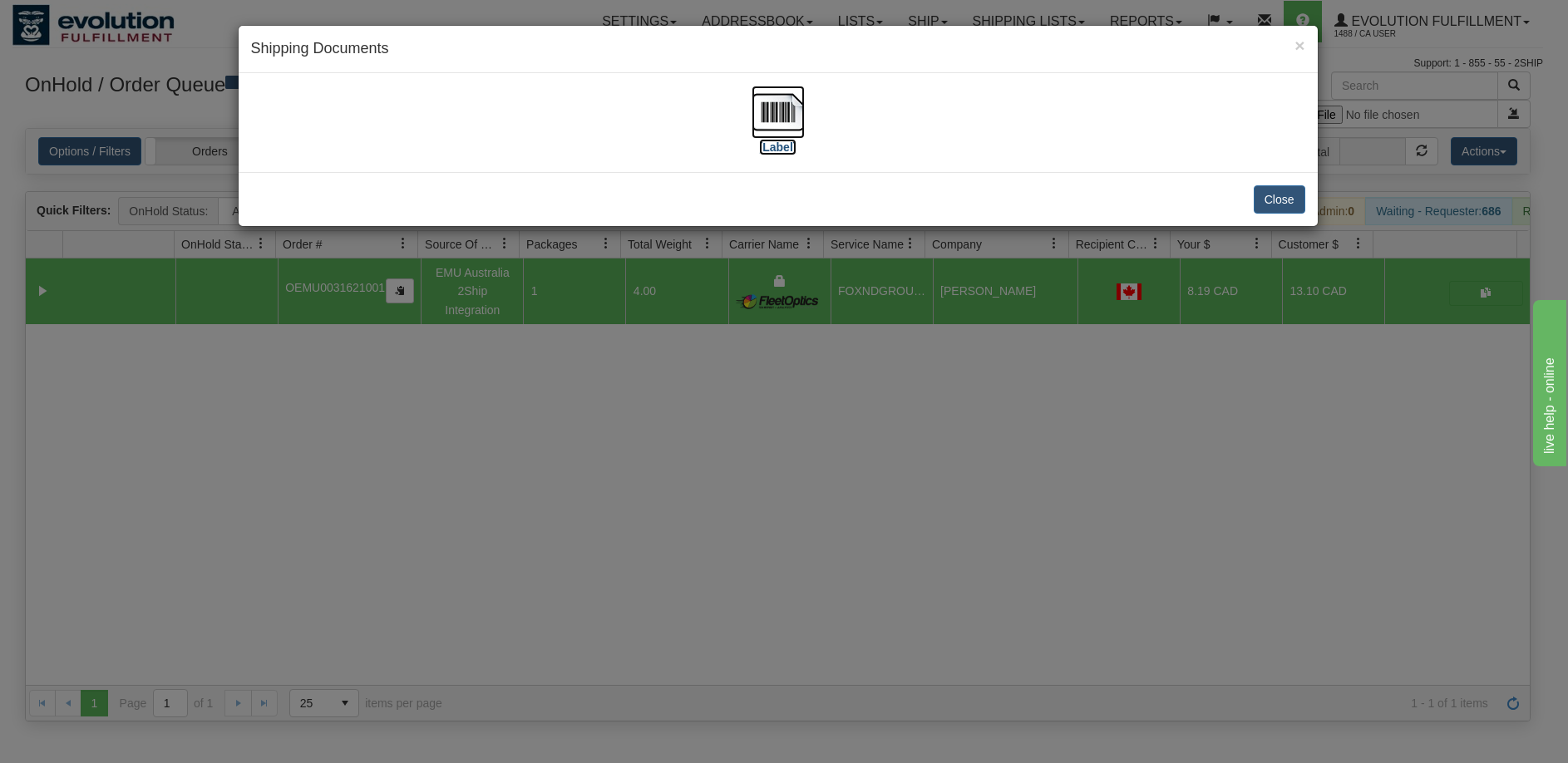
click at [763, 114] on img at bounding box center [778, 112] width 54 height 54
click at [935, 466] on div "× Shipping Documents [Label] Close" at bounding box center [784, 382] width 1568 height 763
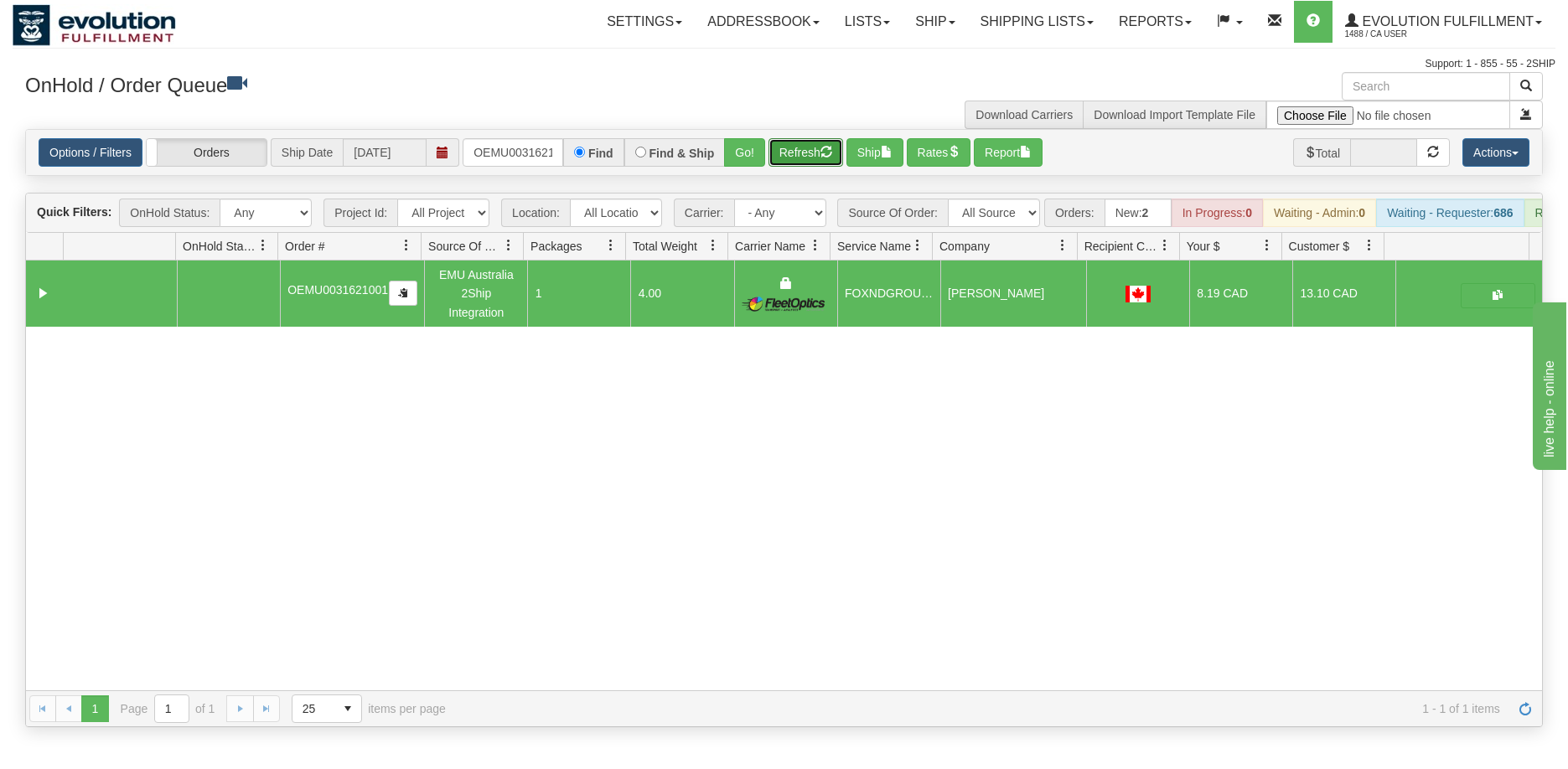
click at [786, 151] on button "Refresh" at bounding box center [806, 153] width 74 height 29
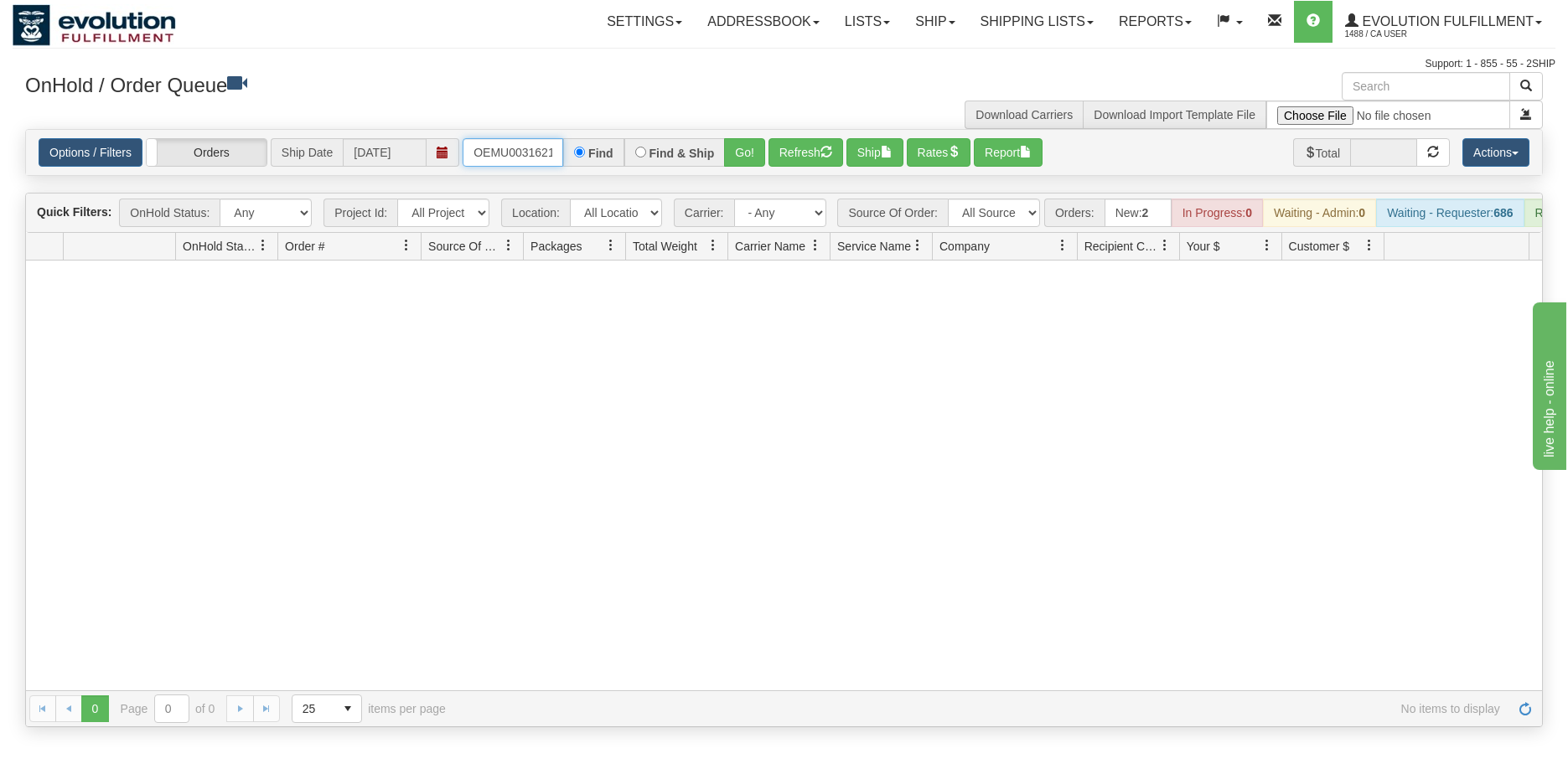
scroll to position [0, 22]
drag, startPoint x: 473, startPoint y: 150, endPoint x: 665, endPoint y: 150, distance: 192.0
click at [665, 150] on div "OEMU0031621001 Find Find & Ship Go!" at bounding box center [613, 153] width 303 height 29
click at [741, 146] on button "Go!" at bounding box center [744, 153] width 41 height 29
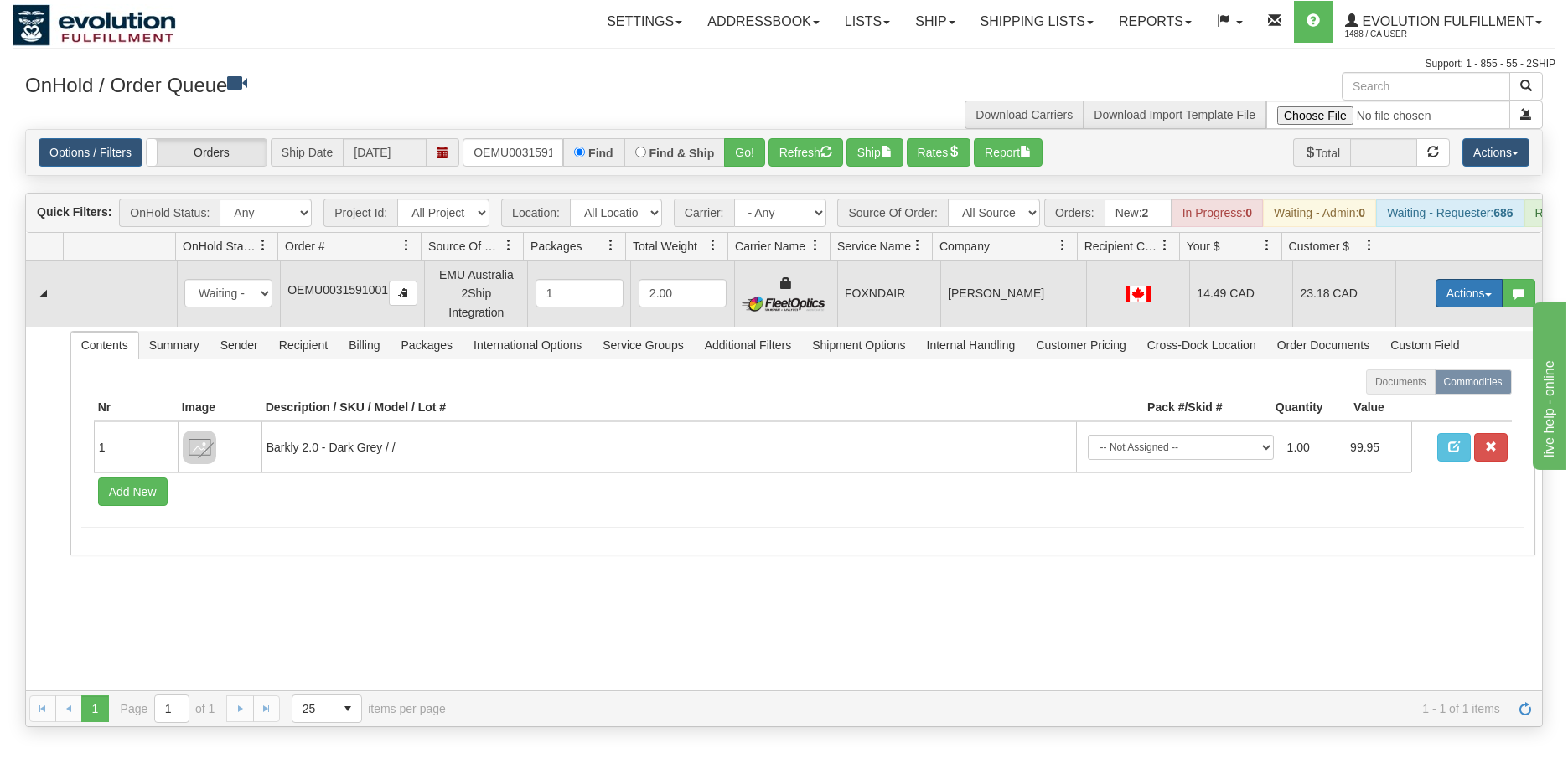
click at [1436, 308] on button "Actions" at bounding box center [1468, 293] width 67 height 29
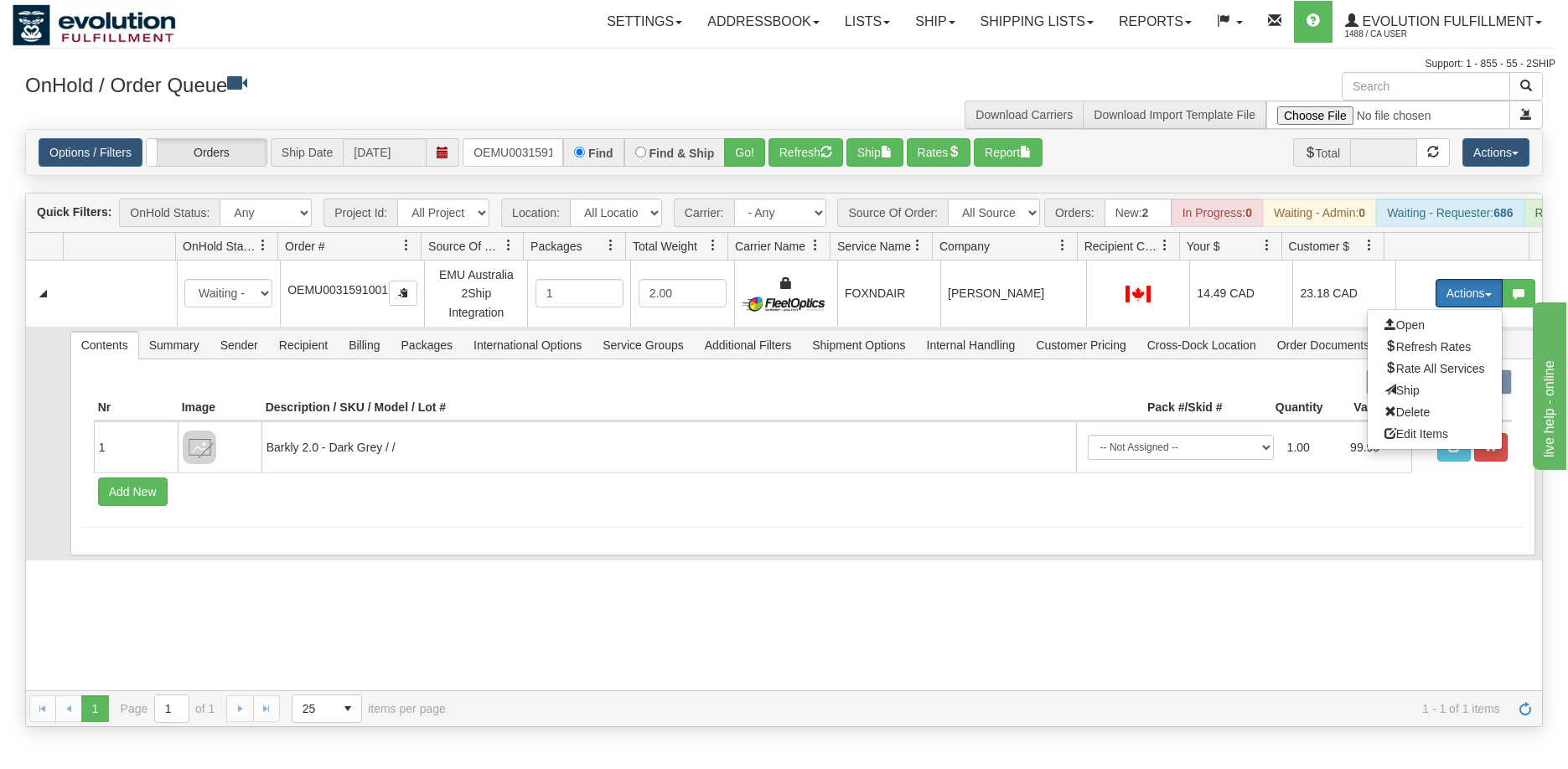
click at [1397, 397] on span "Ship" at bounding box center [1402, 390] width 35 height 13
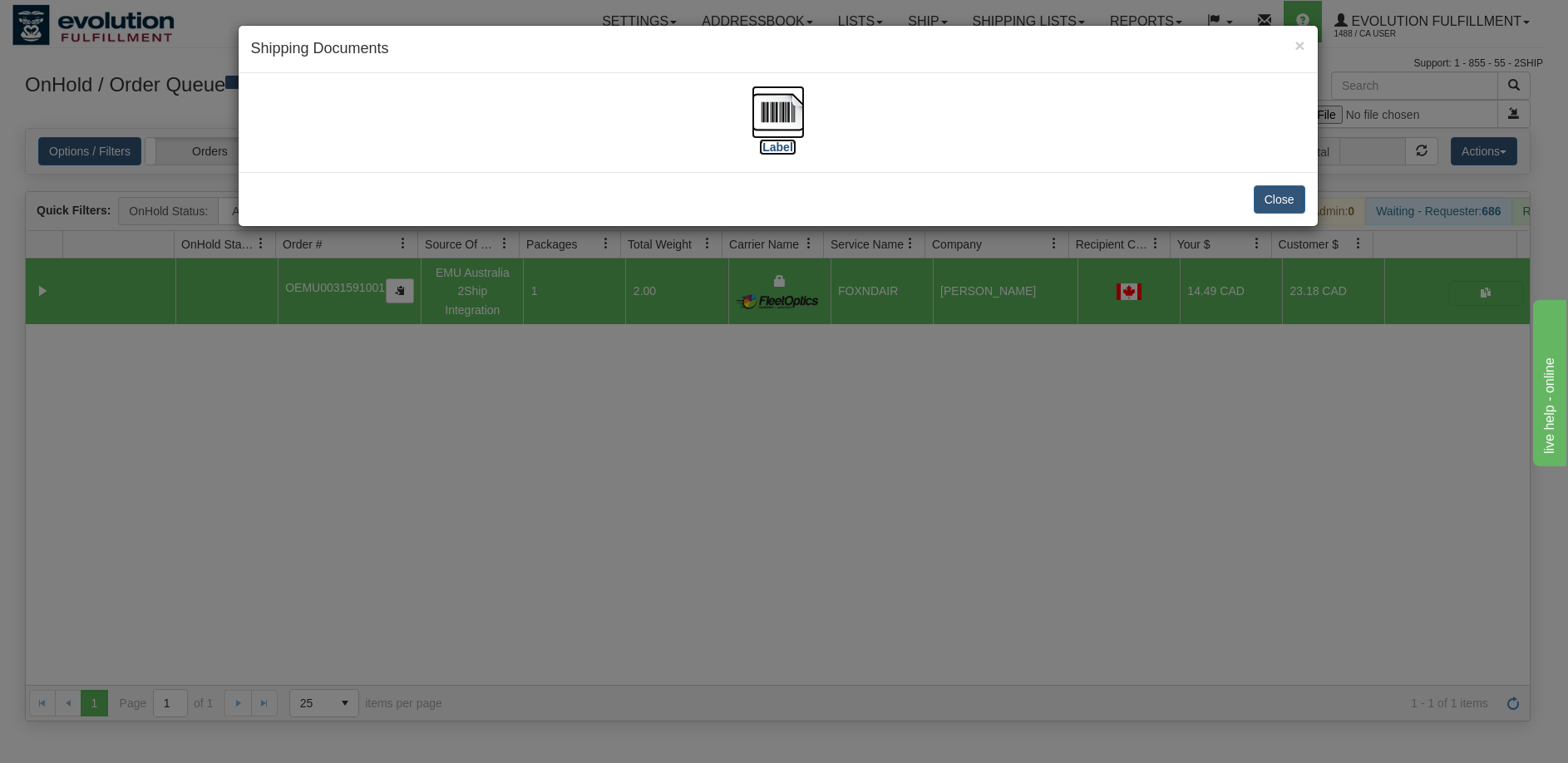
click at [783, 117] on img at bounding box center [778, 112] width 54 height 54
click at [571, 561] on div "× Shipping Documents [Label] Close" at bounding box center [784, 382] width 1568 height 763
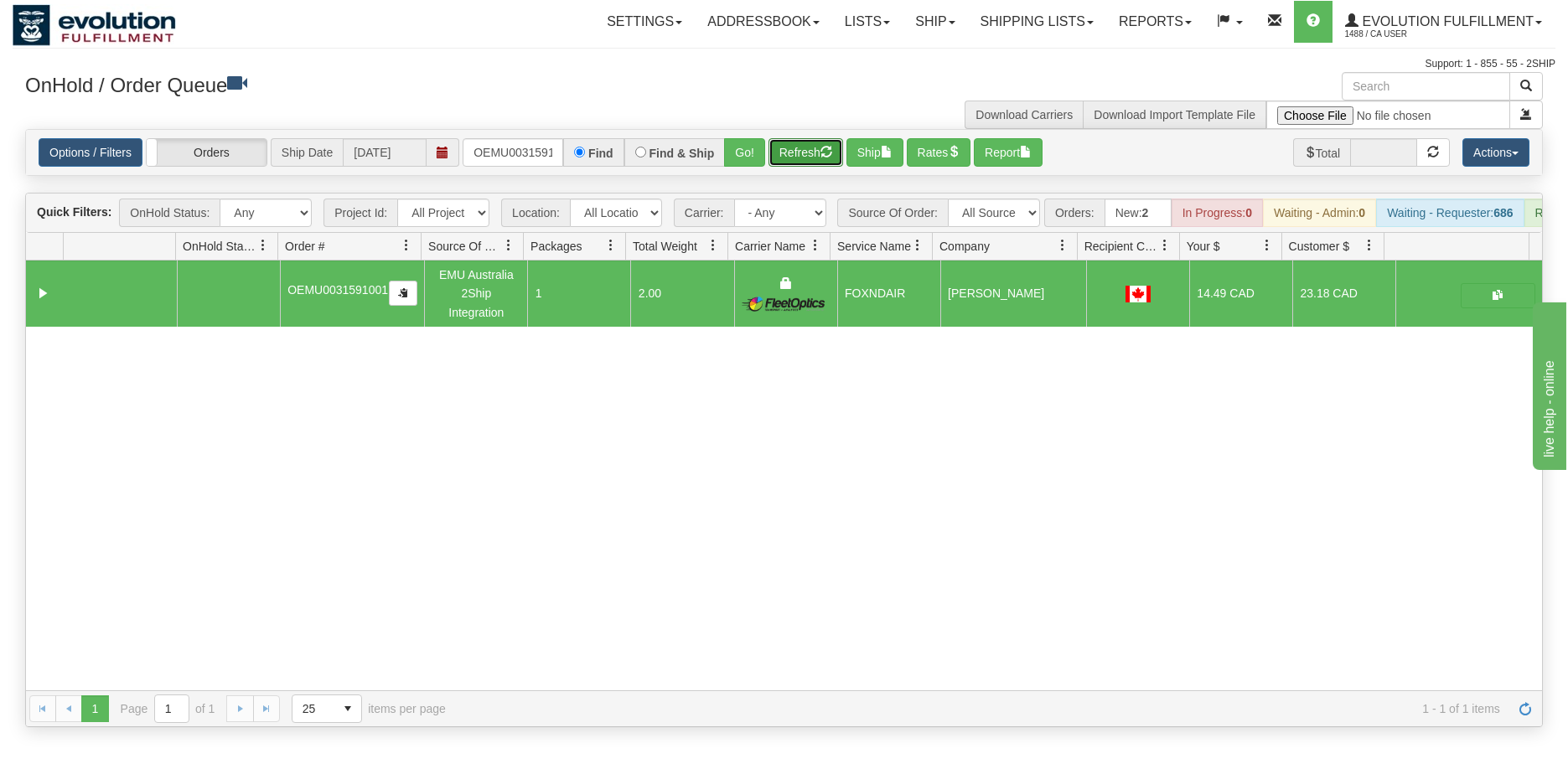
click at [797, 159] on button "Refresh" at bounding box center [806, 153] width 74 height 29
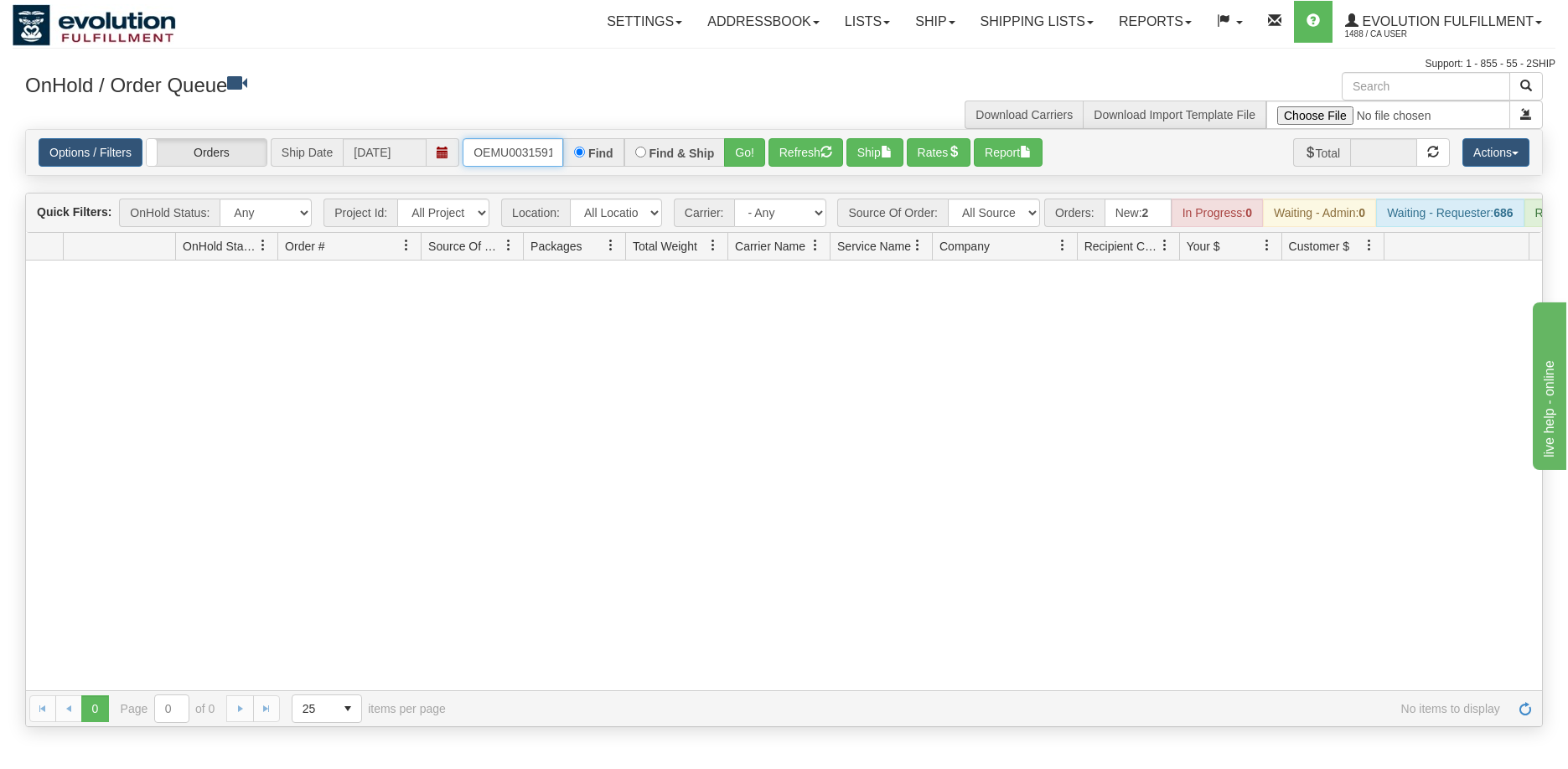
scroll to position [0, 22]
drag, startPoint x: 470, startPoint y: 149, endPoint x: 622, endPoint y: 149, distance: 152.0
click at [622, 149] on div "OEMU0031591001 Find Find & Ship Go!" at bounding box center [613, 153] width 303 height 29
click at [738, 159] on button "Go!" at bounding box center [744, 153] width 41 height 29
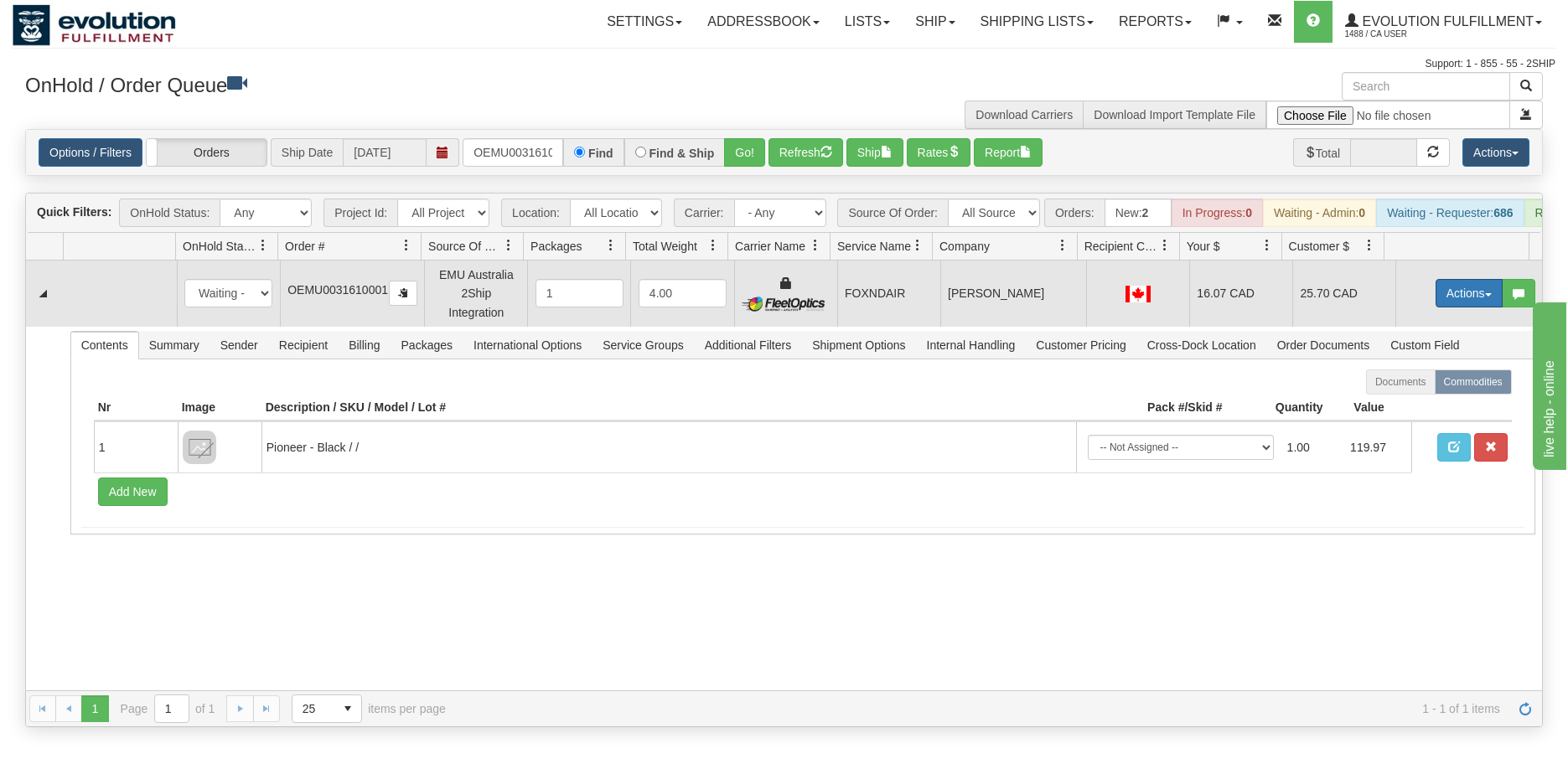
click at [1444, 308] on button "Actions" at bounding box center [1468, 293] width 67 height 29
click at [1400, 397] on span "Ship" at bounding box center [1402, 390] width 35 height 13
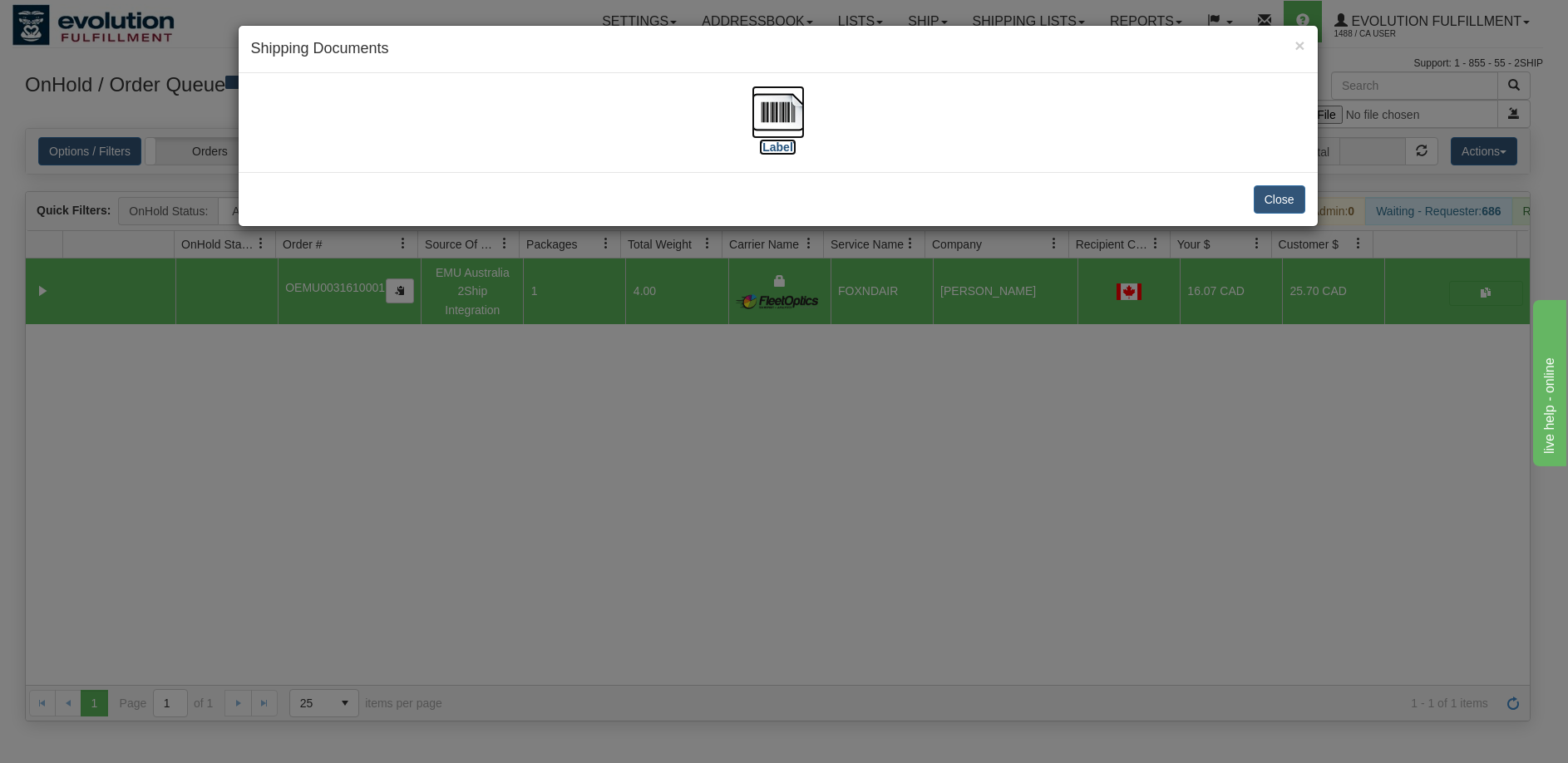
click at [769, 88] on img at bounding box center [778, 112] width 54 height 54
click at [932, 454] on div "× Shipping Documents [Label] Close" at bounding box center [784, 382] width 1568 height 763
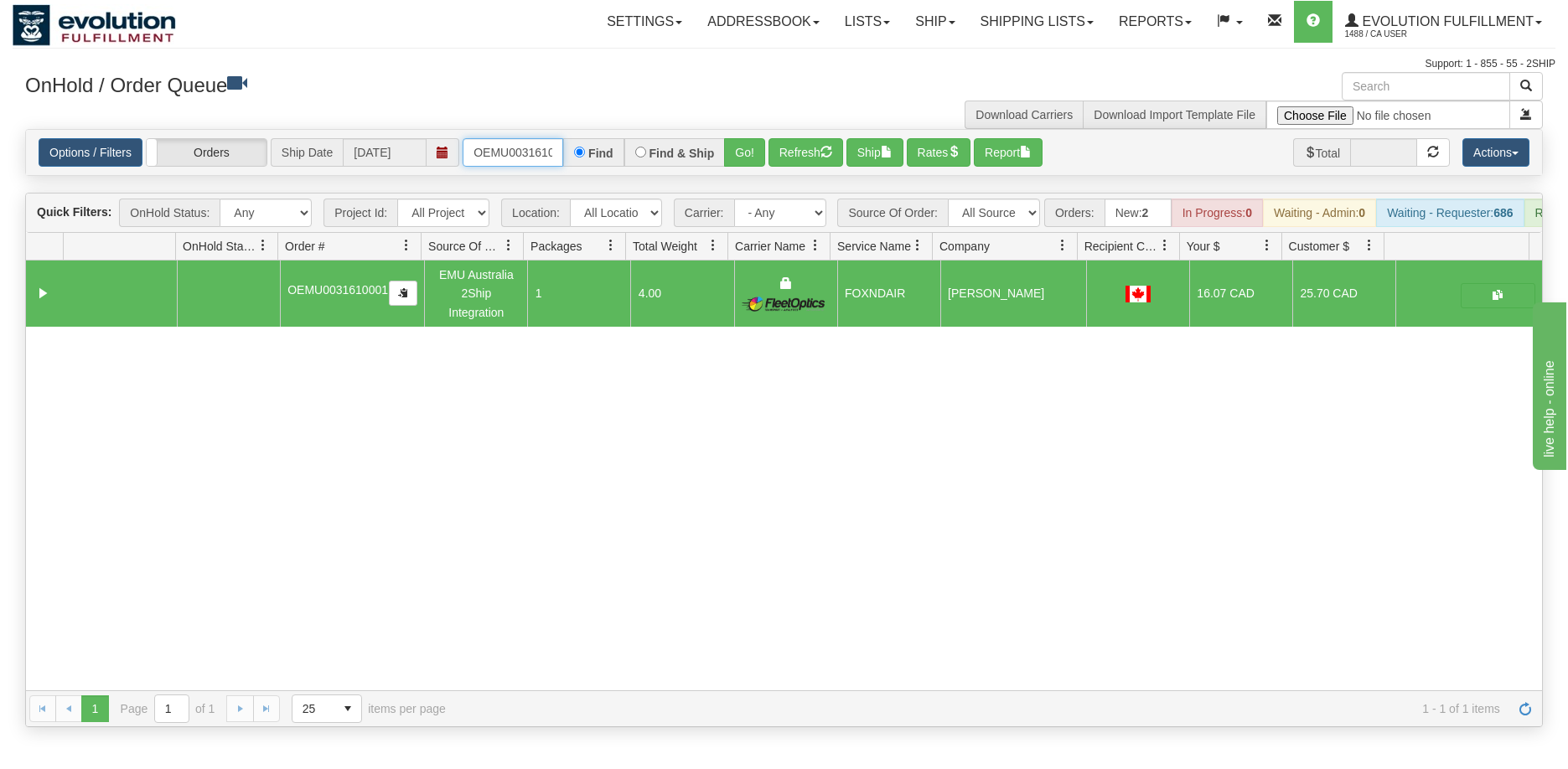
scroll to position [0, 22]
drag, startPoint x: 465, startPoint y: 145, endPoint x: 615, endPoint y: 141, distance: 150.1
click at [615, 141] on div "OEMU0031610001 Find Find & Ship Go!" at bounding box center [613, 153] width 303 height 29
click at [744, 143] on button "Go!" at bounding box center [744, 153] width 41 height 29
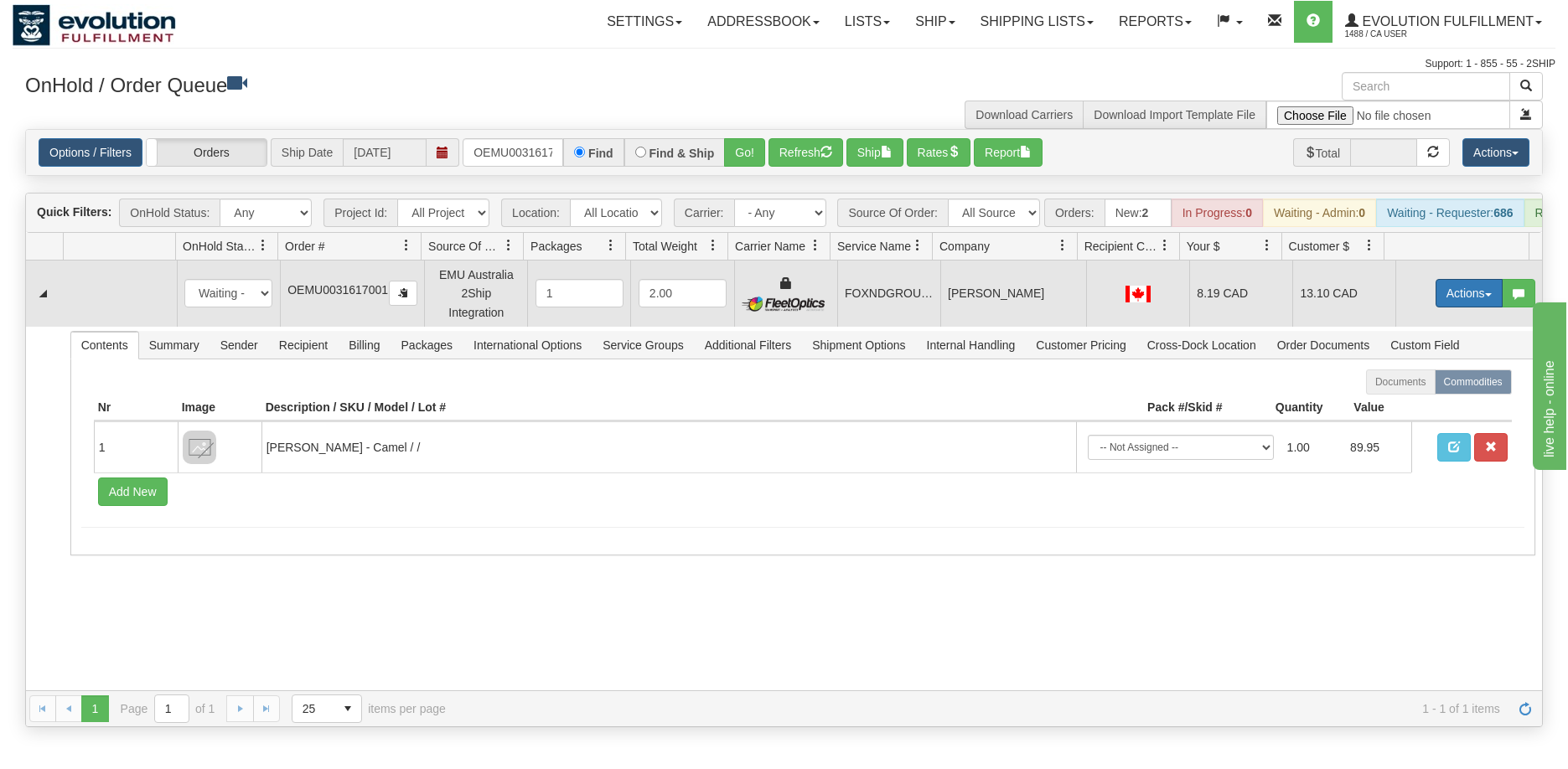
click at [1453, 308] on button "Actions" at bounding box center [1468, 293] width 67 height 29
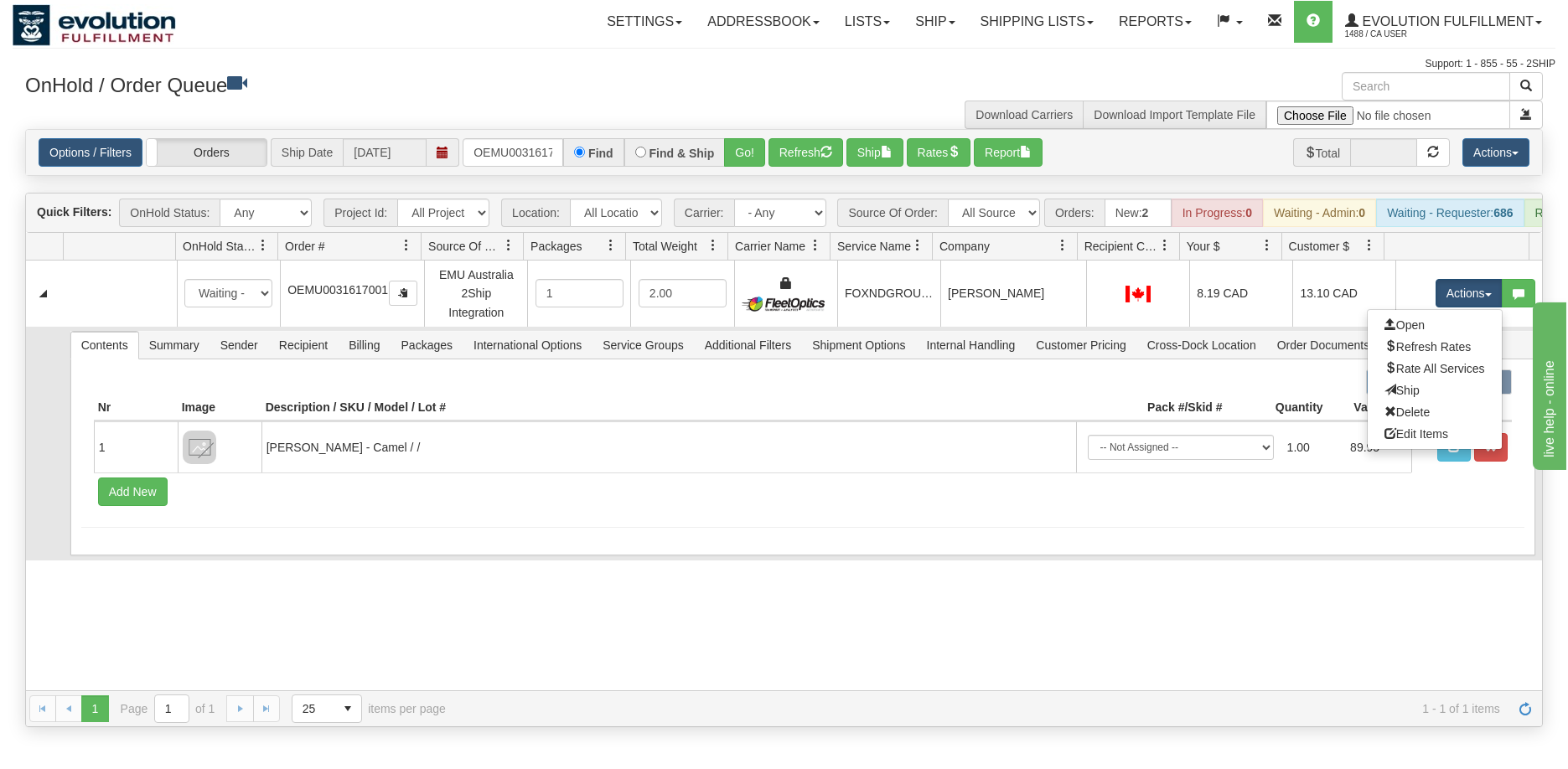
click at [1417, 401] on link "Ship" at bounding box center [1434, 390] width 134 height 22
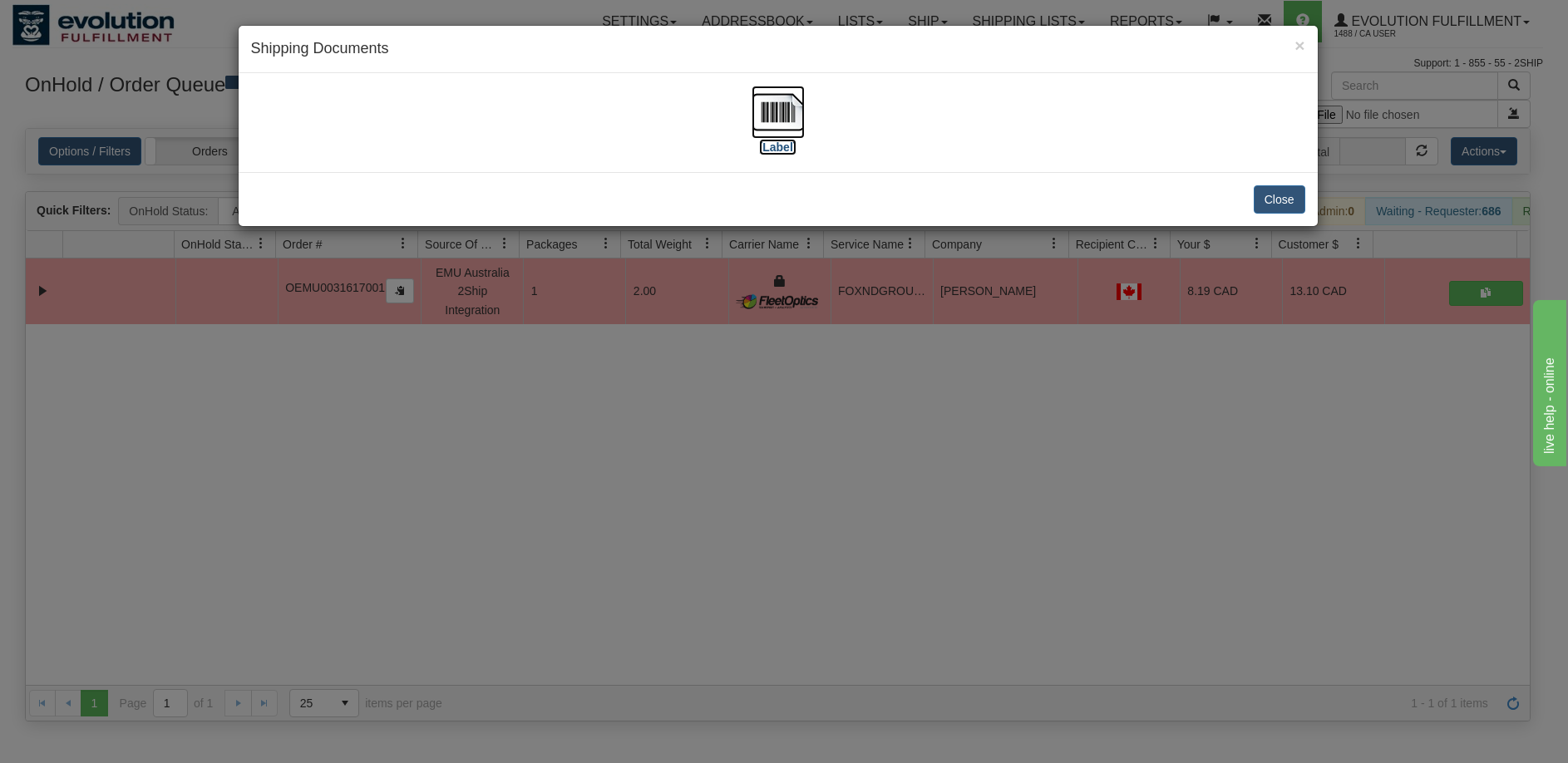
click at [759, 115] on img at bounding box center [778, 112] width 54 height 54
drag, startPoint x: 693, startPoint y: 438, endPoint x: 684, endPoint y: 286, distance: 152.3
click at [693, 437] on div "× Shipping Documents [Label] Close" at bounding box center [784, 382] width 1568 height 763
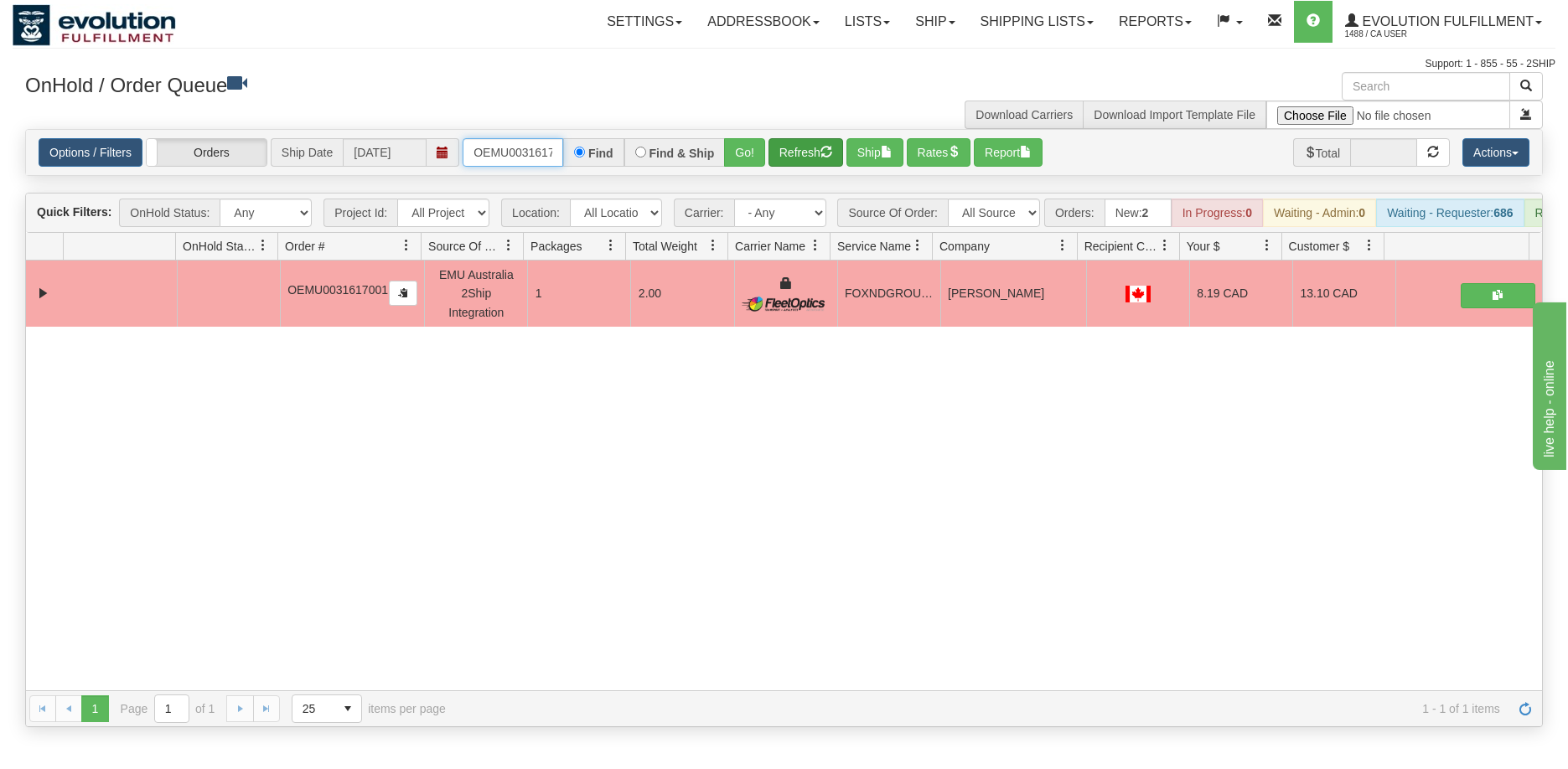
scroll to position [0, 22]
drag, startPoint x: 466, startPoint y: 149, endPoint x: 781, endPoint y: 148, distance: 315.0
click at [781, 148] on div "Options / Filters Group Shipments Orders Ship Date [DATE] OEMU0031617001 Find F…" at bounding box center [784, 153] width 1490 height 29
click at [741, 143] on button "Go!" at bounding box center [744, 153] width 41 height 29
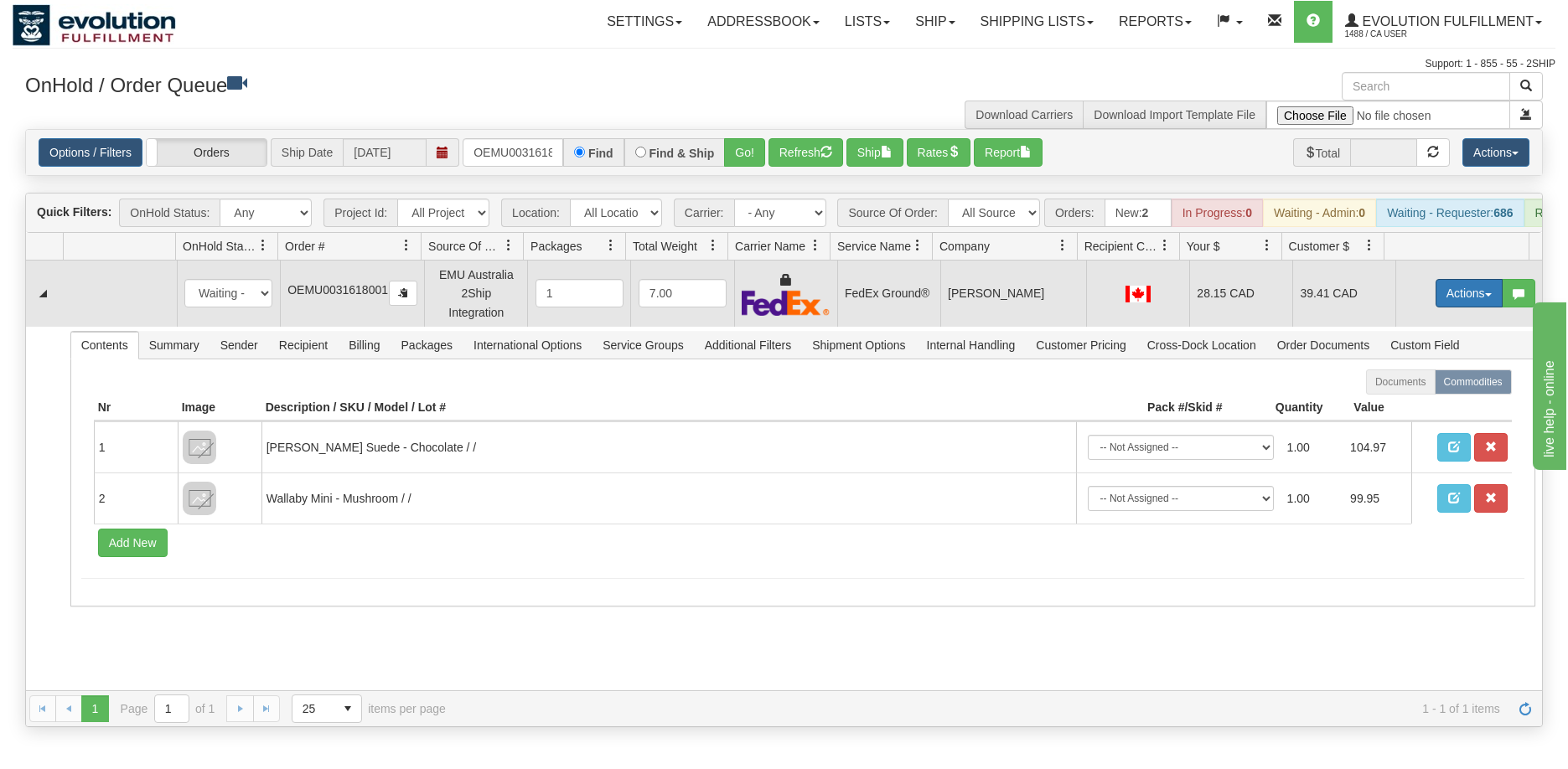
click at [1454, 305] on button "Actions" at bounding box center [1468, 293] width 67 height 29
click at [1410, 400] on link "Ship" at bounding box center [1434, 390] width 134 height 22
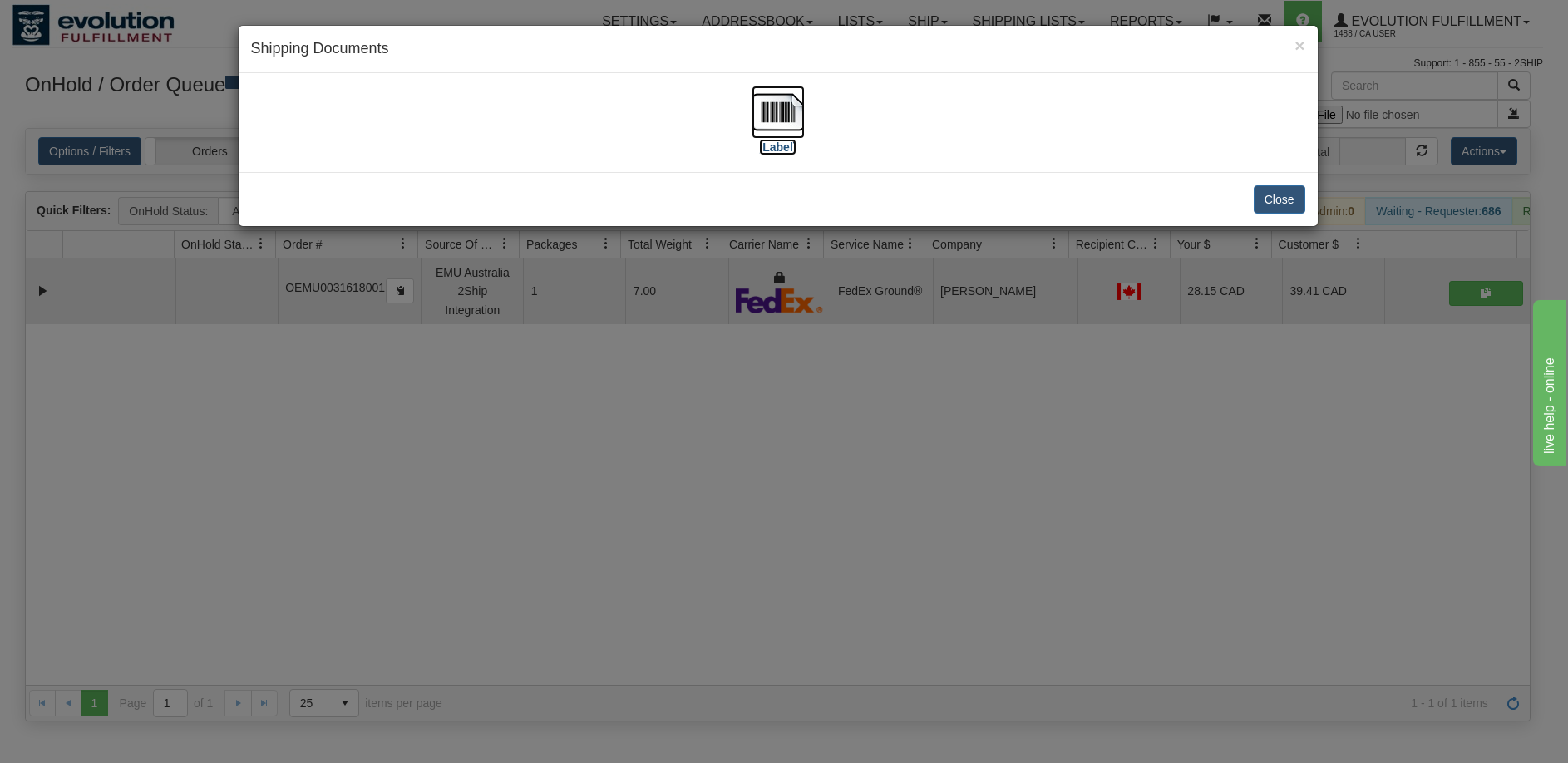
click at [788, 117] on img at bounding box center [778, 112] width 54 height 54
click at [873, 446] on div "× Shipping Documents [Label] Close" at bounding box center [784, 382] width 1568 height 763
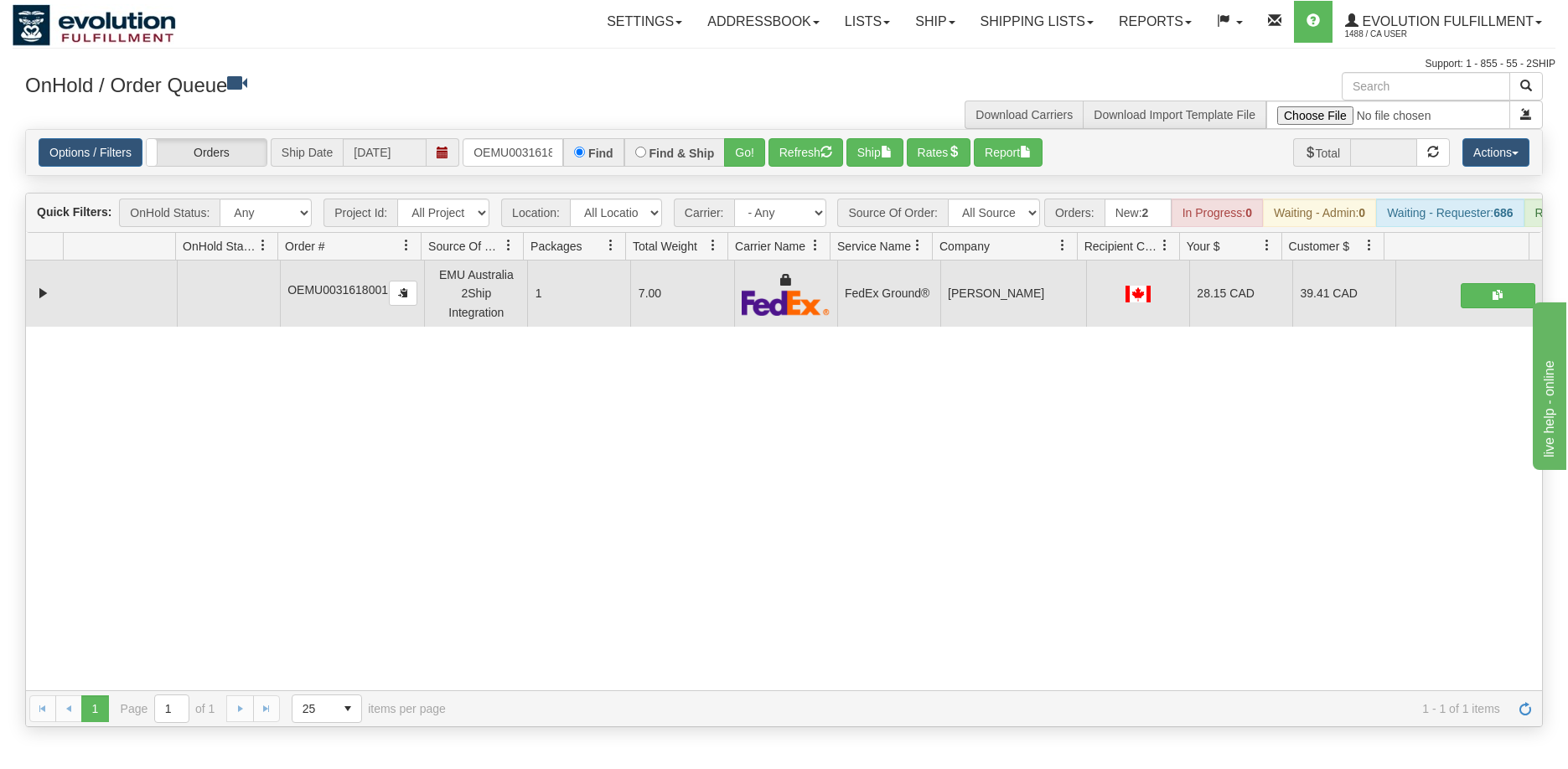
click at [793, 168] on div "Options / Filters Group Shipments Orders Ship Date [DATE] OEMU0031618001 Find F…" at bounding box center [784, 153] width 1516 height 46
click at [796, 159] on button "Refresh" at bounding box center [806, 153] width 74 height 29
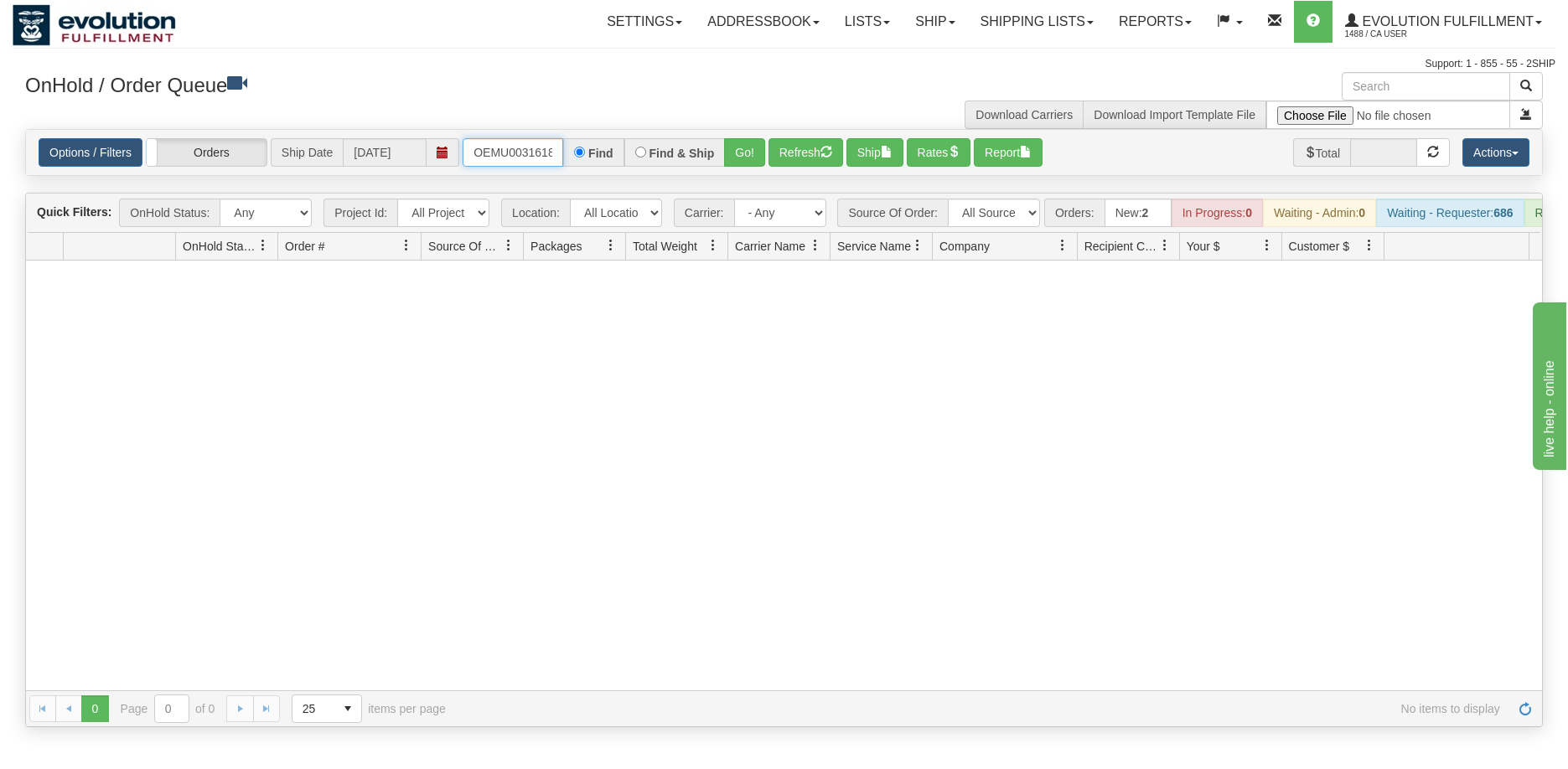
scroll to position [0, 22]
drag, startPoint x: 469, startPoint y: 153, endPoint x: 689, endPoint y: 147, distance: 220.1
click at [687, 148] on div "OEMU0031618001 Find Find & Ship Go!" at bounding box center [613, 153] width 303 height 29
type input "OEMU0031609001"
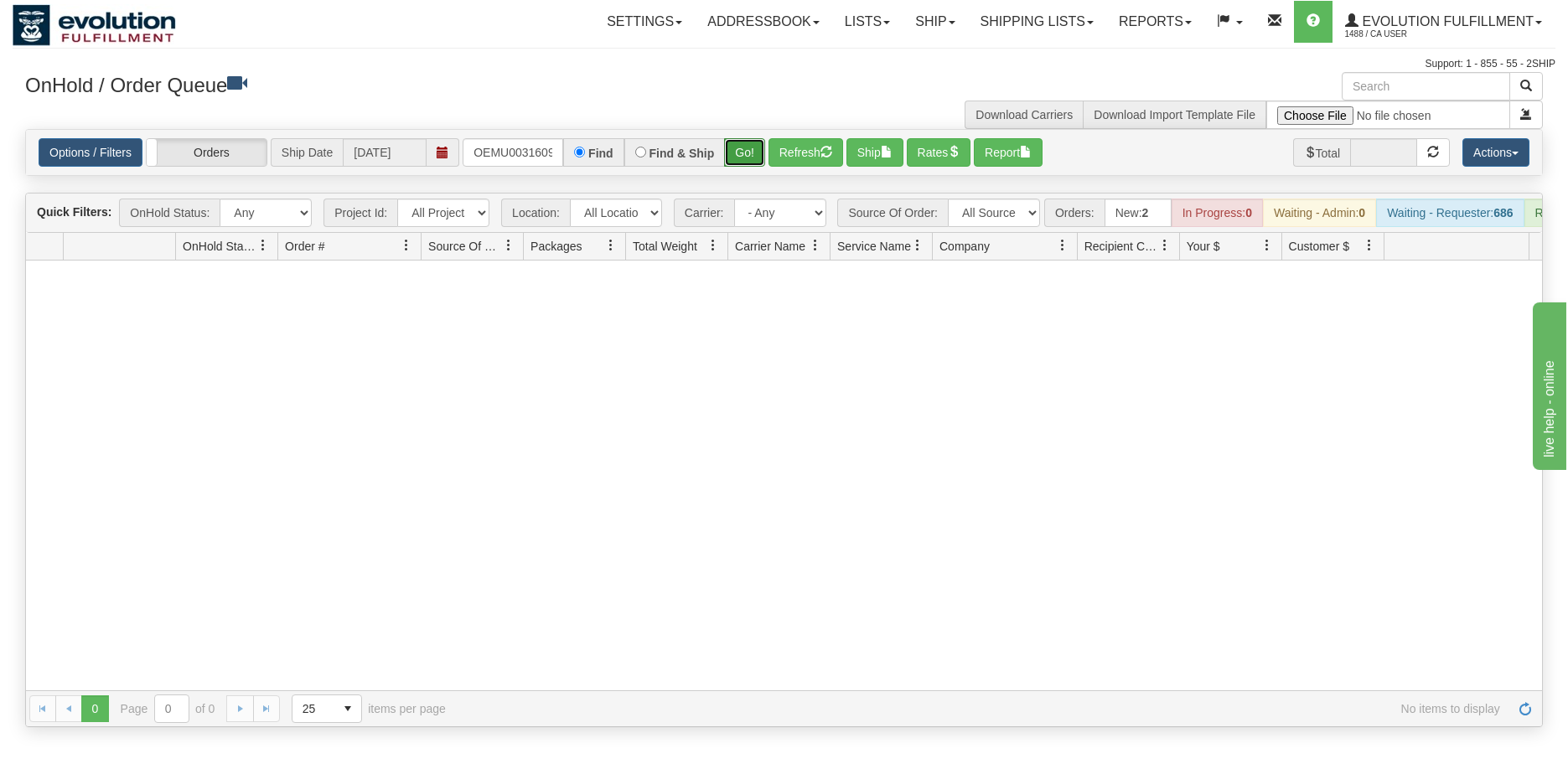
click at [745, 154] on button "Go!" at bounding box center [744, 153] width 41 height 29
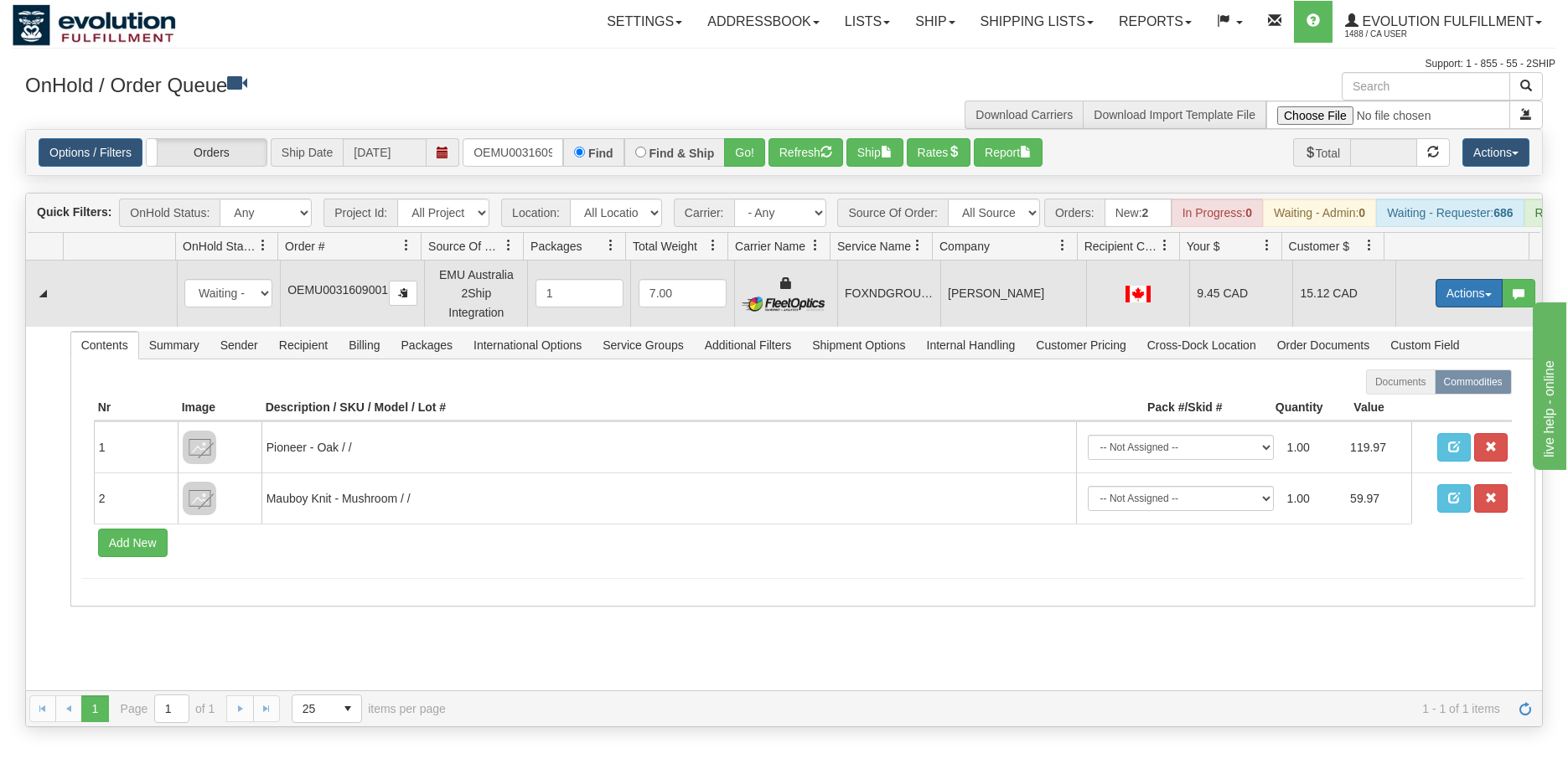
click at [1441, 307] on button "Actions" at bounding box center [1468, 293] width 67 height 29
click at [1409, 401] on link "Ship" at bounding box center [1434, 390] width 134 height 22
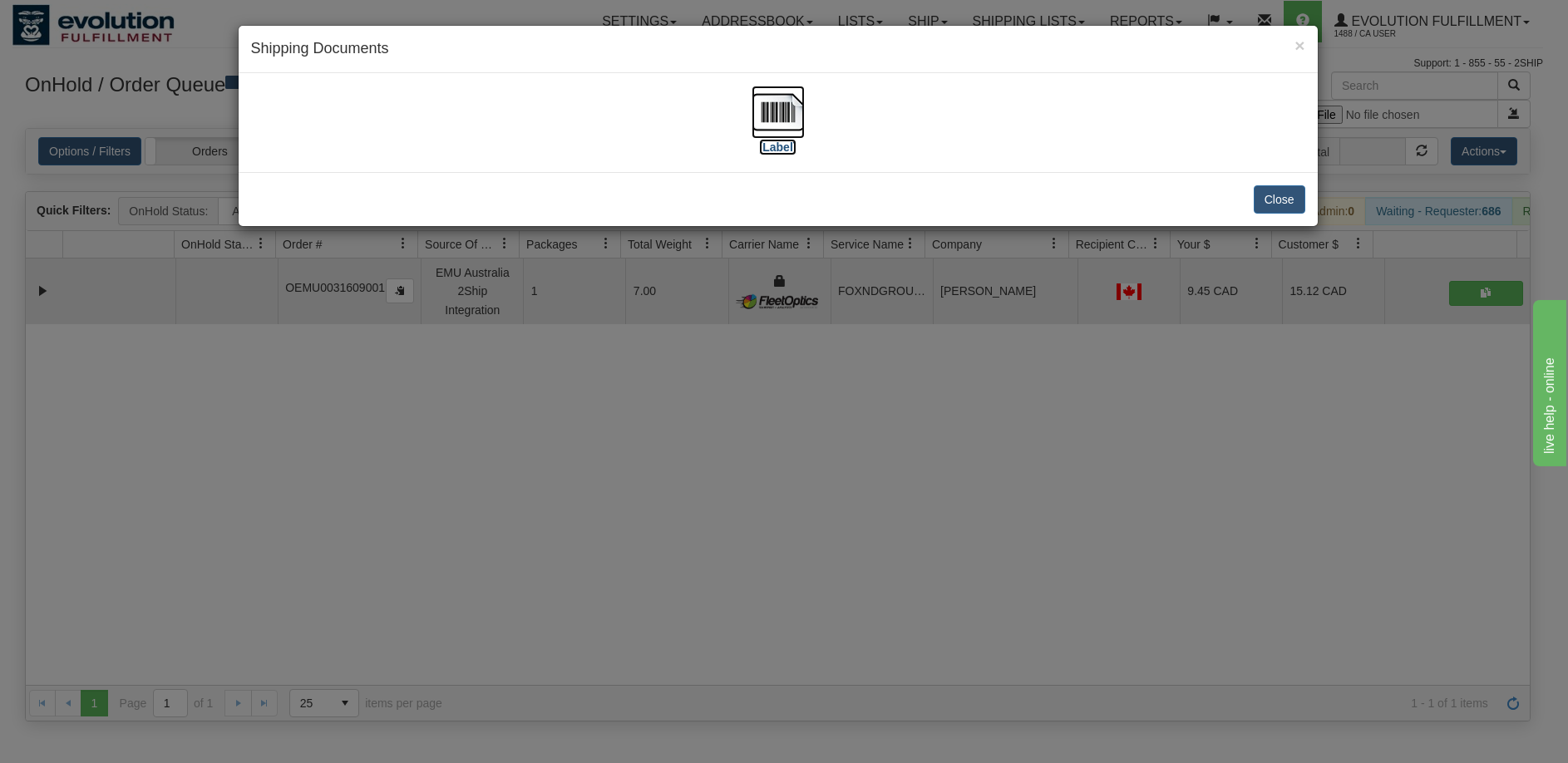
click at [783, 137] on img at bounding box center [778, 112] width 54 height 54
click at [653, 411] on div "× Shipping Documents [Label] Close" at bounding box center [784, 382] width 1568 height 763
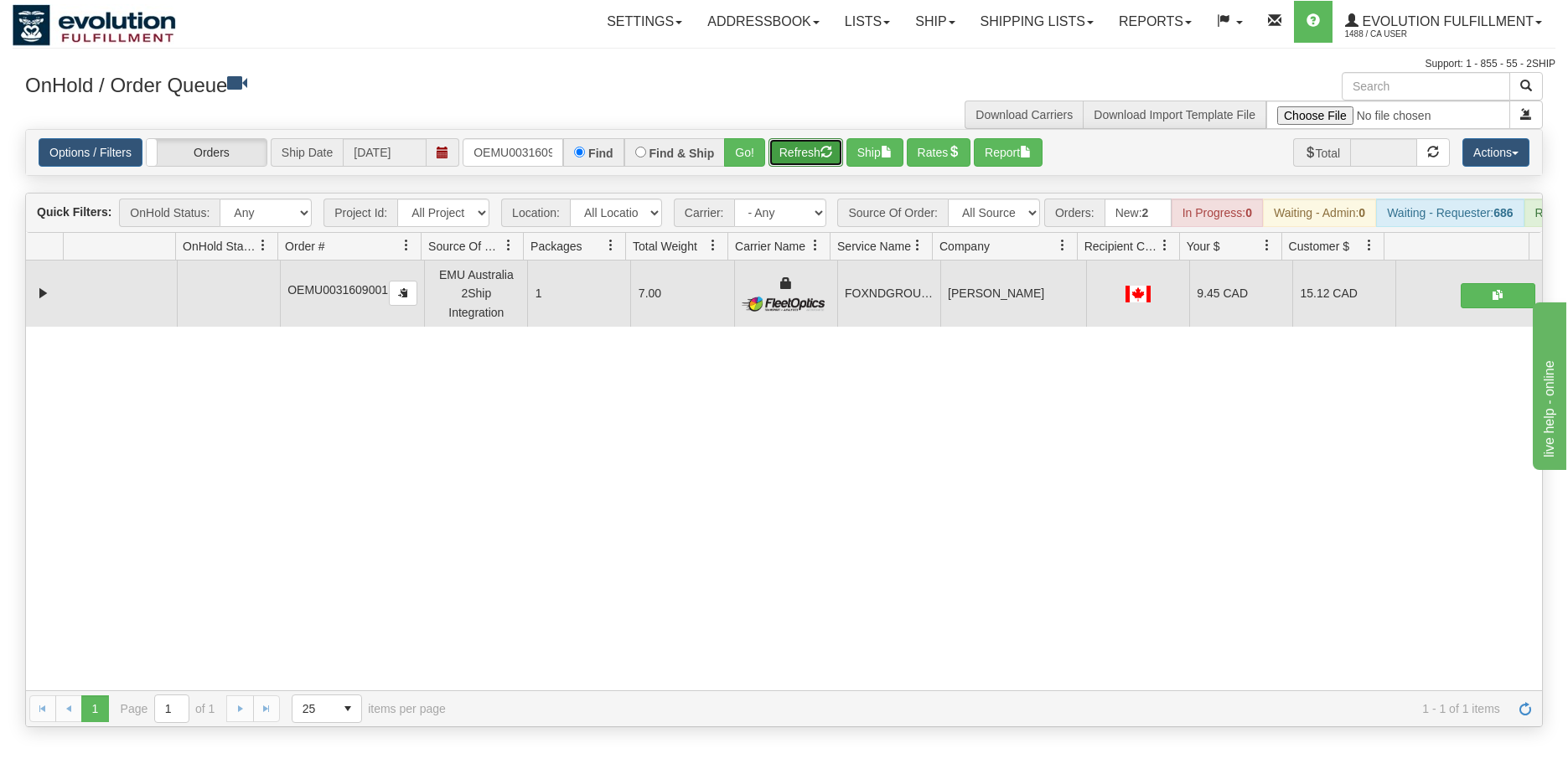
click at [832, 153] on span "button" at bounding box center [827, 152] width 12 height 12
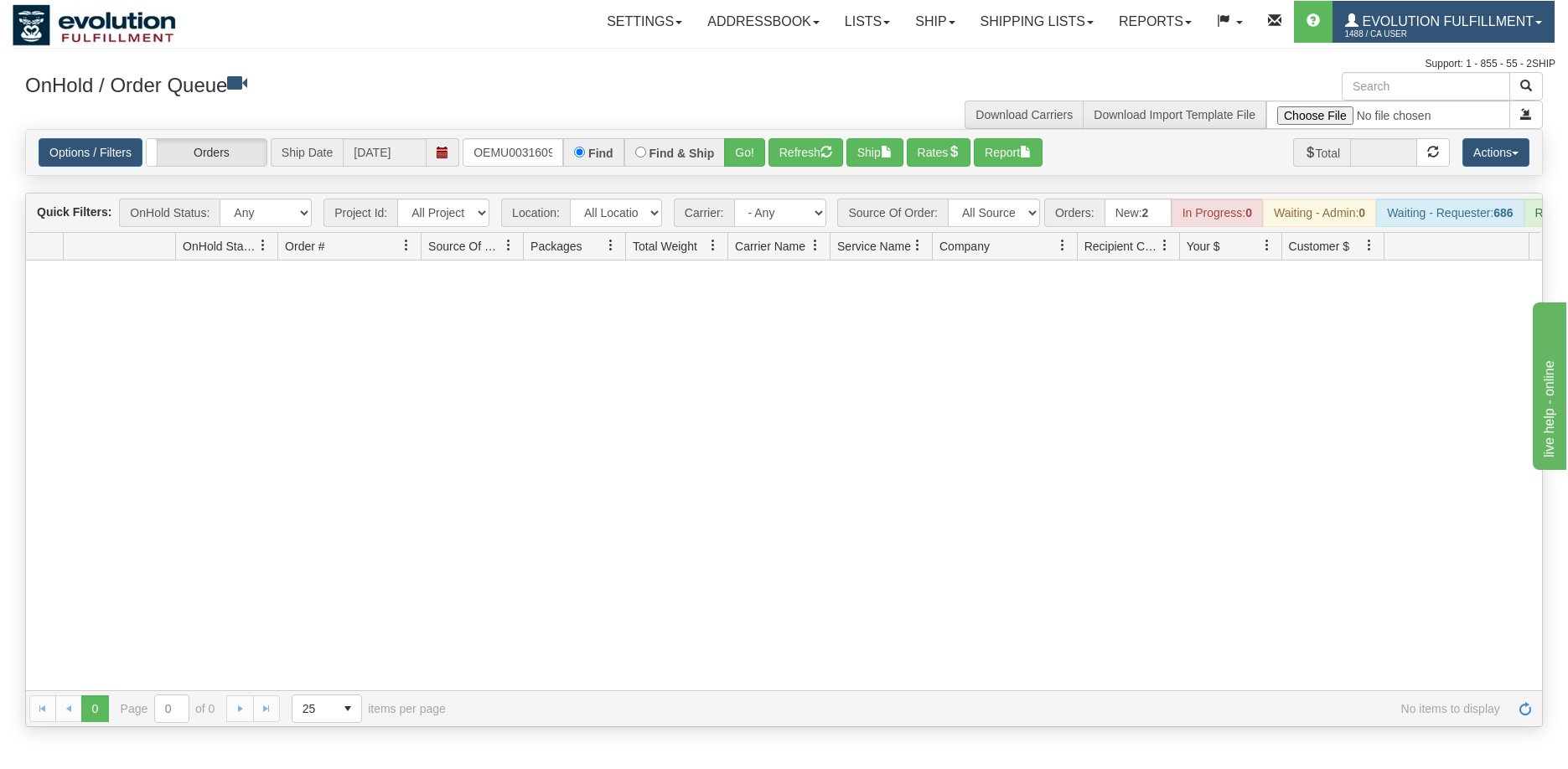
click at [1452, 23] on span "Evolution Fulfillment" at bounding box center [1446, 21] width 175 height 14
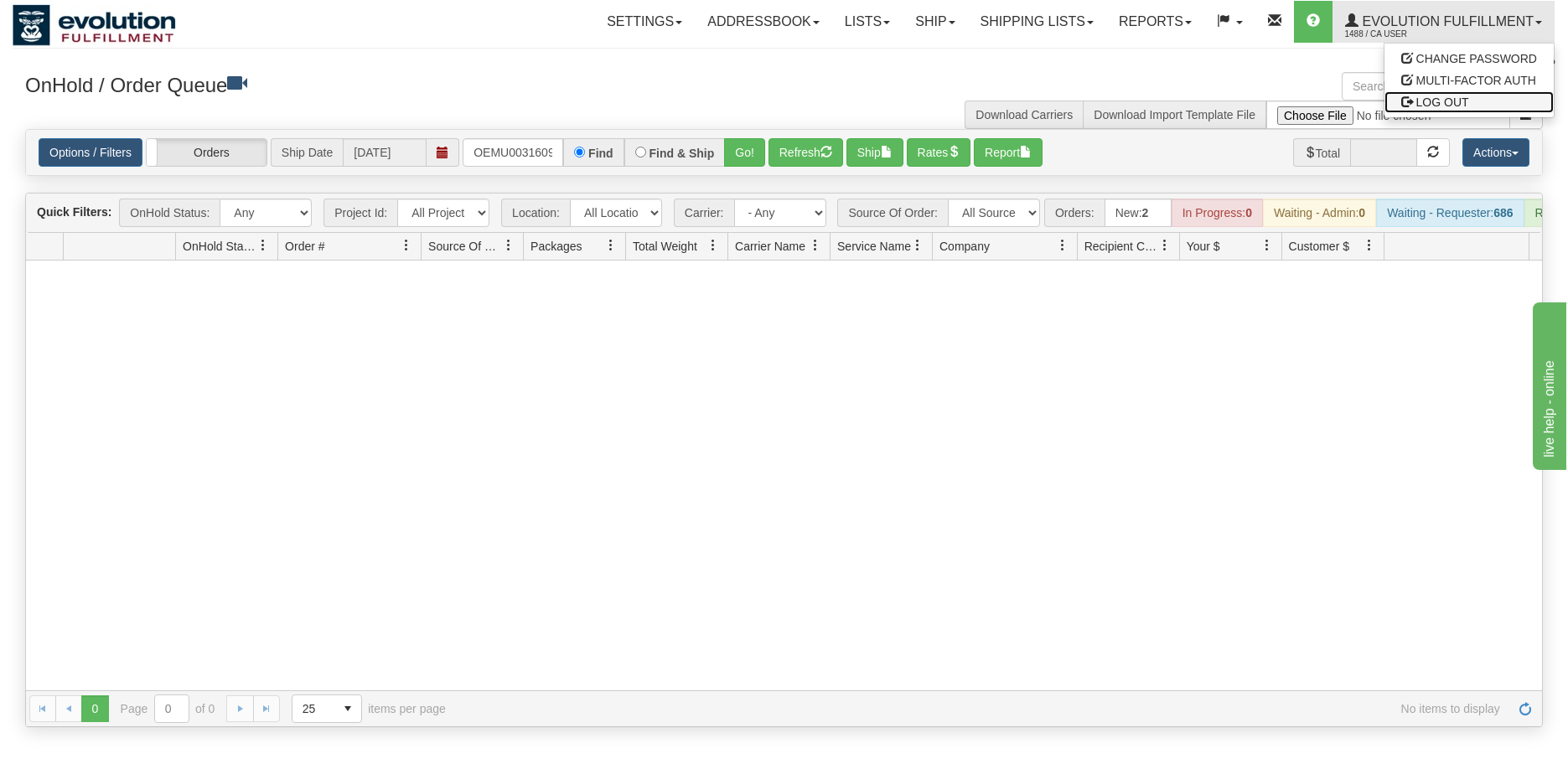
click at [1469, 105] on link "LOG OUT" at bounding box center [1468, 102] width 170 height 22
